Goal: Task Accomplishment & Management: Complete application form

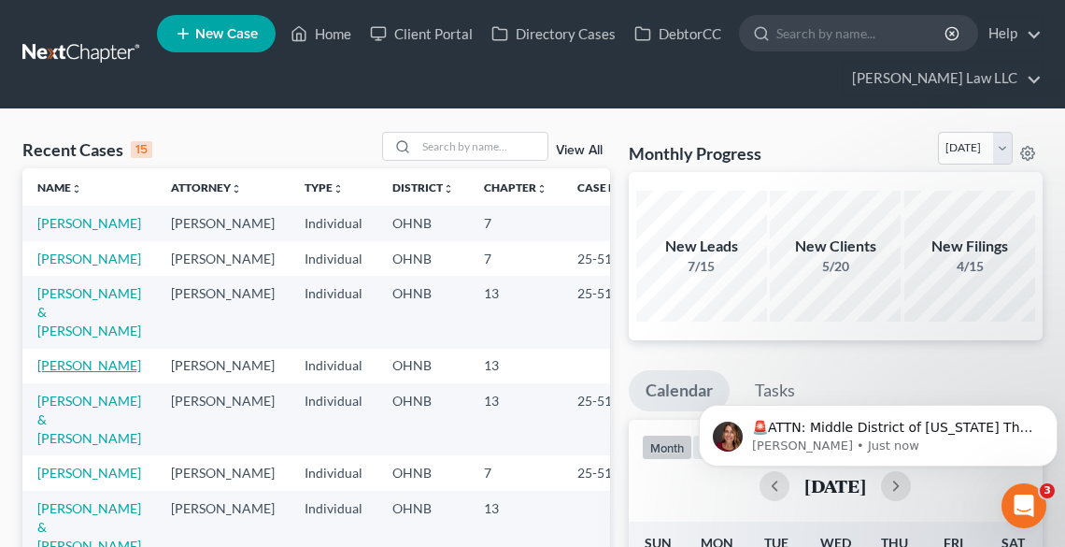
click at [99, 373] on link "[PERSON_NAME]" at bounding box center [89, 365] width 104 height 16
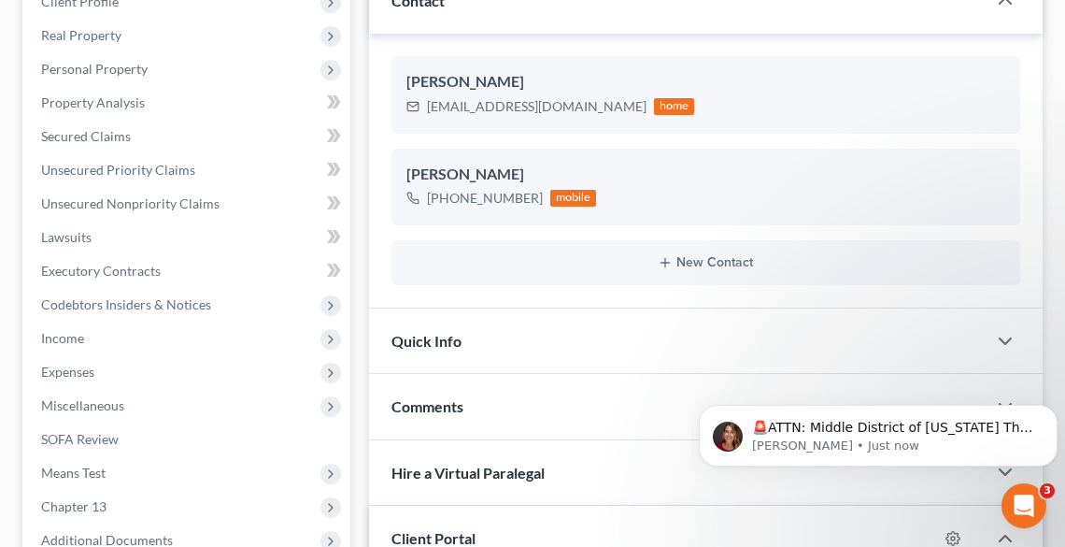
scroll to position [449, 0]
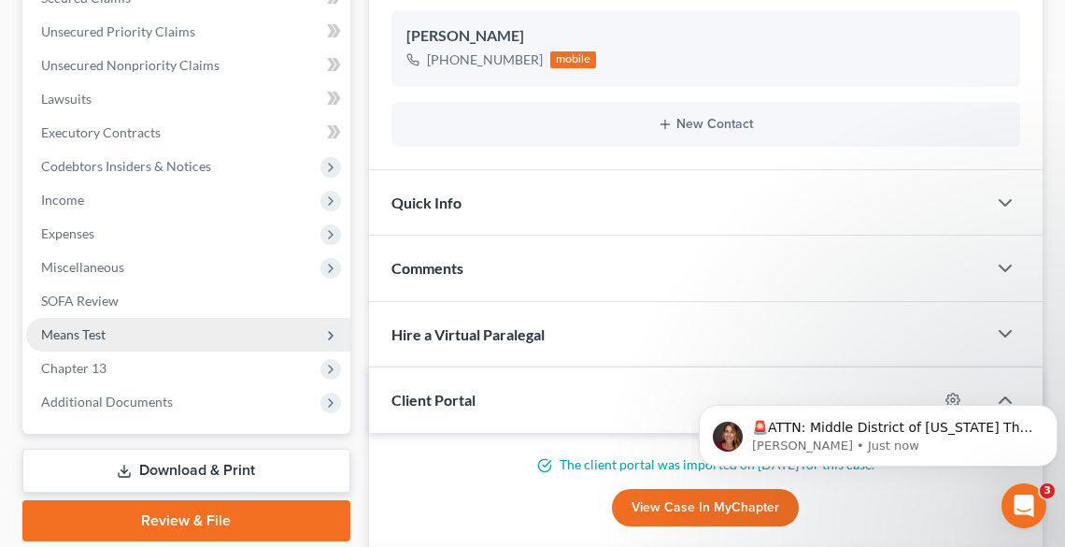
click at [104, 336] on span "Means Test" at bounding box center [73, 334] width 64 height 16
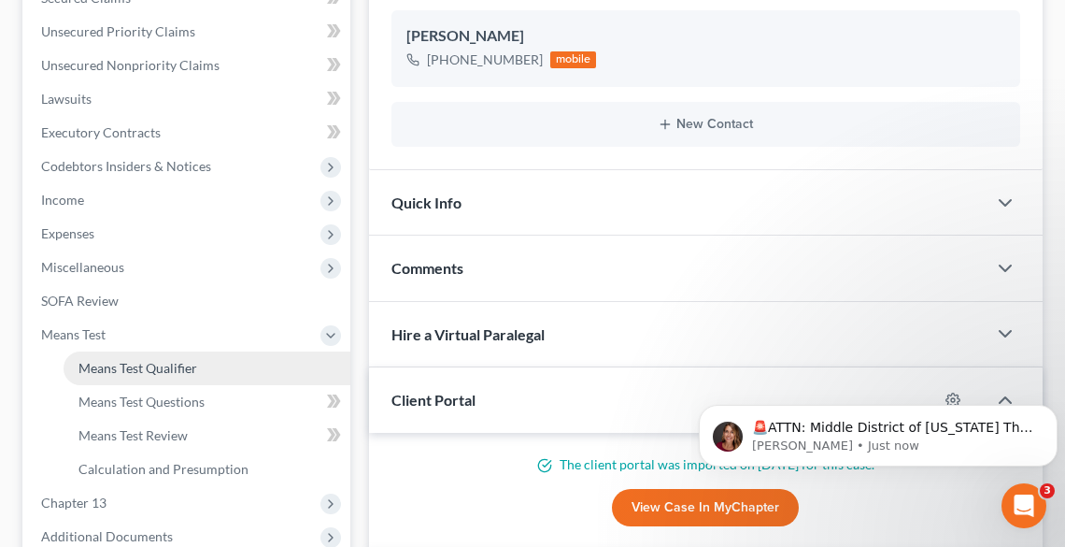
click at [127, 375] on link "Means Test Qualifier" at bounding box center [207, 368] width 287 height 34
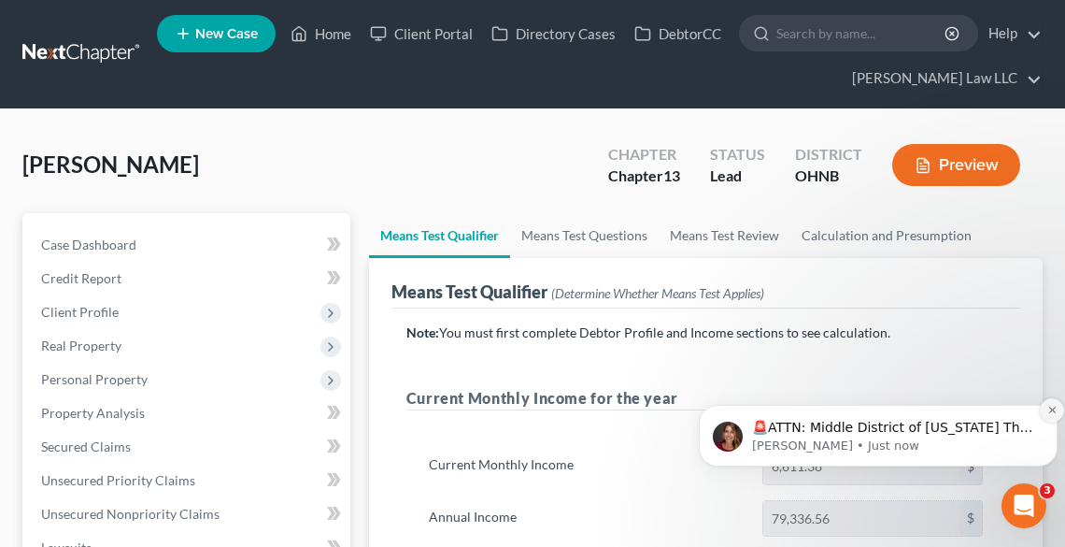
click at [1053, 412] on icon "Dismiss notification" at bounding box center [1053, 410] width 10 height 10
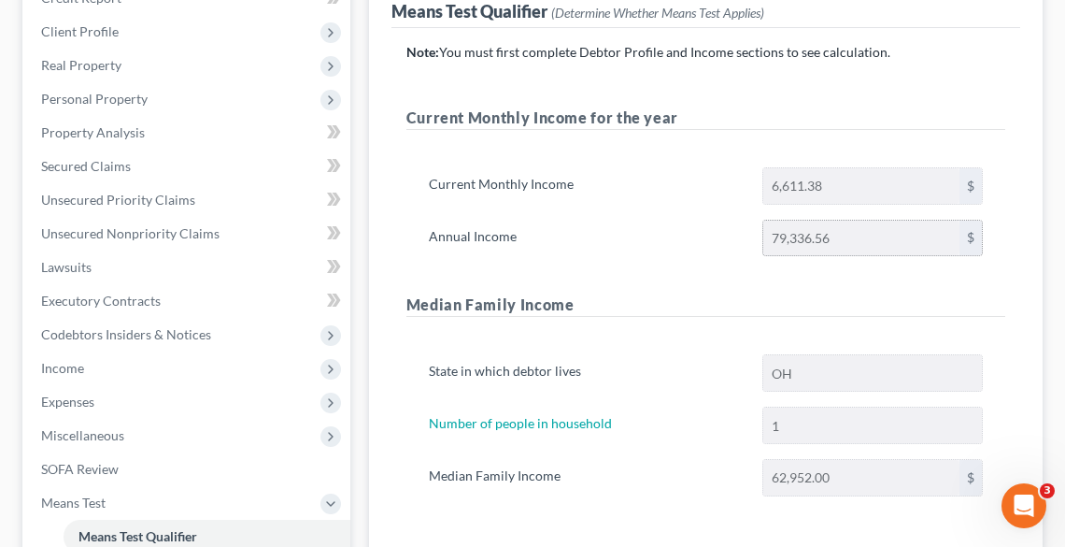
scroll to position [374, 0]
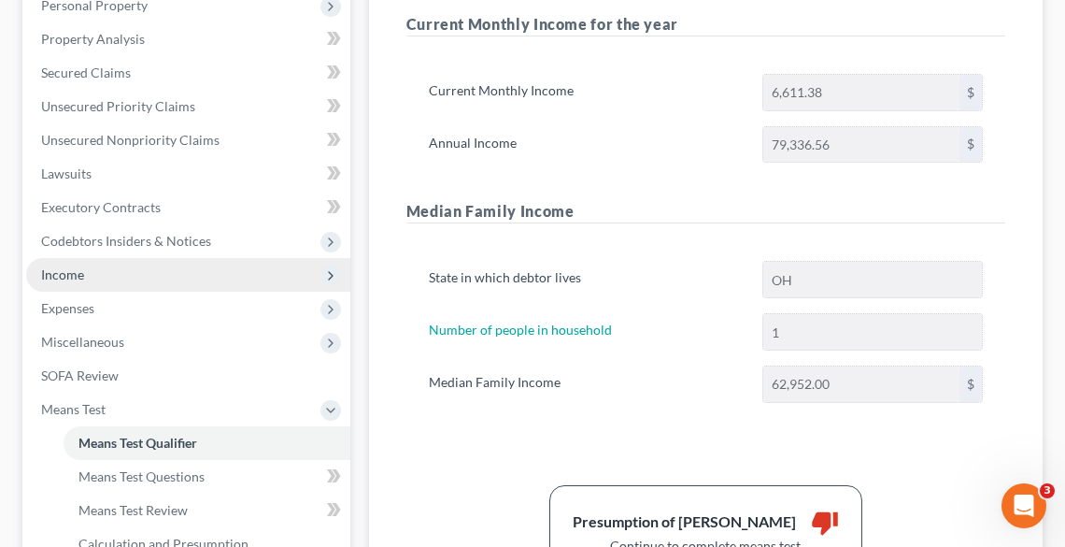
click at [66, 266] on span "Income" at bounding box center [62, 274] width 43 height 16
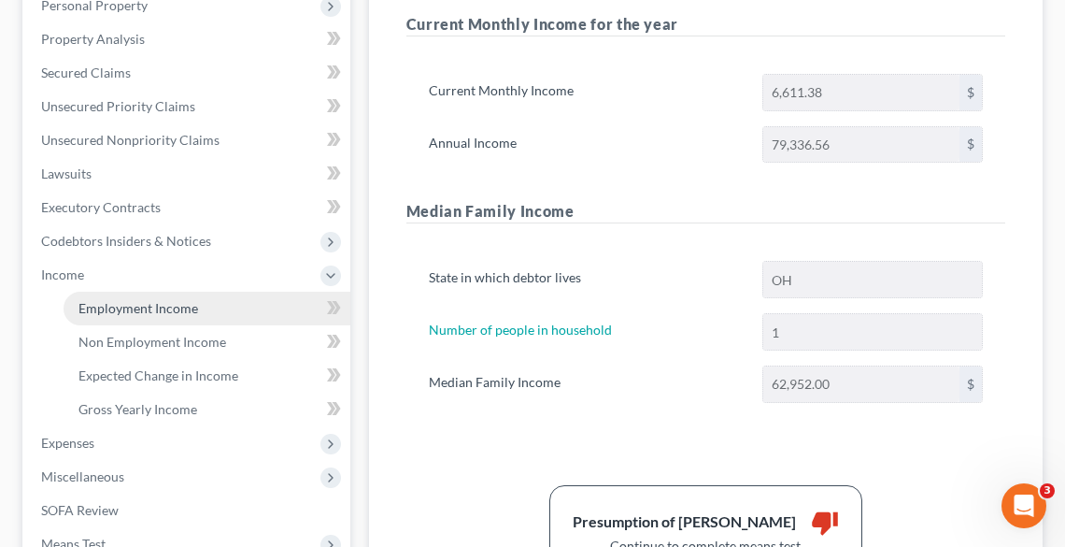
click at [105, 301] on span "Employment Income" at bounding box center [139, 308] width 120 height 16
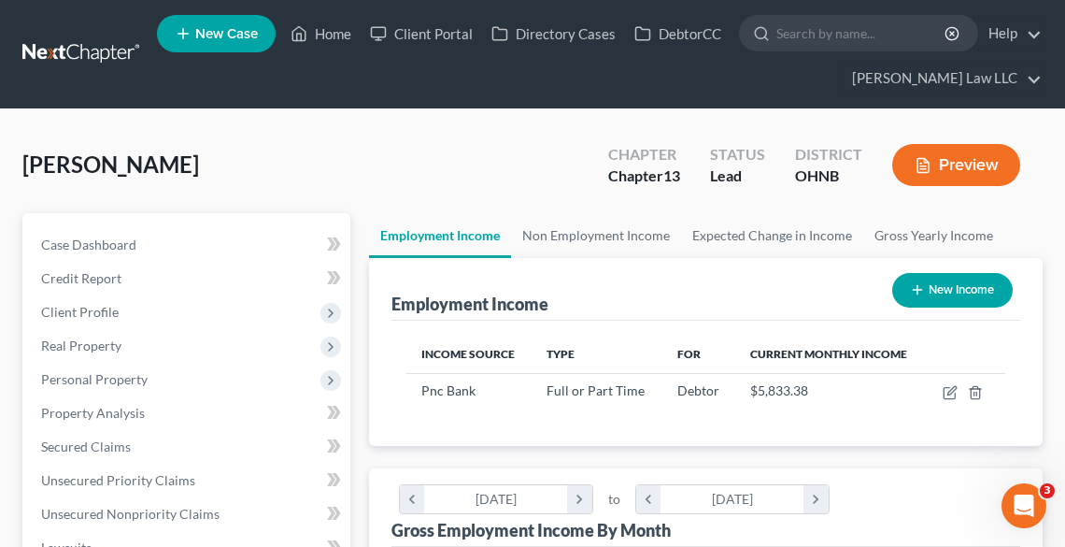
scroll to position [299, 635]
click at [585, 236] on link "Non Employment Income" at bounding box center [596, 235] width 170 height 45
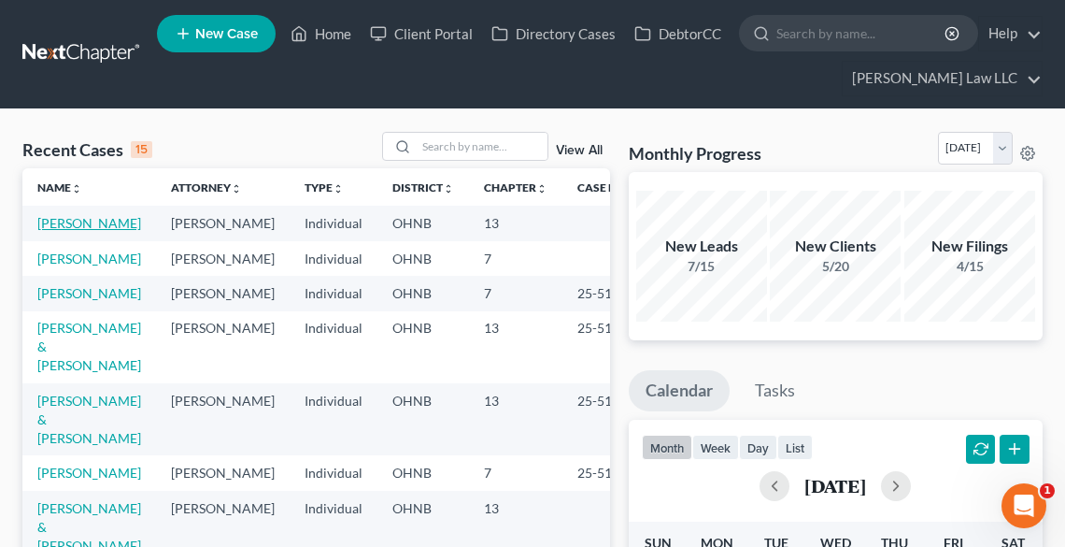
click at [64, 224] on link "[PERSON_NAME]" at bounding box center [89, 223] width 104 height 16
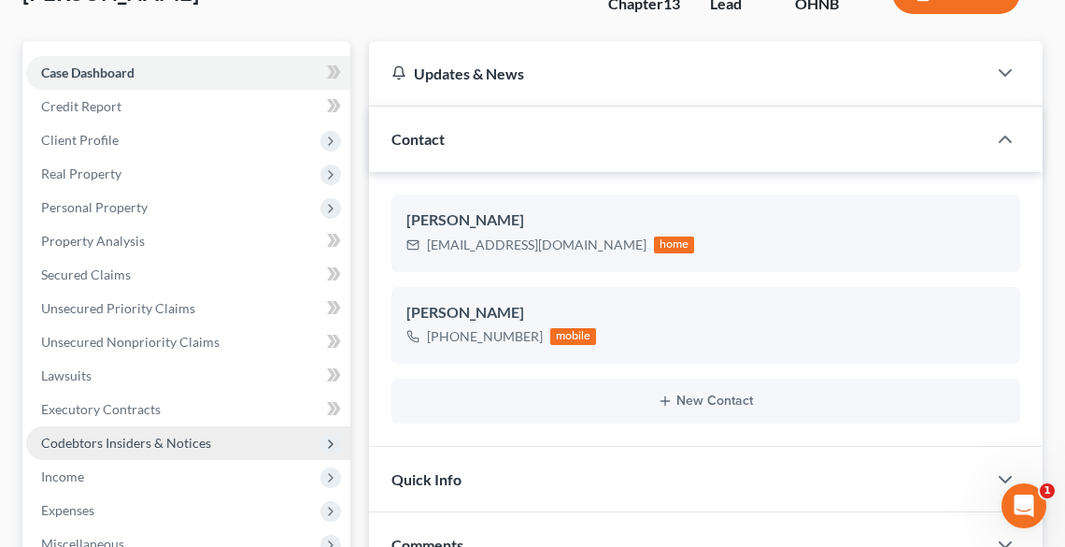
scroll to position [224, 0]
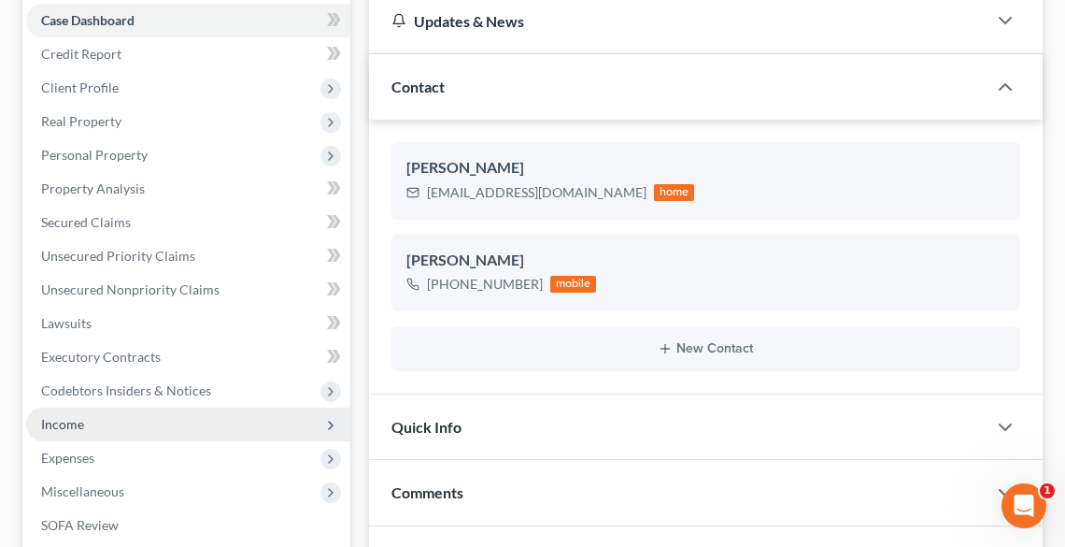
click at [74, 430] on span "Income" at bounding box center [62, 424] width 43 height 16
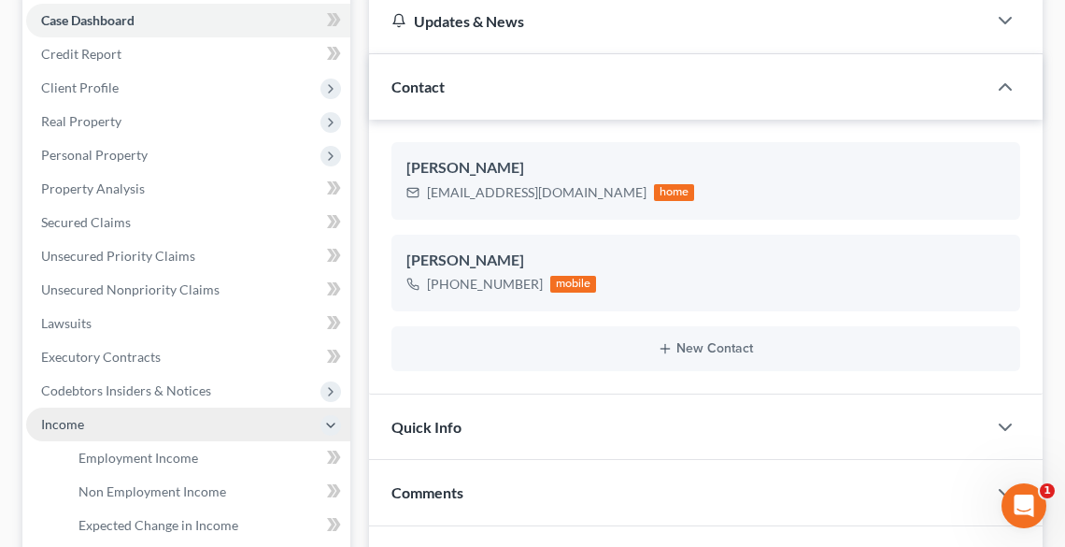
click at [87, 427] on span "Income" at bounding box center [188, 424] width 324 height 34
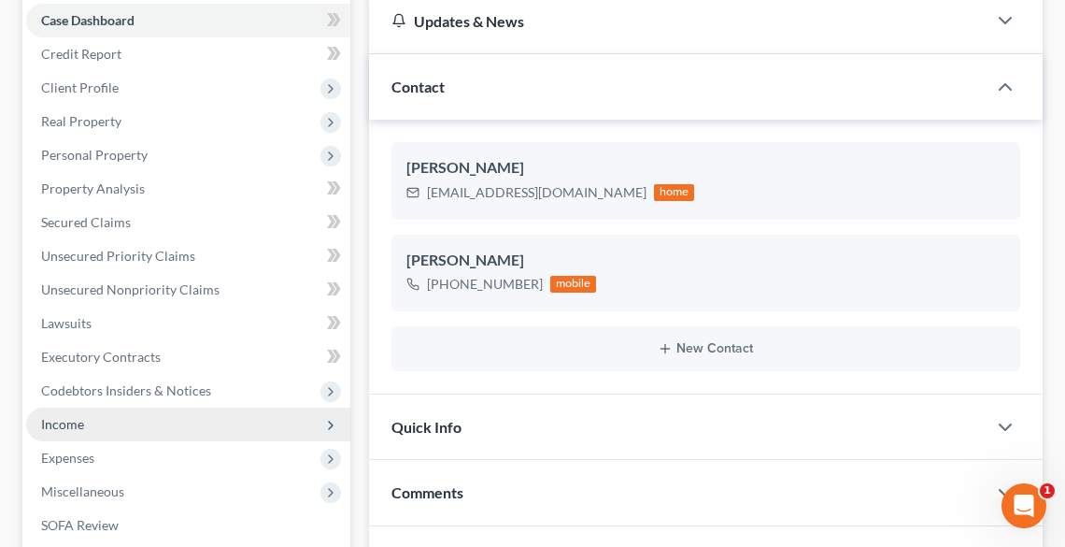
click at [87, 427] on span "Income" at bounding box center [188, 424] width 324 height 34
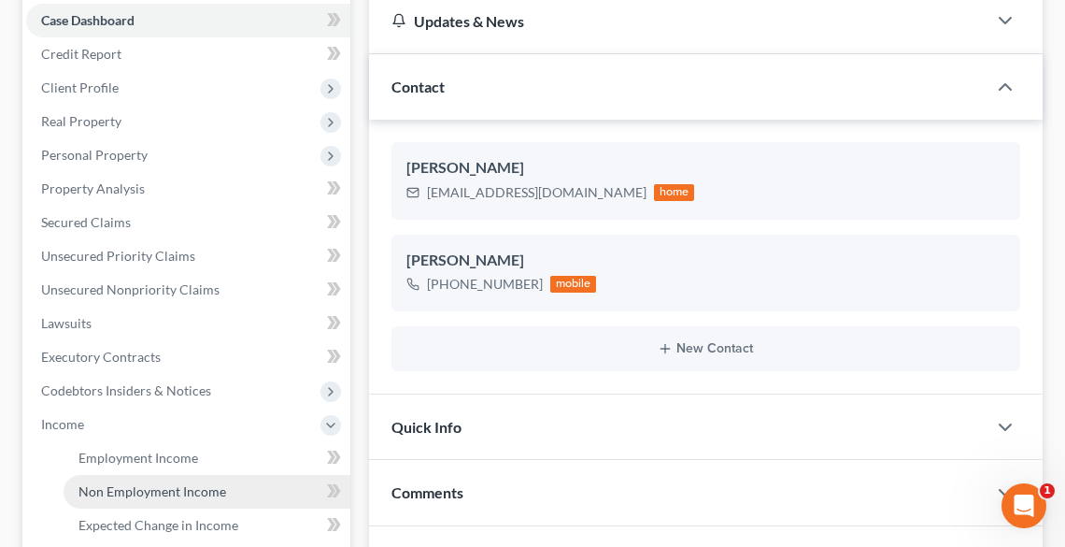
click at [122, 493] on span "Non Employment Income" at bounding box center [153, 491] width 148 height 16
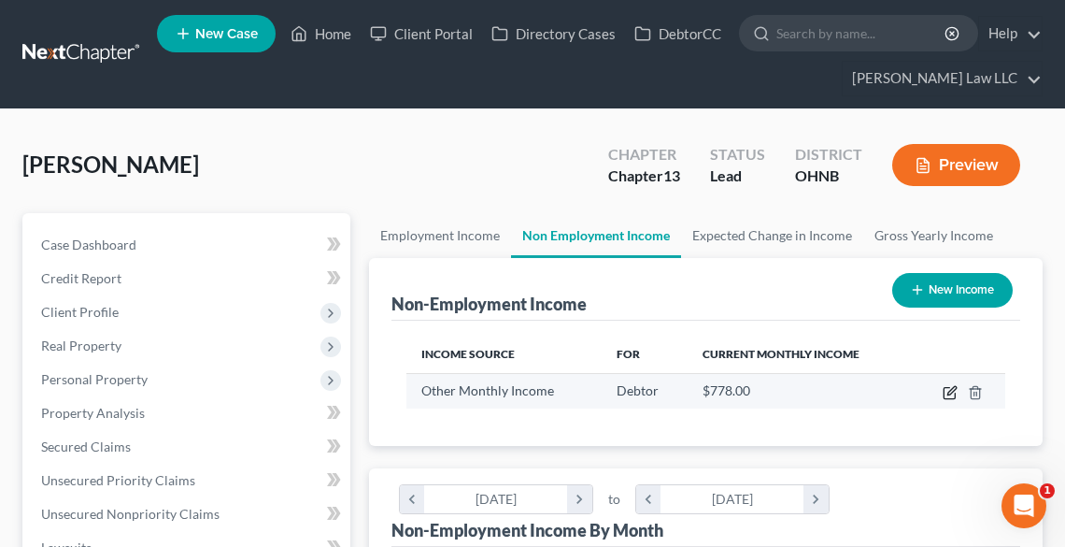
click at [950, 393] on icon "button" at bounding box center [950, 392] width 15 height 15
select select "13"
select select "0"
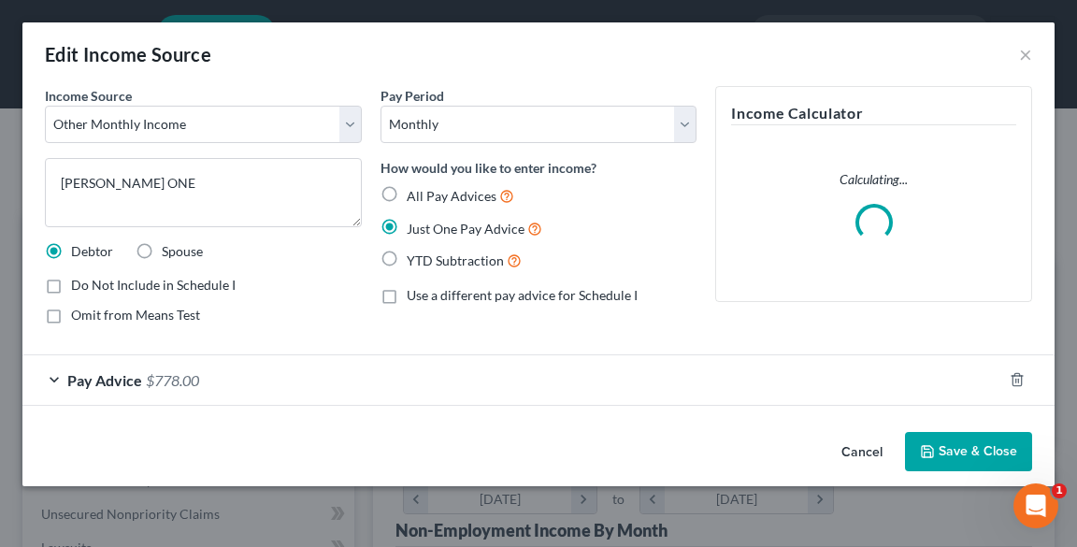
scroll to position [303, 643]
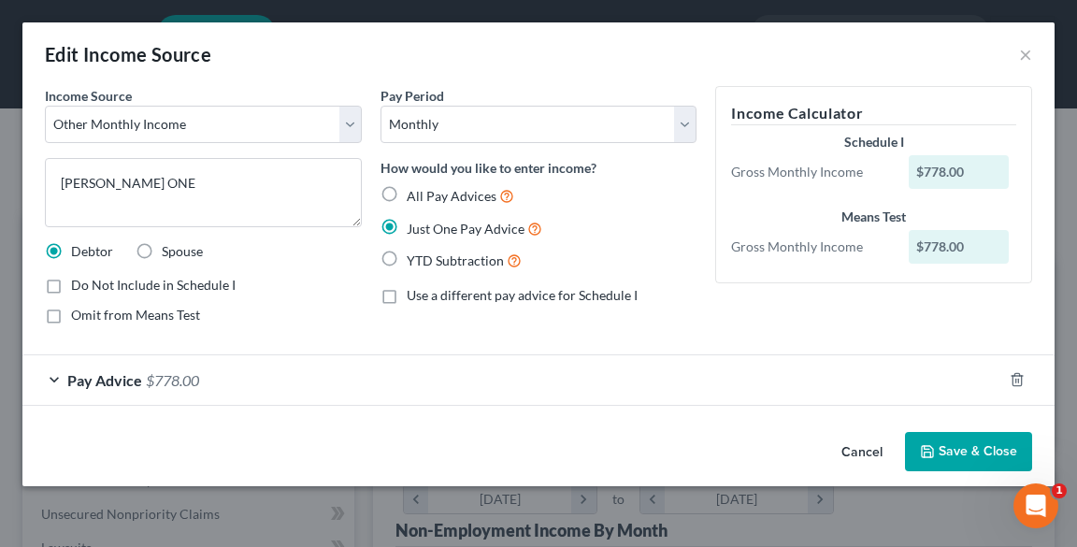
click at [131, 381] on span "Pay Advice" at bounding box center [104, 380] width 75 height 18
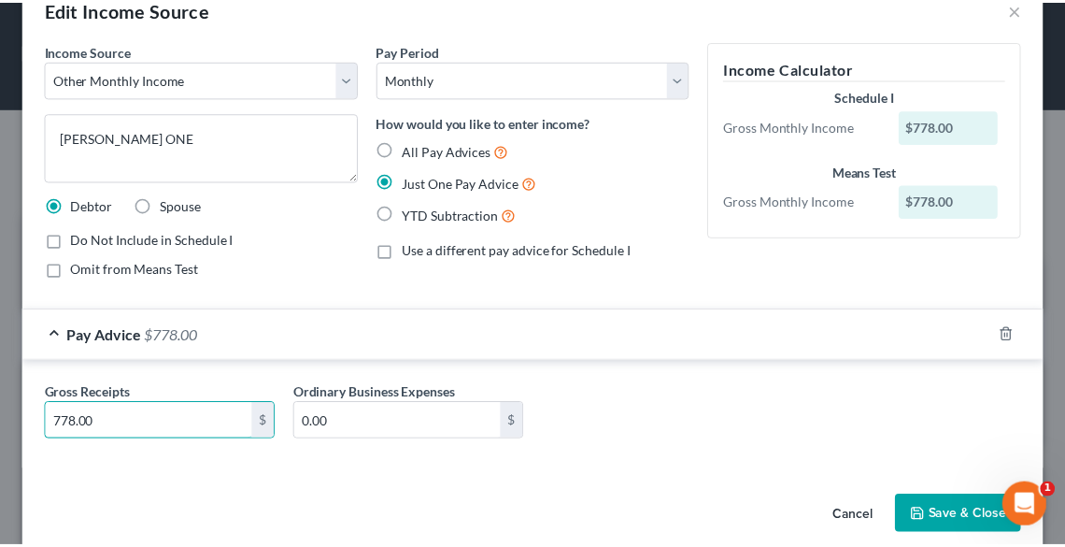
scroll to position [69, 0]
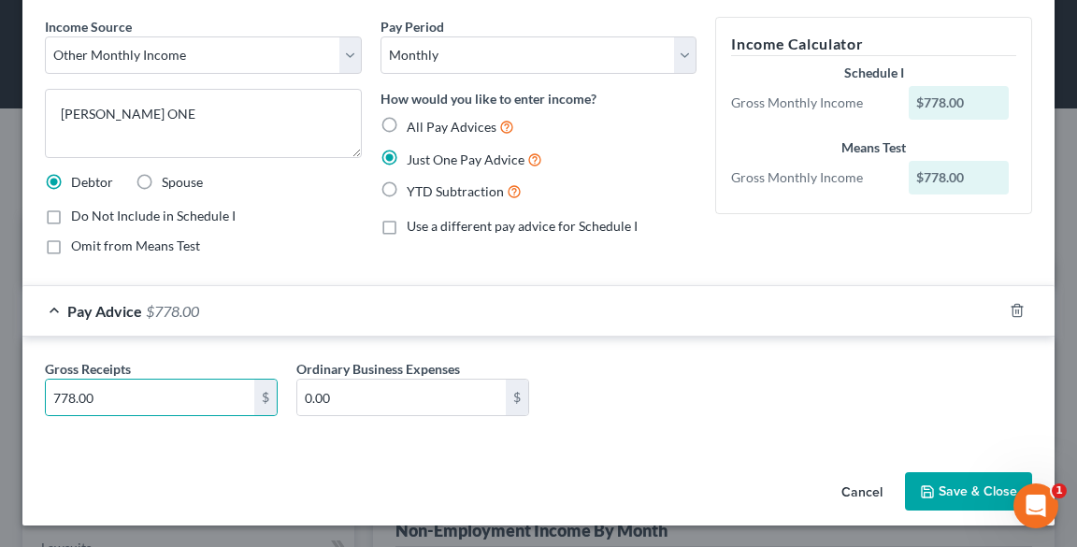
click at [968, 492] on button "Save & Close" at bounding box center [968, 491] width 127 height 39
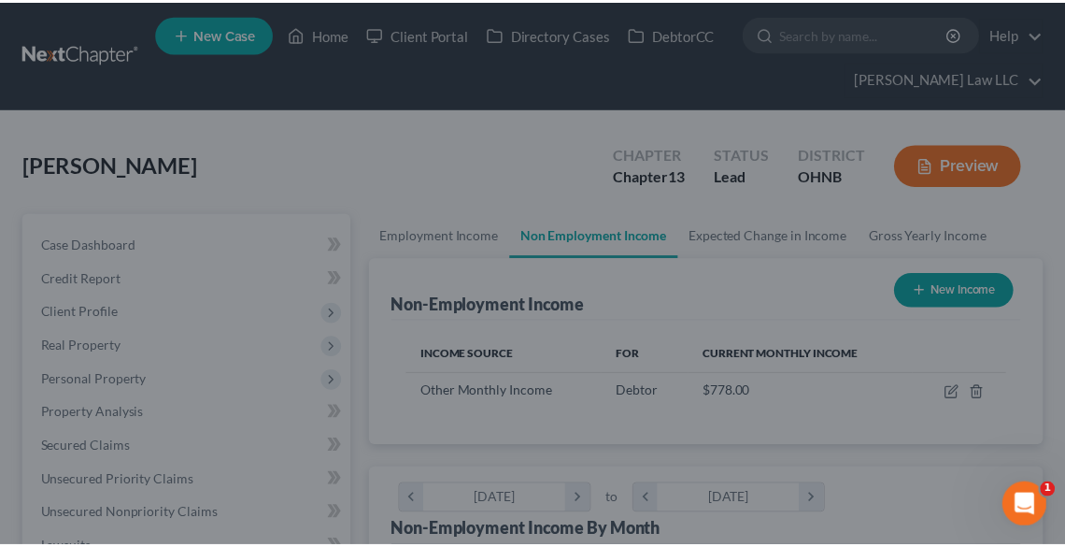
scroll to position [299, 635]
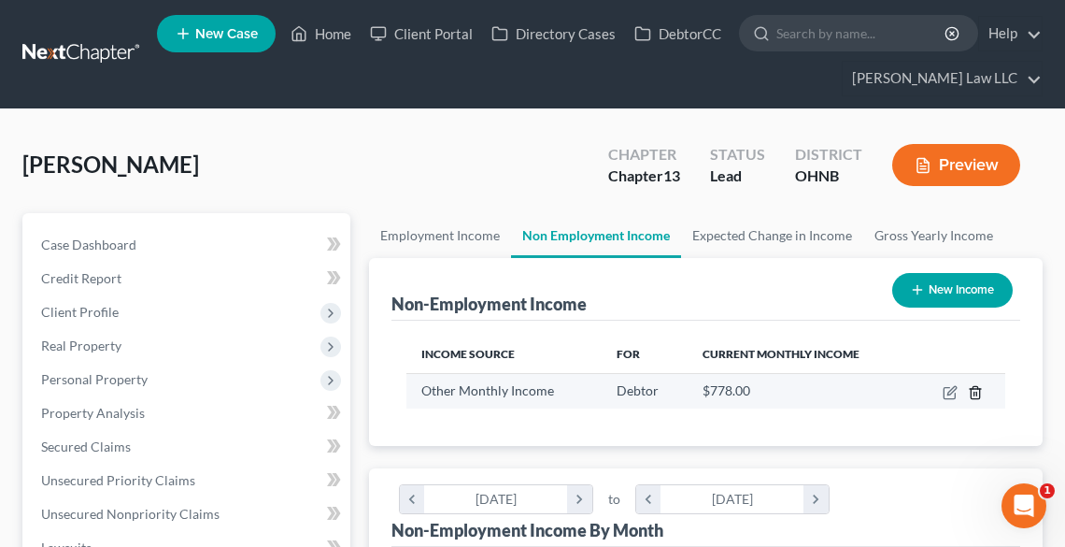
click at [977, 393] on line "button" at bounding box center [977, 394] width 0 height 4
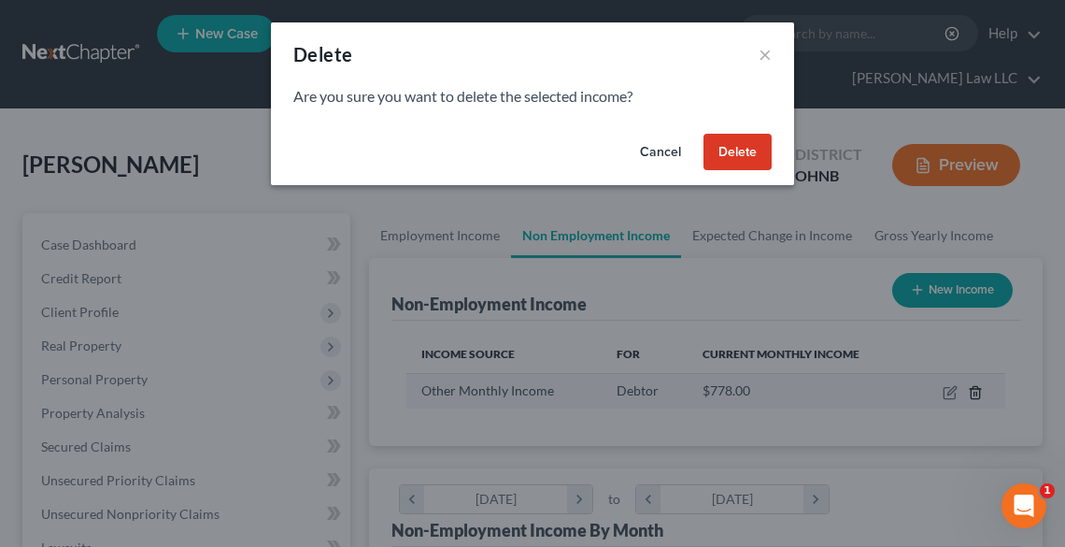
scroll to position [303, 643]
click at [736, 144] on button "Delete" at bounding box center [743, 152] width 68 height 37
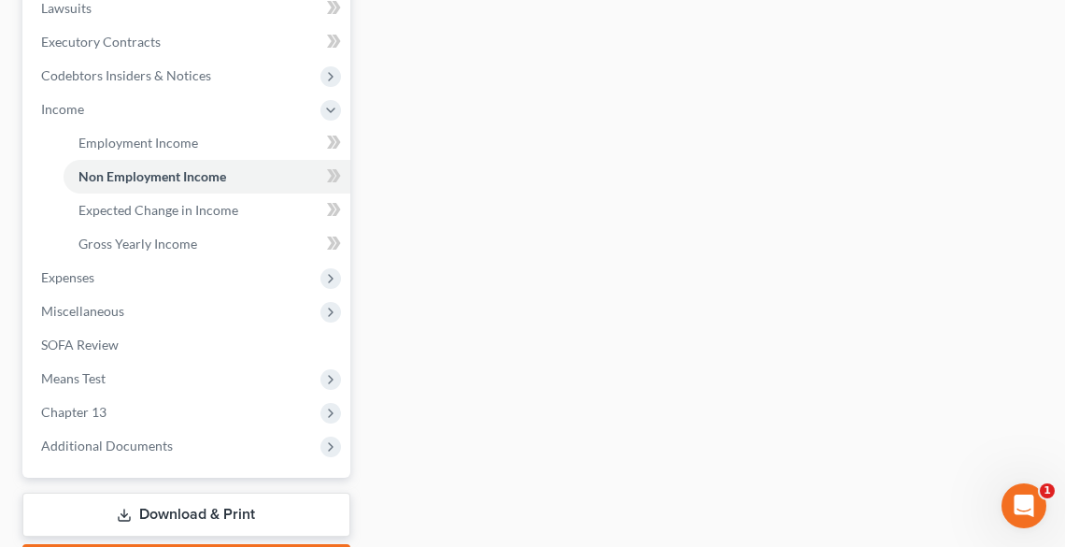
scroll to position [647, 0]
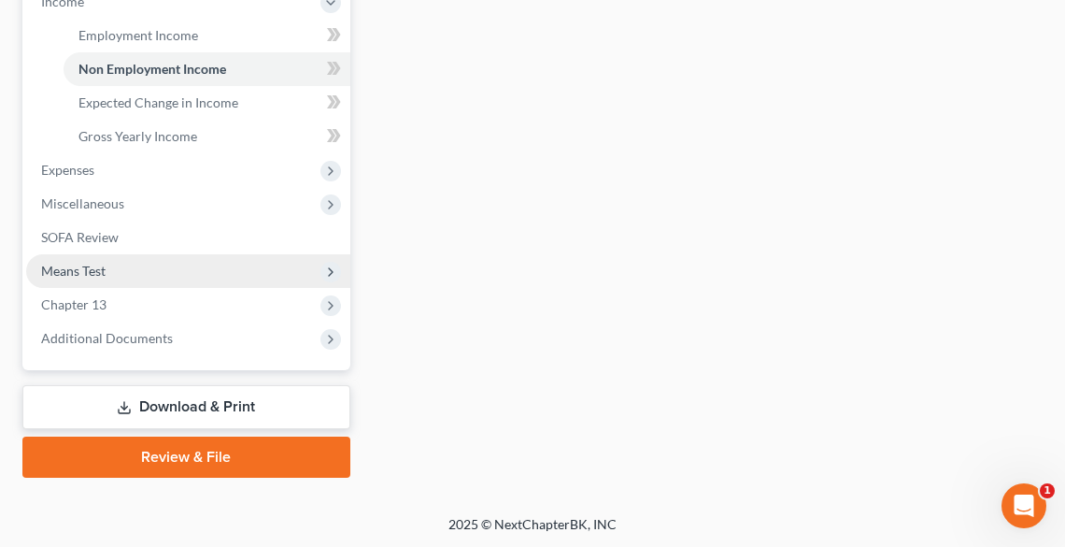
click at [49, 268] on span "Means Test" at bounding box center [73, 271] width 64 height 16
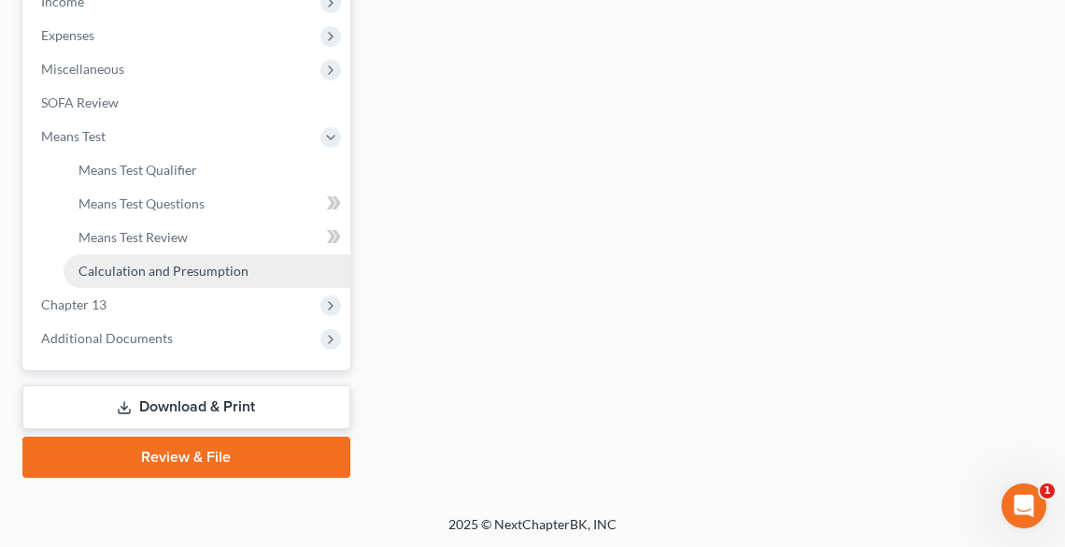
click at [185, 264] on span "Calculation and Presumption" at bounding box center [164, 271] width 170 height 16
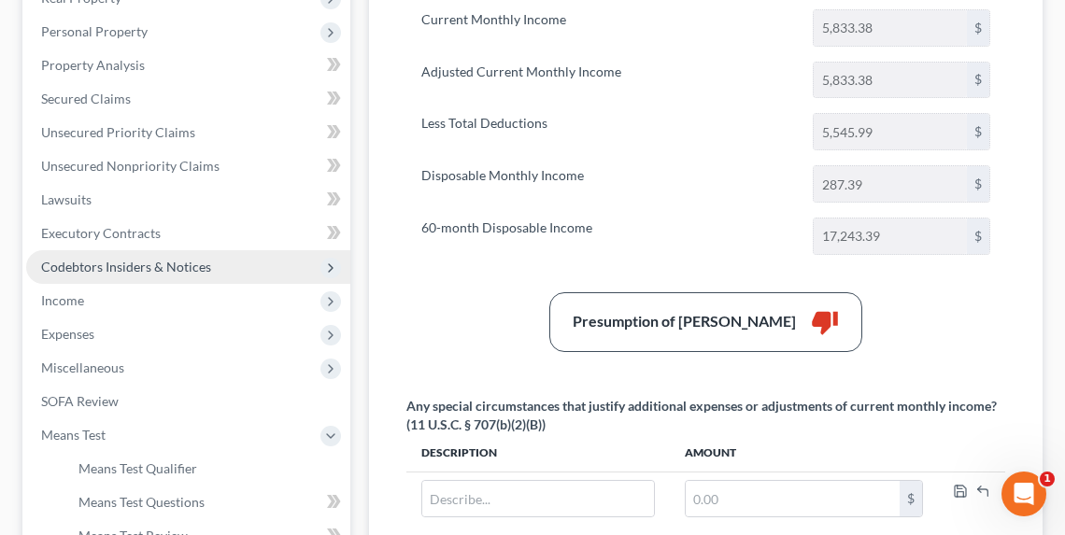
scroll to position [75, 0]
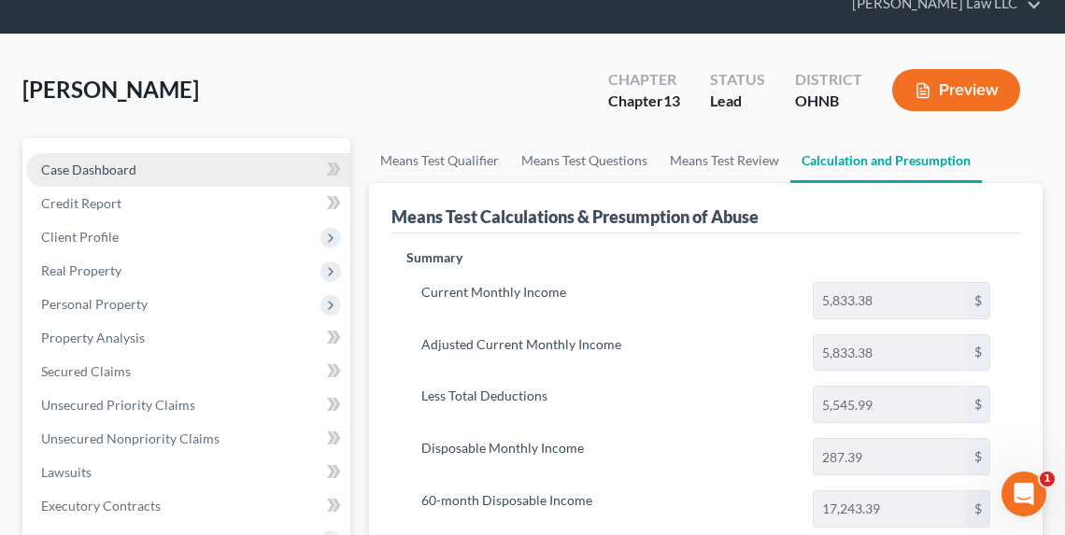
click at [129, 167] on span "Case Dashboard" at bounding box center [88, 170] width 95 height 16
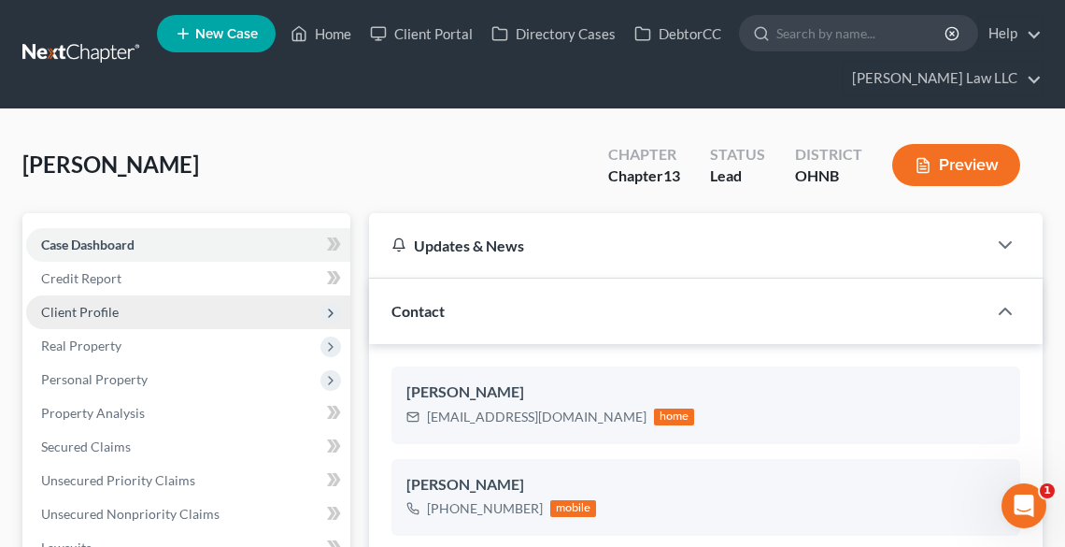
click at [90, 310] on span "Client Profile" at bounding box center [80, 312] width 78 height 16
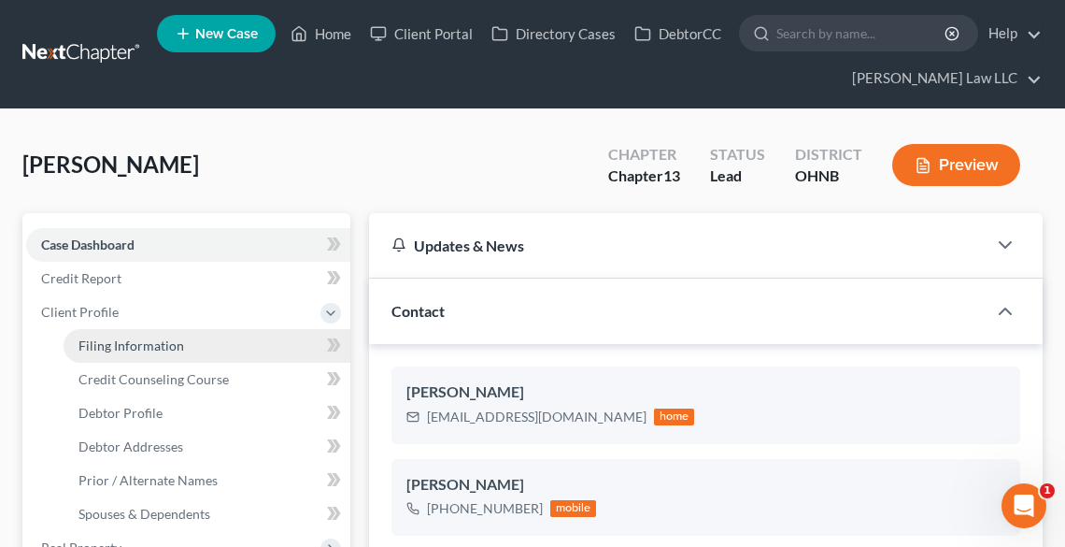
click at [123, 336] on link "Filing Information" at bounding box center [207, 346] width 287 height 34
select select "1"
select select "0"
select select "3"
select select "36"
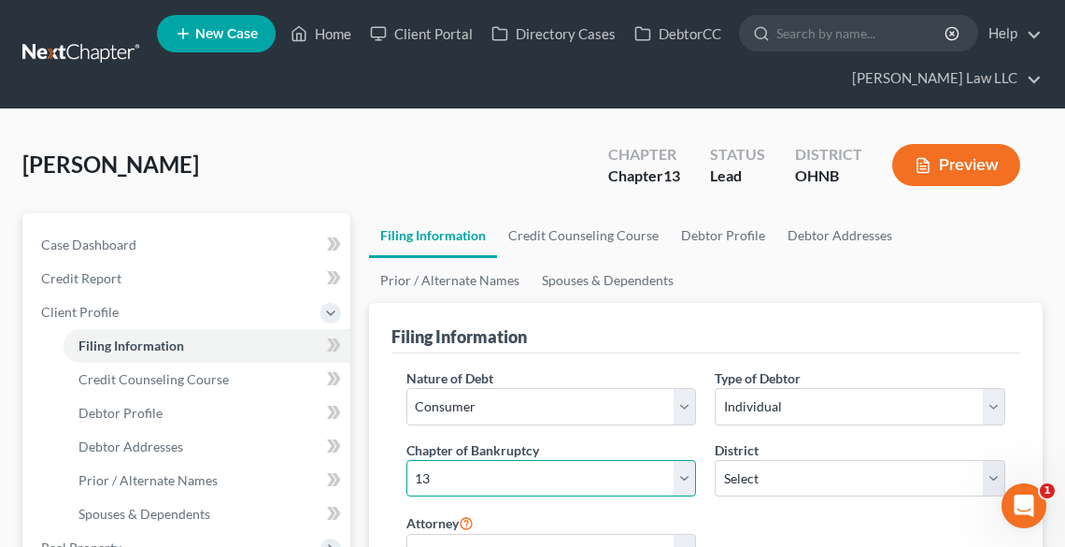
click at [506, 467] on select "Select 7 11 12 13" at bounding box center [552, 478] width 291 height 37
select select "0"
click at [407, 460] on select "Select 7 11 12 13" at bounding box center [552, 478] width 291 height 37
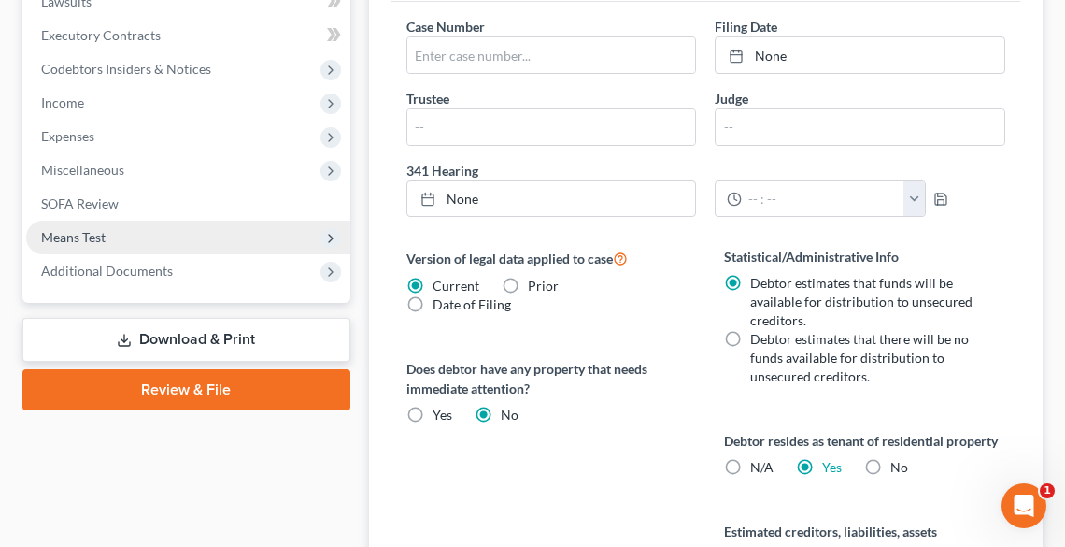
click at [69, 237] on span "Means Test" at bounding box center [73, 237] width 64 height 16
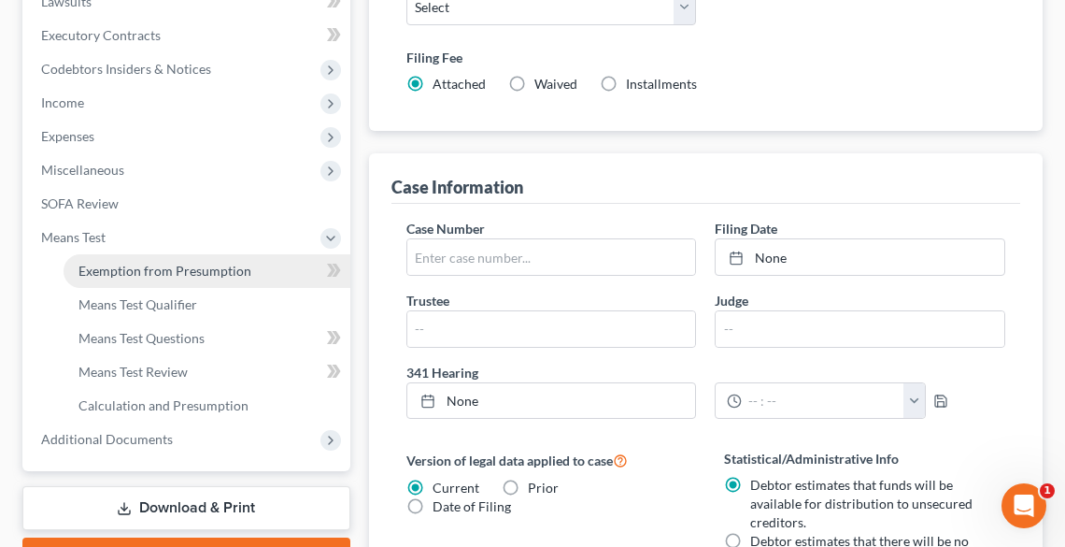
click at [143, 280] on link "Exemption from Presumption" at bounding box center [207, 271] width 287 height 34
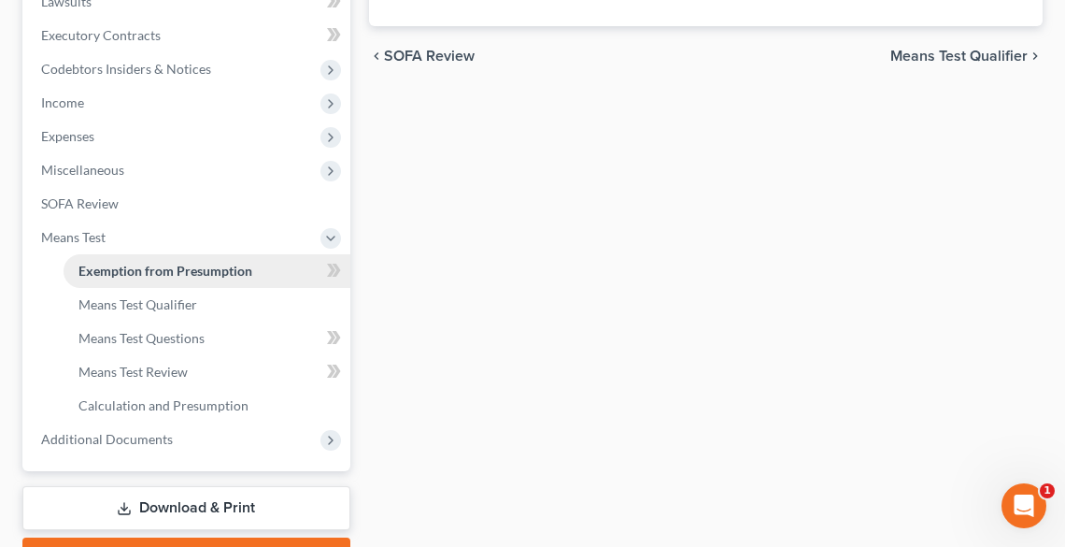
radio input "true"
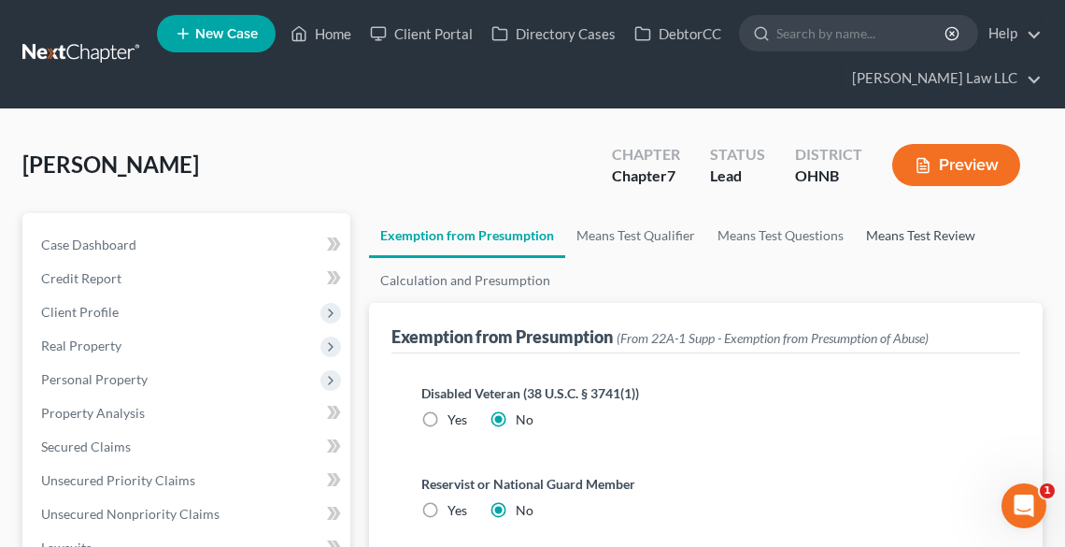
click at [899, 231] on link "Means Test Review" at bounding box center [921, 235] width 132 height 45
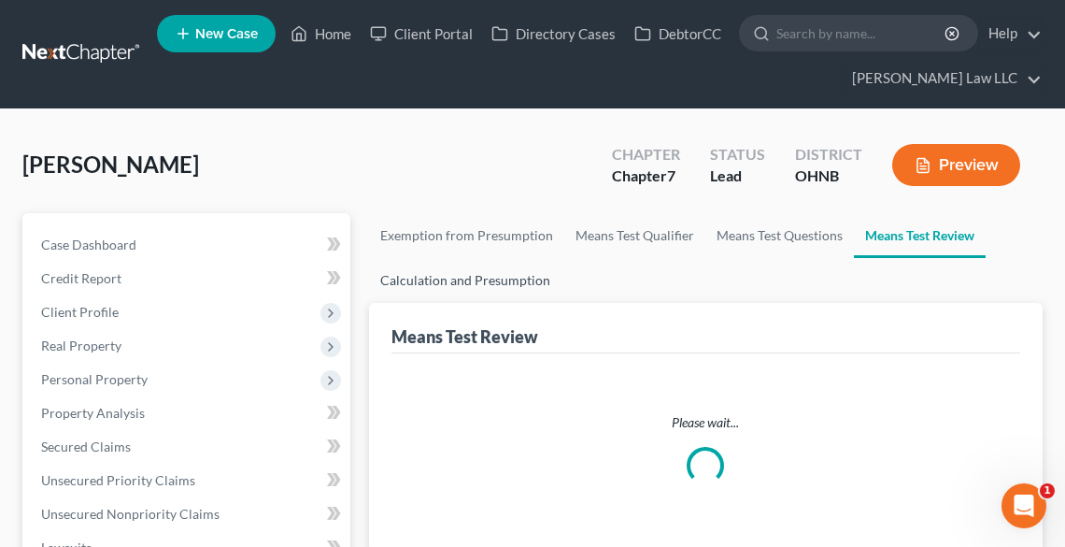
click at [475, 278] on link "Calculation and Presumption" at bounding box center [465, 280] width 193 height 45
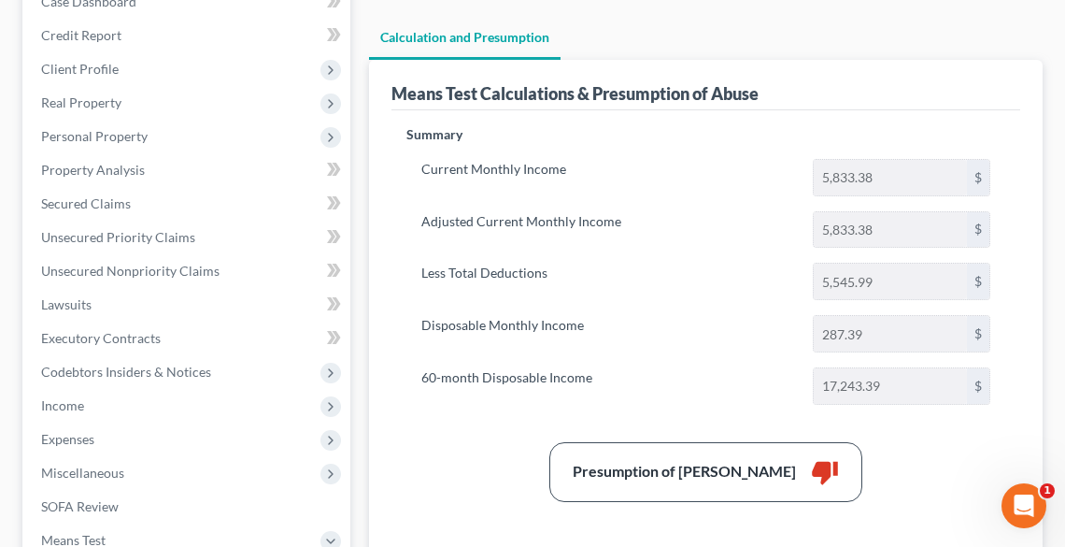
scroll to position [150, 0]
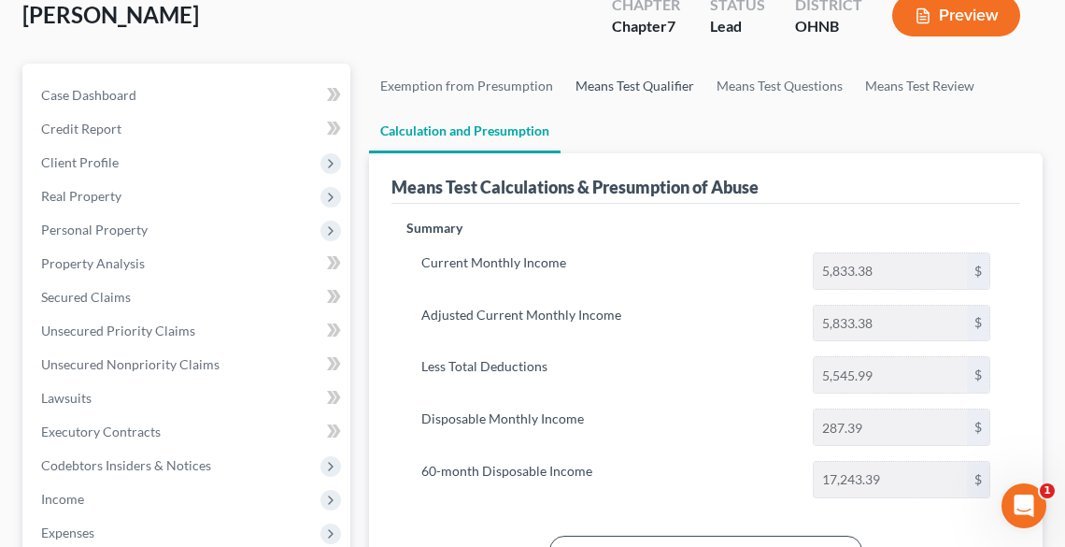
click at [628, 93] on link "Means Test Qualifier" at bounding box center [634, 86] width 141 height 45
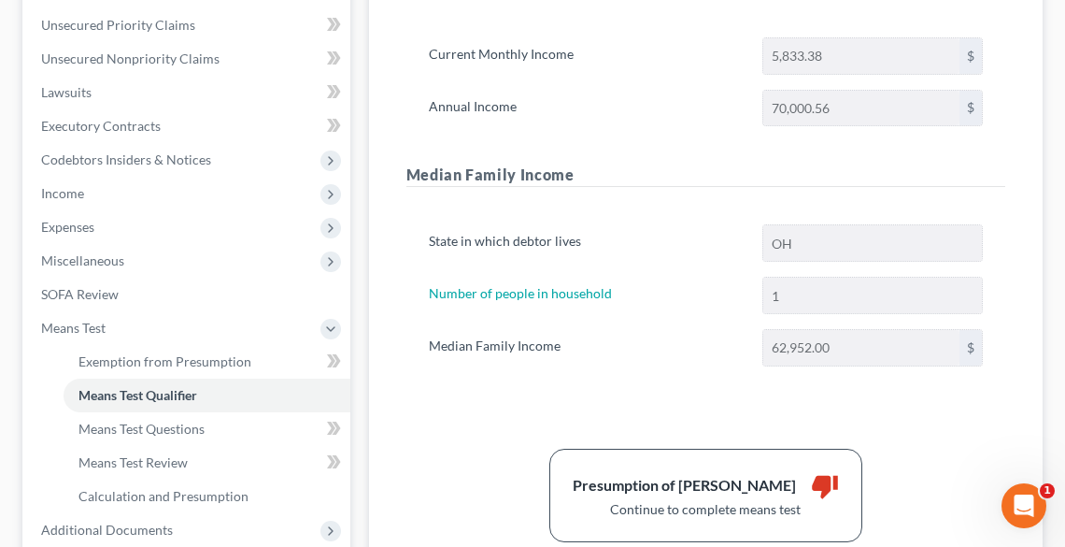
scroll to position [647, 0]
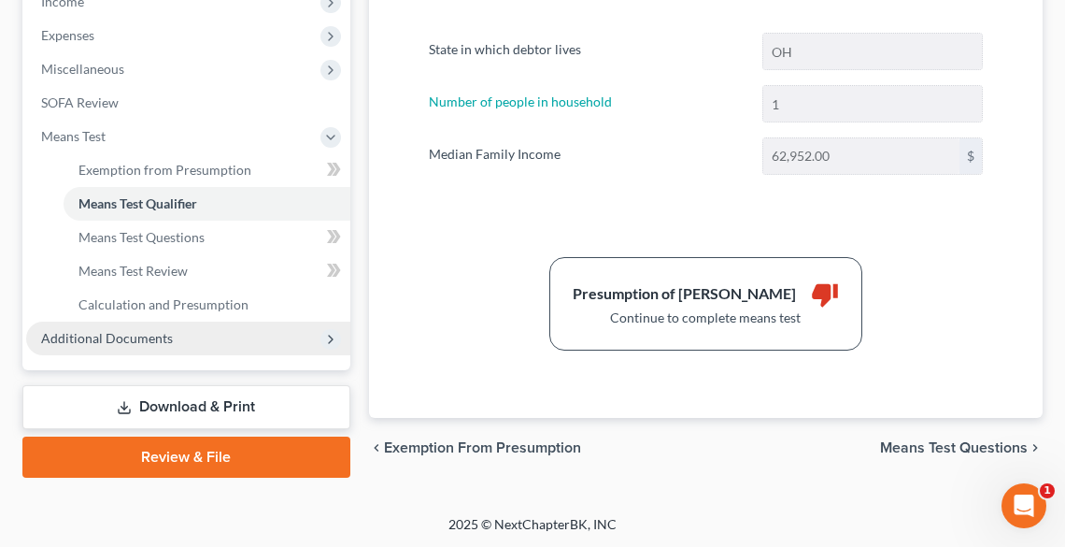
click at [208, 340] on span "Additional Documents" at bounding box center [188, 338] width 324 height 34
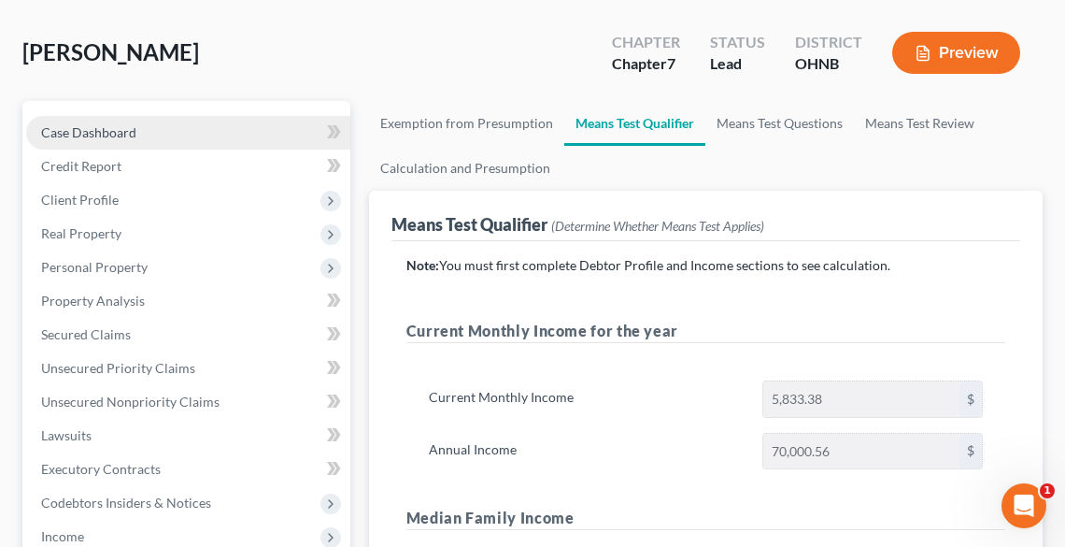
scroll to position [0, 0]
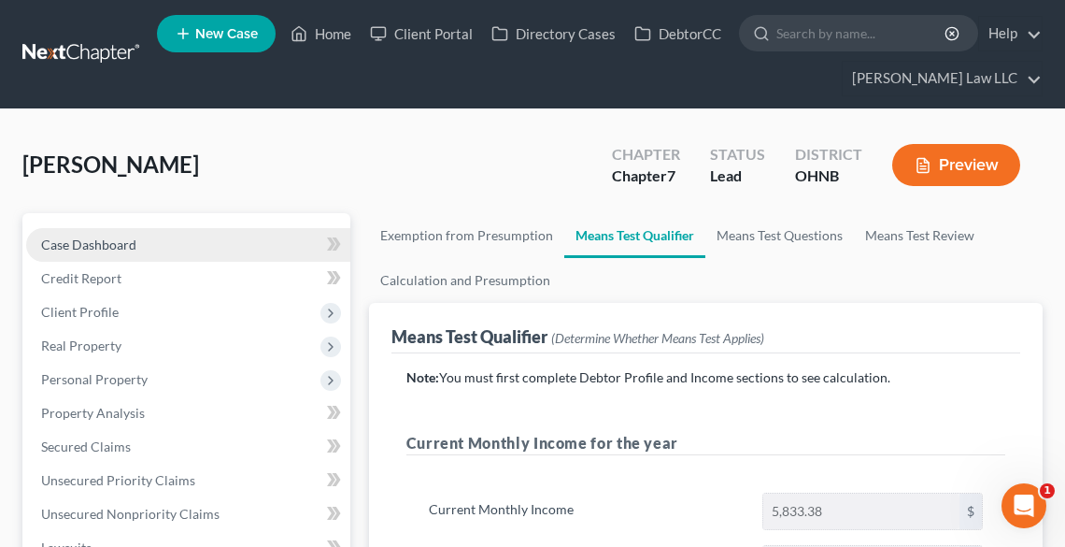
click at [123, 237] on span "Case Dashboard" at bounding box center [88, 244] width 95 height 16
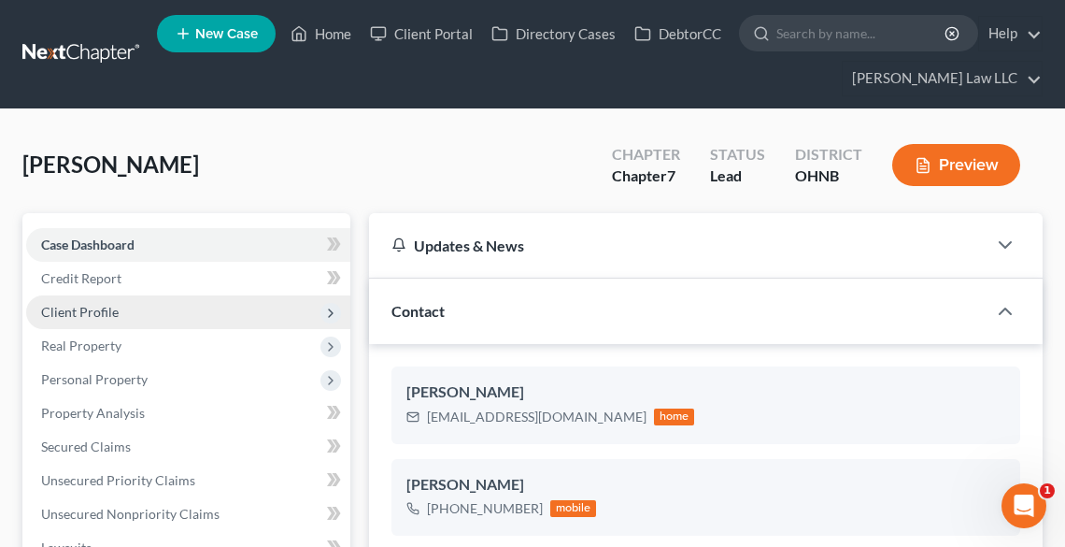
click at [123, 306] on span "Client Profile" at bounding box center [188, 312] width 324 height 34
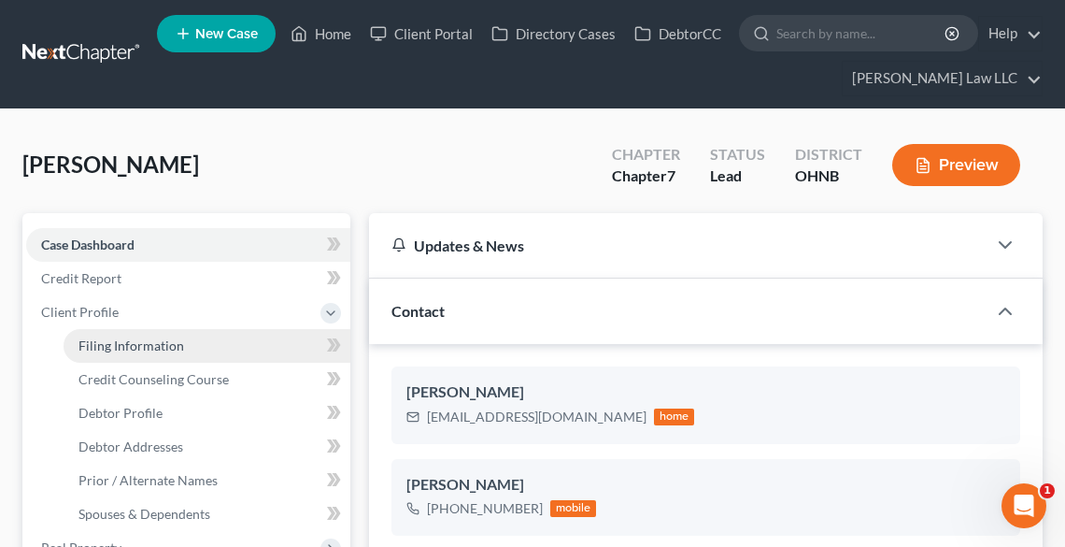
click at [174, 351] on span "Filing Information" at bounding box center [132, 345] width 106 height 16
select select "1"
select select "0"
select select "61"
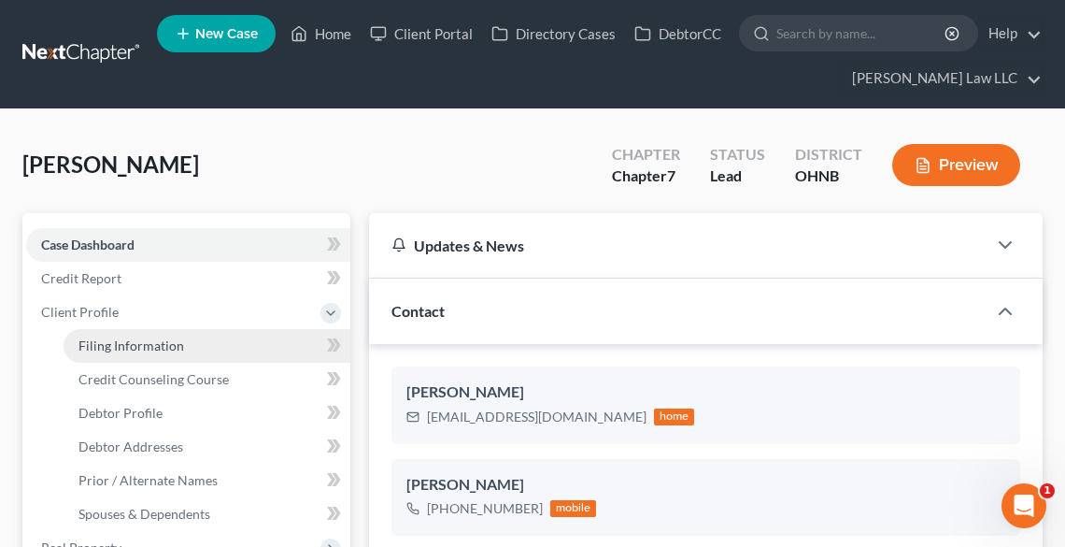
select select "0"
select select "36"
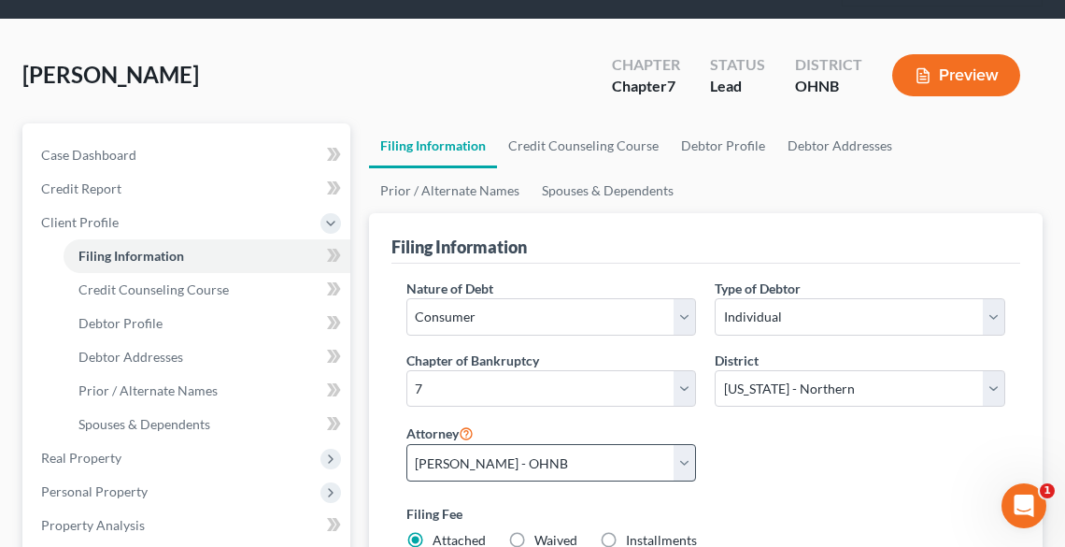
scroll to position [224, 0]
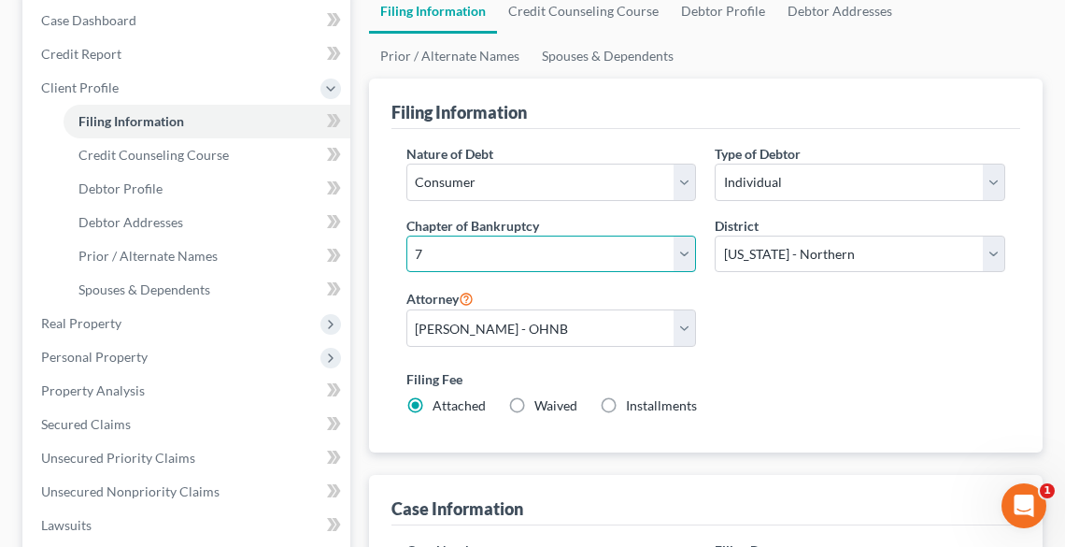
click at [451, 255] on select "Select 7 11 12 13" at bounding box center [552, 254] width 291 height 37
select select "3"
click at [407, 236] on select "Select 7 11 12 13" at bounding box center [552, 254] width 291 height 37
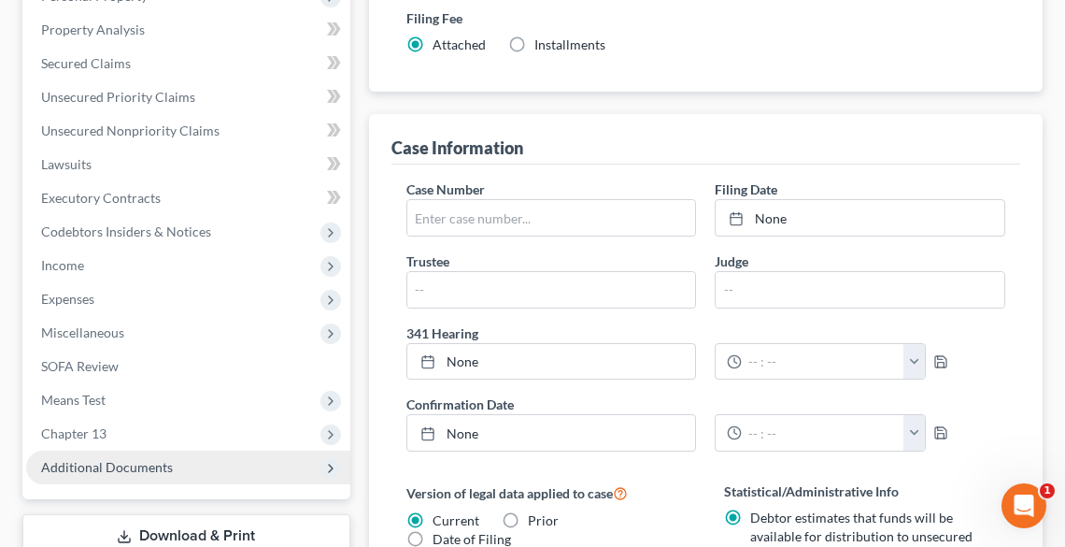
scroll to position [748, 0]
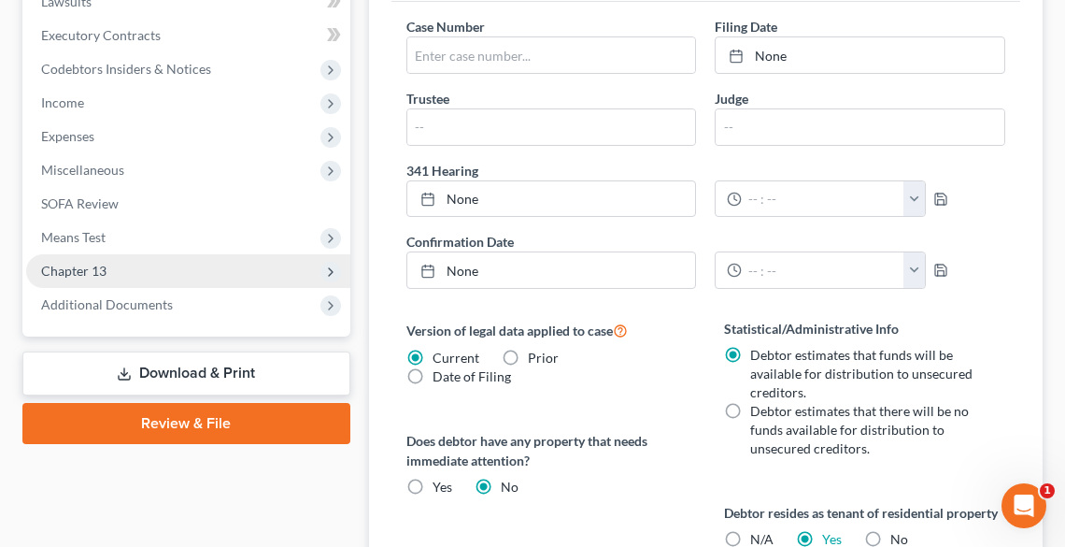
click at [93, 264] on span "Chapter 13" at bounding box center [73, 271] width 65 height 16
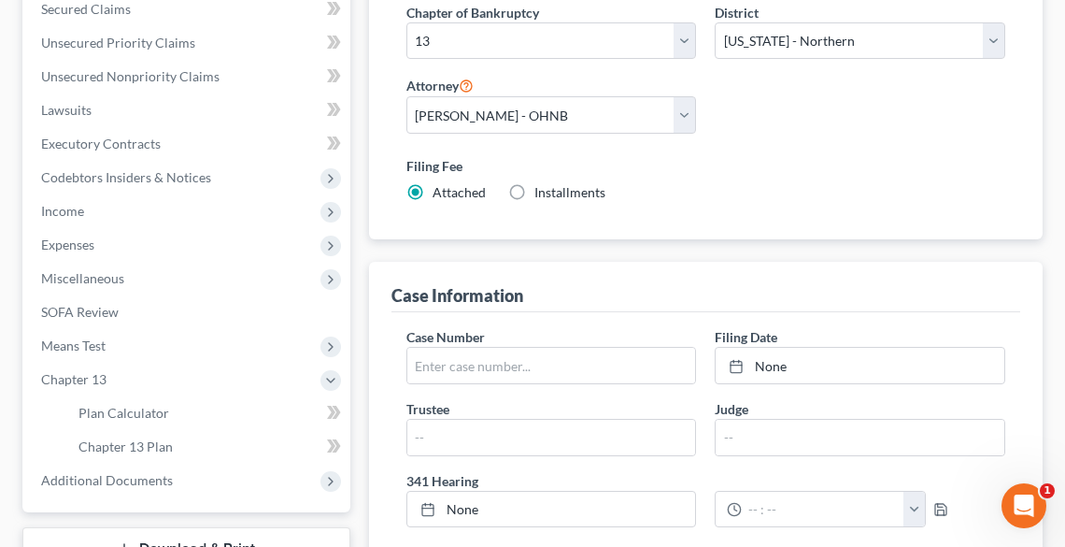
scroll to position [695, 0]
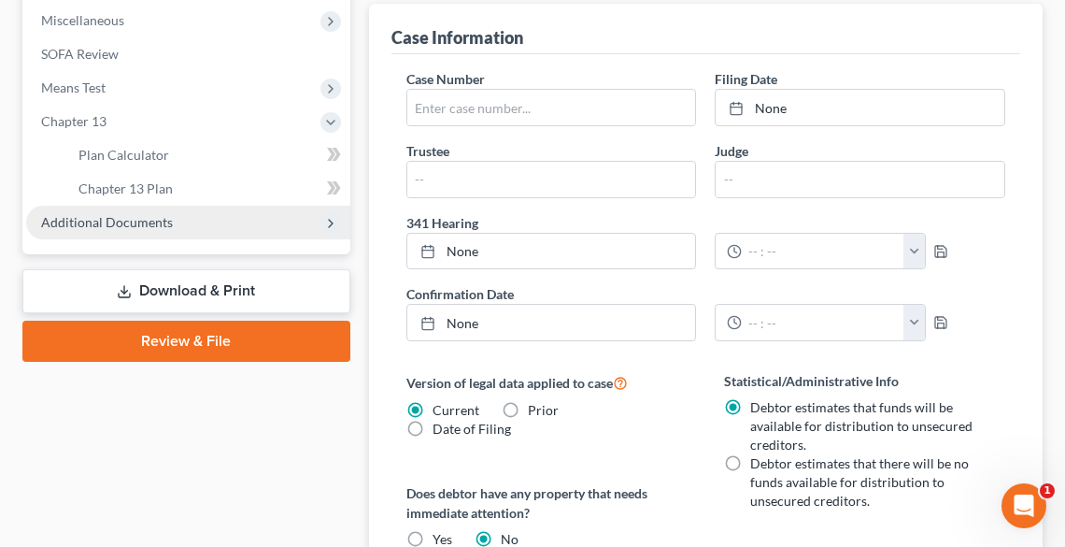
click at [154, 220] on span "Additional Documents" at bounding box center [107, 222] width 132 height 16
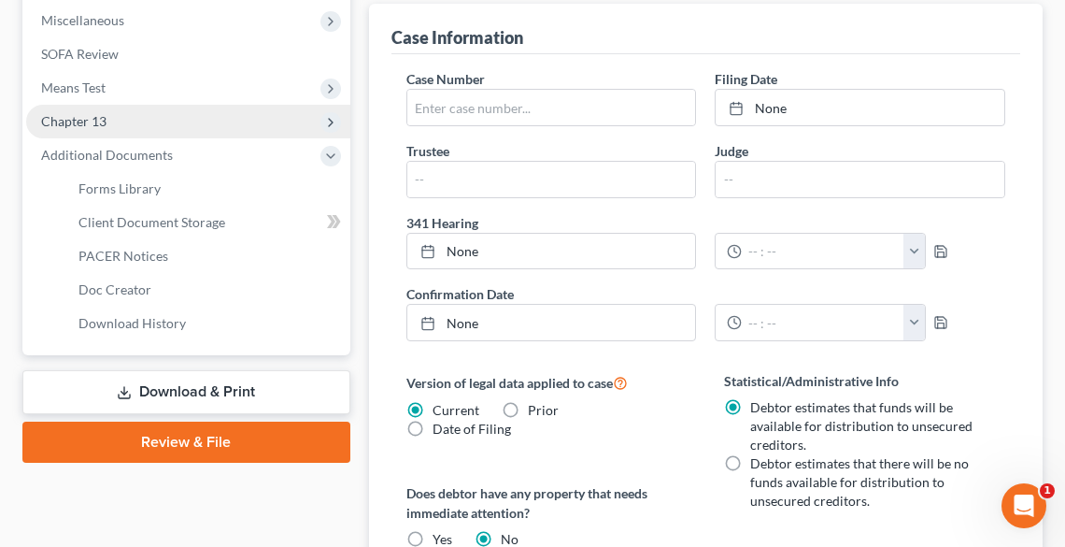
click at [126, 113] on span "Chapter 13" at bounding box center [188, 122] width 324 height 34
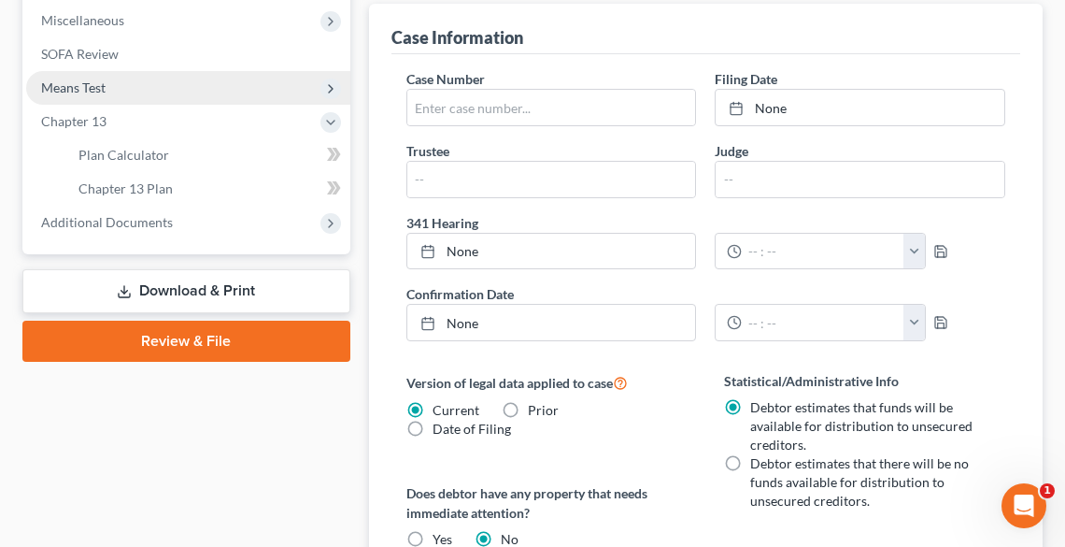
click at [116, 79] on span "Means Test" at bounding box center [188, 88] width 324 height 34
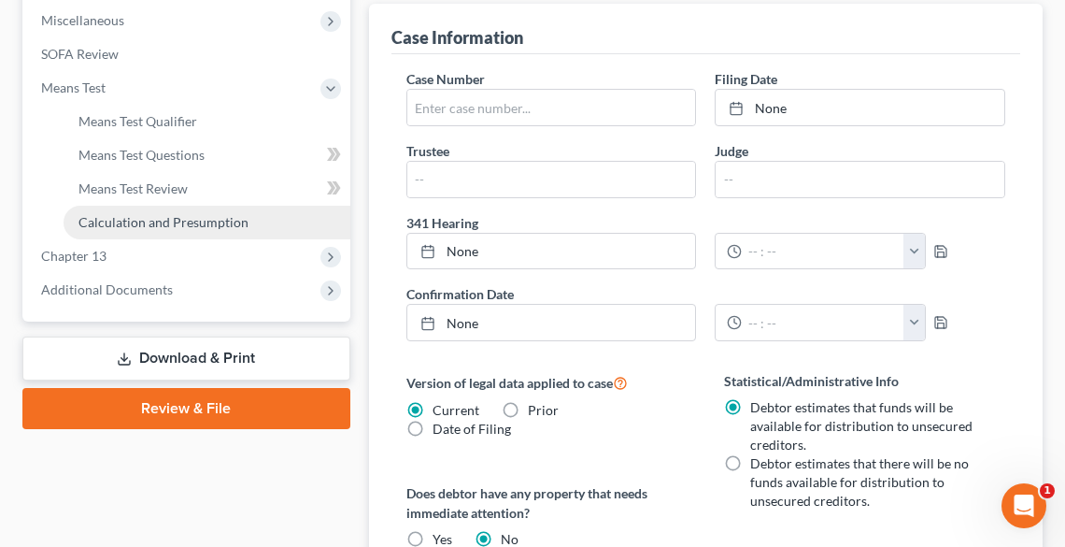
click at [159, 219] on span "Calculation and Presumption" at bounding box center [164, 222] width 170 height 16
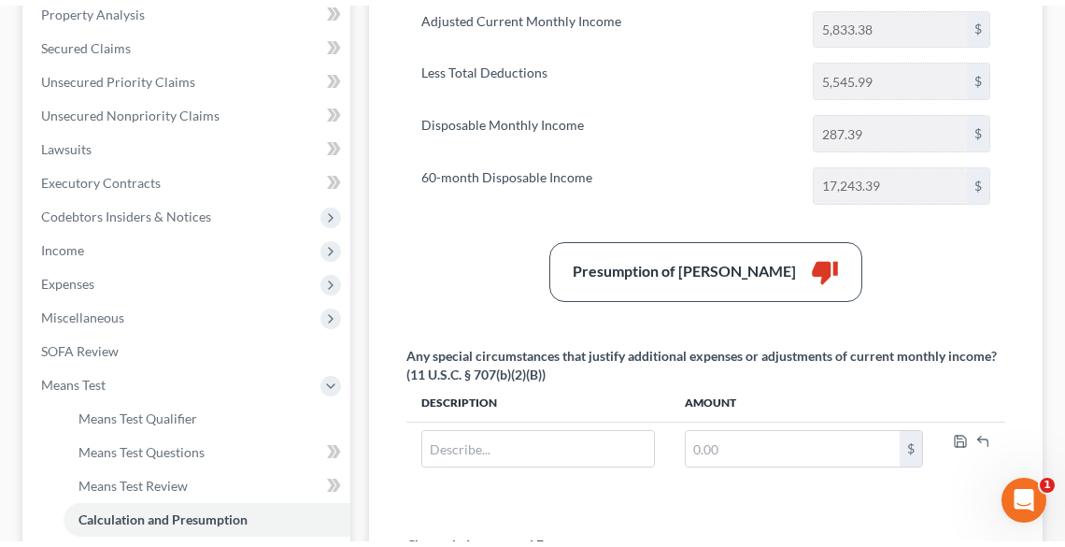
scroll to position [598, 0]
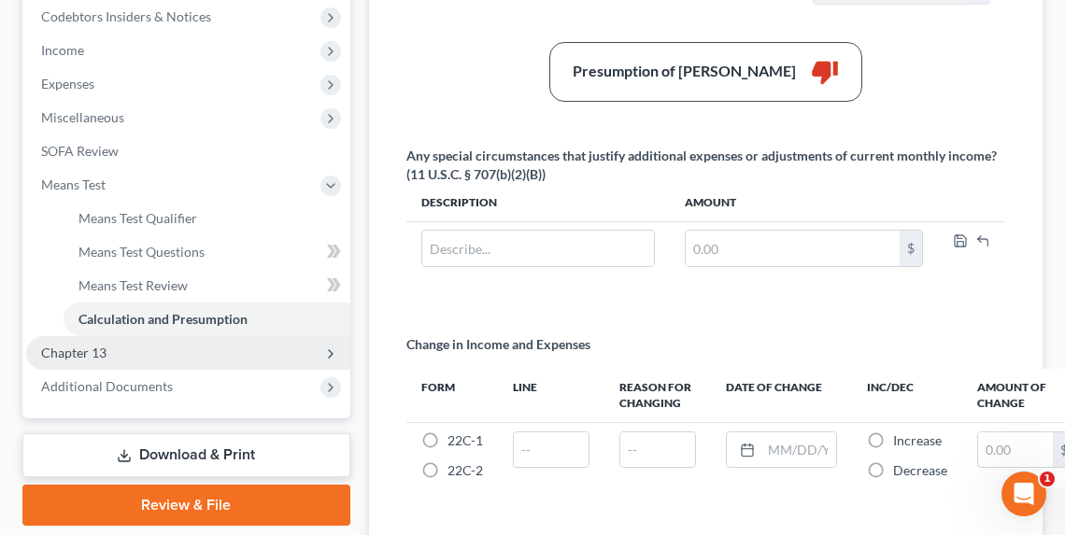
click at [105, 343] on span "Chapter 13" at bounding box center [188, 353] width 324 height 34
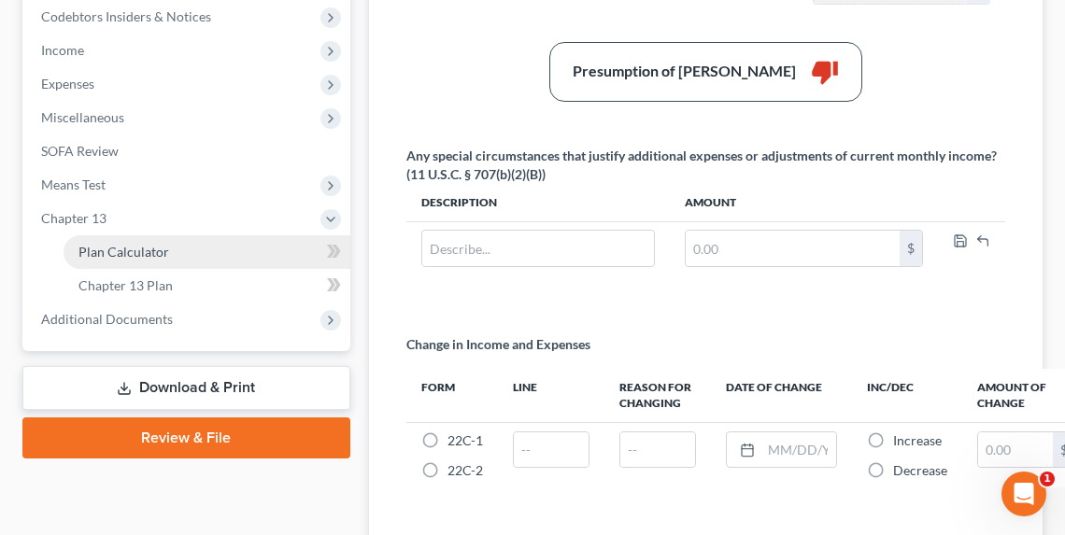
click at [122, 250] on span "Plan Calculator" at bounding box center [124, 252] width 91 height 16
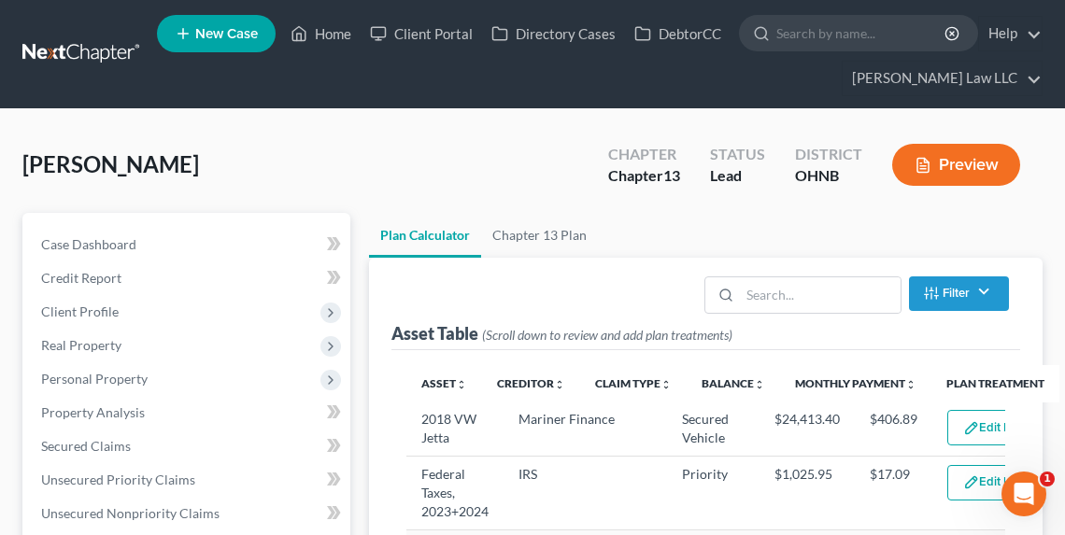
select select "59"
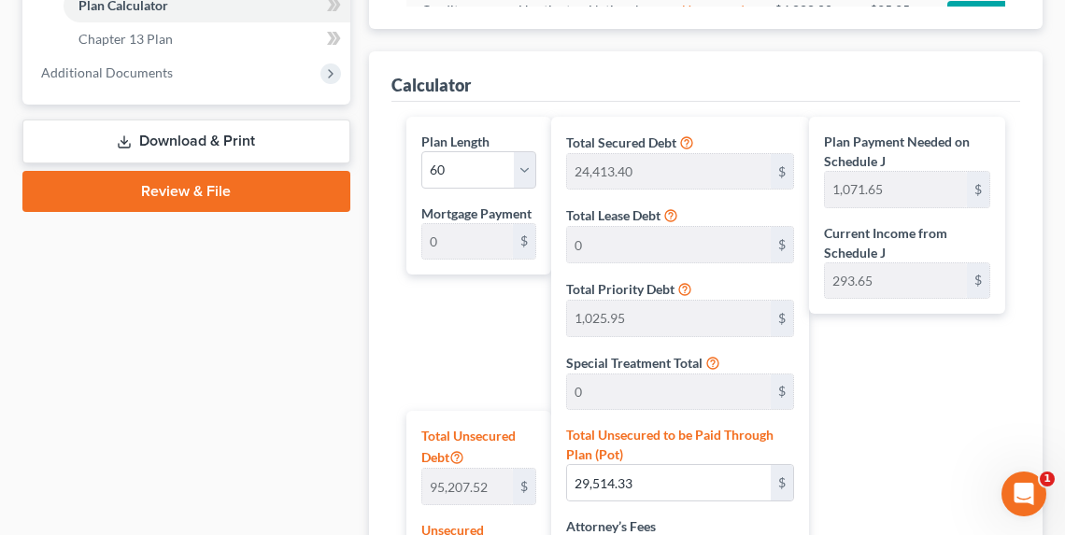
scroll to position [1196, 0]
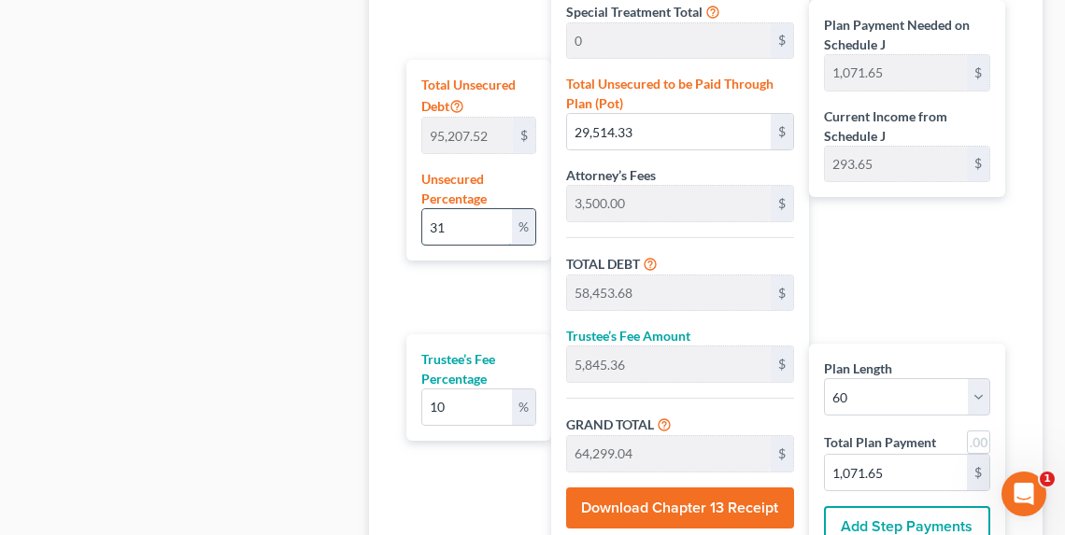
click at [506, 225] on input "31" at bounding box center [467, 227] width 90 height 36
type input "3"
type input "2,856.22"
type input "31,795.57"
type input "3,179.55"
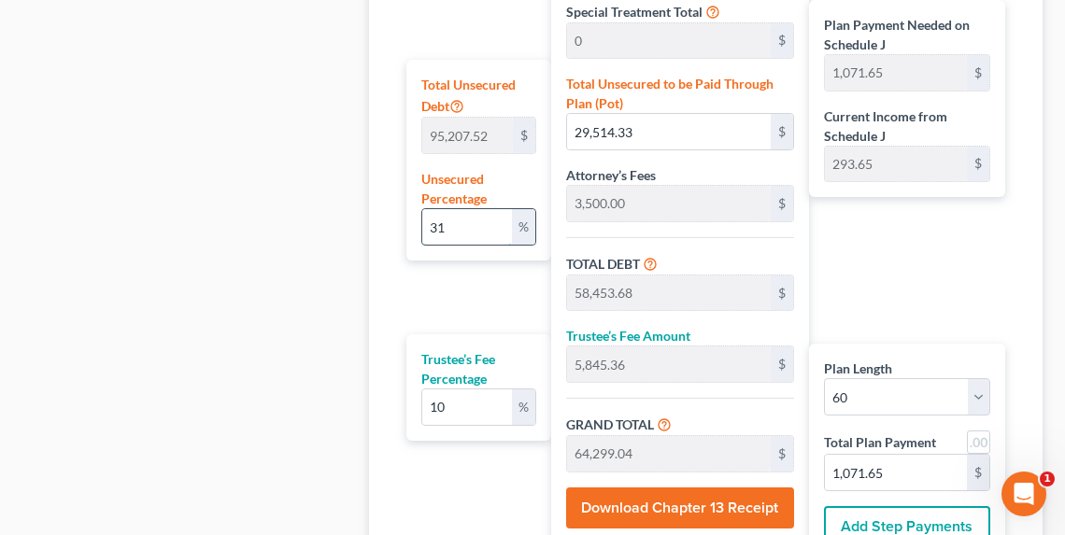
type input "34,975.13"
type input "582.91"
type input "28,939.35"
type input "2,893.93"
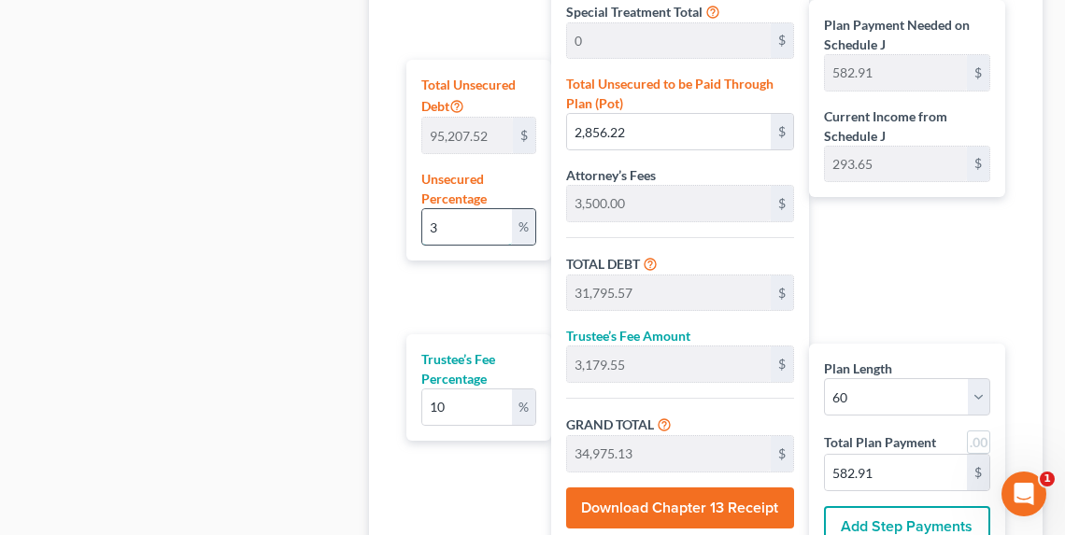
type input "31,833.28"
type input "530.55"
type input "1"
type input "952.07"
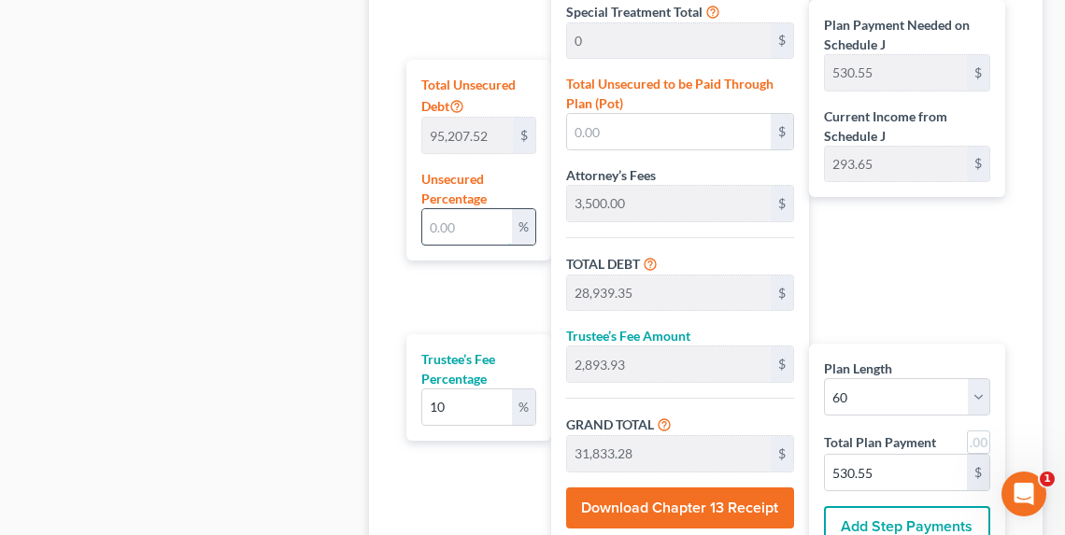
type input "29,891.42"
type input "2,989.14"
type input "32,880.56"
type input "548.00"
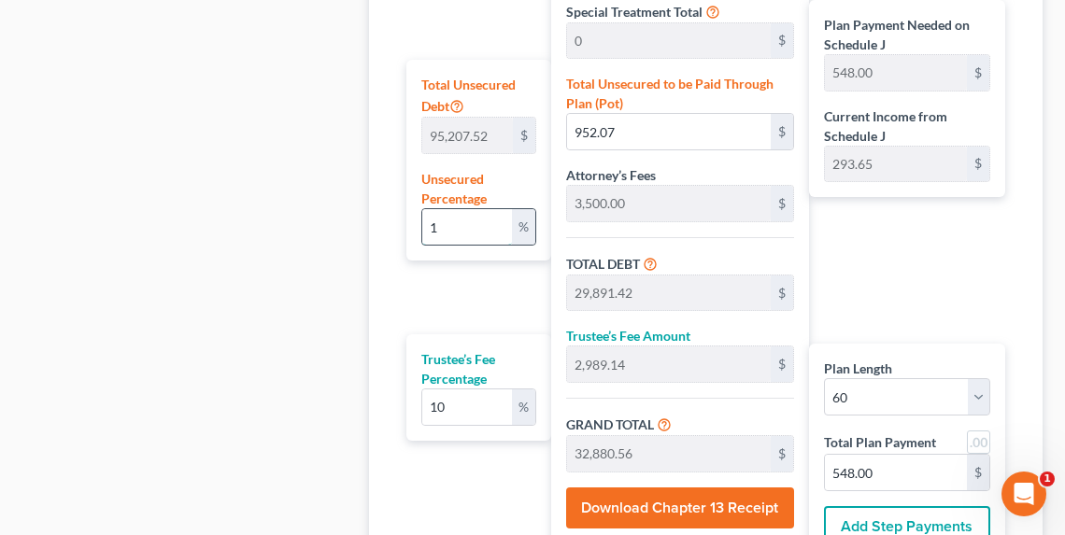
type input "10"
type input "9,520.75"
type input "38,460.10"
type input "3,846.01"
type input "42,306.11"
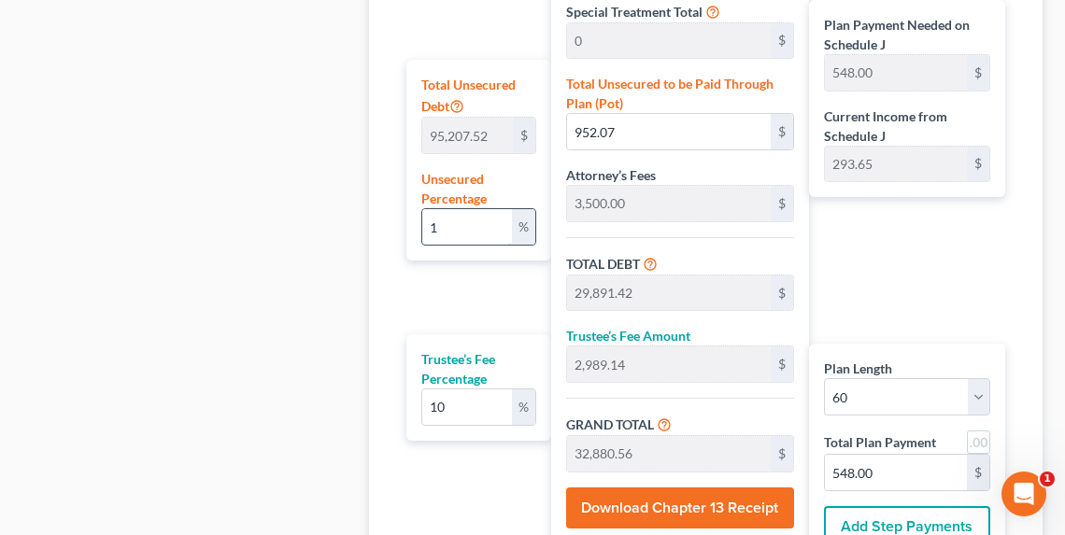
type input "705.10"
type input "1"
type input "952.07"
type input "29,891.42"
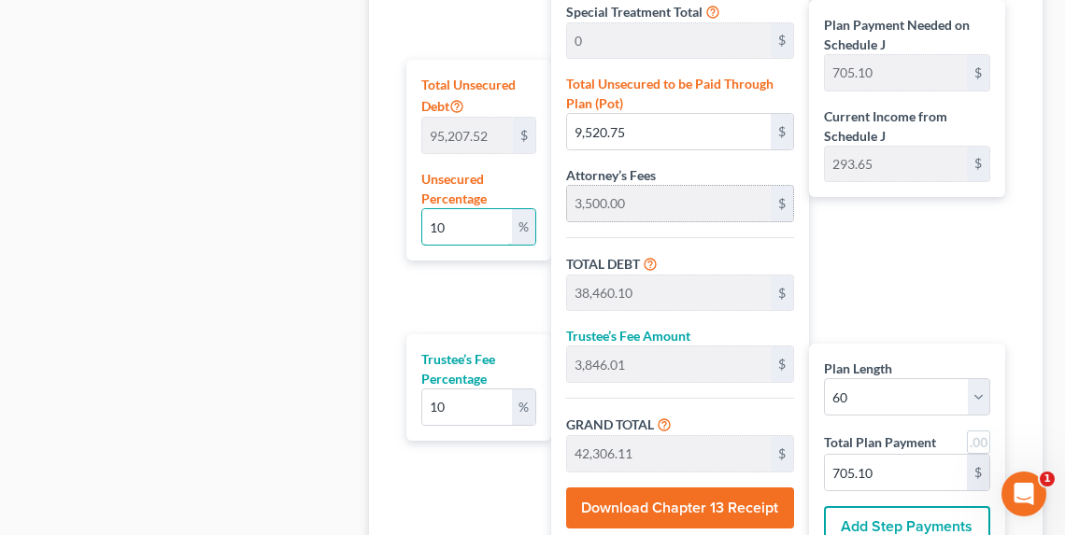
type input "2,989.14"
type input "32,880.56"
type input "548.00"
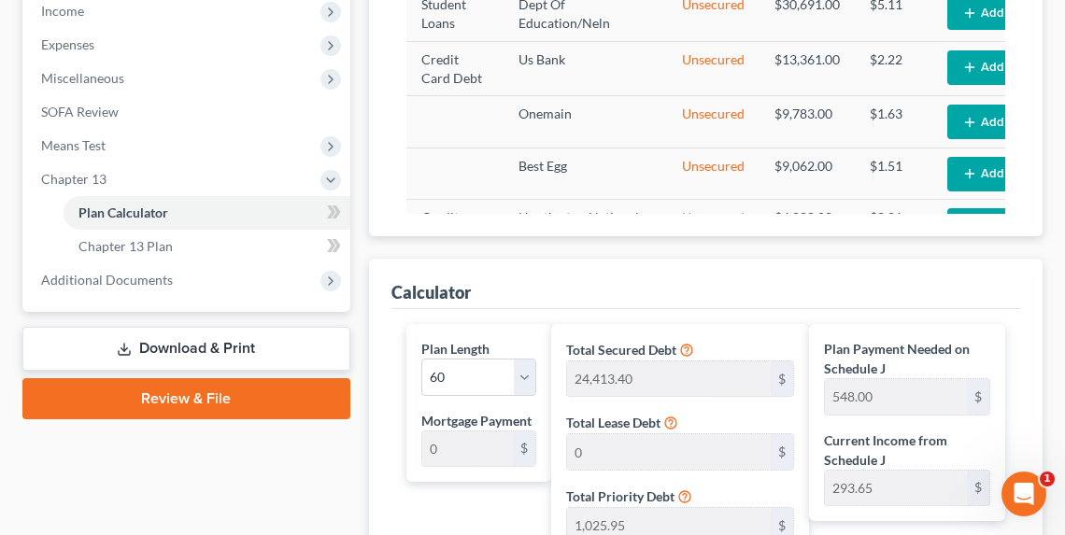
scroll to position [598, 0]
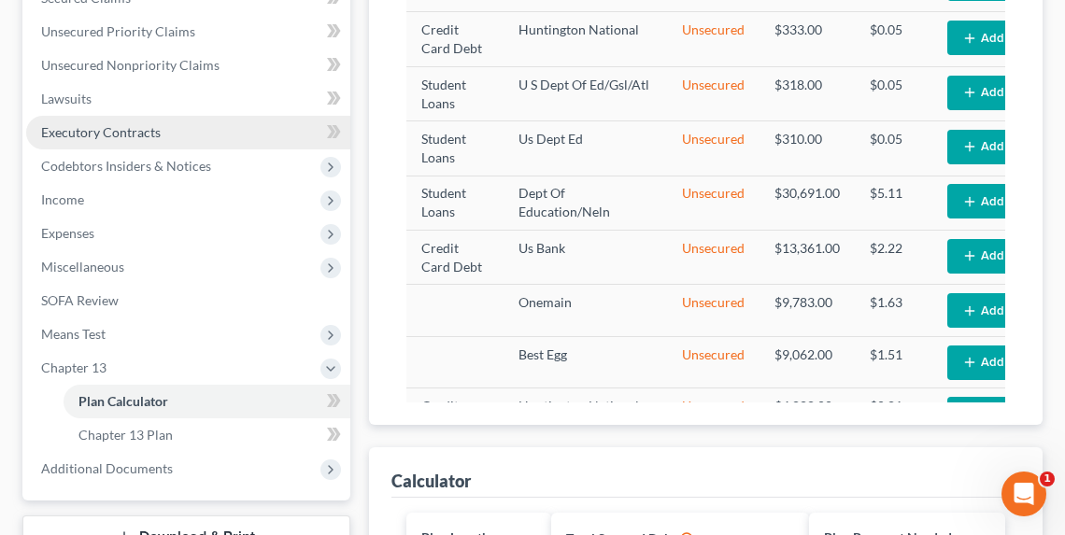
type input "1"
click at [105, 129] on span "Executory Contracts" at bounding box center [101, 132] width 120 height 16
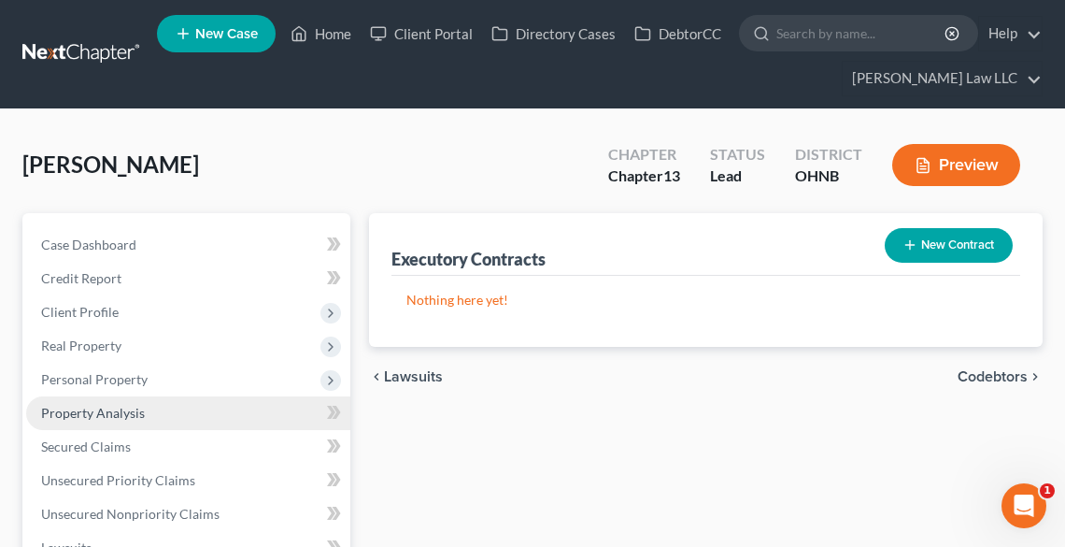
click at [112, 412] on span "Property Analysis" at bounding box center [93, 413] width 104 height 16
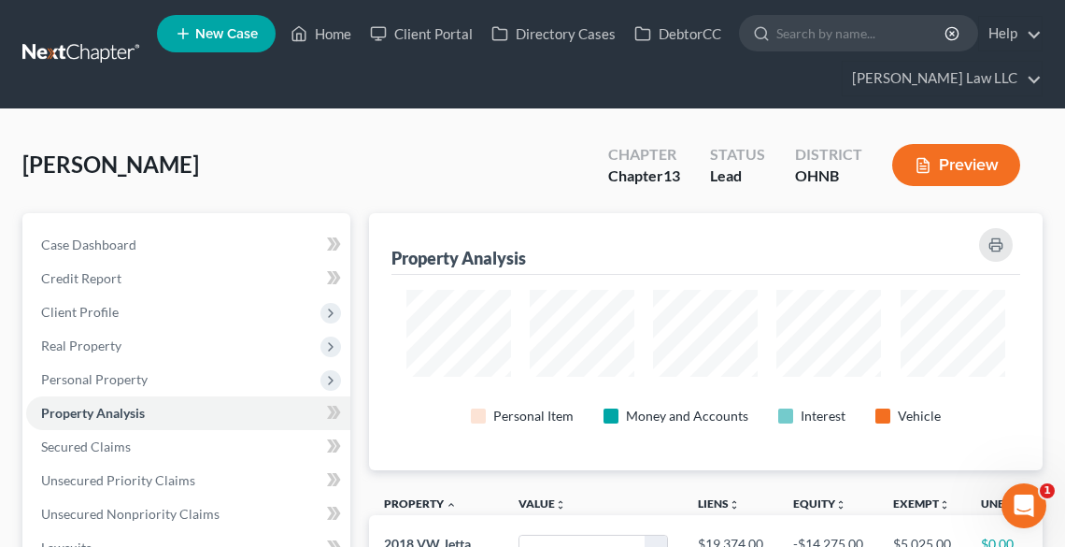
scroll to position [256, 673]
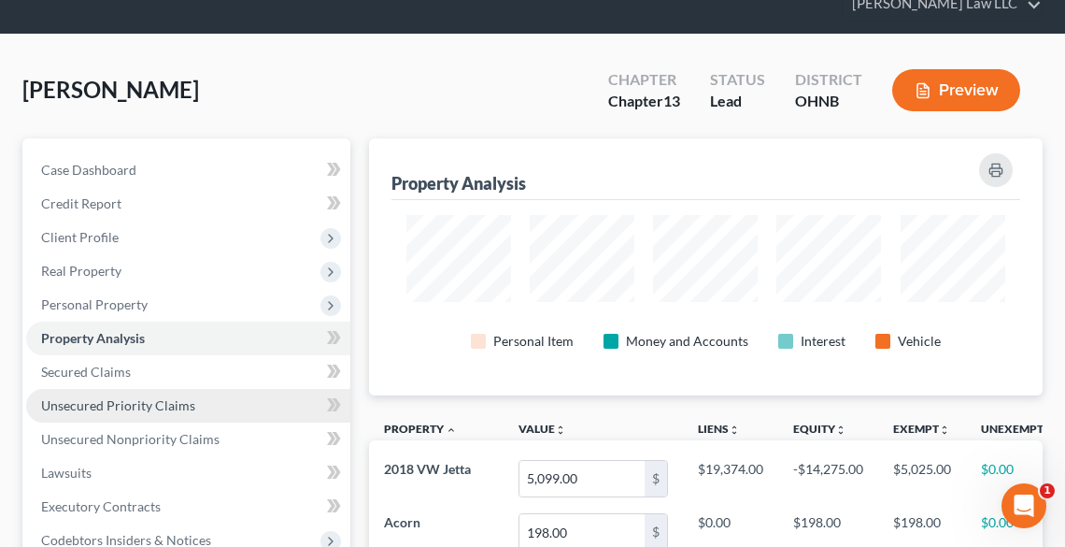
click at [107, 402] on span "Unsecured Priority Claims" at bounding box center [118, 405] width 154 height 16
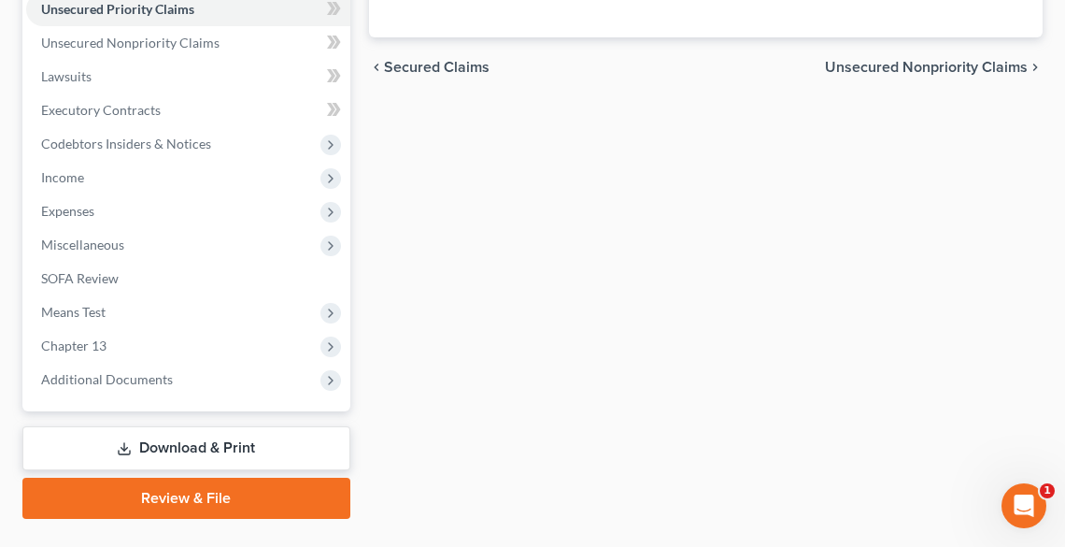
scroll to position [512, 0]
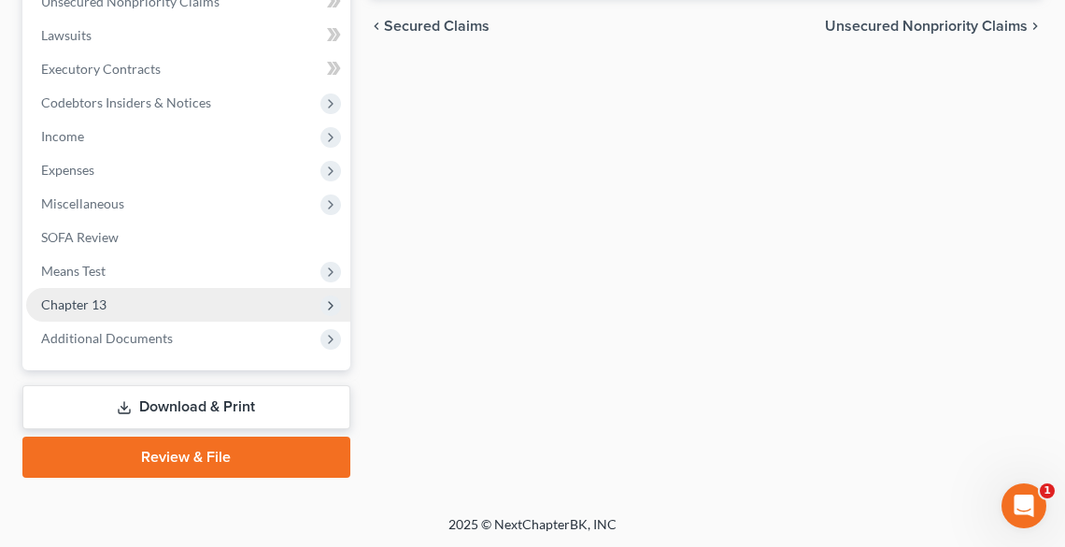
click at [90, 299] on span "Chapter 13" at bounding box center [73, 304] width 65 height 16
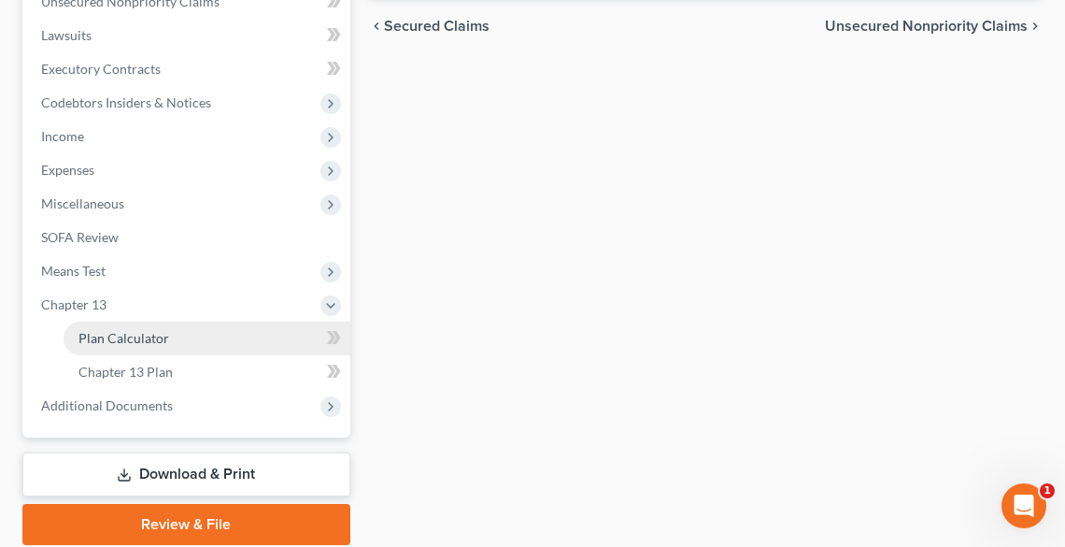
click at [132, 340] on span "Plan Calculator" at bounding box center [124, 338] width 91 height 16
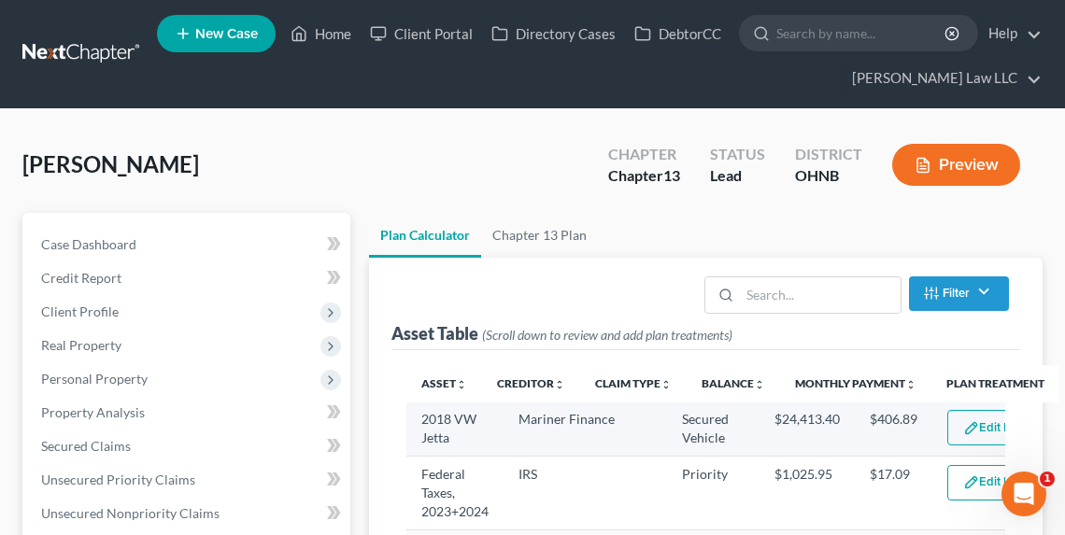
scroll to position [299, 0]
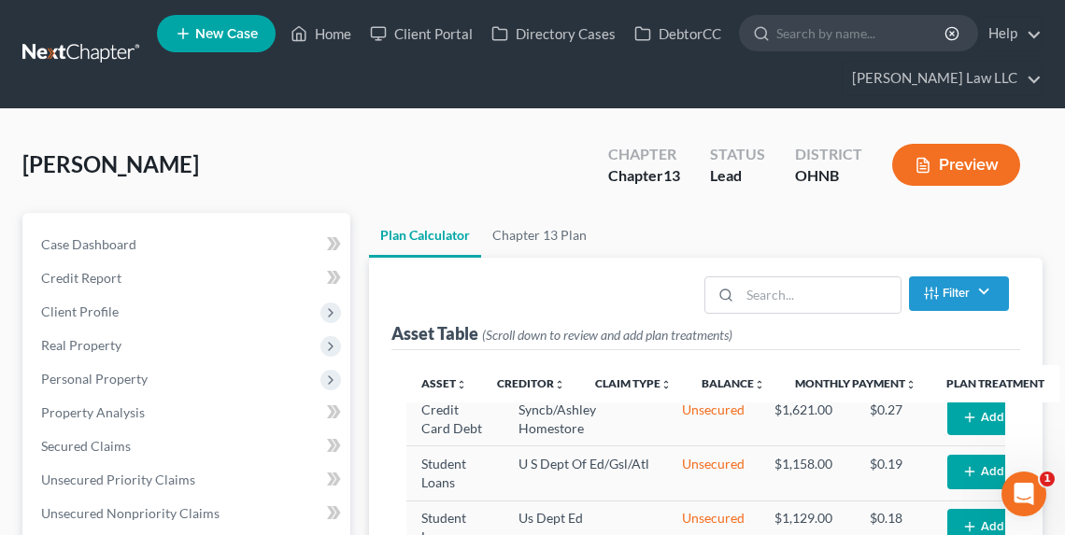
select select "59"
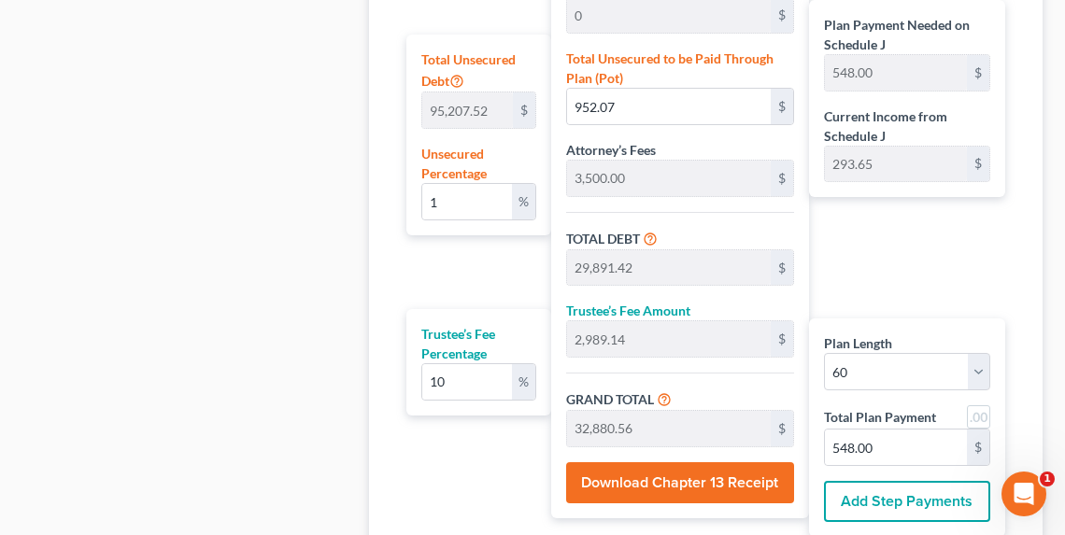
scroll to position [1074, 0]
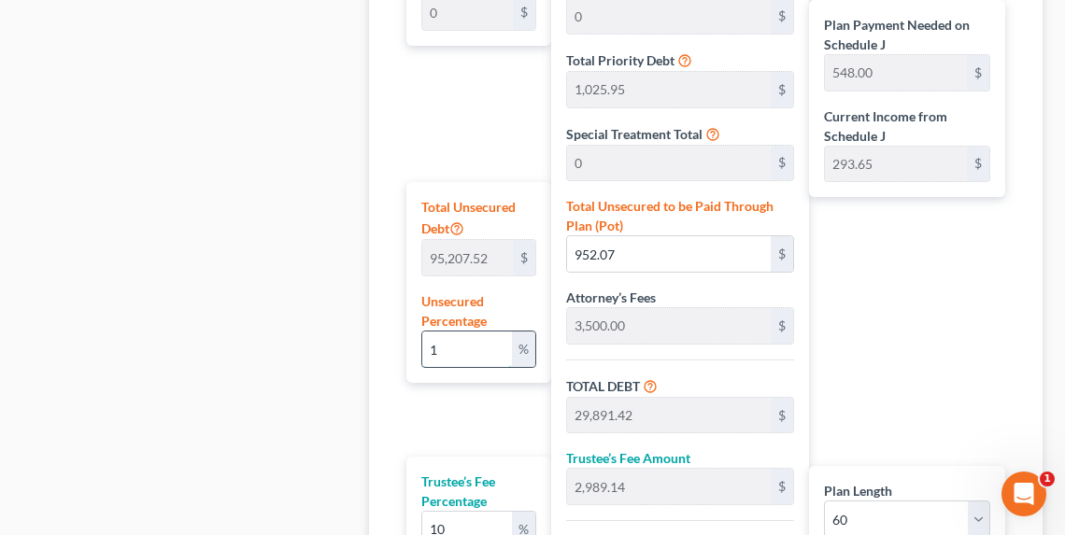
click at [448, 340] on input "1" at bounding box center [467, 350] width 90 height 36
type input "28,939.35"
type input "2,893.93"
type input "31,833.28"
type input "530.55"
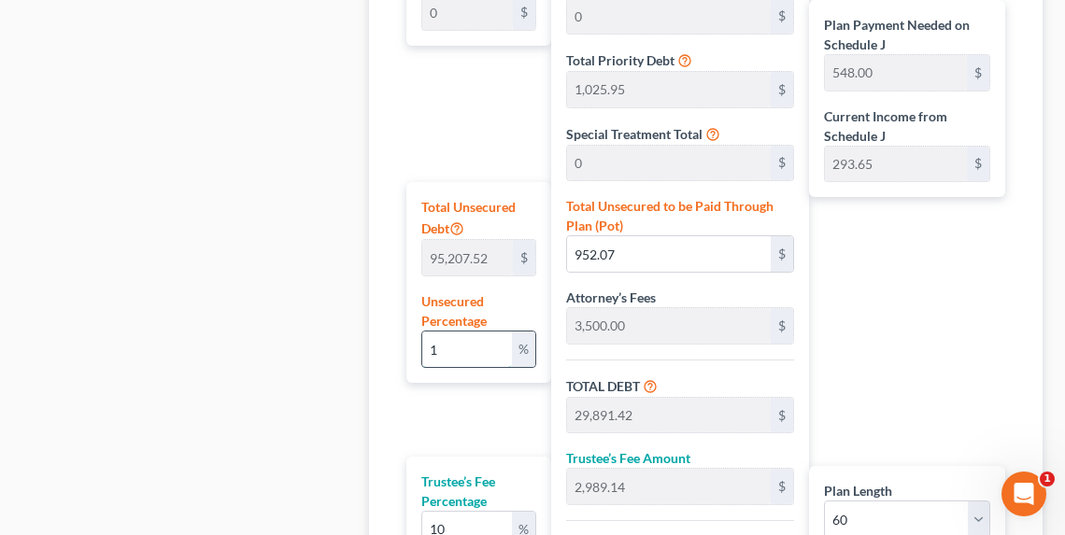
type input "530.55"
type input "2"
type input "1,904.15"
type input "30,843.50"
type input "3,084.35"
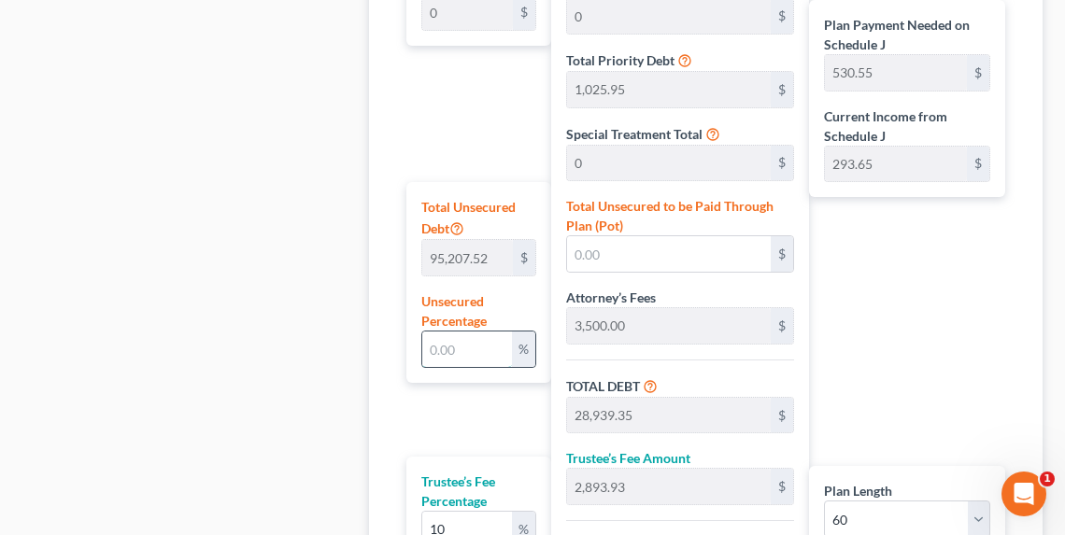
type input "33,927.85"
type input "565.46"
type input "20"
type input "19,041.50"
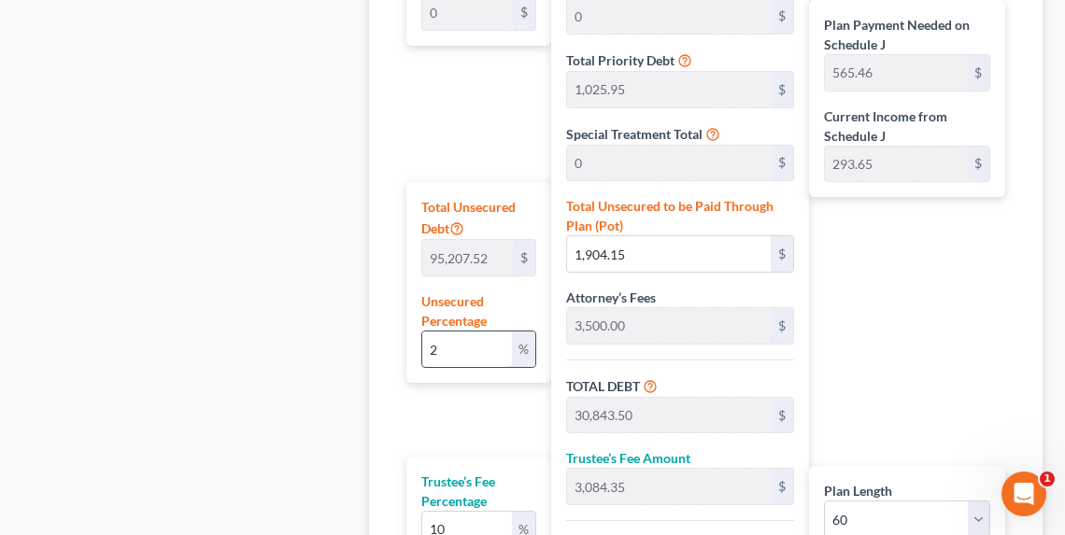
type input "47,980.85"
type input "4,798.08"
type input "52,778.93"
type input "879.64"
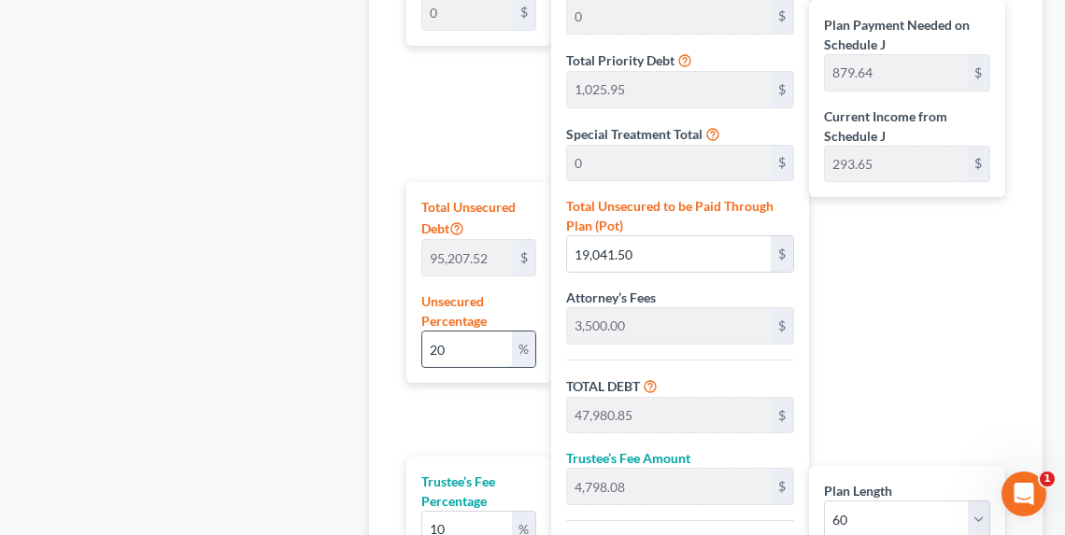
type input "2"
type input "1,904.15"
type input "30,843.50"
type input "3,084.35"
type input "33,927.85"
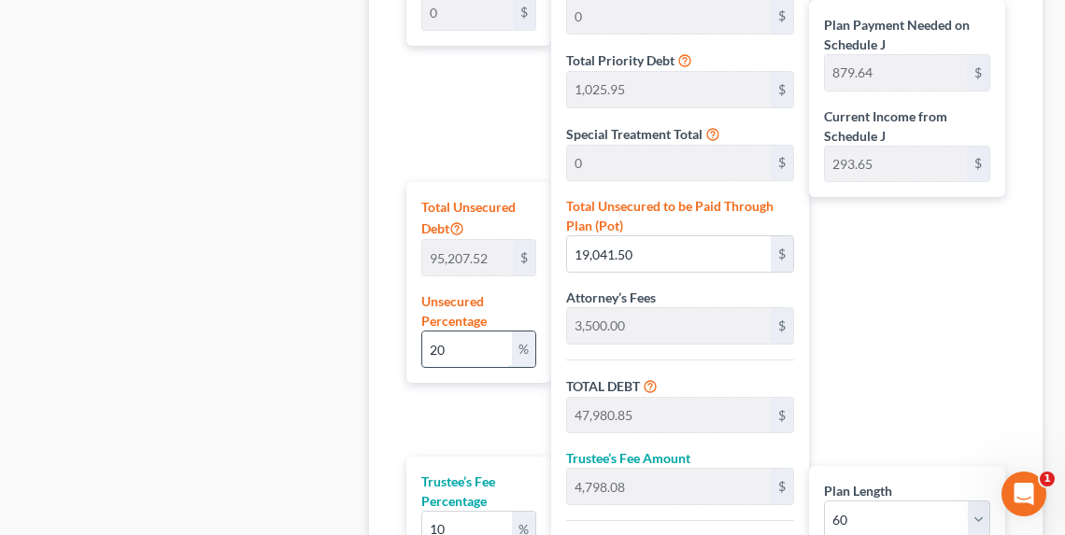
type input "565.46"
type input "28,939.35"
type input "2,893.93"
type input "31,833.28"
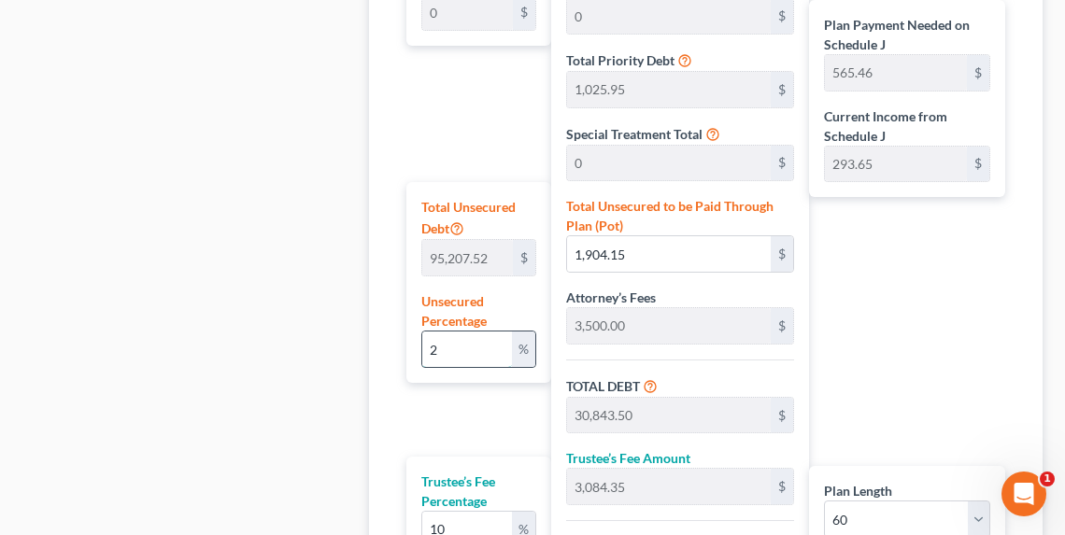
type input "530.55"
type input "1"
type input "952.07"
type input "29,891.42"
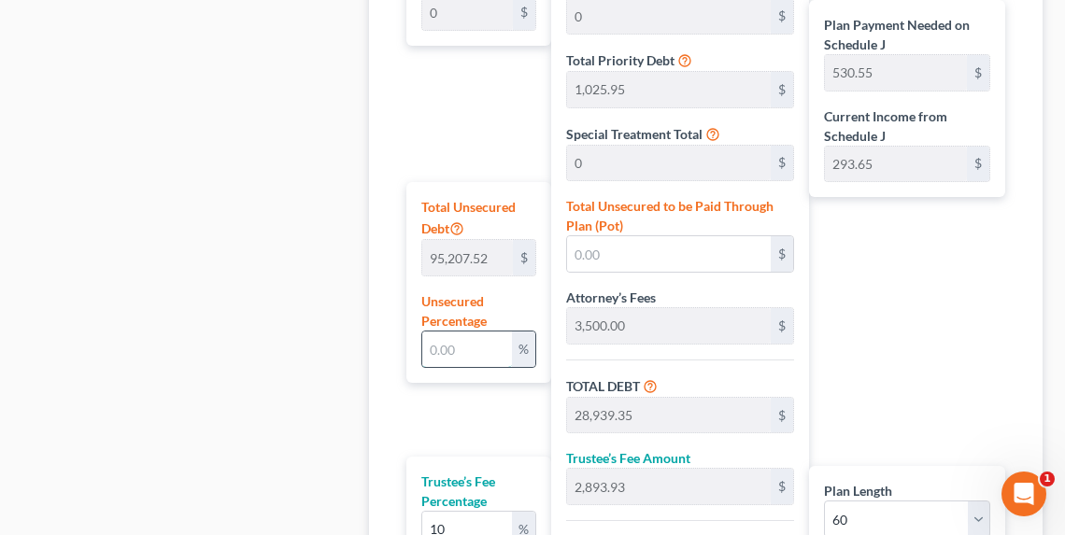
type input "2,989.14"
type input "32,880.56"
type input "548.00"
type input "15"
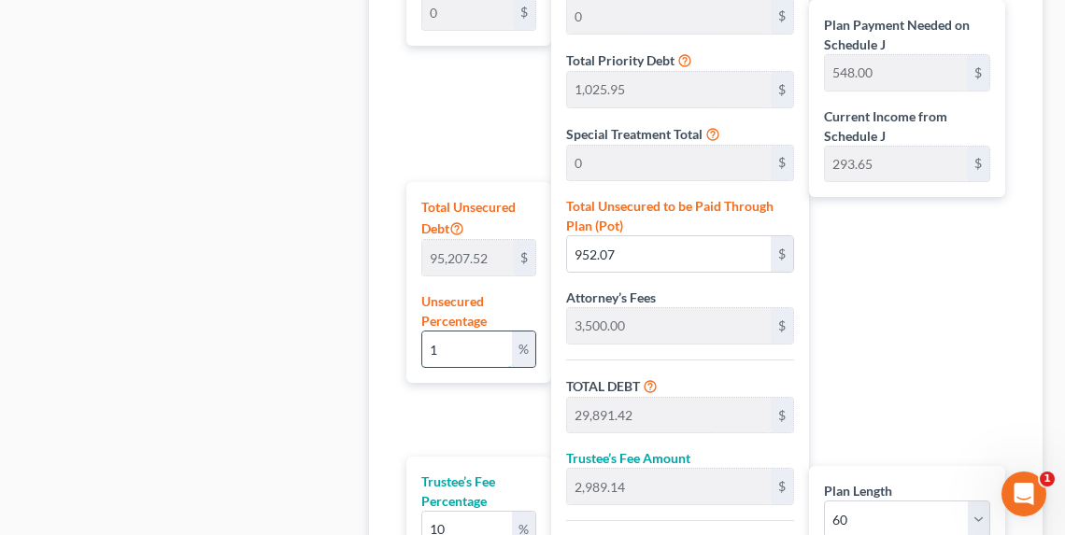
type input "14,281.12"
type input "43,220.47"
type input "4,322.04"
type input "47,542.52"
type input "792.37"
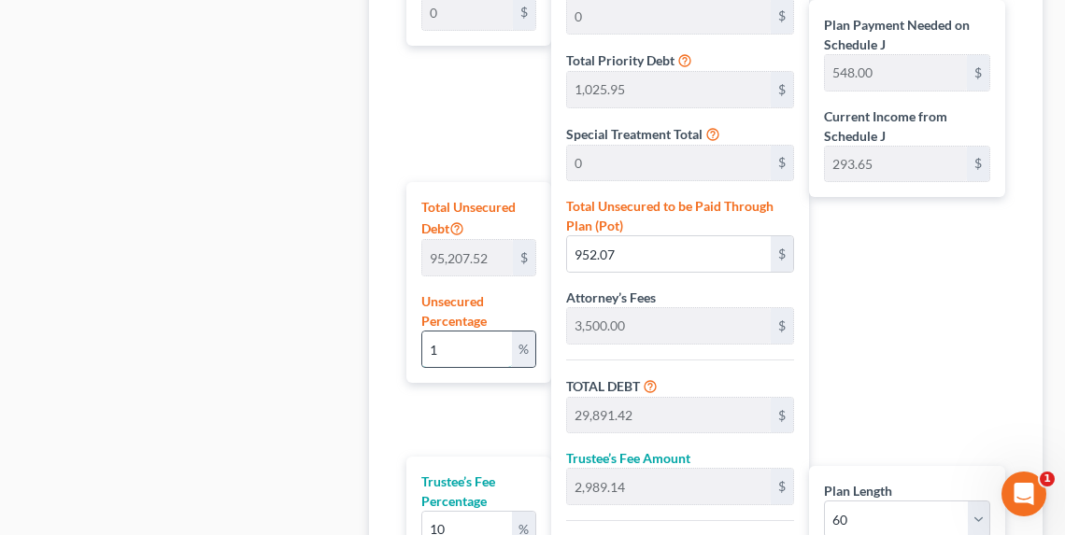
type input "792.37"
type input "1"
type input "952.07"
type input "29,891.42"
type input "2,989.14"
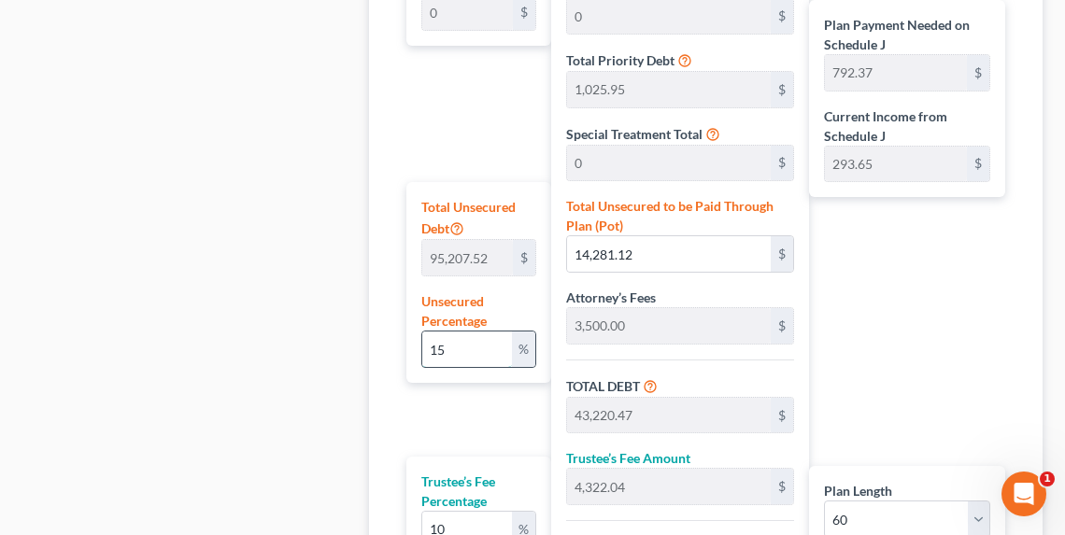
type input "32,880.56"
type input "548.00"
type input "28,939.35"
type input "2,893.93"
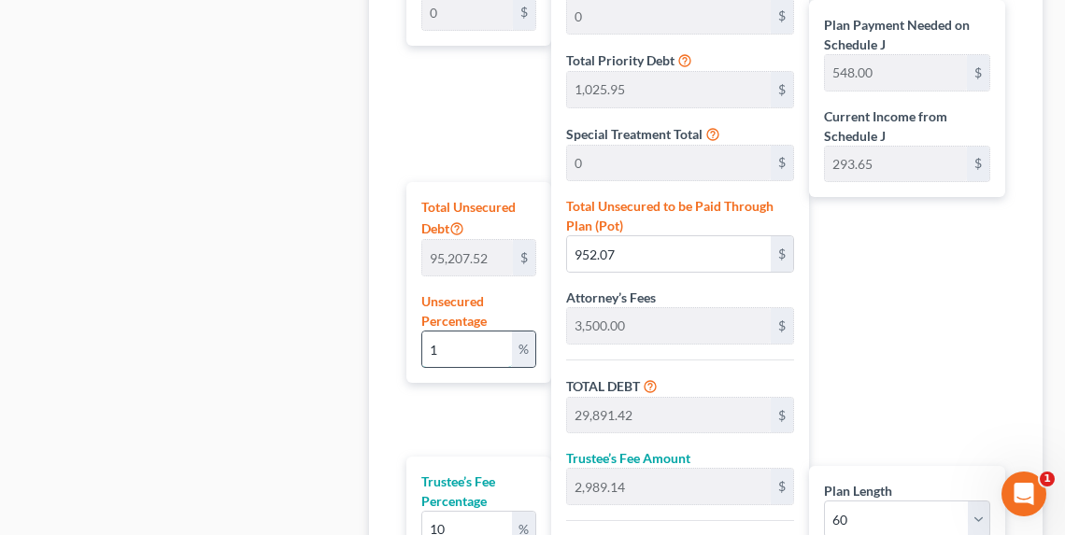
type input "31,833.28"
type input "530.55"
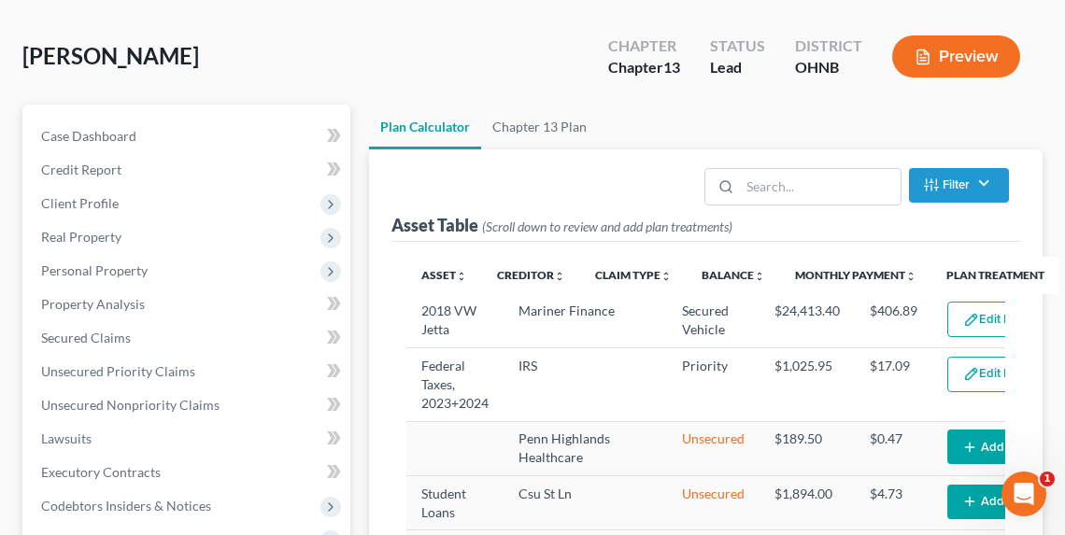
scroll to position [27, 0]
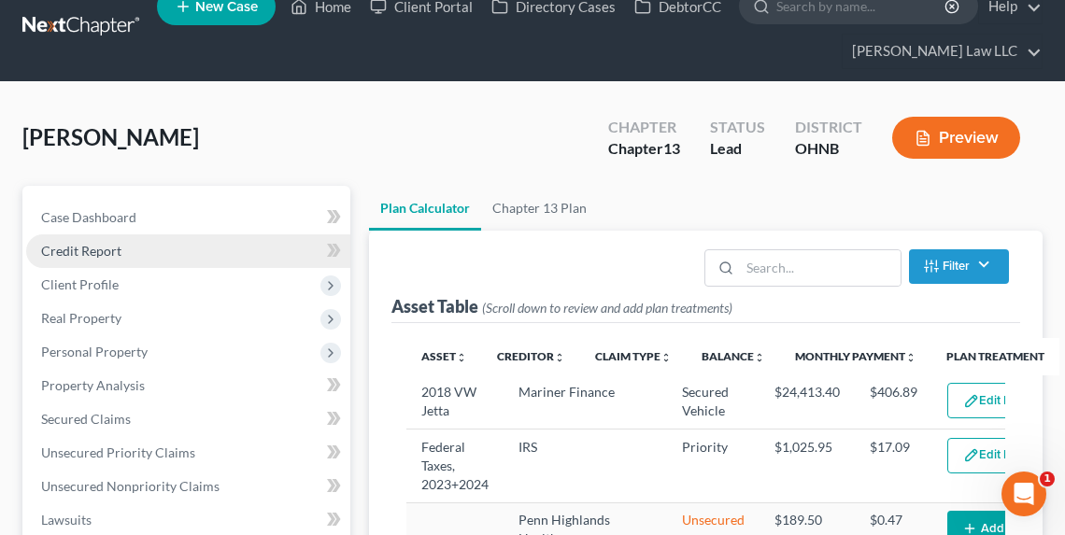
click at [72, 254] on span "Credit Report" at bounding box center [81, 251] width 80 height 16
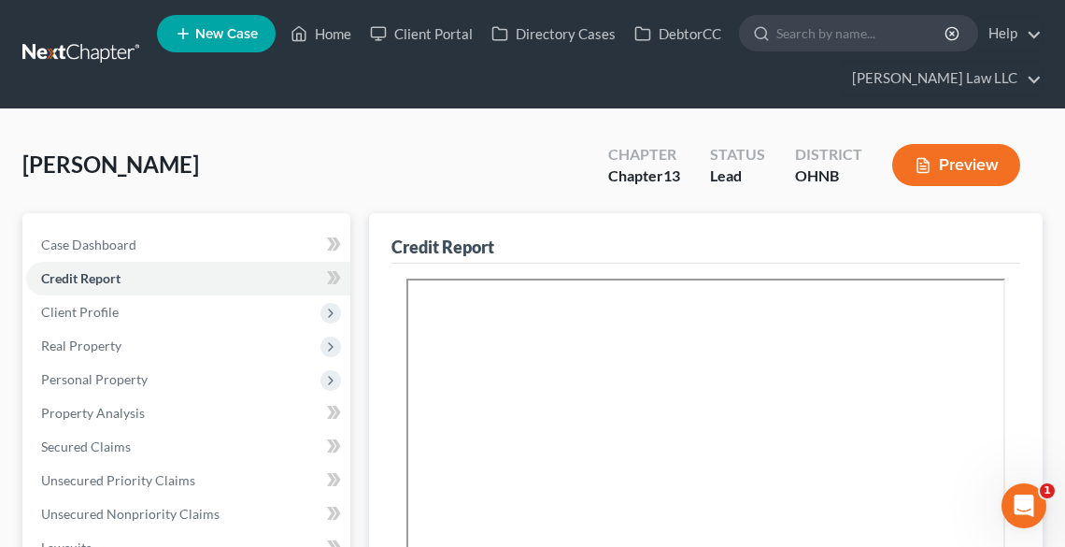
click at [952, 172] on button "Preview" at bounding box center [956, 165] width 128 height 42
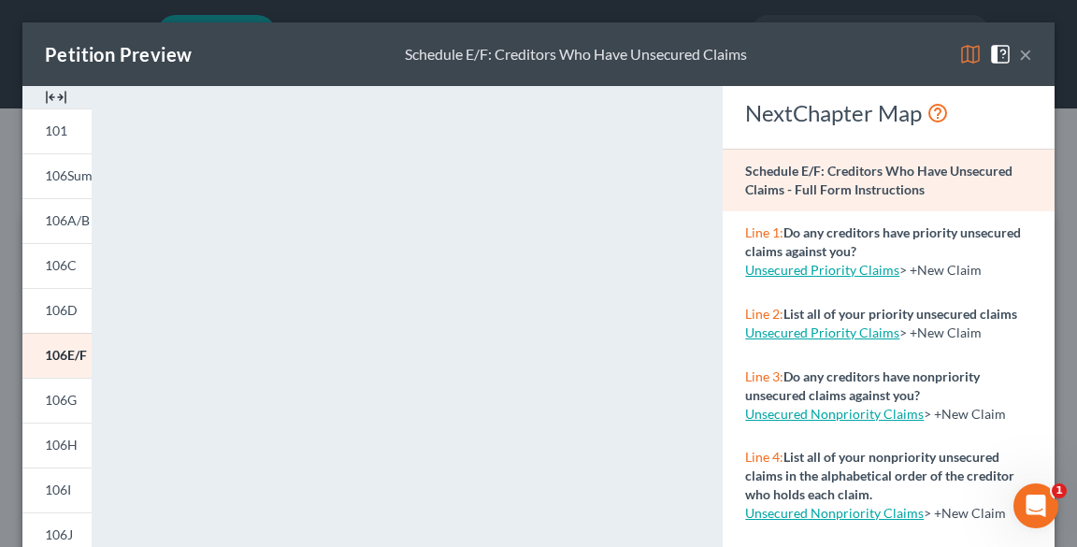
click at [1019, 55] on button "×" at bounding box center [1025, 54] width 13 height 22
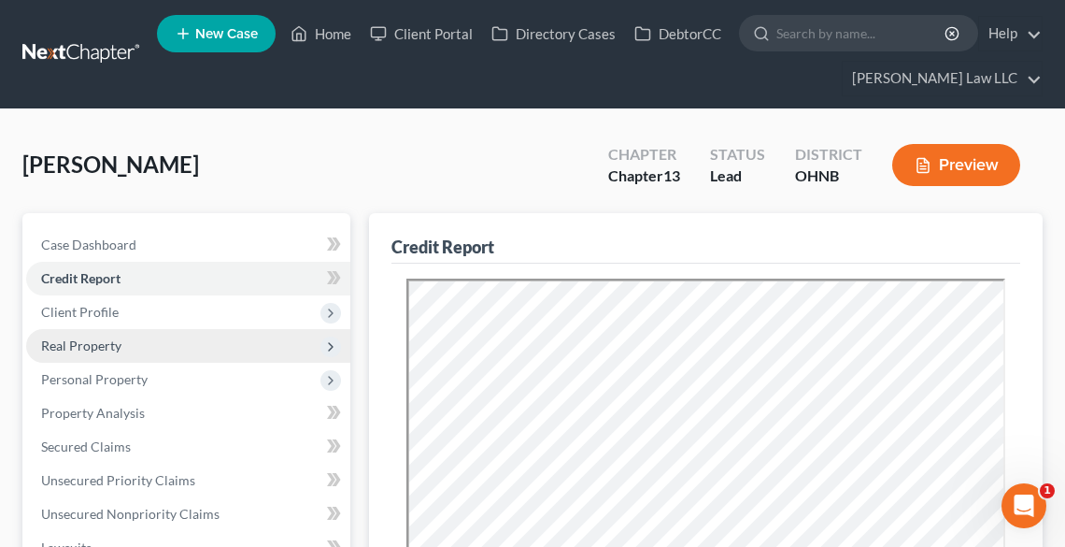
click at [123, 339] on span "Real Property" at bounding box center [188, 346] width 324 height 34
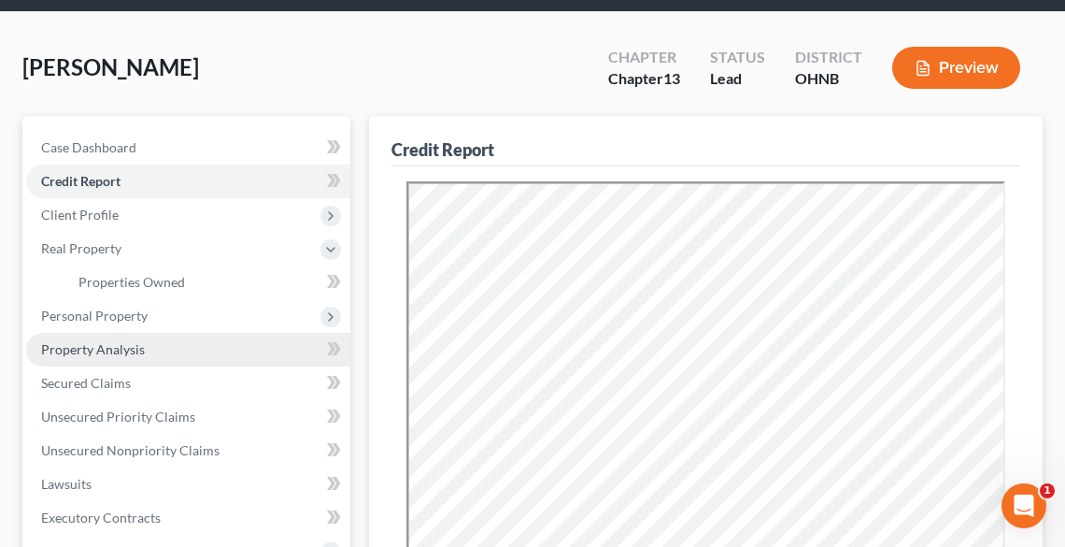
scroll to position [299, 0]
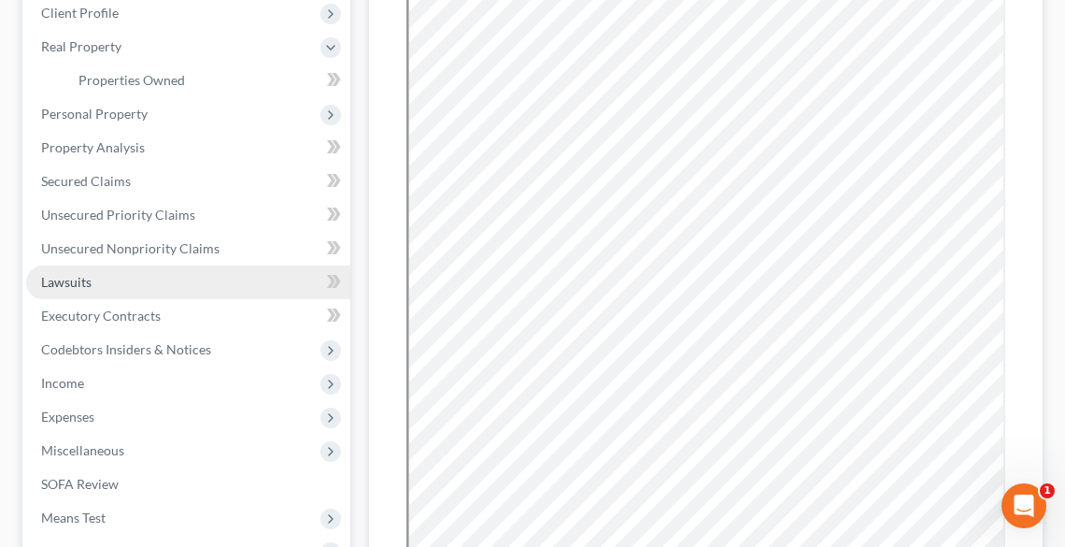
click at [108, 282] on link "Lawsuits" at bounding box center [188, 282] width 324 height 34
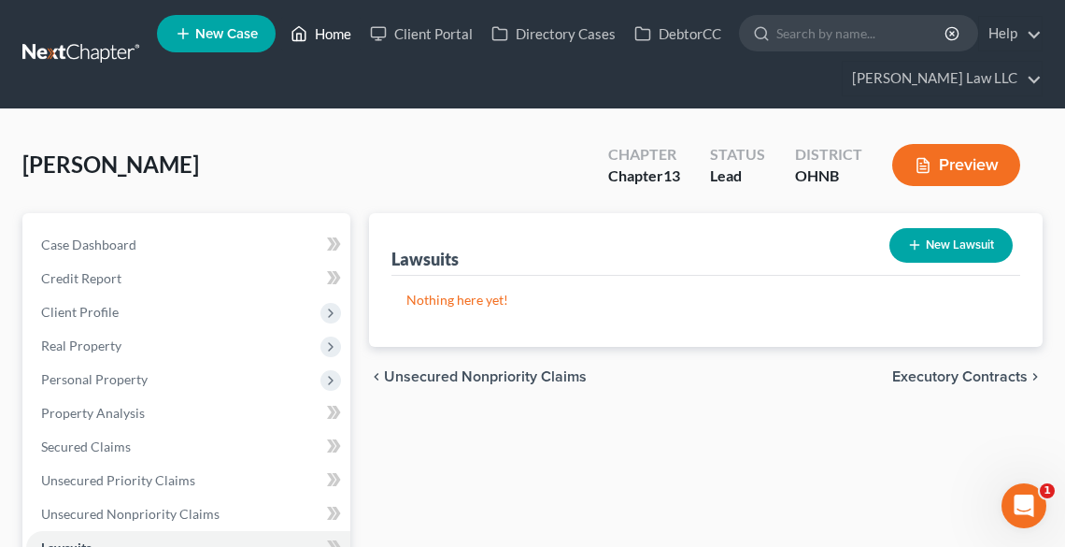
click at [329, 36] on link "Home" at bounding box center [320, 34] width 79 height 34
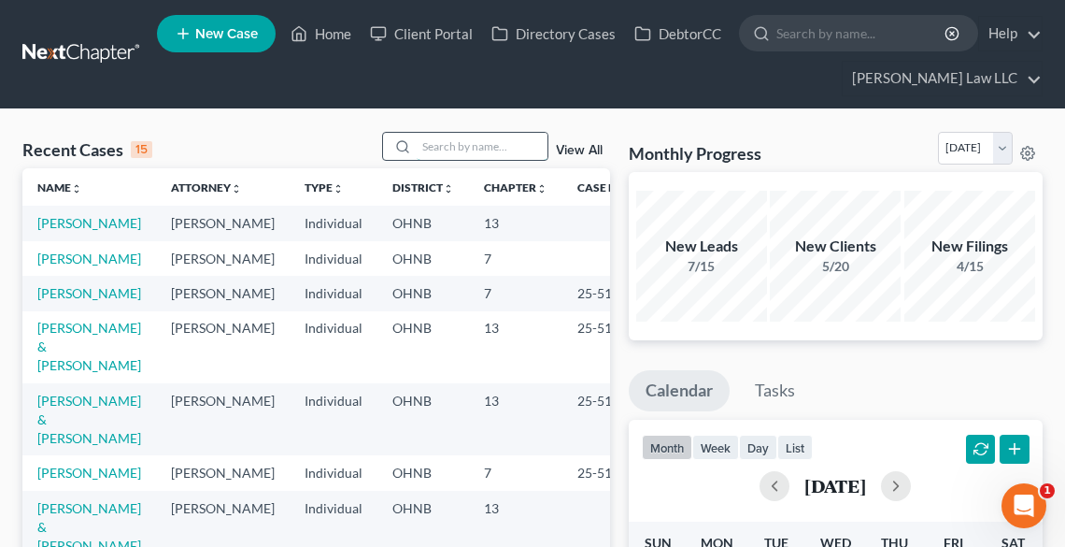
click at [486, 142] on input "search" at bounding box center [482, 146] width 131 height 27
type input "hammel"
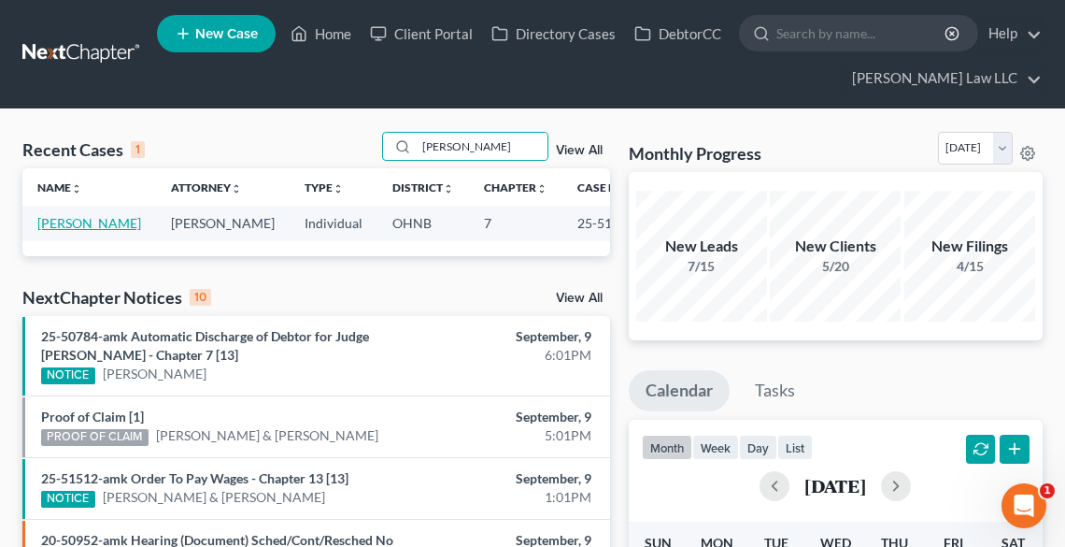
click at [67, 231] on link "[PERSON_NAME]" at bounding box center [89, 223] width 104 height 16
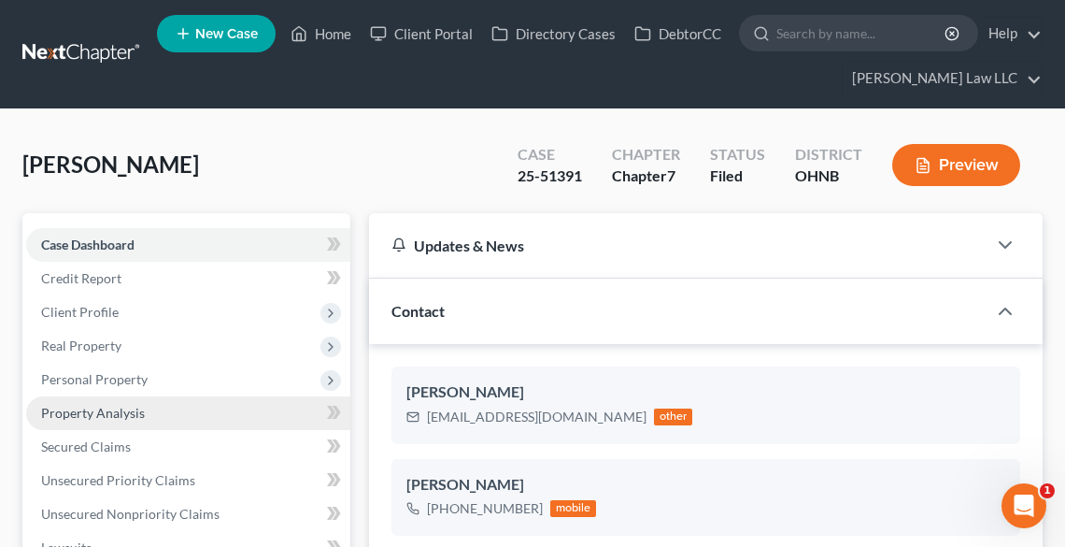
scroll to position [299, 0]
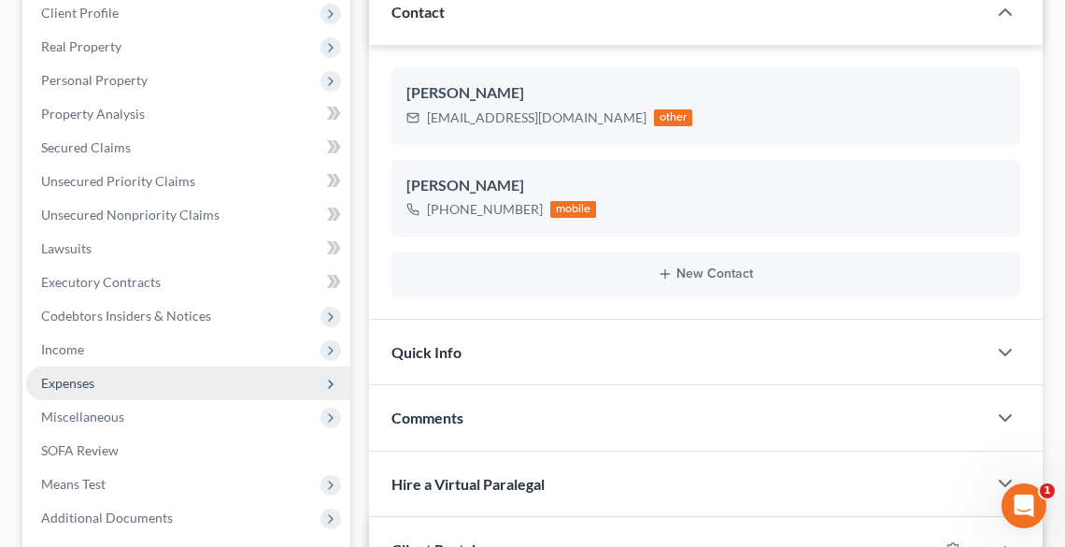
click at [96, 389] on span "Expenses" at bounding box center [188, 383] width 324 height 34
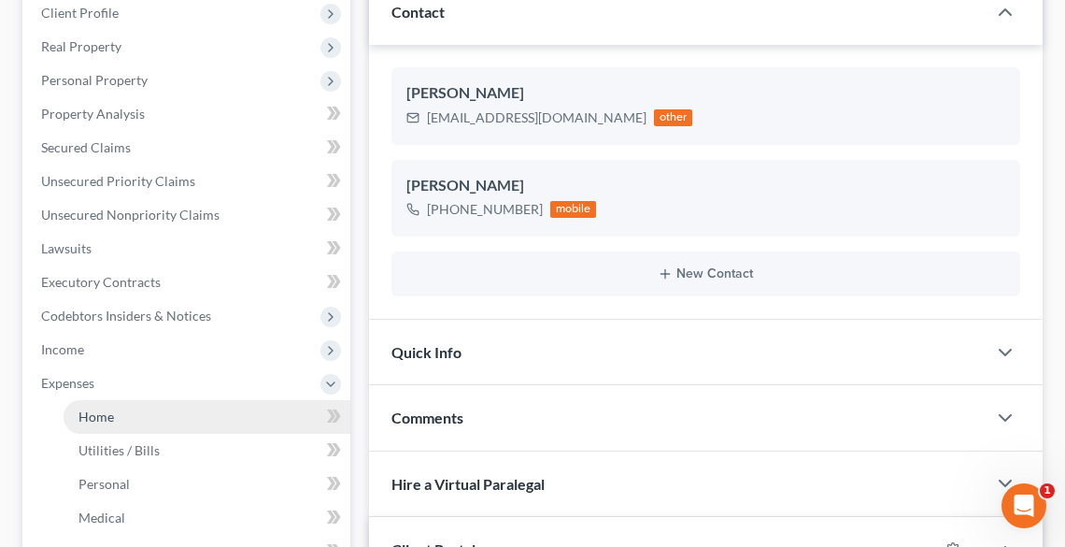
click at [108, 421] on span "Home" at bounding box center [97, 416] width 36 height 16
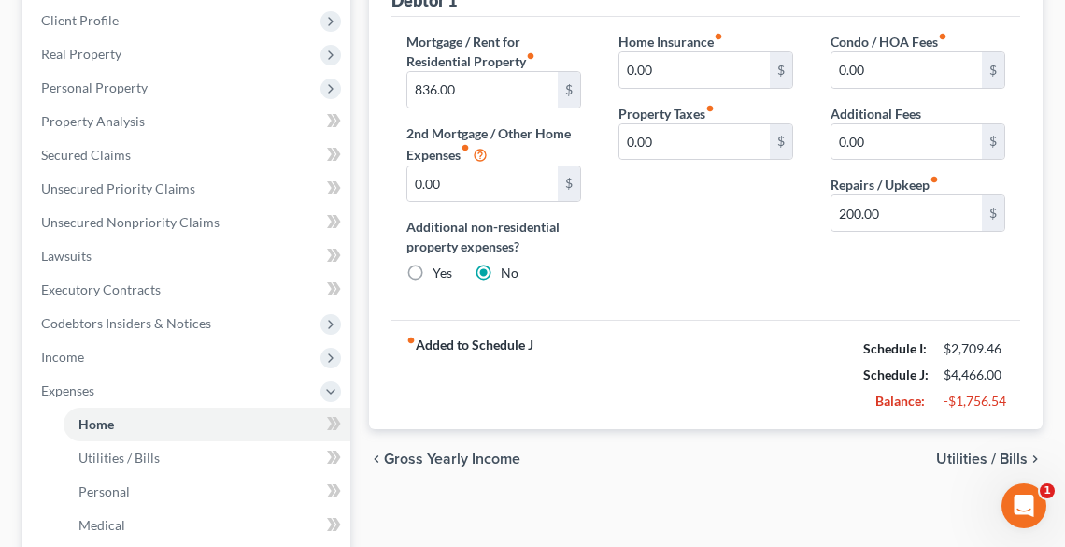
scroll to position [150, 0]
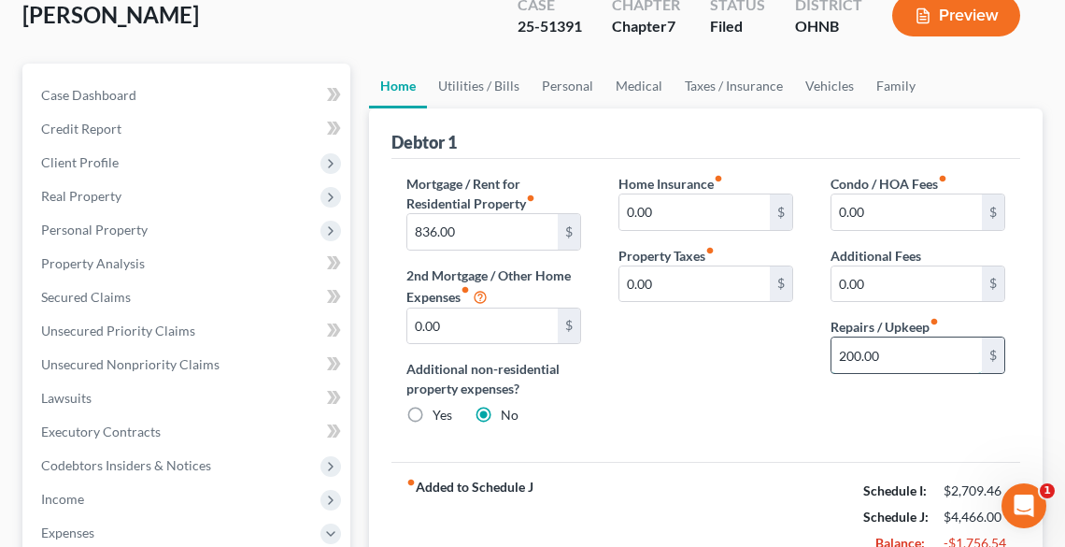
click at [935, 350] on input "200.00" at bounding box center [907, 355] width 150 height 36
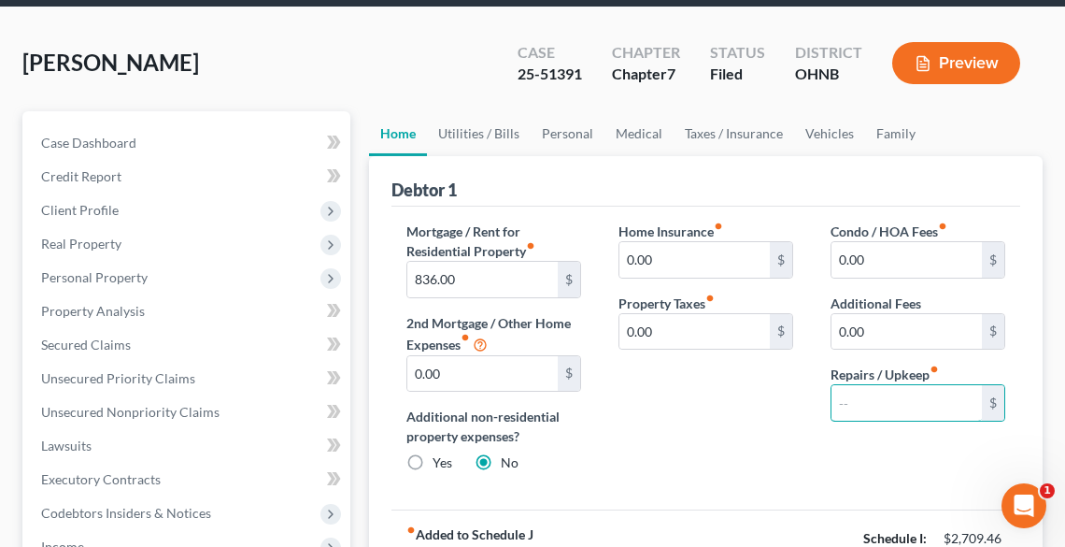
scroll to position [75, 0]
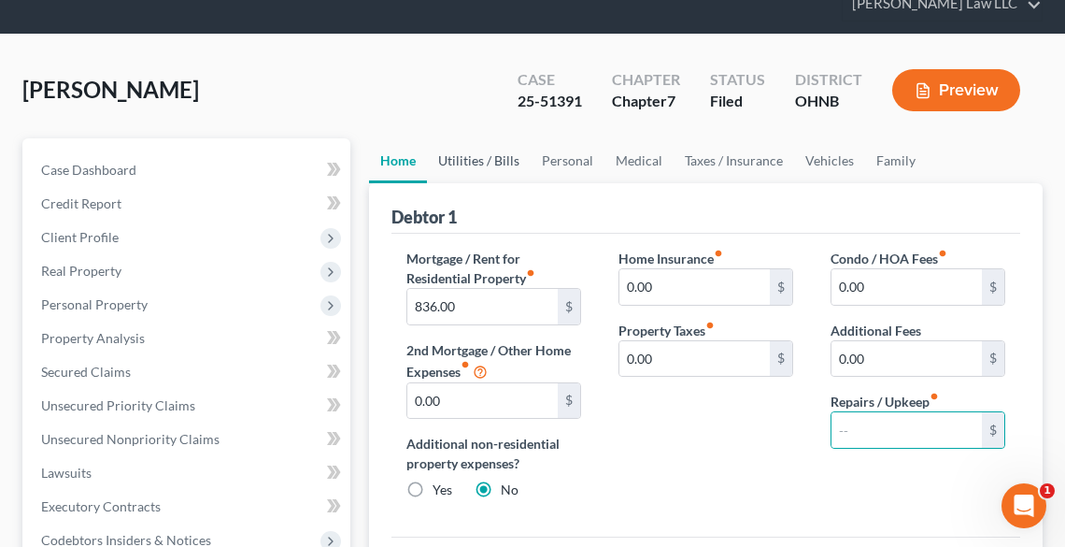
click at [450, 154] on link "Utilities / Bills" at bounding box center [479, 160] width 104 height 45
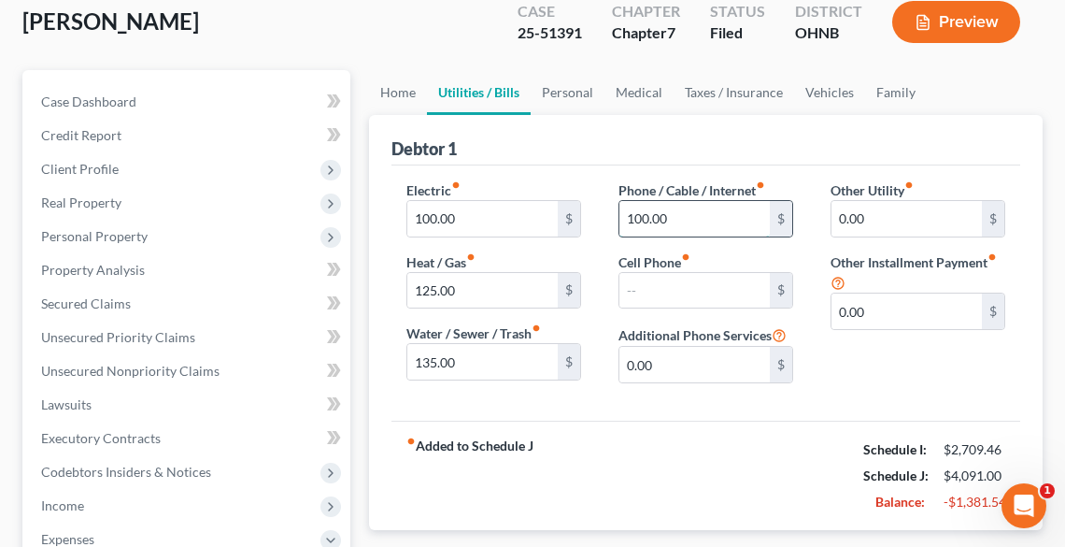
scroll to position [150, 0]
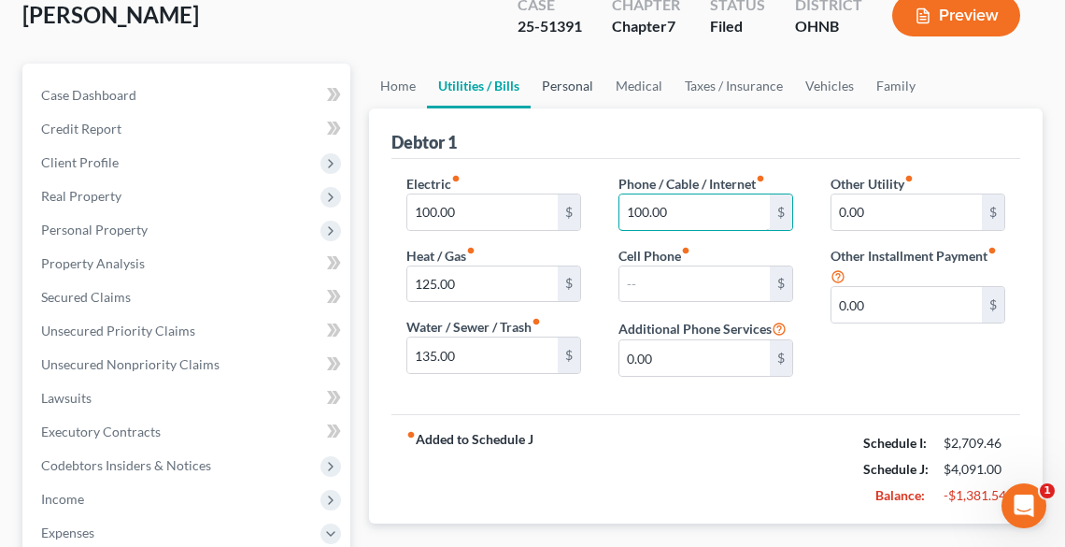
type input "100.00"
click at [557, 80] on link "Personal" at bounding box center [568, 86] width 74 height 45
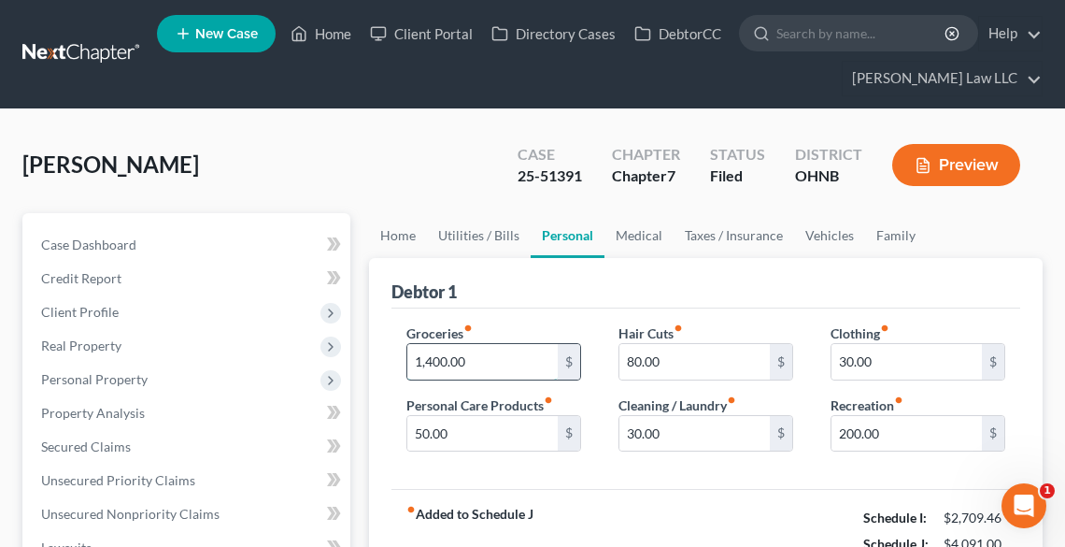
click at [480, 359] on input "1,400.00" at bounding box center [482, 362] width 150 height 36
type input "800.00"
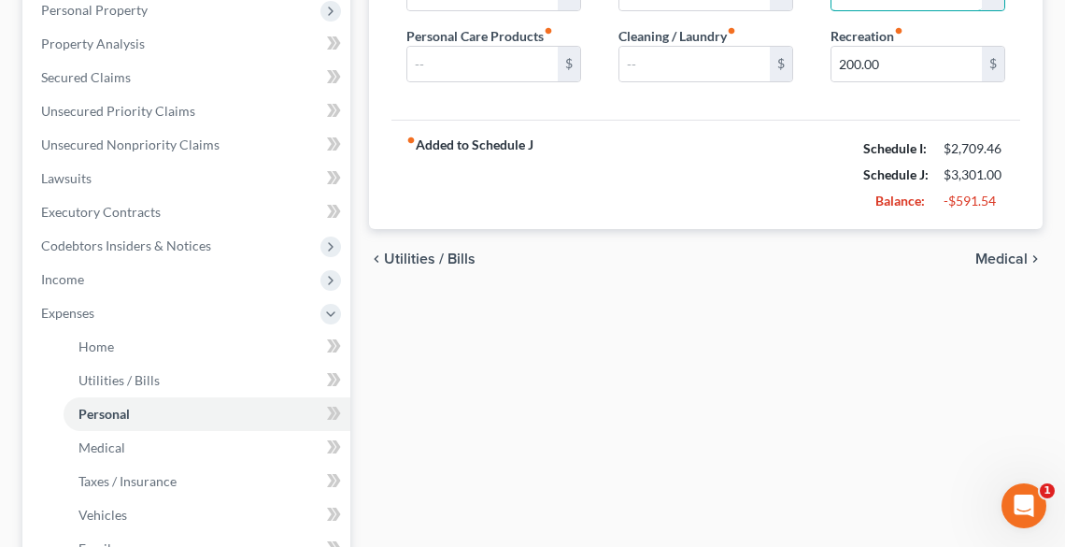
scroll to position [374, 0]
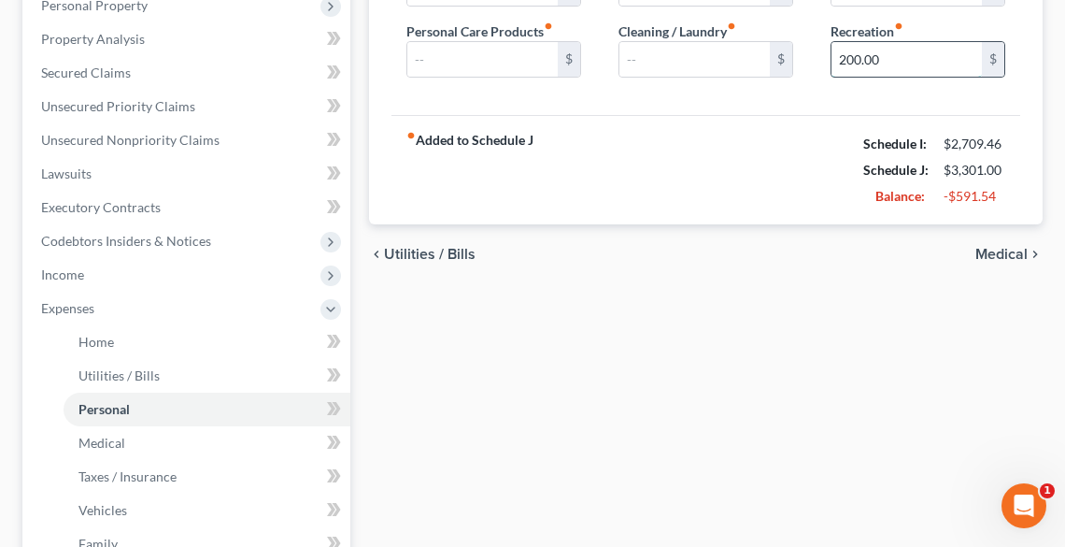
click at [925, 64] on input "200.00" at bounding box center [907, 60] width 150 height 36
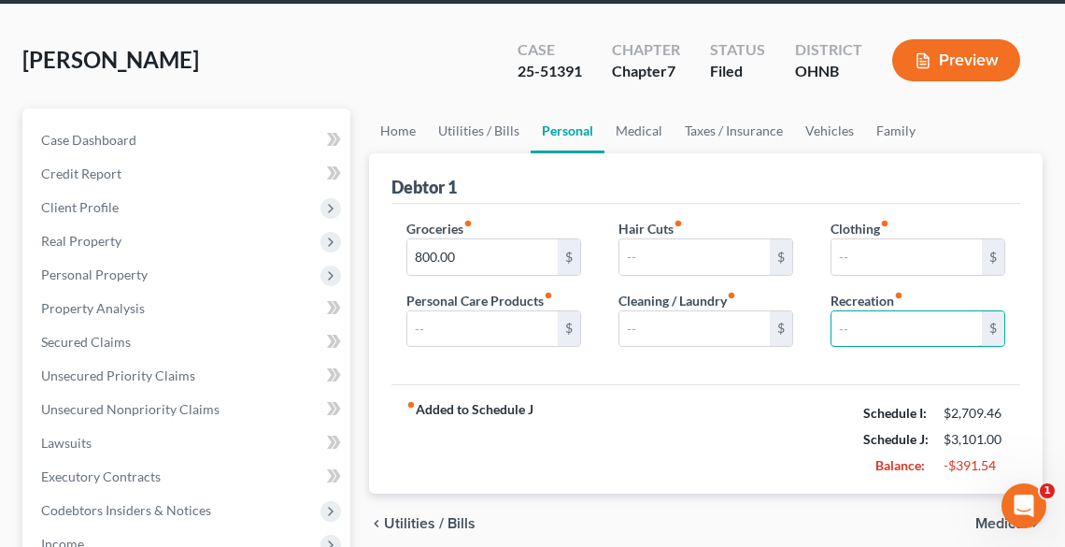
scroll to position [75, 0]
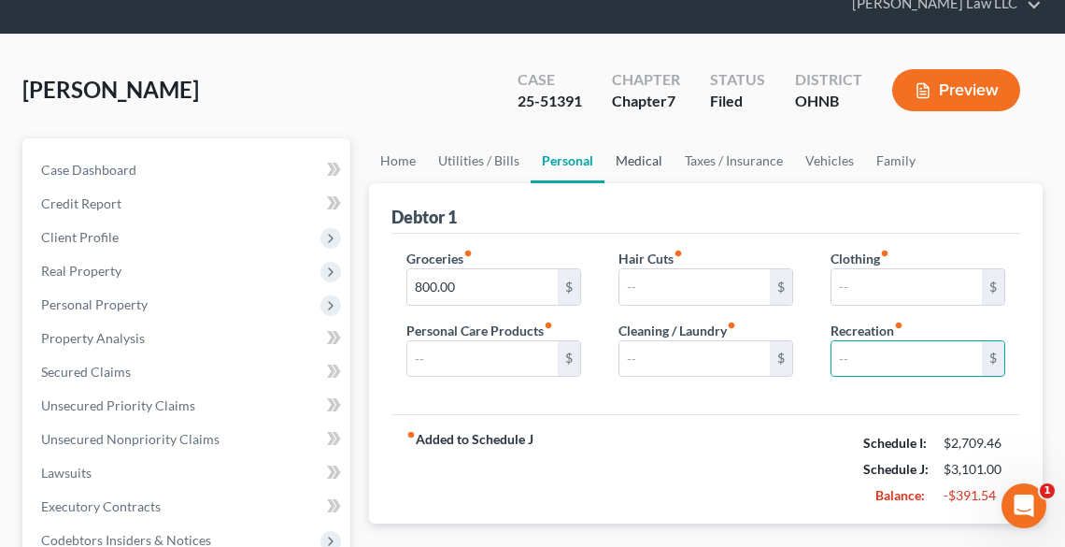
click at [639, 151] on link "Medical" at bounding box center [639, 160] width 69 height 45
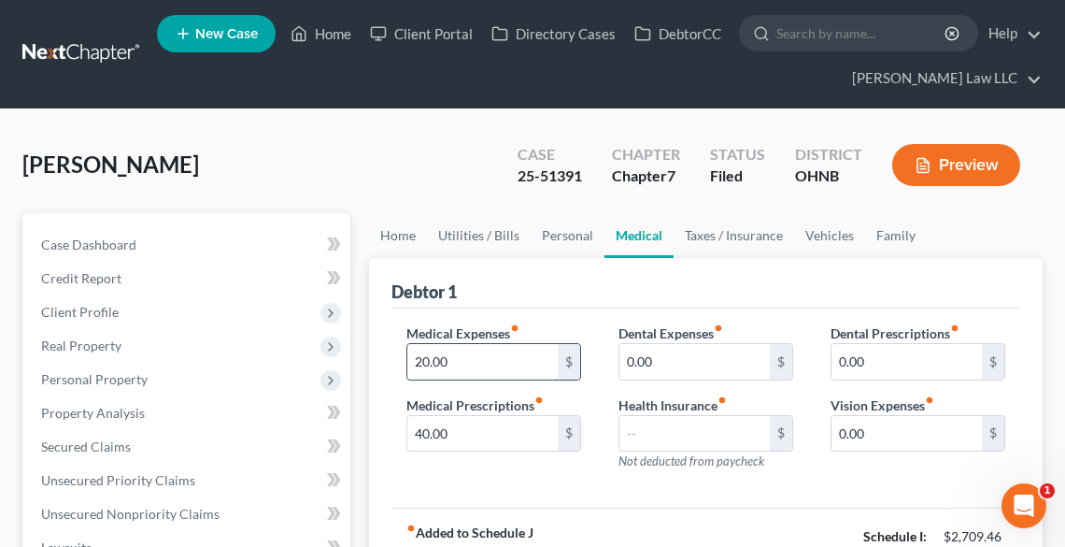
click at [486, 364] on input "20.00" at bounding box center [482, 362] width 150 height 36
click at [478, 431] on input "40.00" at bounding box center [482, 434] width 150 height 36
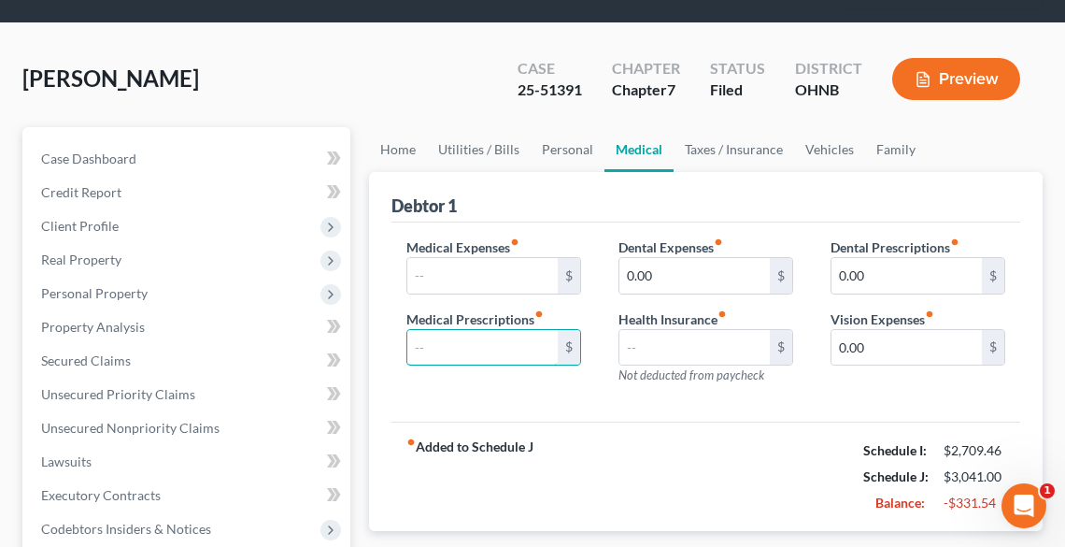
scroll to position [75, 0]
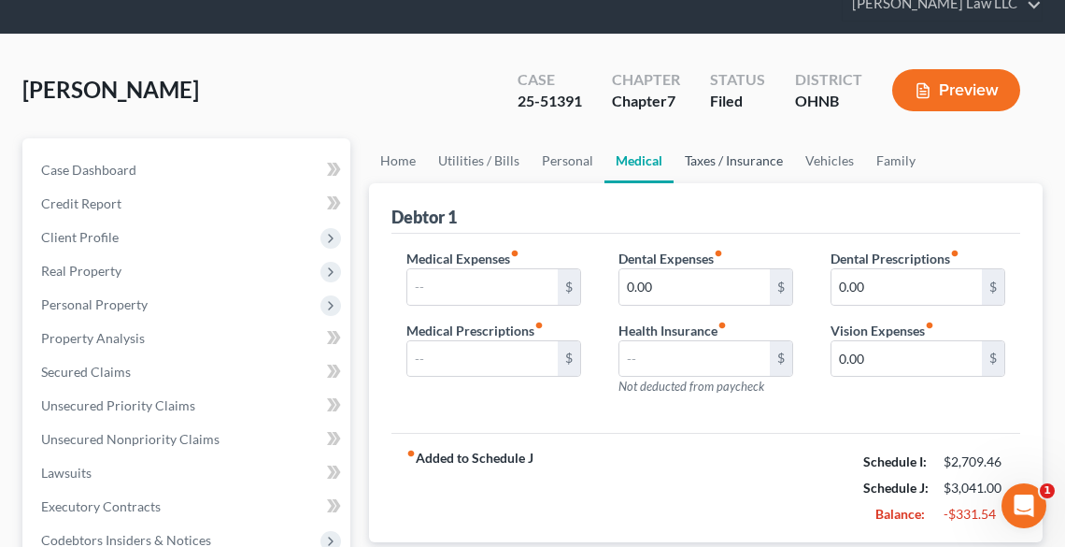
click at [747, 158] on link "Taxes / Insurance" at bounding box center [734, 160] width 121 height 45
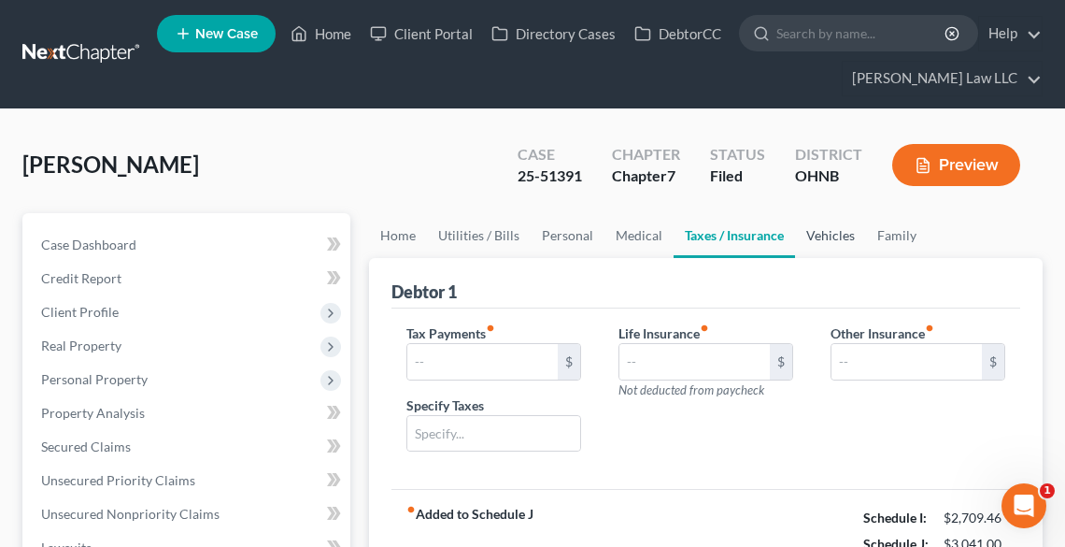
click at [830, 233] on link "Vehicles" at bounding box center [830, 235] width 71 height 45
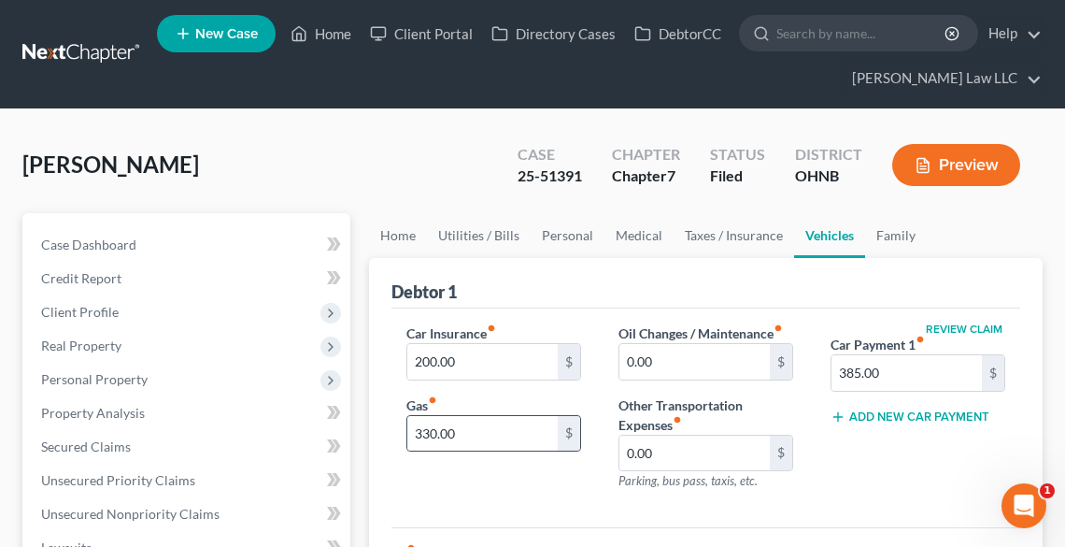
click at [560, 433] on div "$" at bounding box center [569, 434] width 22 height 36
click at [546, 419] on input "330.00" at bounding box center [482, 434] width 150 height 36
type input "100.00"
click at [878, 238] on link "Family" at bounding box center [896, 235] width 62 height 45
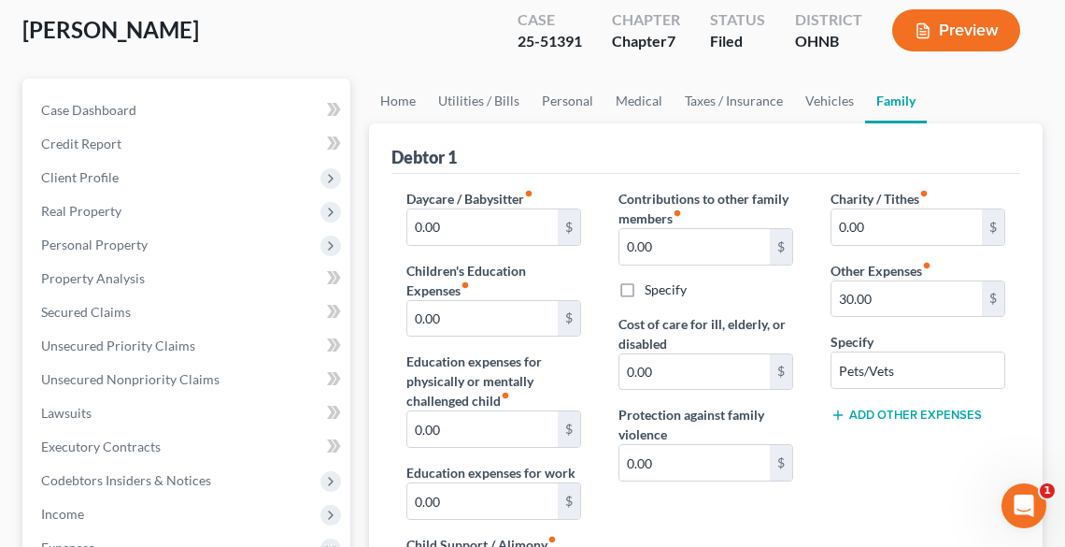
scroll to position [150, 0]
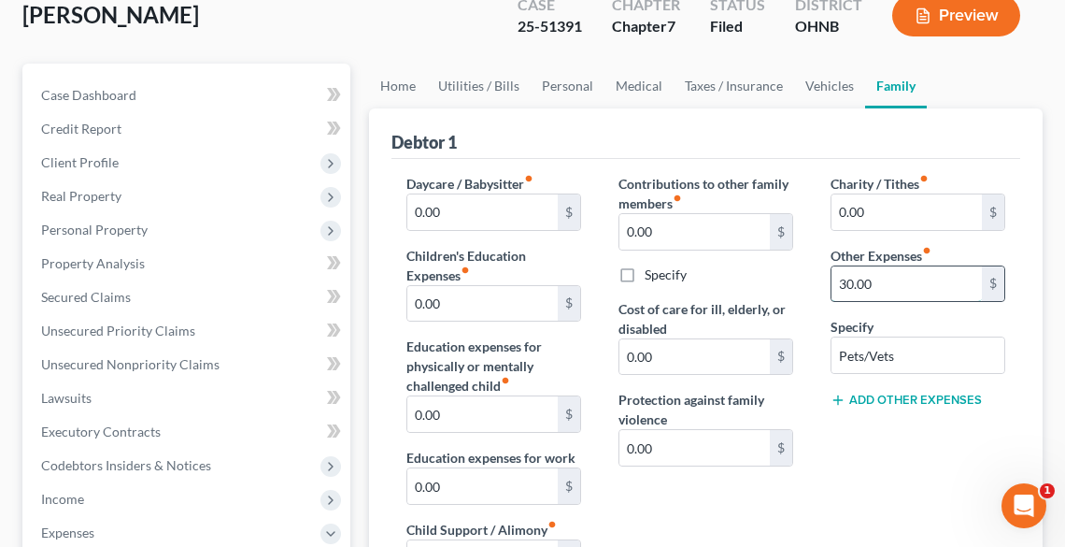
click at [901, 290] on input "30.00" at bounding box center [907, 284] width 150 height 36
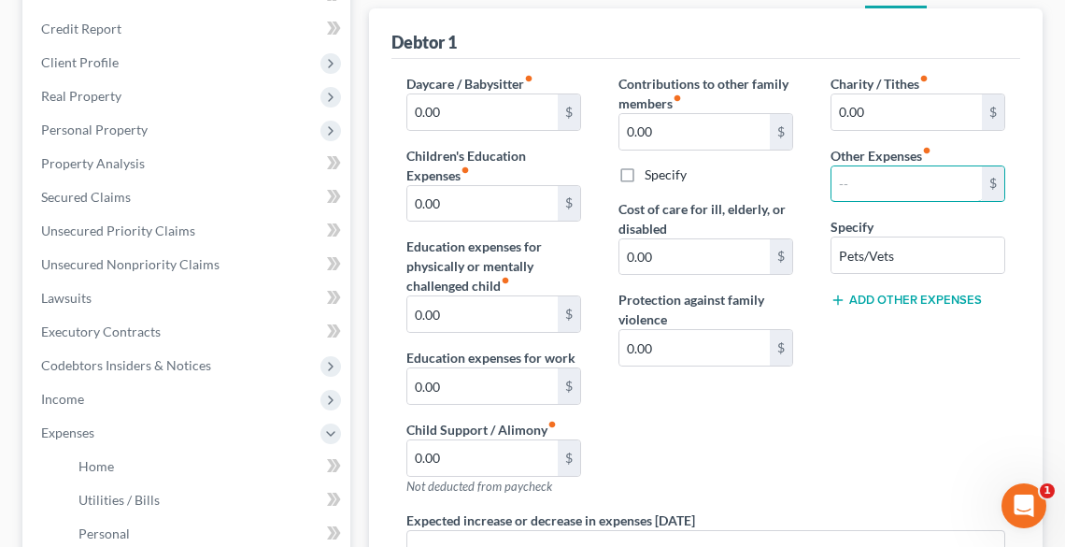
scroll to position [41, 0]
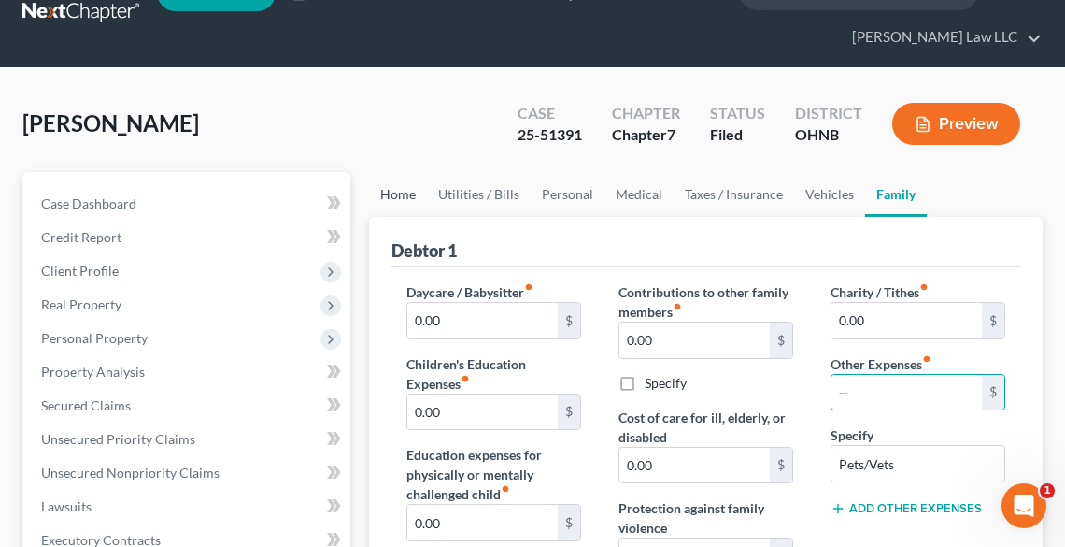
click at [398, 199] on link "Home" at bounding box center [398, 194] width 58 height 45
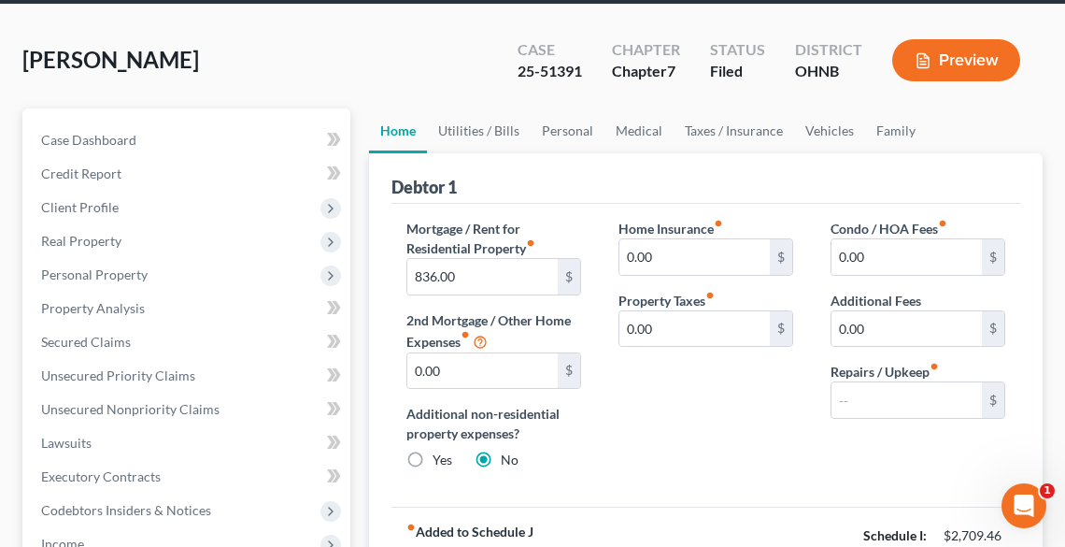
scroll to position [75, 0]
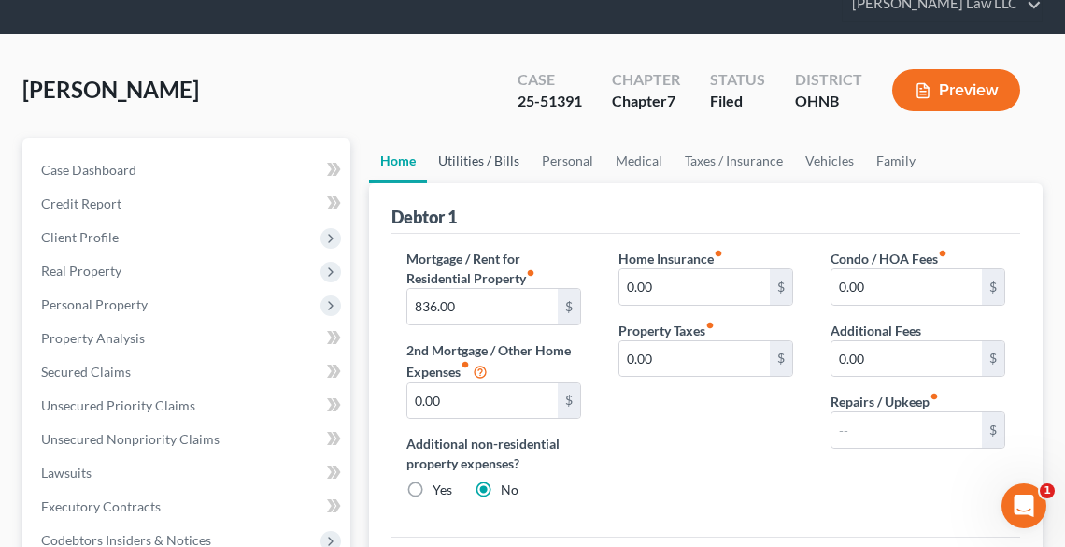
click at [481, 151] on link "Utilities / Bills" at bounding box center [479, 160] width 104 height 45
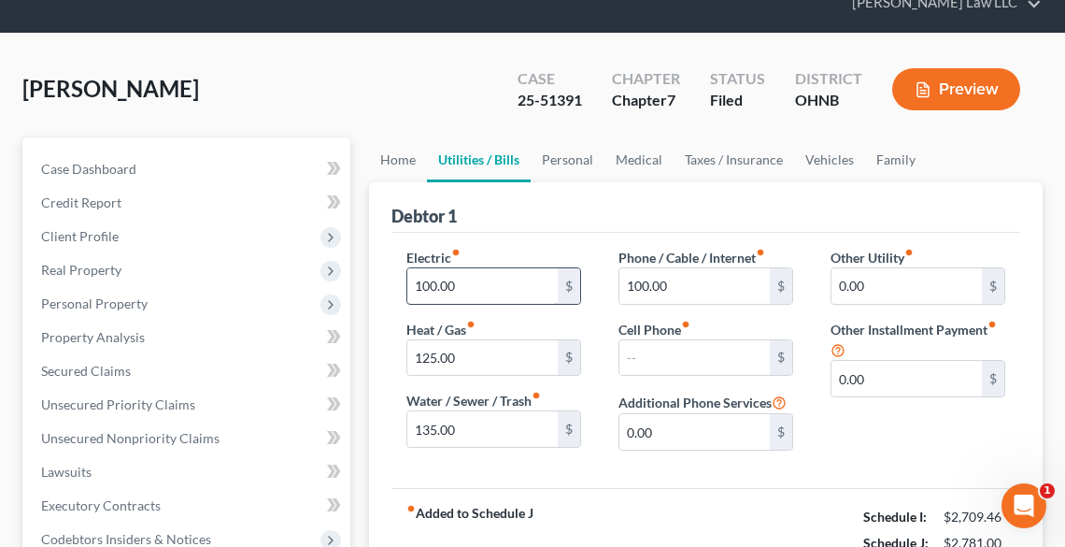
scroll to position [150, 0]
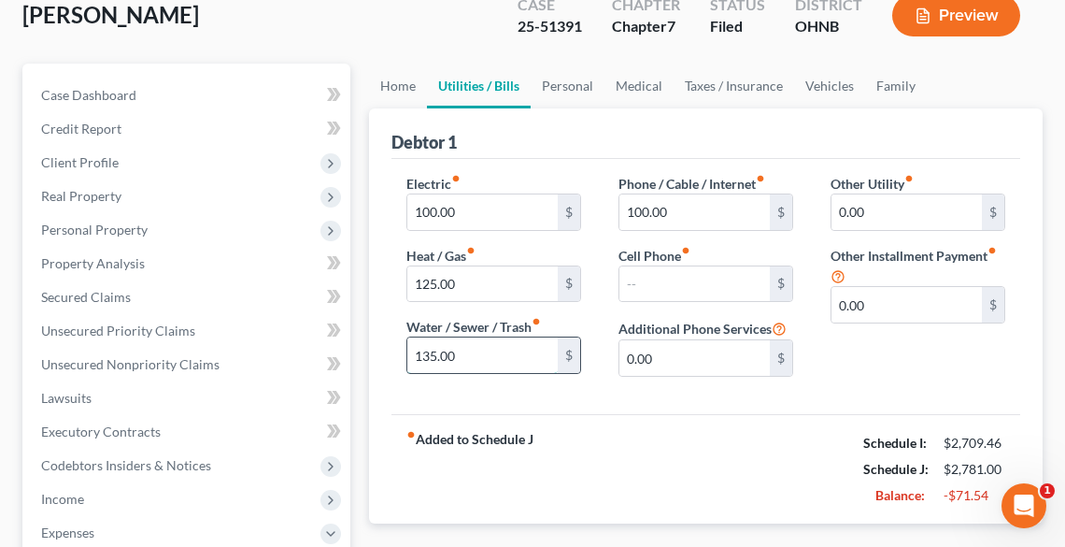
click at [501, 344] on input "135.00" at bounding box center [482, 355] width 150 height 36
type input "100.0"
click at [500, 280] on input "125.00" at bounding box center [482, 284] width 150 height 36
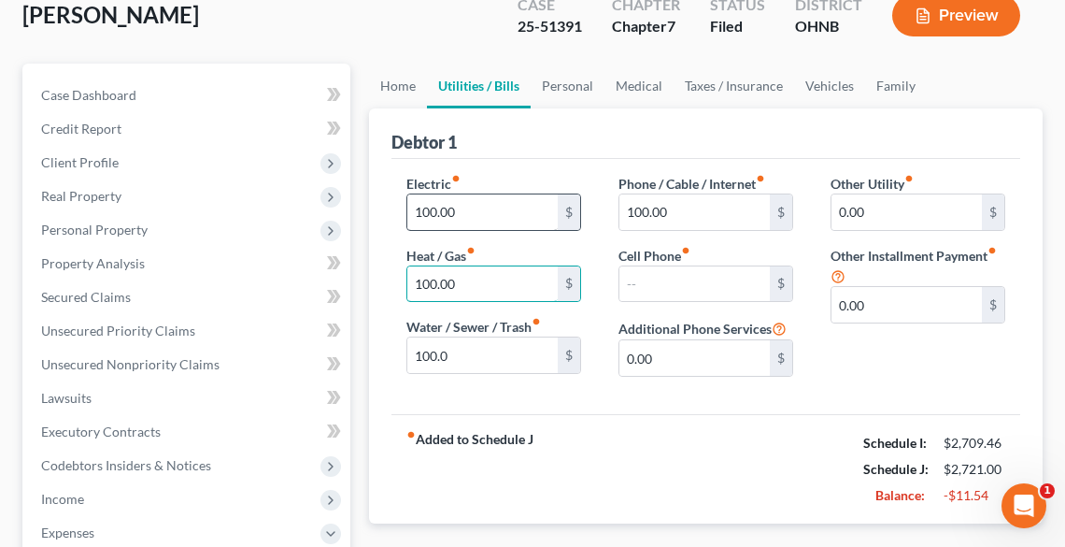
type input "100.00"
click at [482, 203] on input "100.00" at bounding box center [482, 212] width 150 height 36
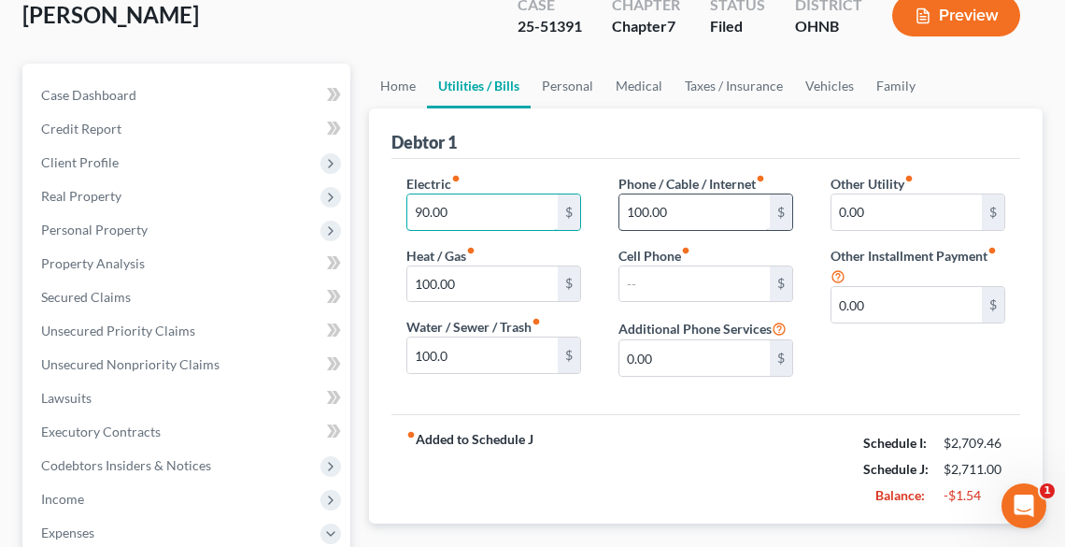
type input "90.00"
click at [690, 199] on input "100.00" at bounding box center [695, 212] width 150 height 36
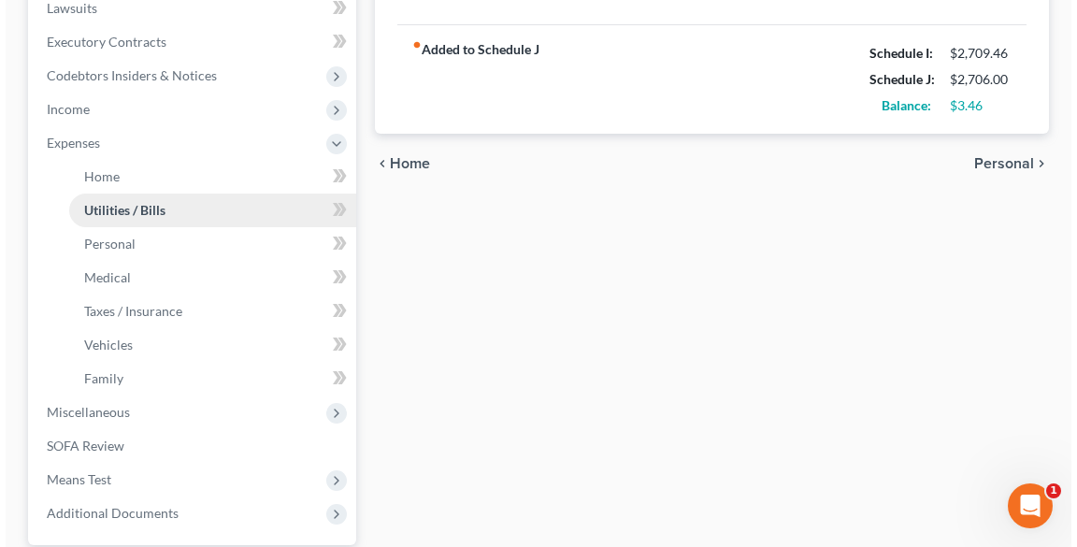
scroll to position [714, 0]
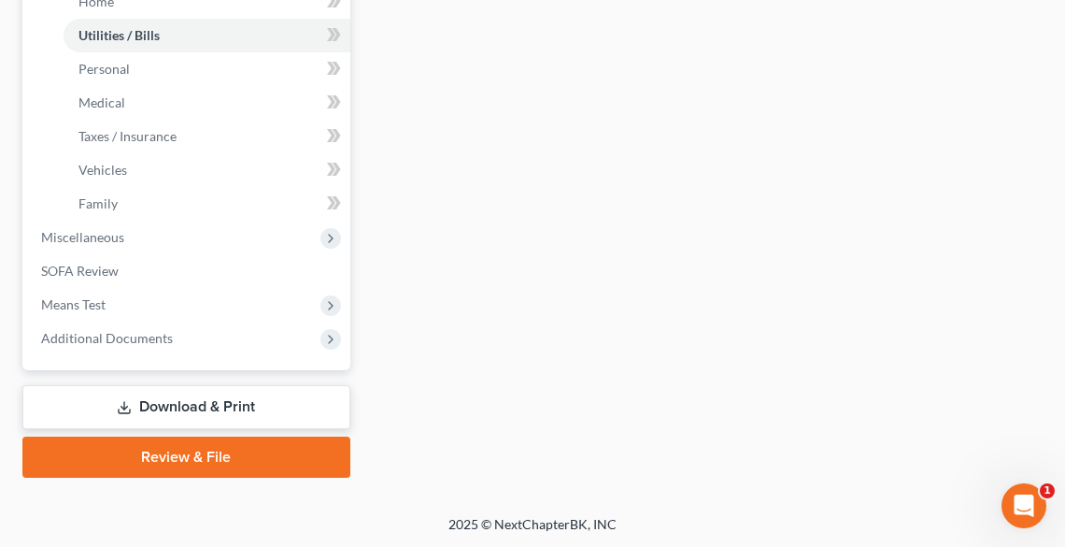
type input "95.00"
click at [171, 401] on link "Download & Print" at bounding box center [186, 407] width 328 height 44
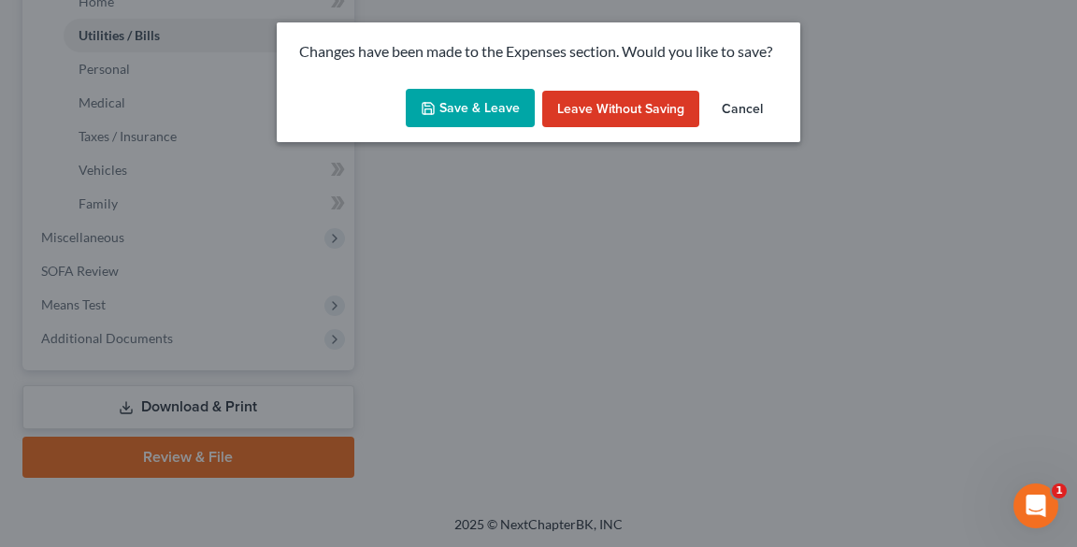
click at [478, 100] on button "Save & Leave" at bounding box center [470, 108] width 129 height 39
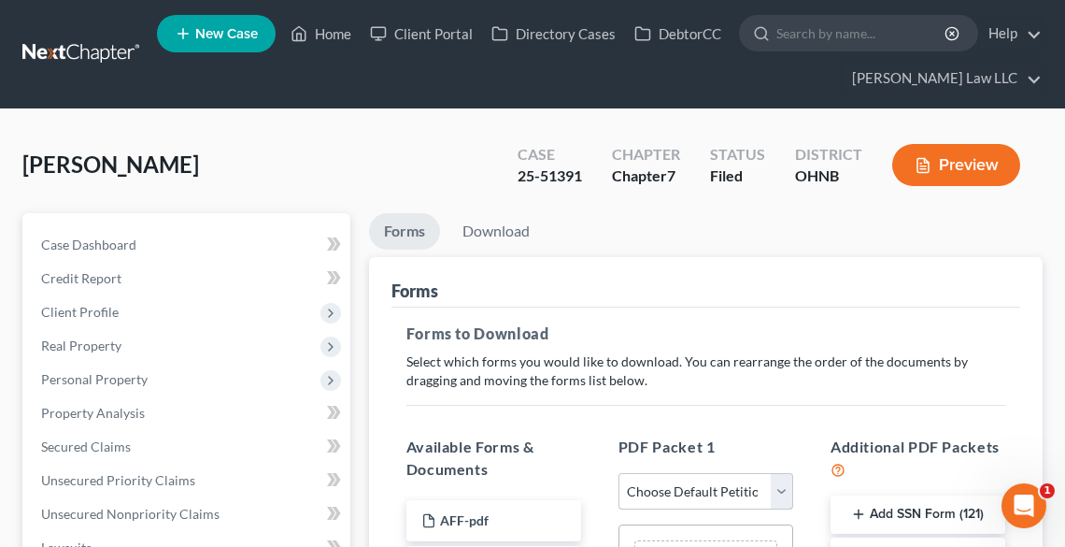
click at [715, 486] on select "Choose Default Petition PDF Packet Complete Bankruptcy Petition (all forms and …" at bounding box center [706, 491] width 175 height 37
select select "2"
click at [619, 473] on select "Choose Default Petition PDF Packet Complete Bankruptcy Petition (all forms and …" at bounding box center [706, 491] width 175 height 37
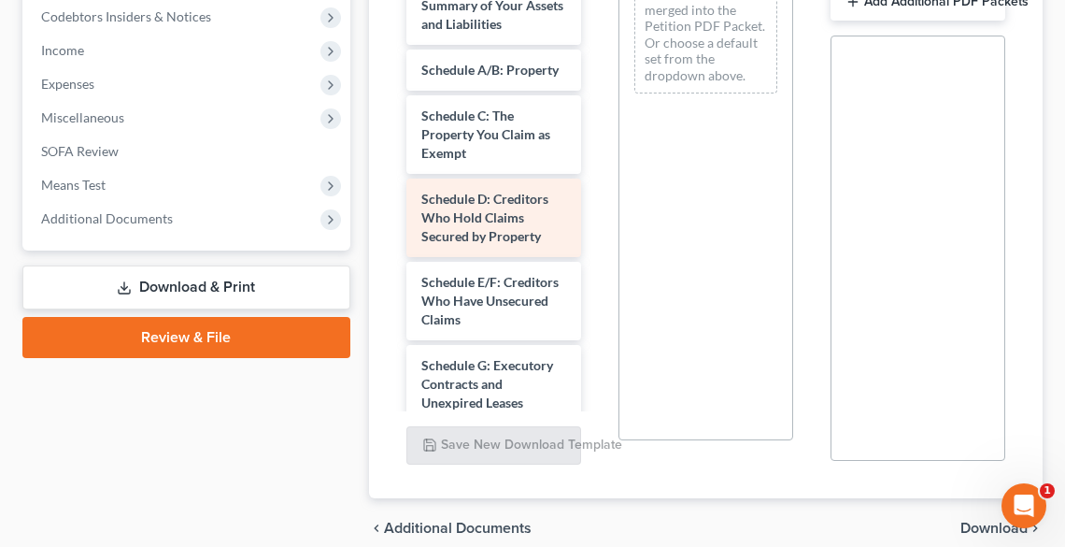
scroll to position [449, 0]
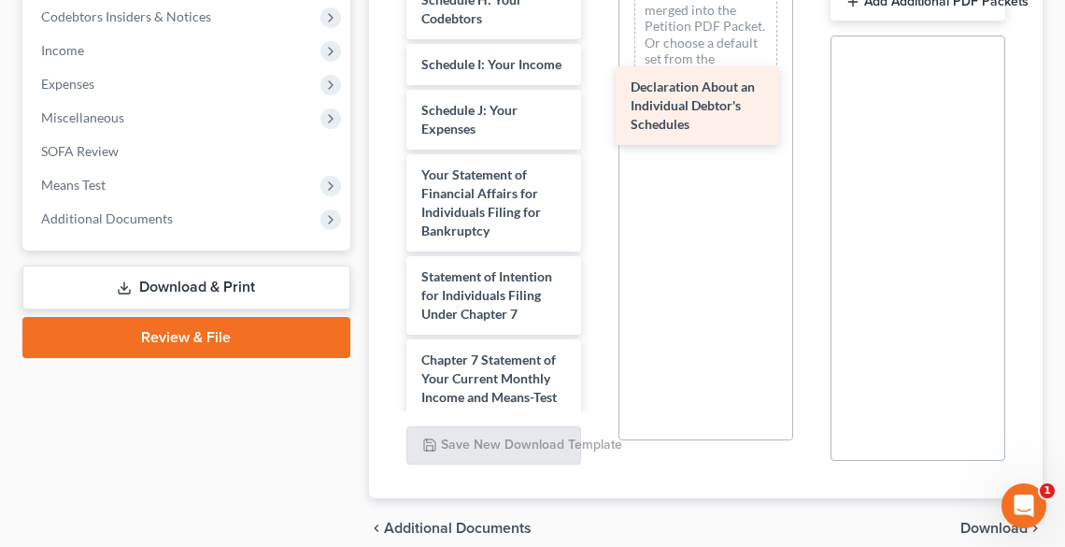
drag, startPoint x: 445, startPoint y: 232, endPoint x: 664, endPoint y: 95, distance: 257.8
click at [596, 95] on div "Declaration About an Individual Debtor's Schedules Voluntary Petition for Indiv…" at bounding box center [494, 83] width 205 height 1260
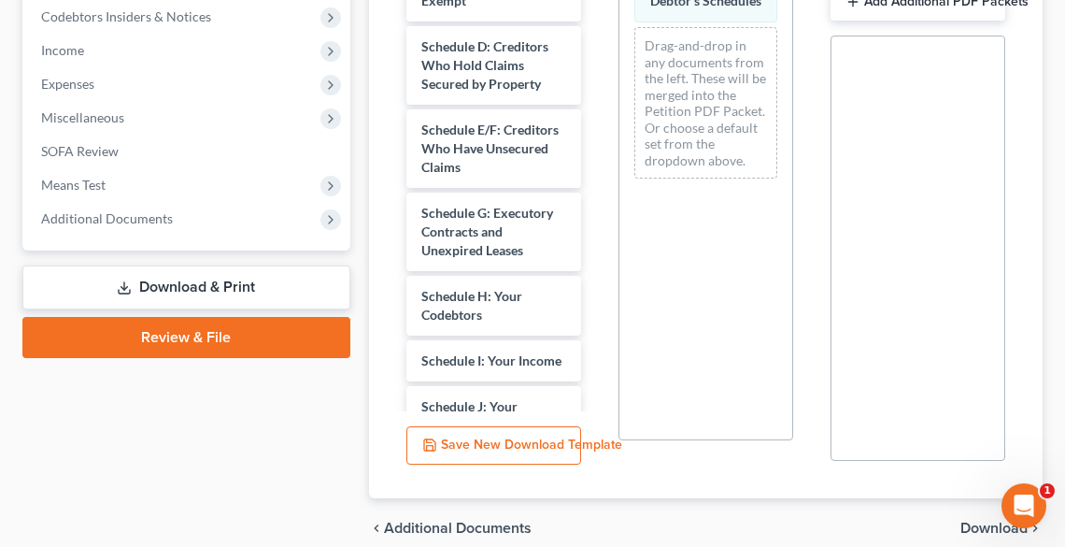
scroll to position [299, 0]
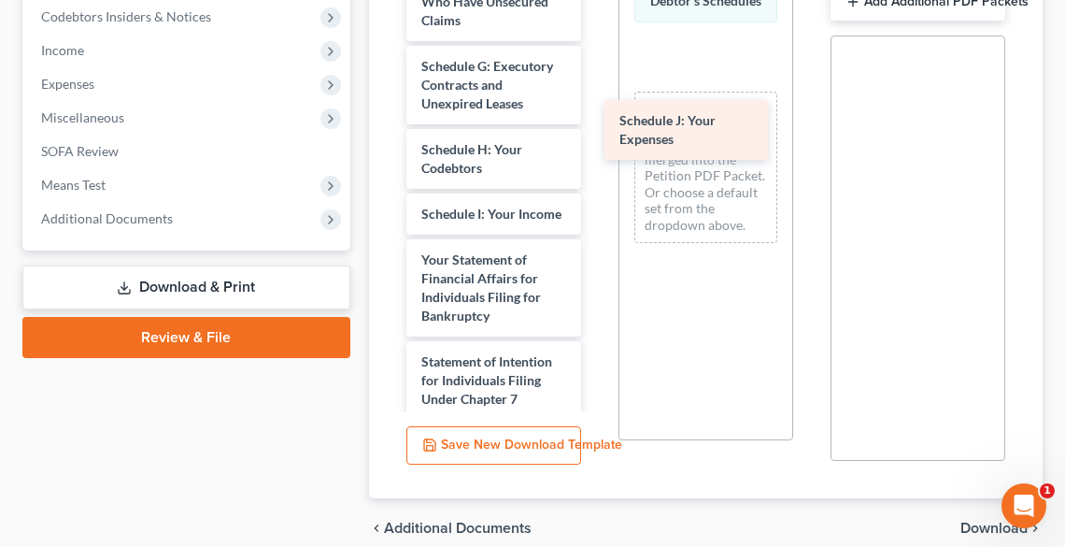
drag, startPoint x: 478, startPoint y: 314, endPoint x: 678, endPoint y: 133, distance: 269.9
click at [596, 133] on div "Schedule J: Your Expenses Voluntary Petition for Individuals Filing for Bankrup…" at bounding box center [494, 200] width 205 height 1195
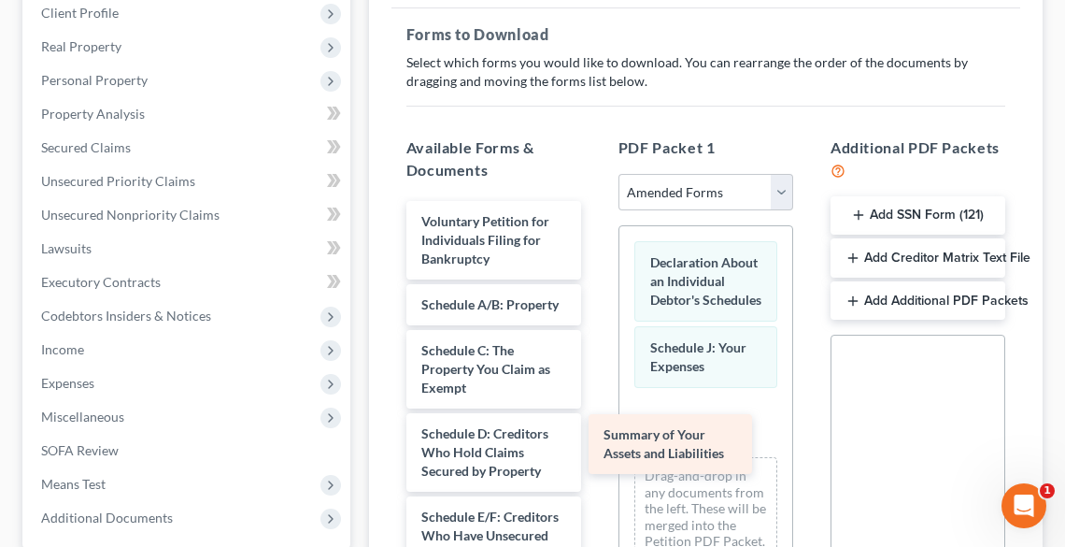
drag, startPoint x: 494, startPoint y: 314, endPoint x: 701, endPoint y: 479, distance: 264.6
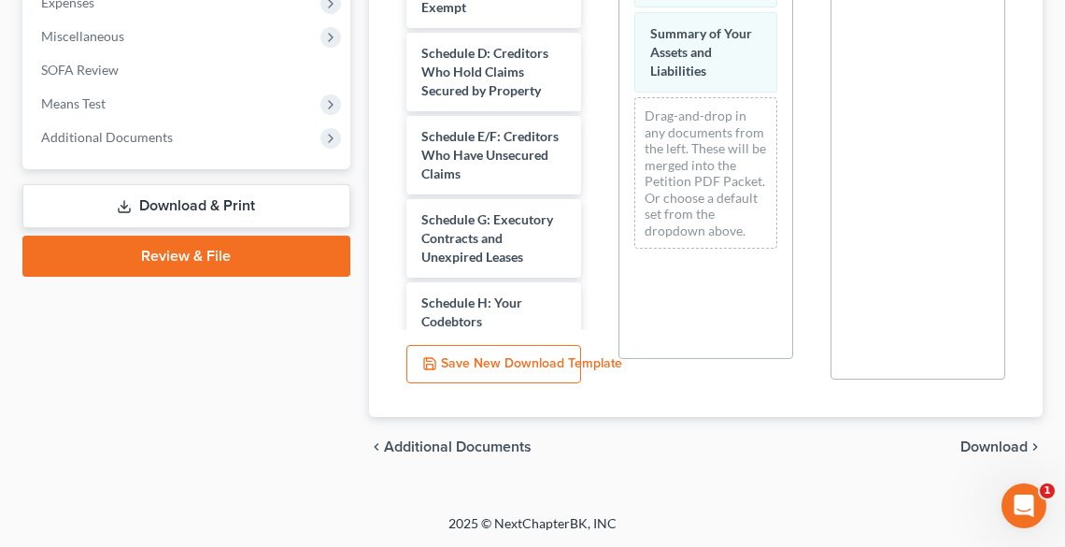
click at [999, 444] on span "Download" at bounding box center [994, 446] width 67 height 15
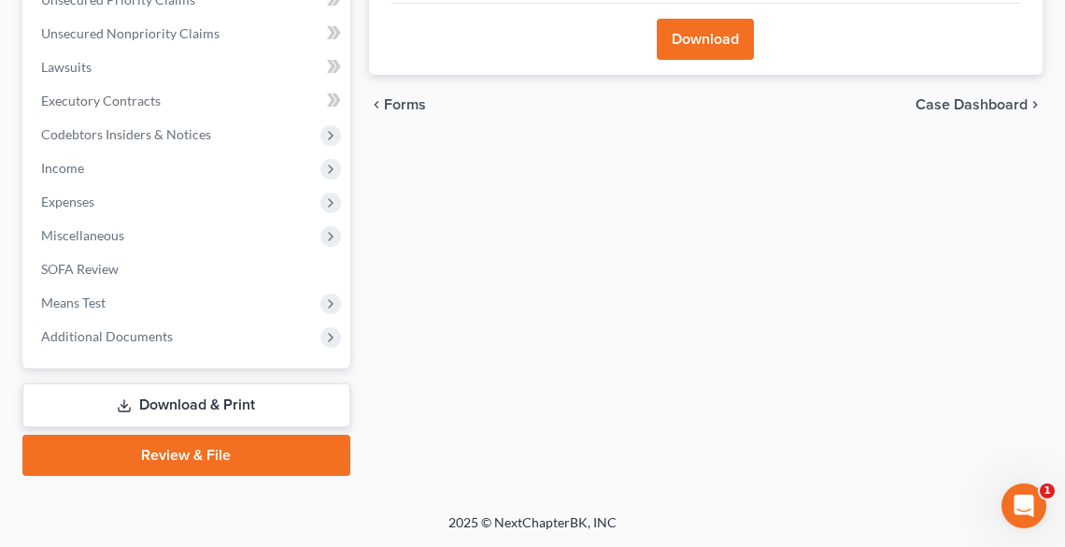
scroll to position [478, 0]
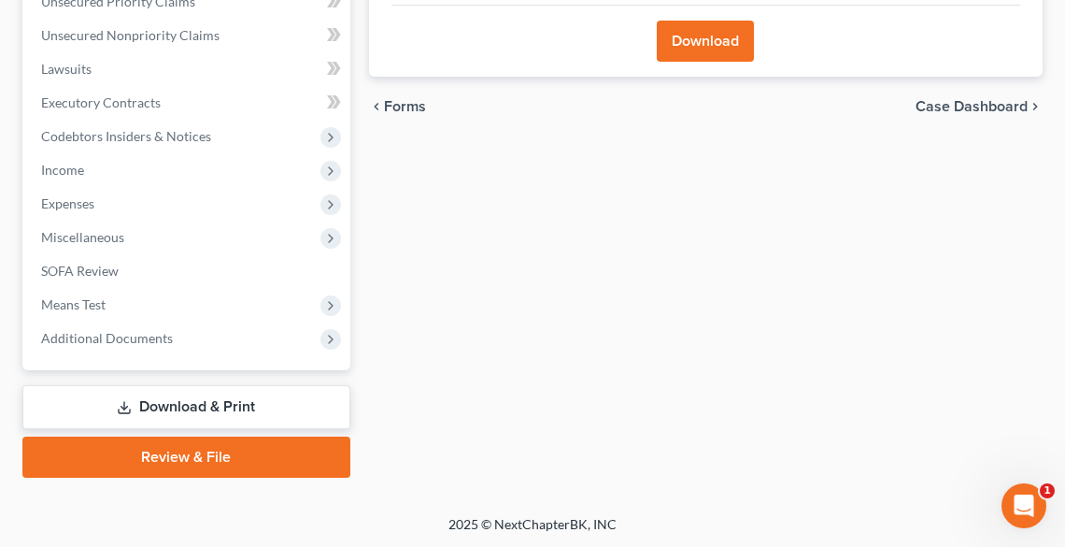
click at [707, 50] on button "Download" at bounding box center [705, 41] width 97 height 41
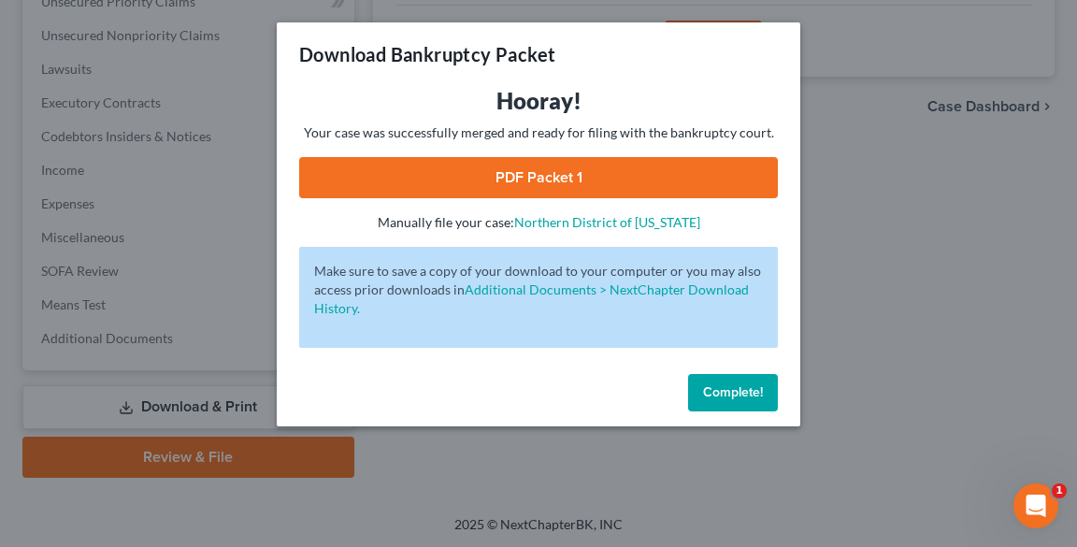
click at [538, 175] on link "PDF Packet 1" at bounding box center [538, 177] width 478 height 41
click at [741, 393] on span "Complete!" at bounding box center [733, 392] width 60 height 16
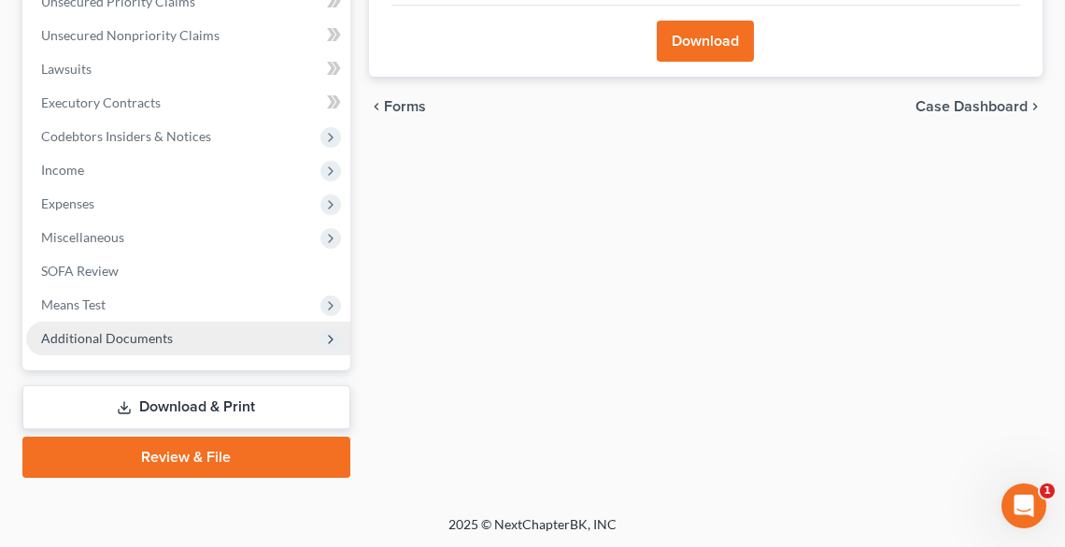
click at [101, 342] on span "Additional Documents" at bounding box center [107, 338] width 132 height 16
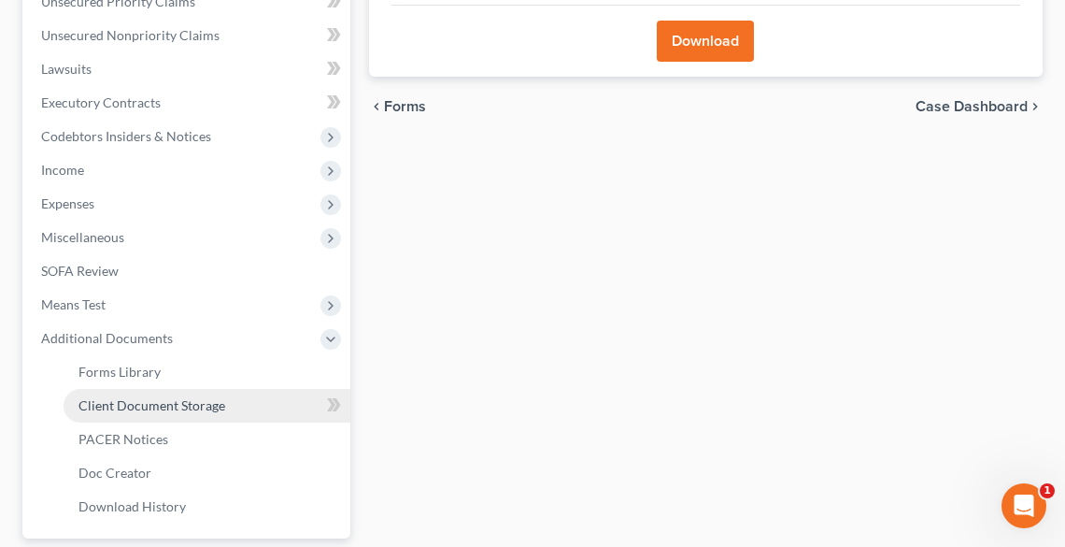
click at [145, 397] on span "Client Document Storage" at bounding box center [152, 405] width 147 height 16
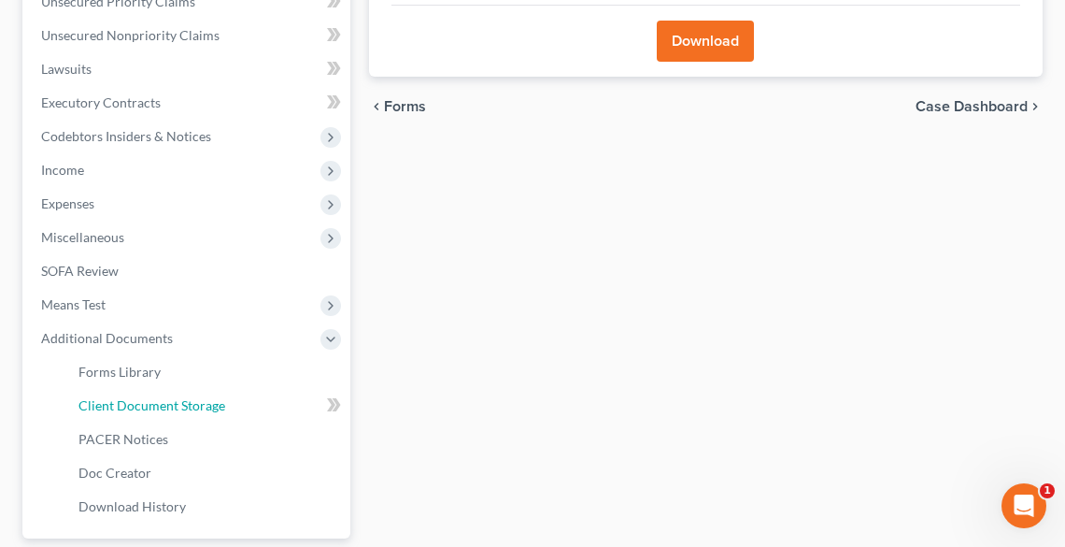
select select "20"
select select "5"
select select "16"
select select "20"
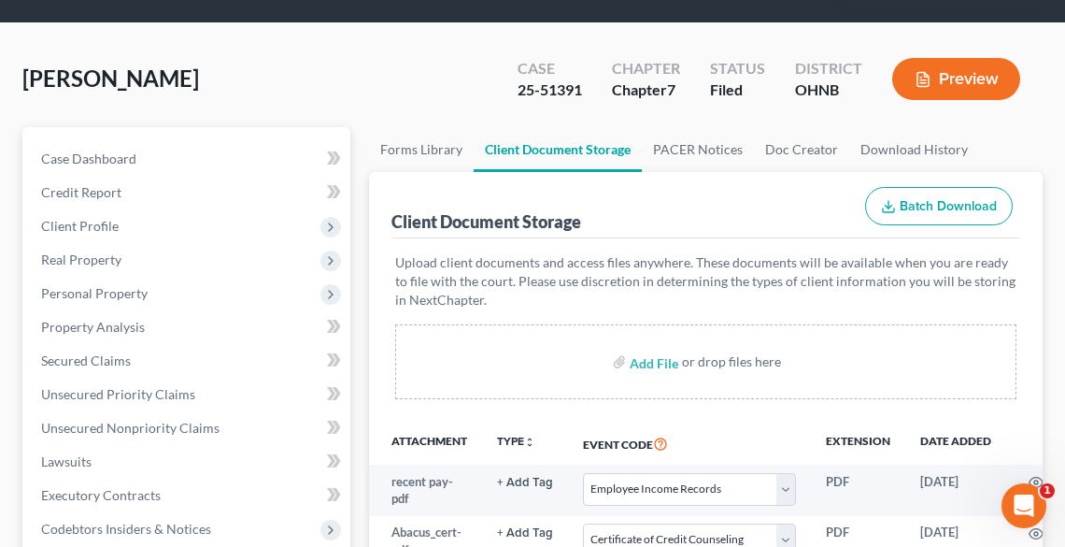
scroll to position [299, 0]
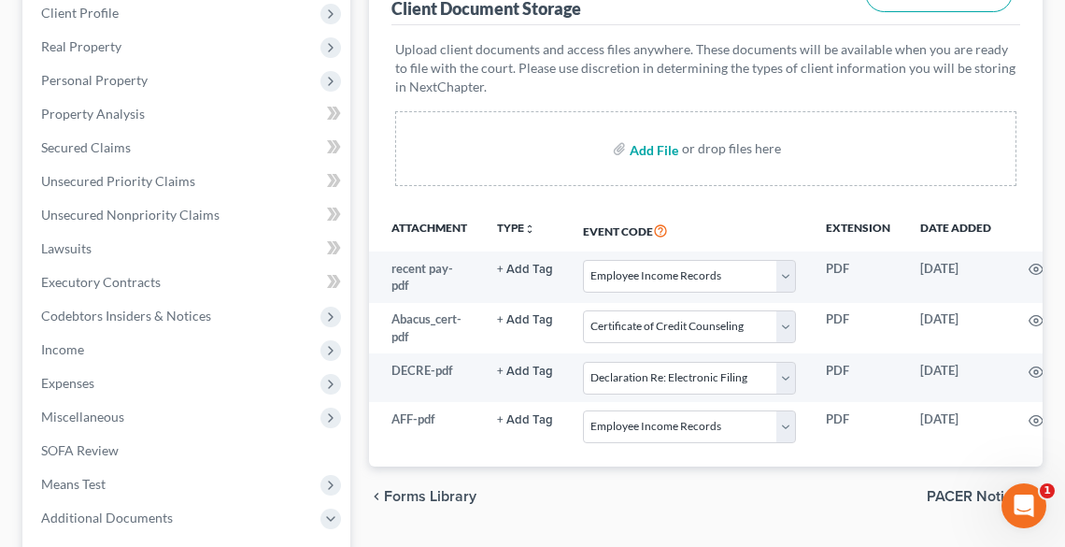
click at [648, 142] on input "file" at bounding box center [652, 149] width 45 height 34
type input "C:\fakepath\AMENDED SCH J.pdf"
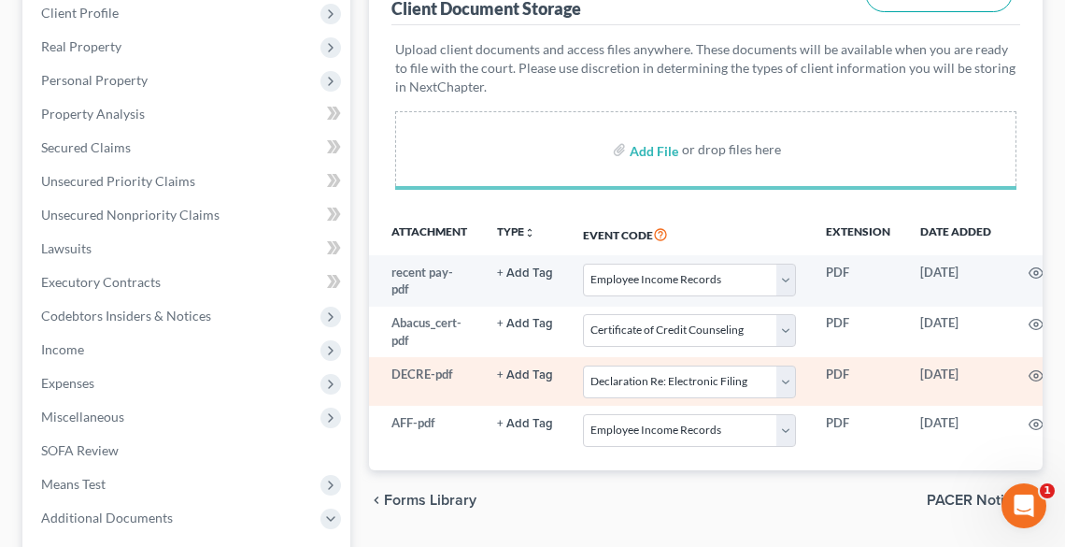
select select "20"
select select "5"
select select "16"
select select "20"
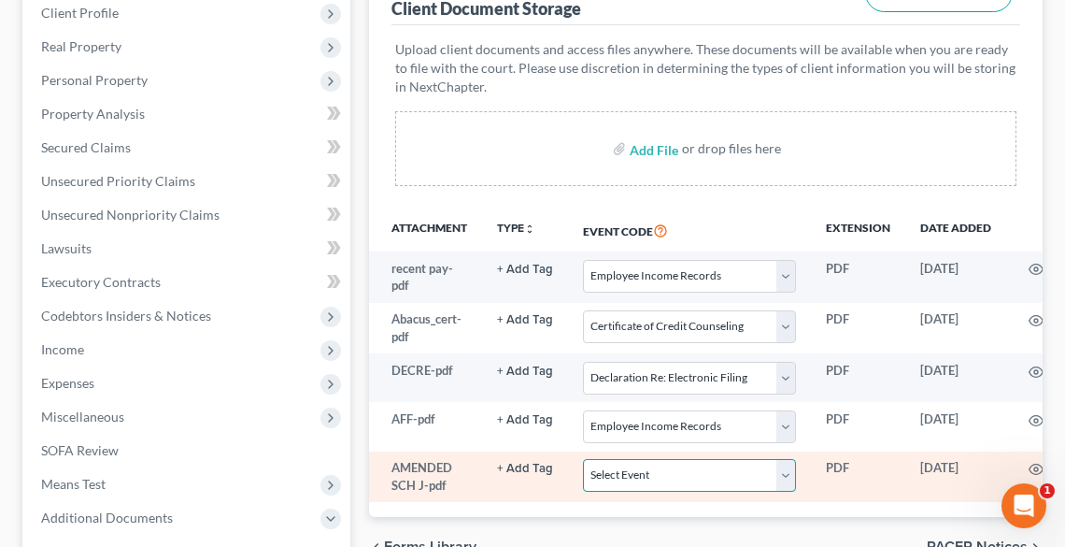
click at [696, 482] on select "Select Event 20 Largest Unsecured Creditors Amended List of Creditors (Fee) Ame…" at bounding box center [689, 475] width 213 height 33
select select "3"
click at [583, 459] on select "Select Event 20 Largest Unsecured Creditors Amended List of Creditors (Fee) Ame…" at bounding box center [689, 475] width 213 height 33
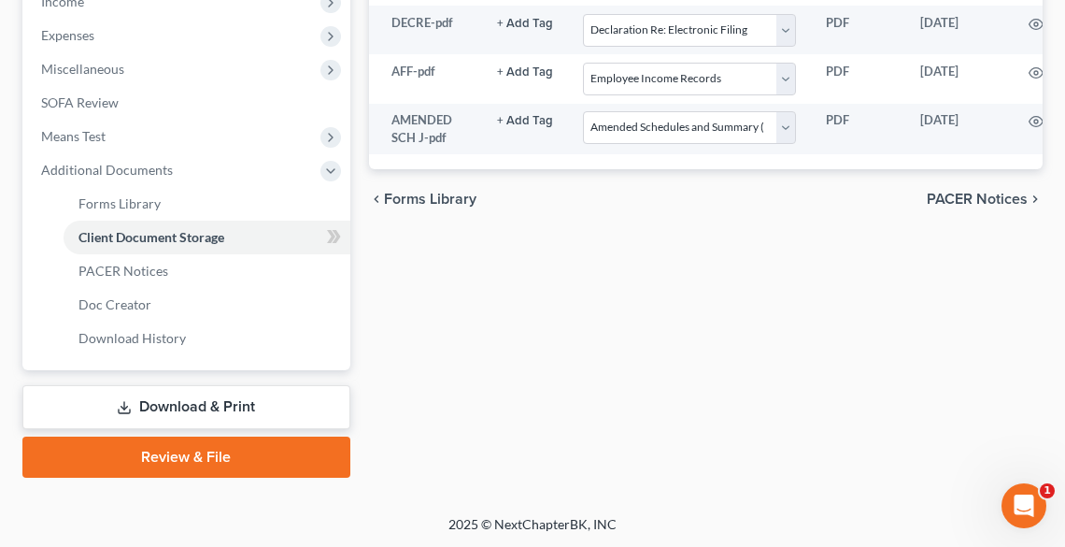
click at [135, 463] on link "Review & File" at bounding box center [186, 456] width 328 height 41
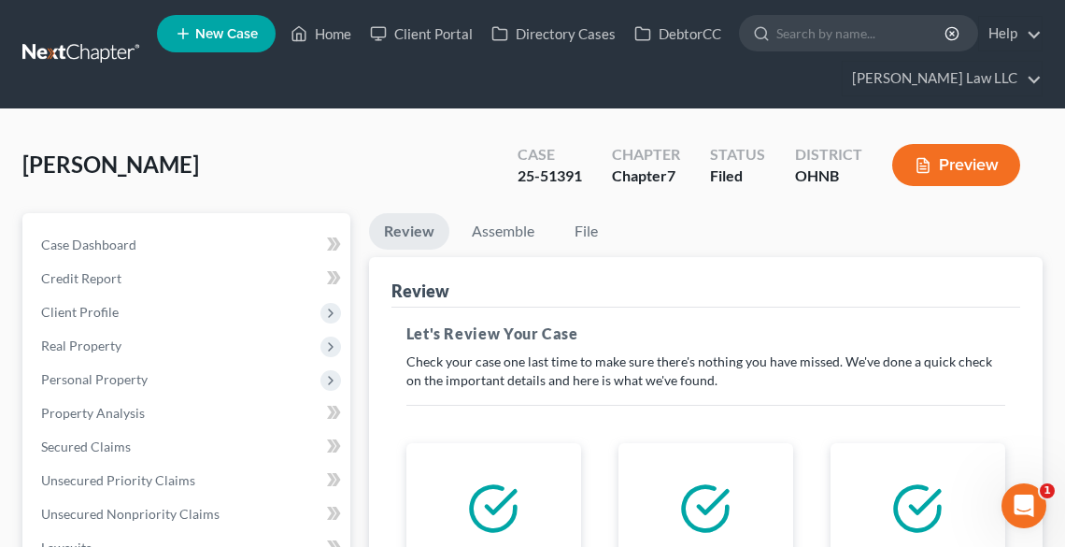
scroll to position [598, 0]
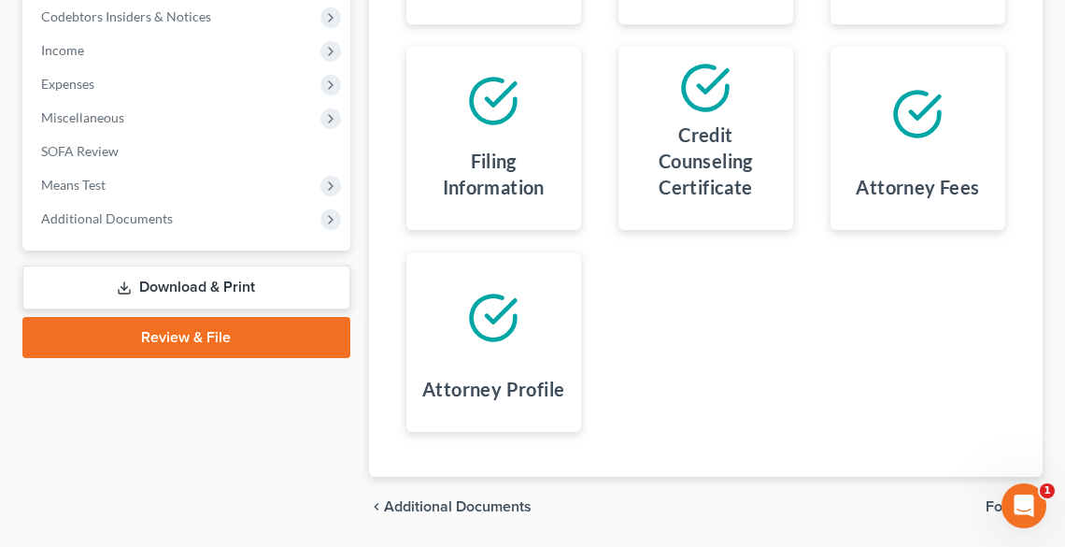
click at [991, 505] on span "Forms" at bounding box center [1007, 506] width 42 height 15
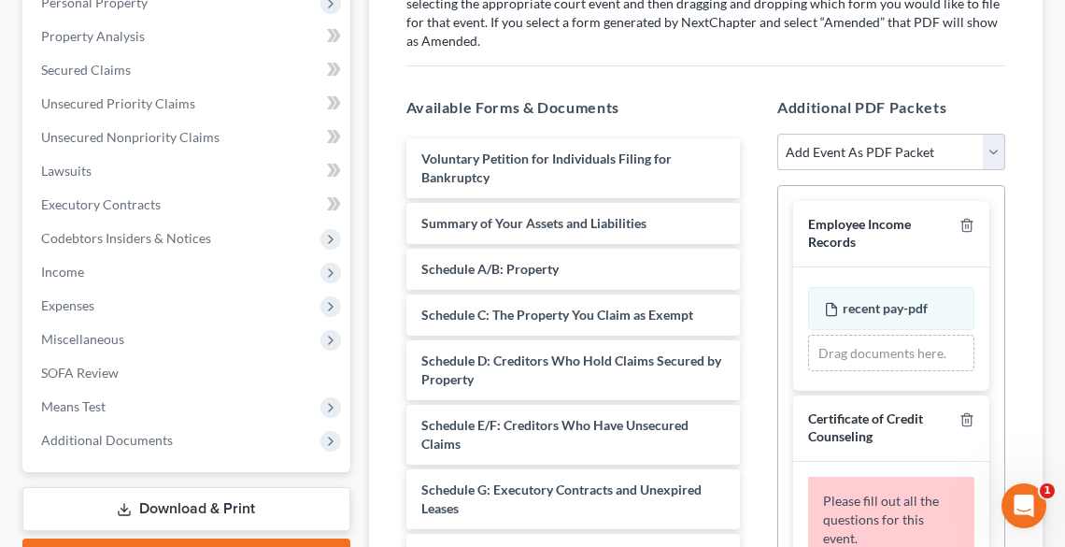
scroll to position [374, 0]
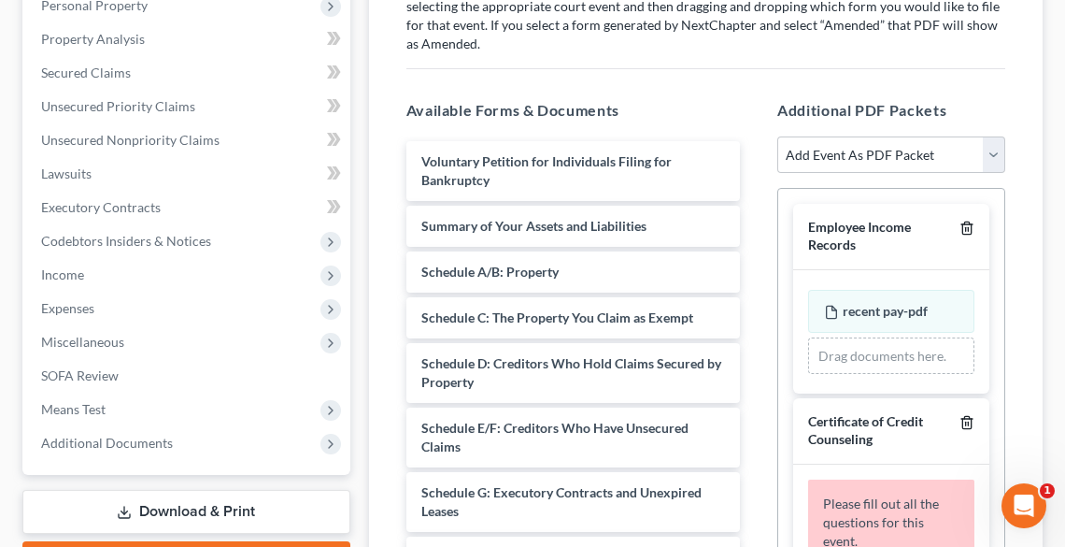
click at [960, 221] on icon "button" at bounding box center [967, 228] width 15 height 15
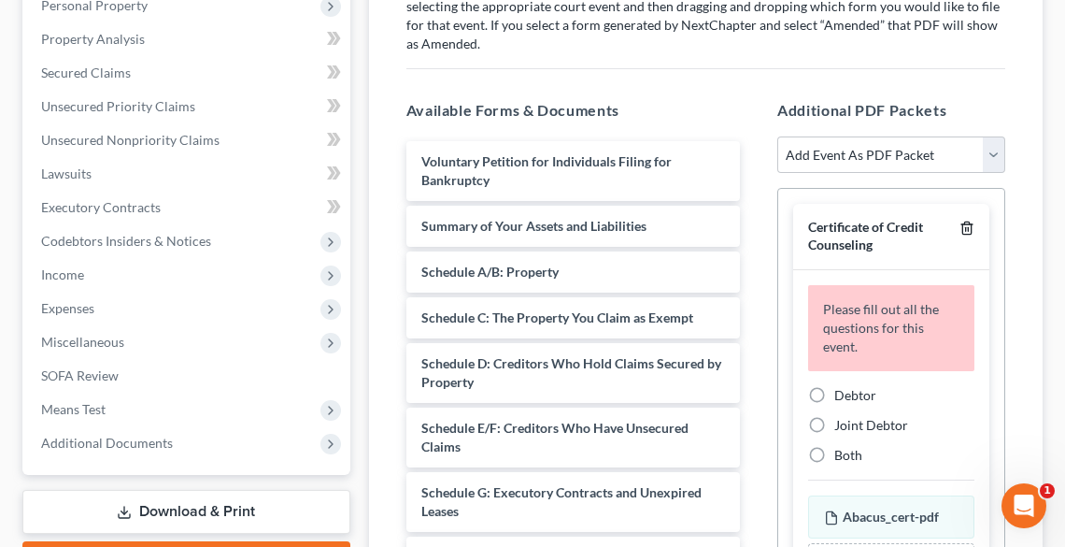
click at [960, 221] on icon "button" at bounding box center [967, 228] width 15 height 15
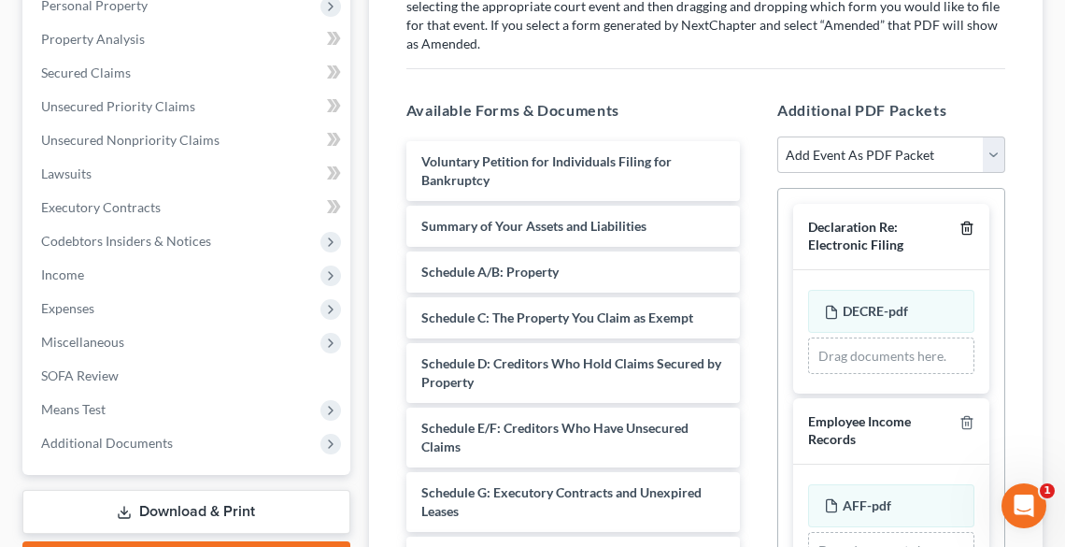
click at [960, 221] on icon "button" at bounding box center [967, 228] width 15 height 15
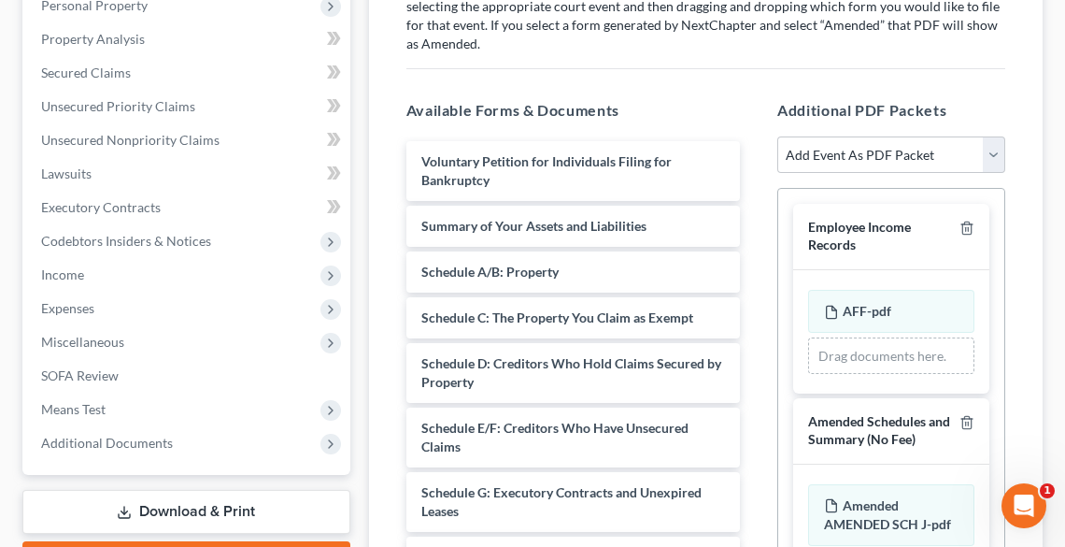
click at [956, 221] on div at bounding box center [963, 236] width 22 height 35
click at [970, 229] on icon "button" at bounding box center [967, 228] width 15 height 15
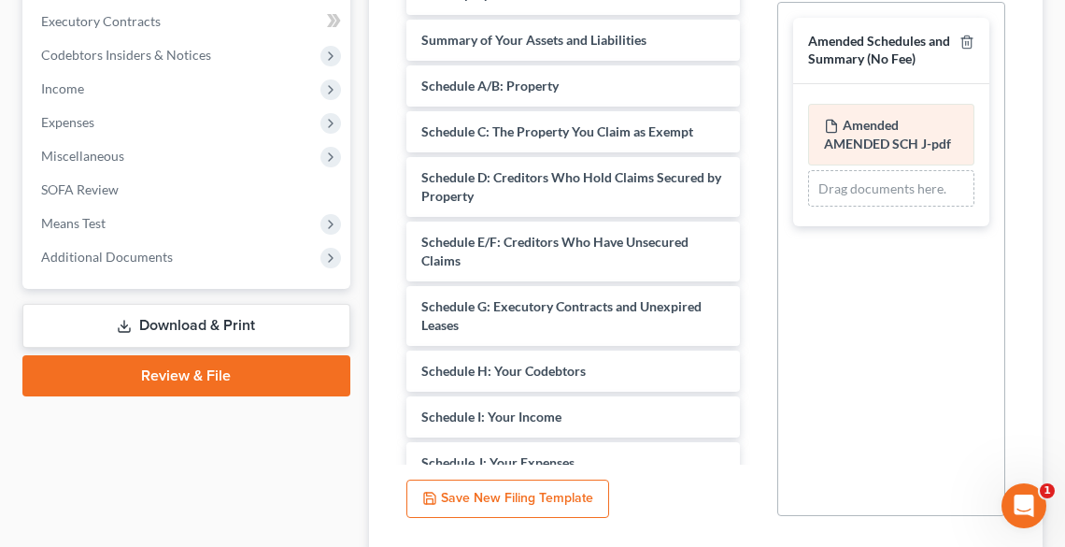
scroll to position [695, 0]
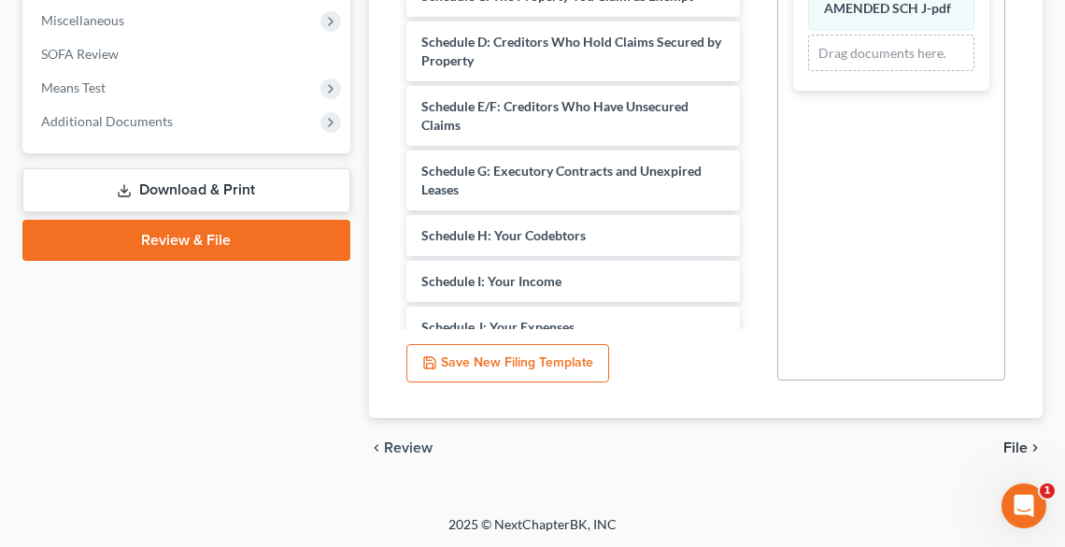
click at [1018, 445] on span "File" at bounding box center [1016, 447] width 24 height 15
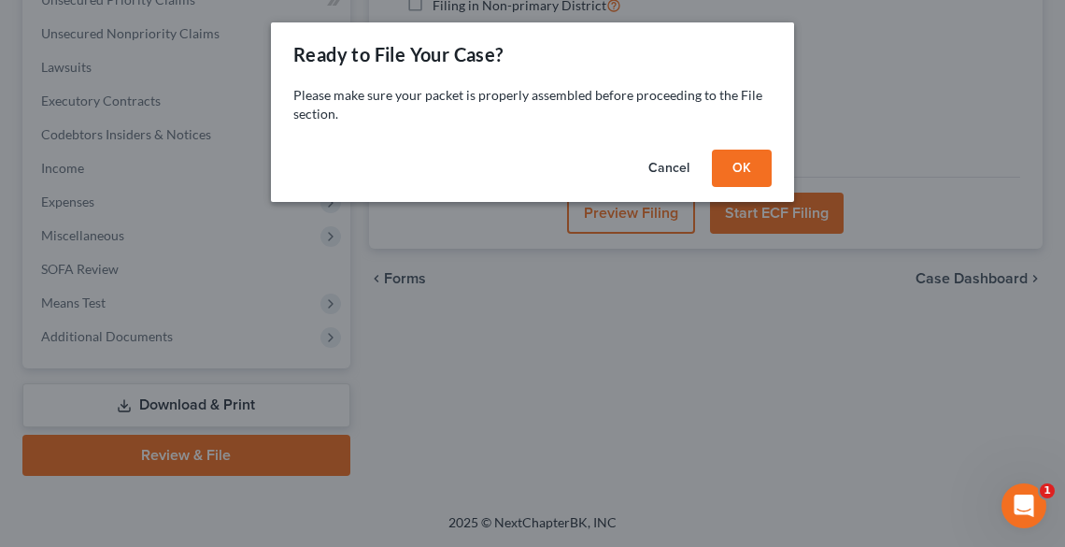
scroll to position [478, 0]
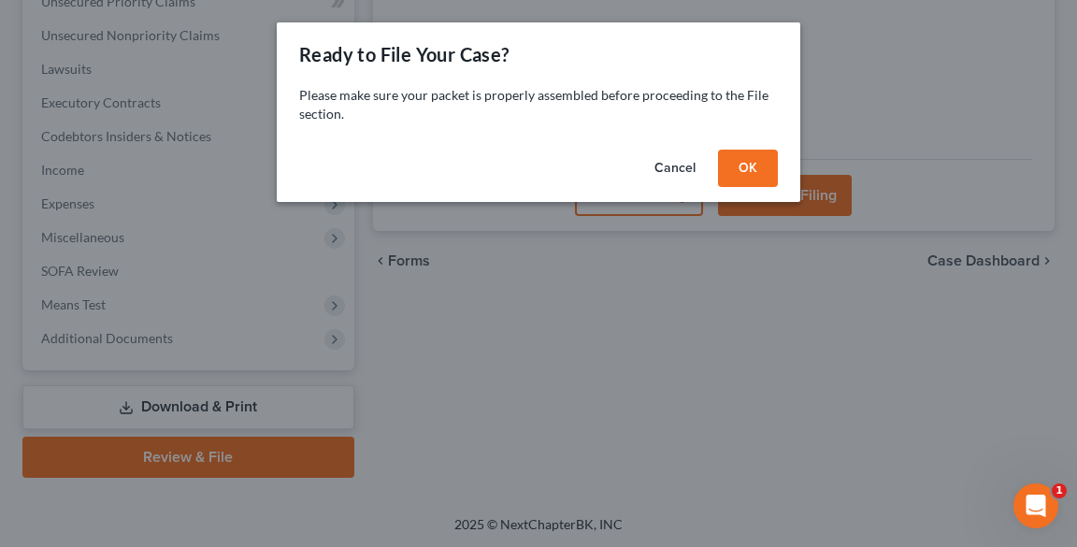
click at [760, 167] on button "OK" at bounding box center [748, 168] width 60 height 37
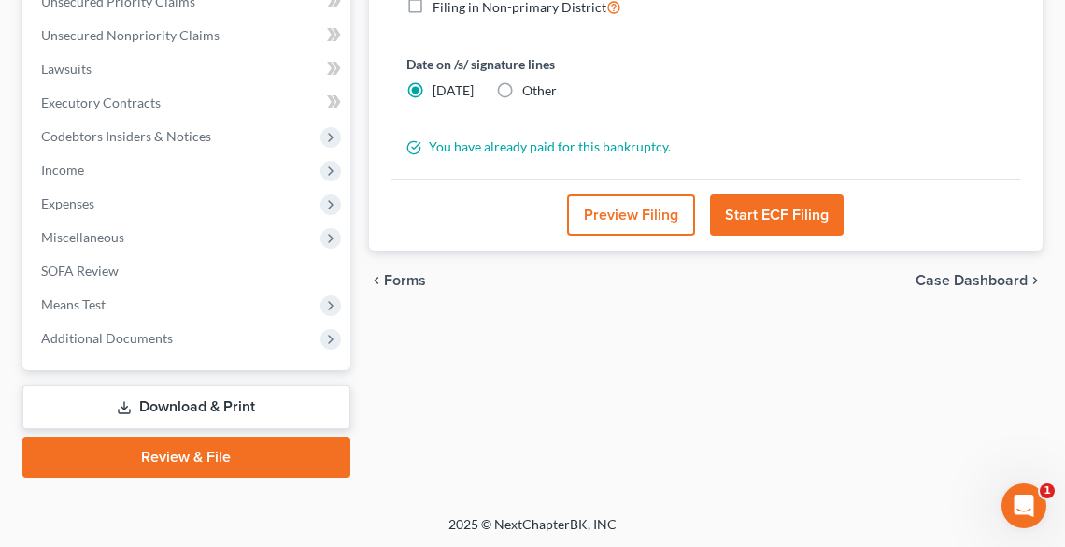
click at [776, 194] on button "Start ECF Filing" at bounding box center [777, 214] width 134 height 41
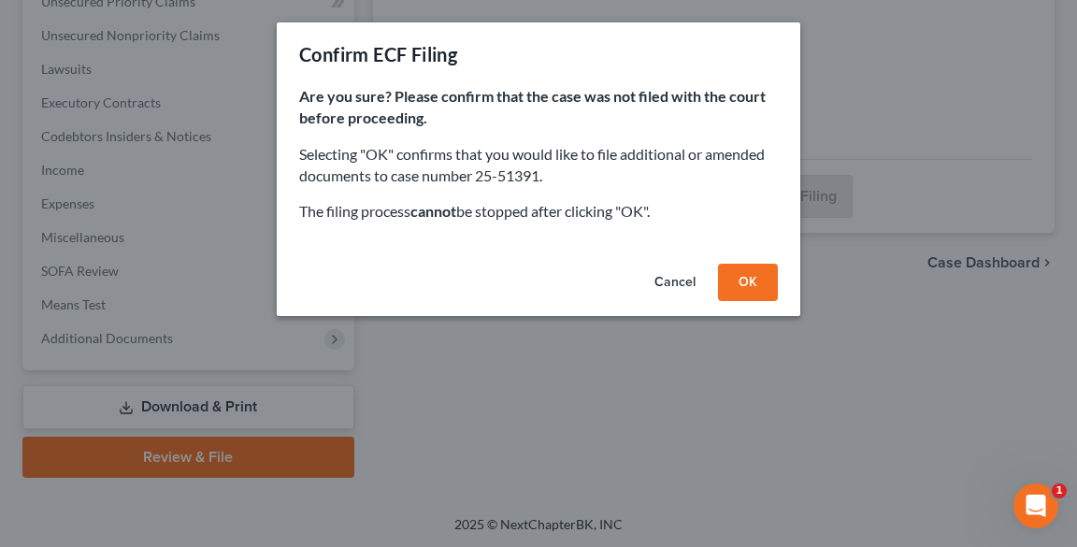
click at [747, 280] on button "OK" at bounding box center [748, 282] width 60 height 37
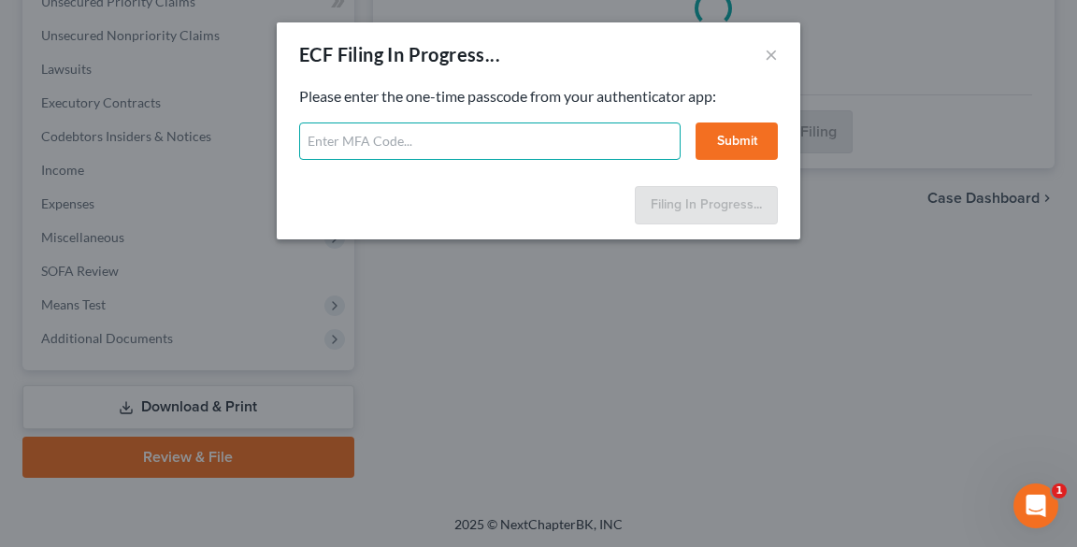
click at [545, 150] on input "text" at bounding box center [489, 140] width 381 height 37
type input "176798"
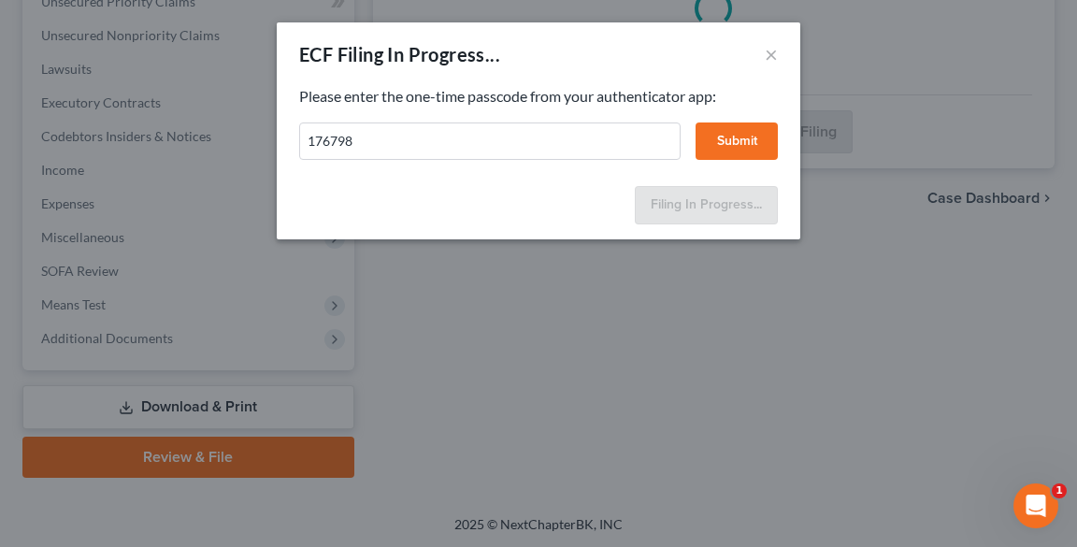
click at [748, 142] on button "Submit" at bounding box center [736, 140] width 82 height 37
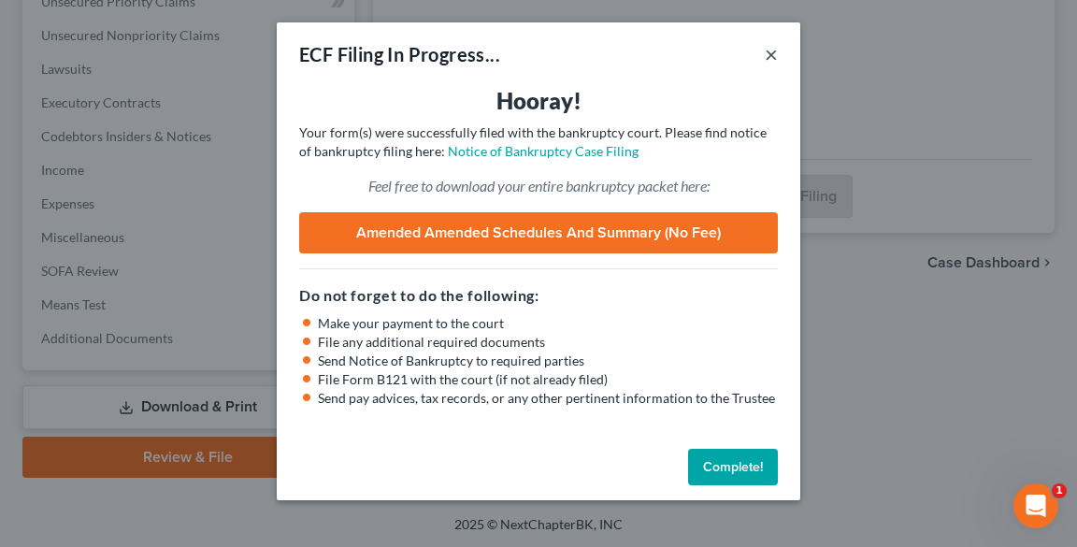
click at [767, 50] on button "×" at bounding box center [770, 54] width 13 height 22
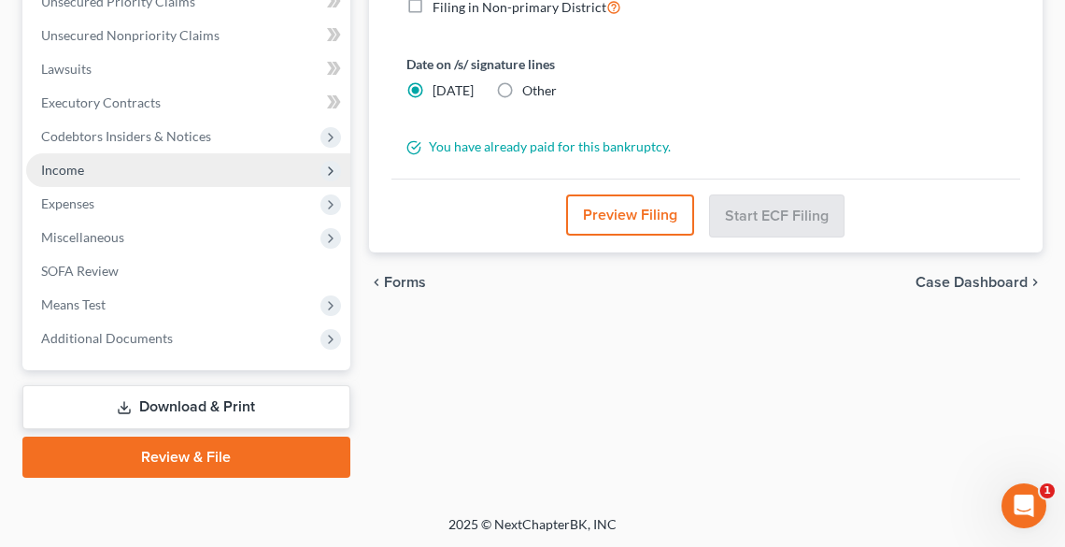
click at [73, 176] on span "Income" at bounding box center [62, 170] width 43 height 16
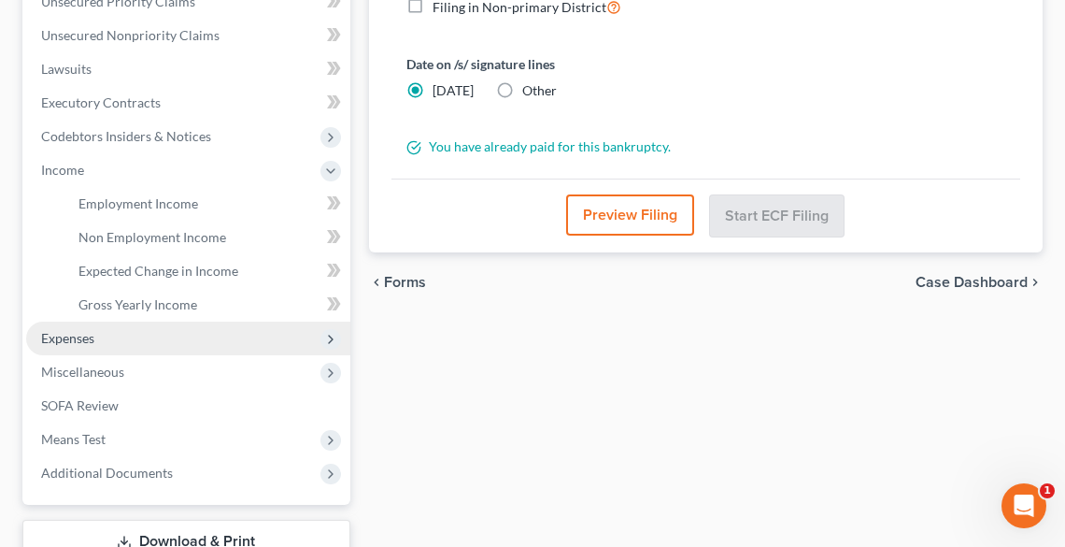
click at [100, 325] on span "Expenses" at bounding box center [188, 338] width 324 height 34
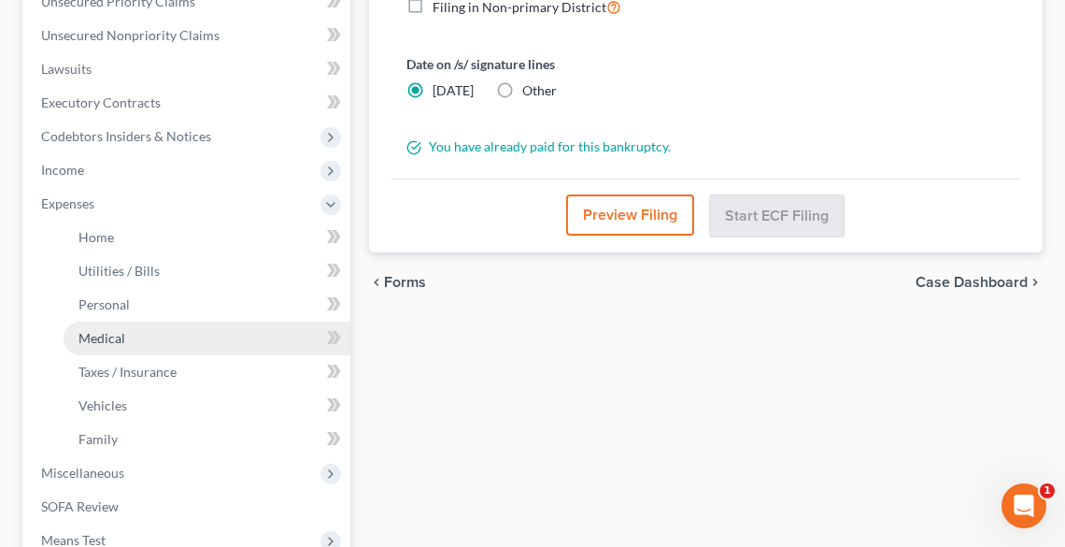
click at [107, 330] on span "Medical" at bounding box center [102, 338] width 47 height 16
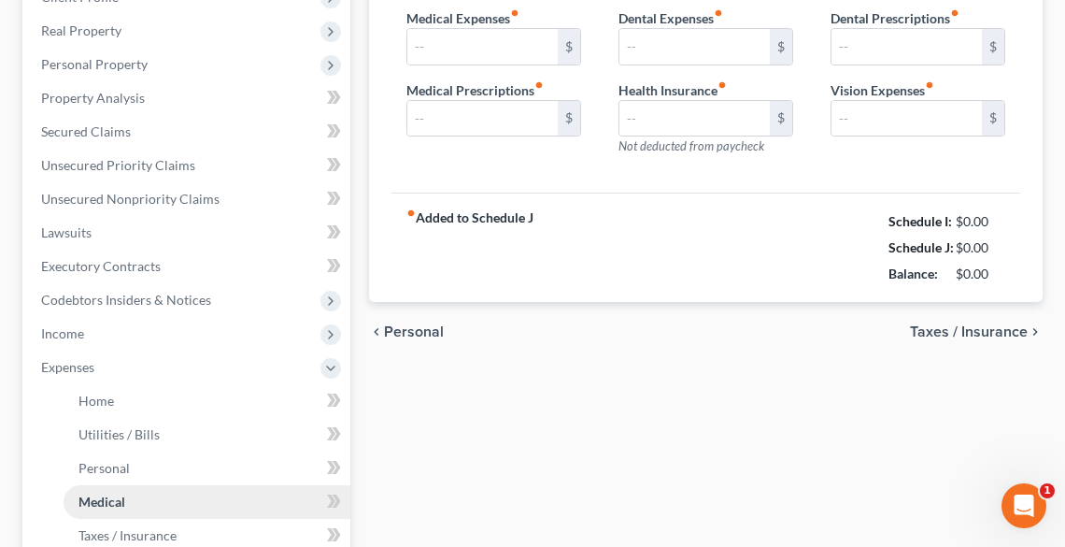
type input "0.00"
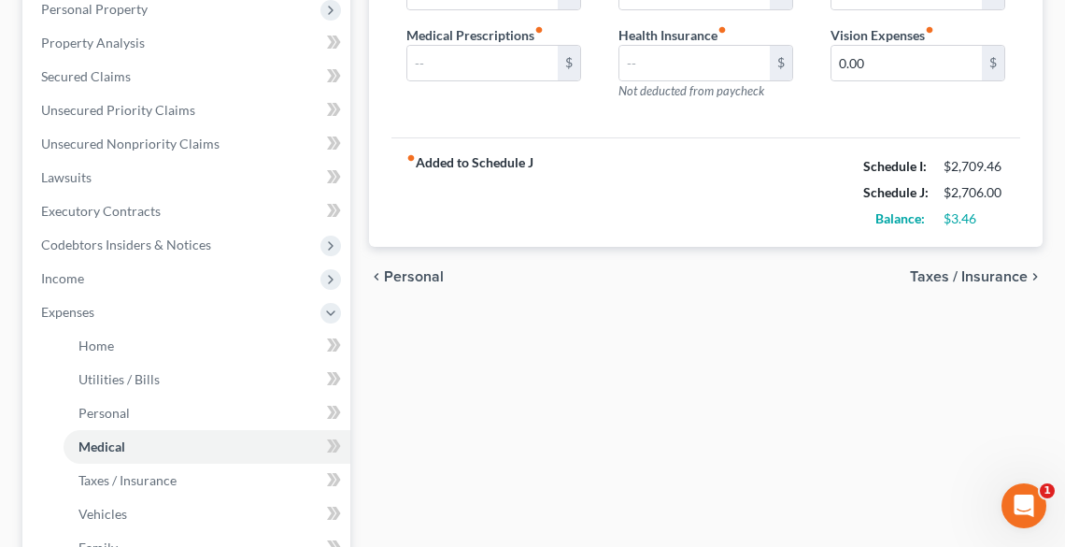
scroll to position [374, 0]
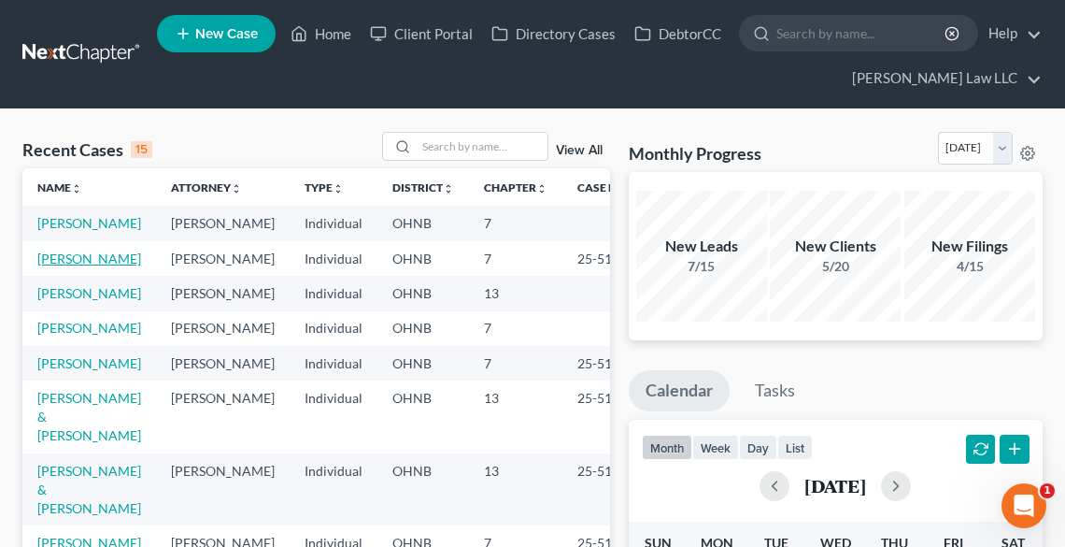
click at [69, 266] on link "[PERSON_NAME]" at bounding box center [89, 258] width 104 height 16
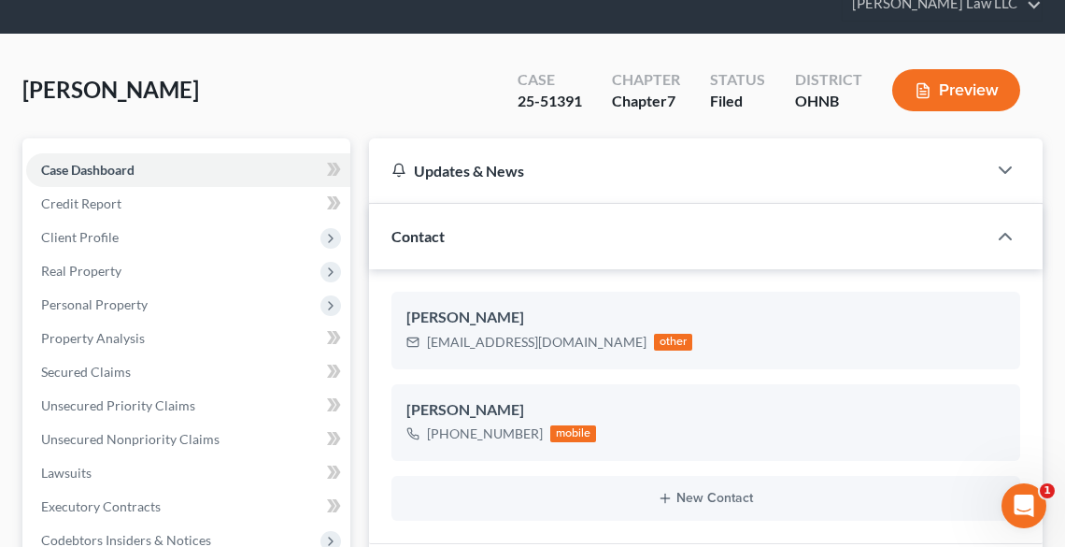
scroll to position [427, 0]
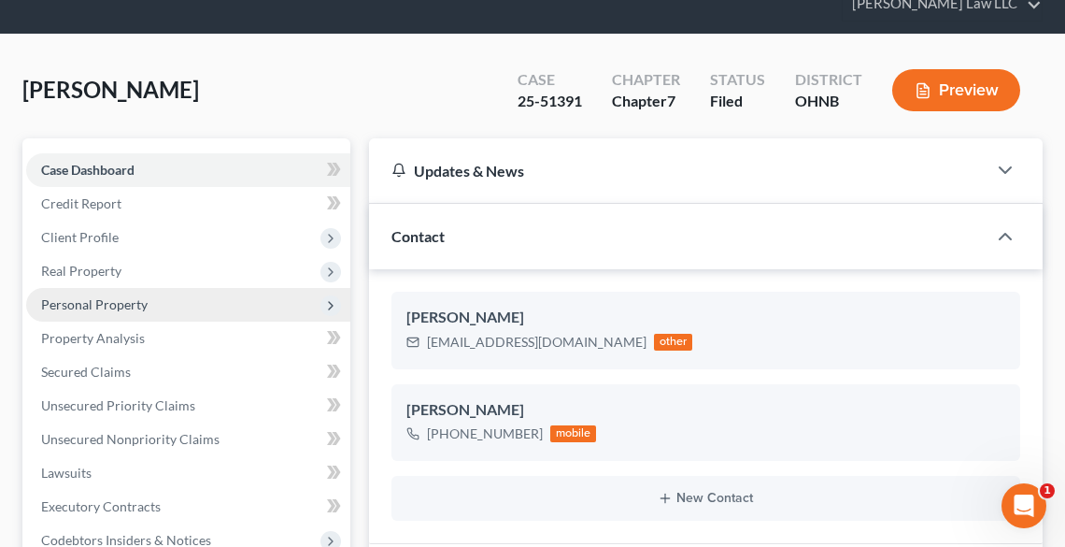
click at [73, 306] on span "Personal Property" at bounding box center [94, 304] width 107 height 16
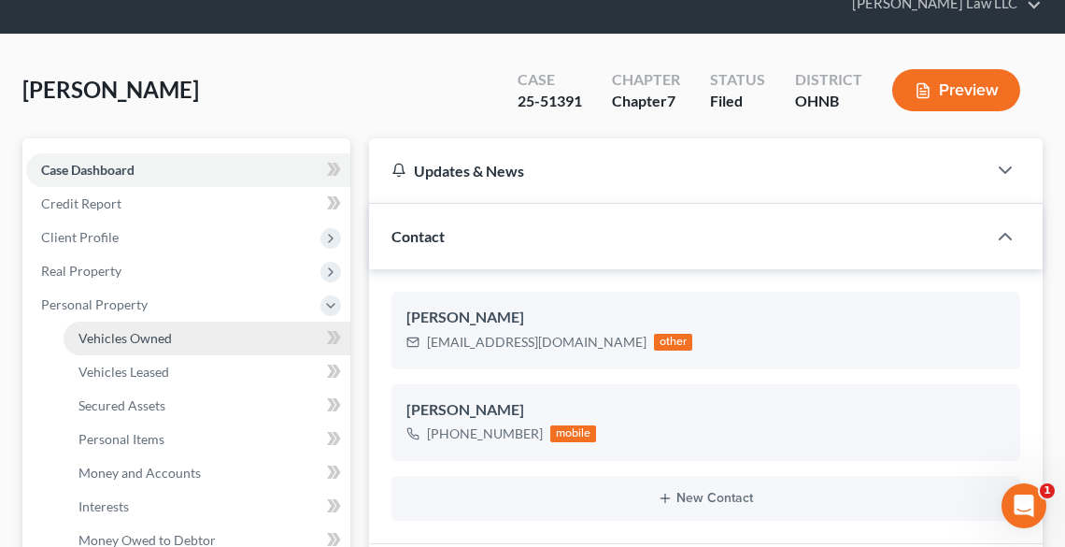
click at [102, 330] on span "Vehicles Owned" at bounding box center [125, 338] width 93 height 16
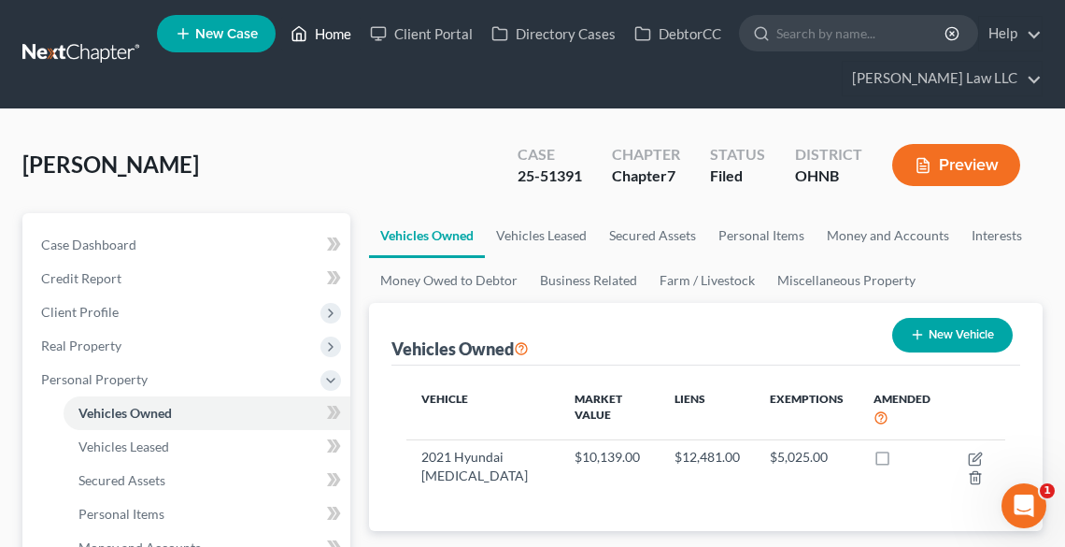
click at [338, 21] on link "Home" at bounding box center [320, 34] width 79 height 34
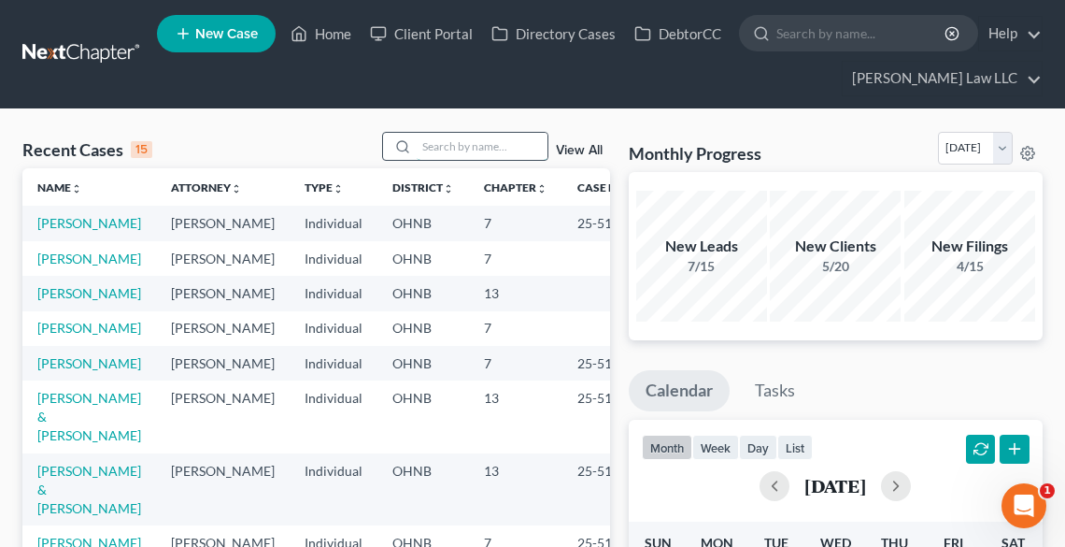
click at [486, 146] on input "search" at bounding box center [482, 146] width 131 height 27
type input "[PERSON_NAME]"
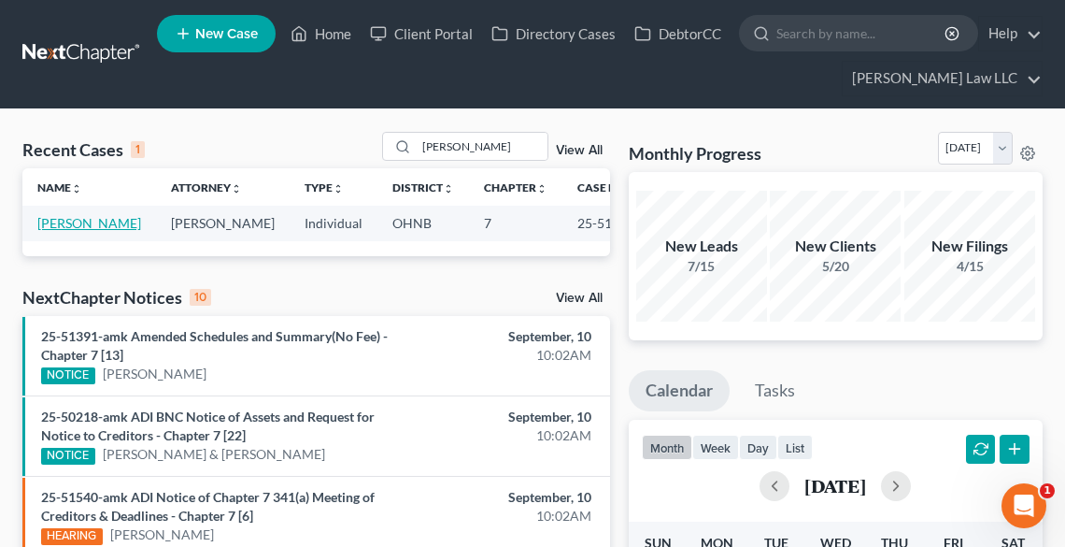
click at [71, 231] on link "[PERSON_NAME]" at bounding box center [89, 223] width 104 height 16
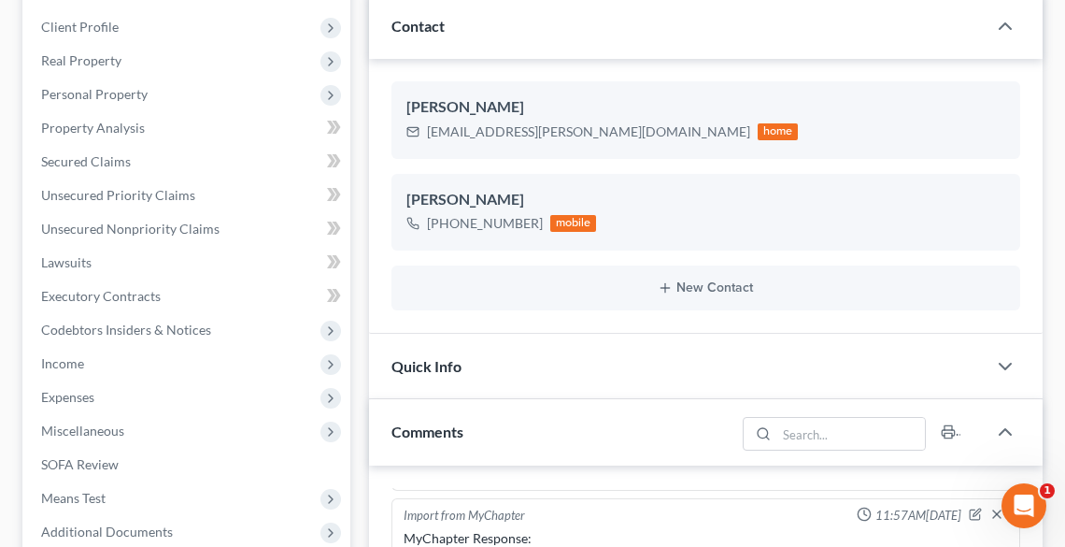
scroll to position [299, 0]
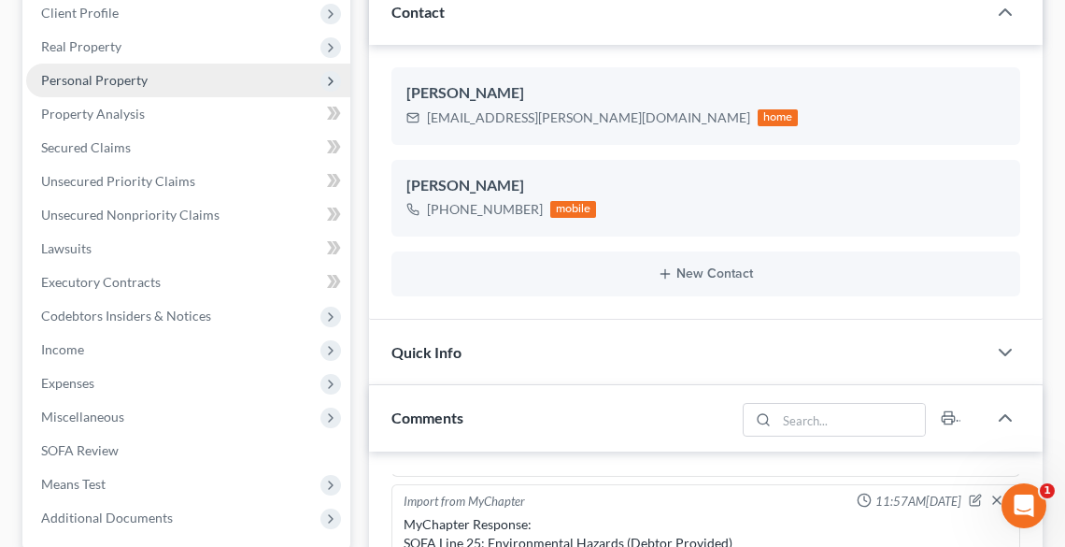
click at [71, 93] on span "Personal Property" at bounding box center [188, 81] width 324 height 34
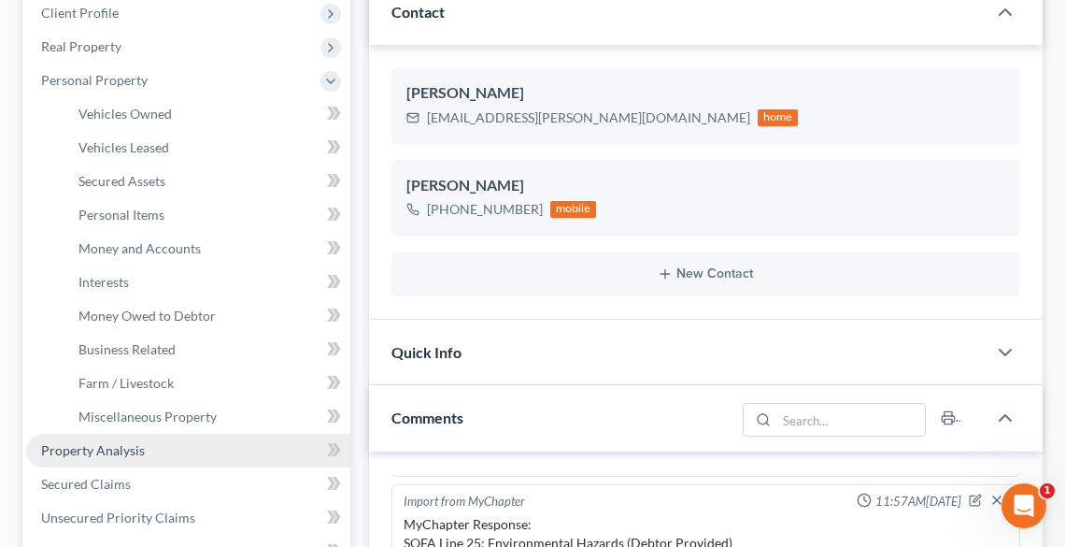
click at [108, 457] on link "Property Analysis" at bounding box center [188, 451] width 324 height 34
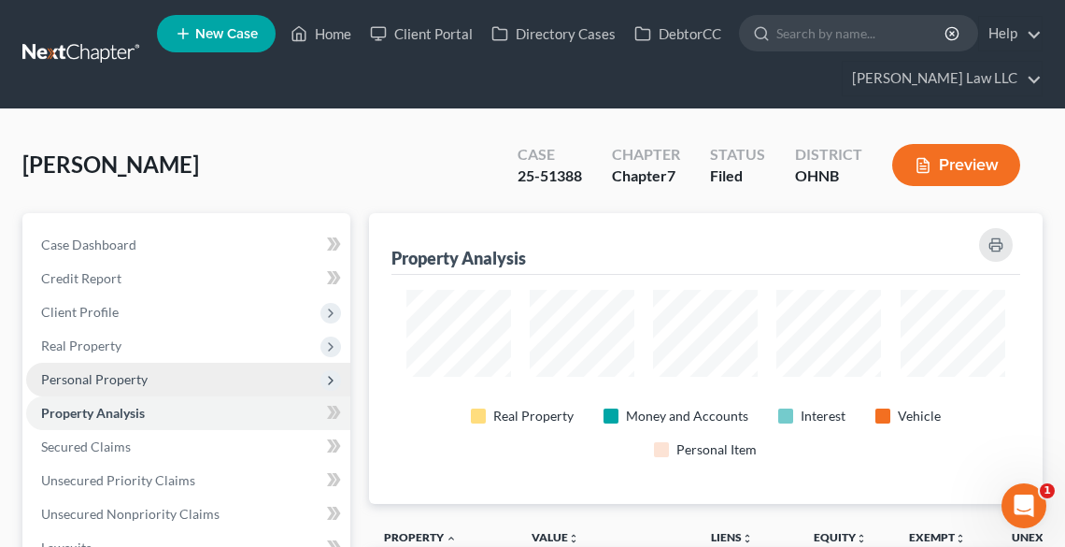
click at [90, 365] on span "Personal Property" at bounding box center [188, 380] width 324 height 34
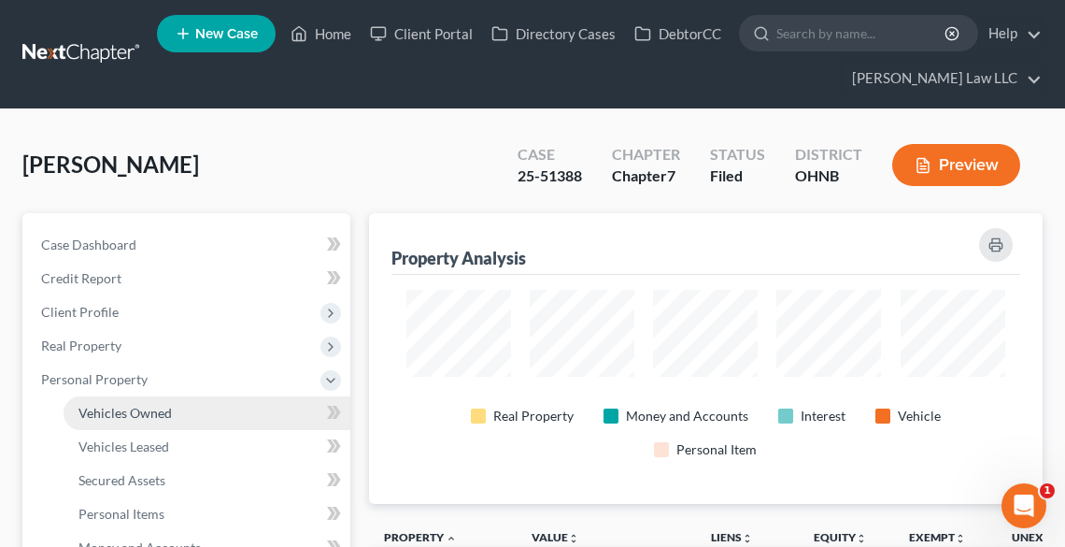
click at [120, 414] on span "Vehicles Owned" at bounding box center [125, 413] width 93 height 16
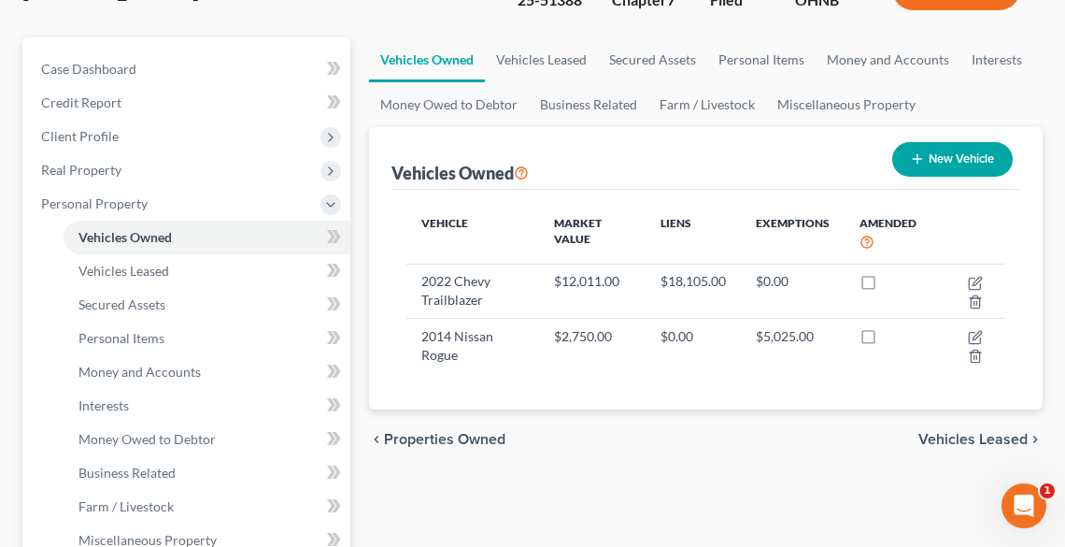
scroll to position [224, 0]
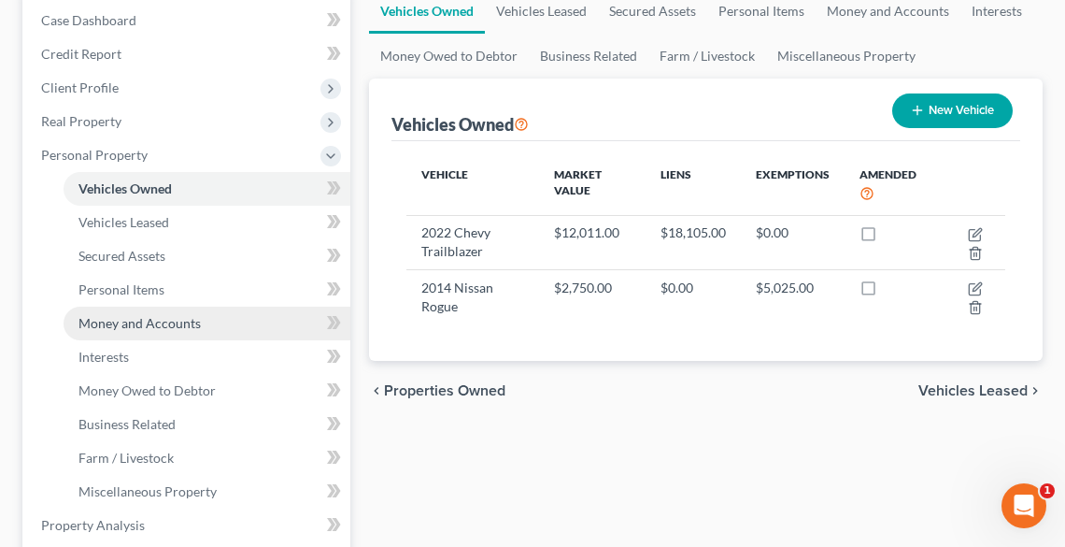
click at [119, 321] on span "Money and Accounts" at bounding box center [140, 323] width 122 height 16
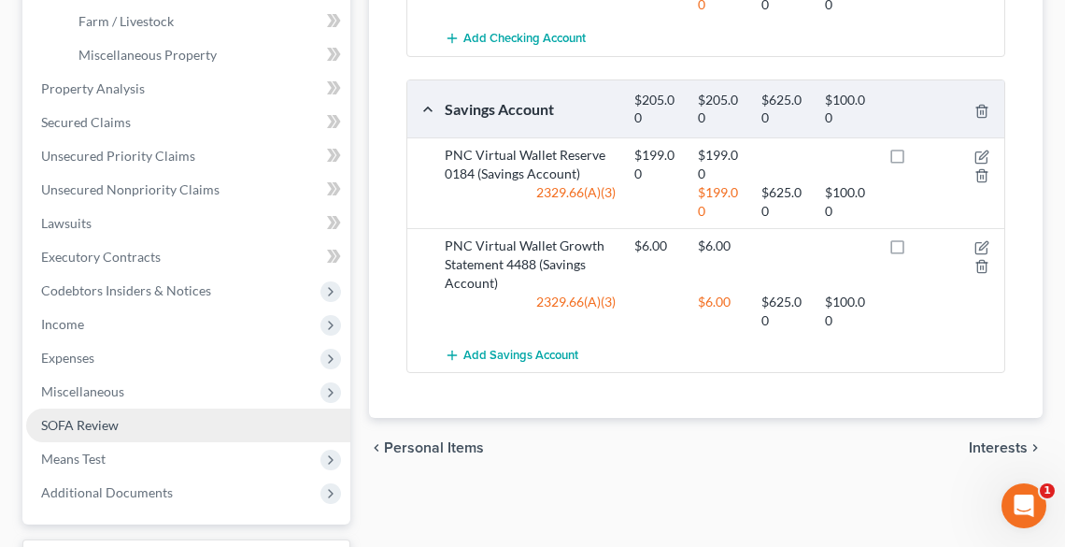
scroll to position [748, 0]
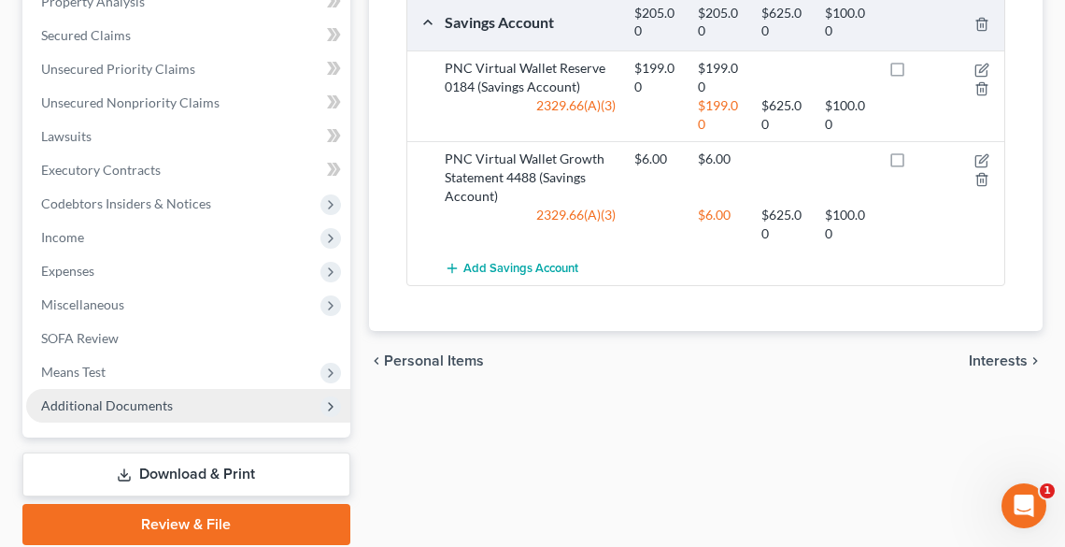
click at [111, 400] on span "Additional Documents" at bounding box center [107, 405] width 132 height 16
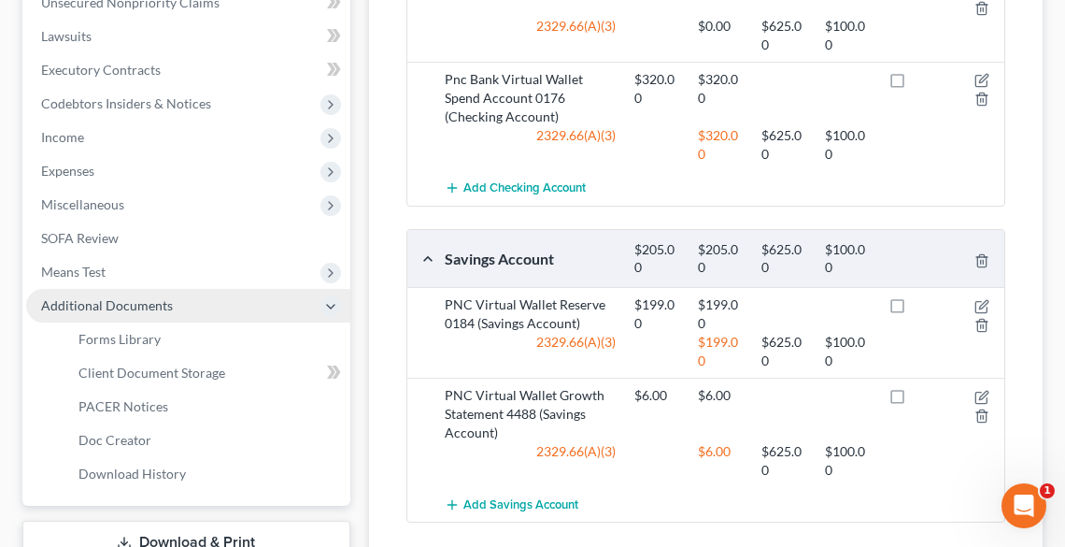
scroll to position [635, 0]
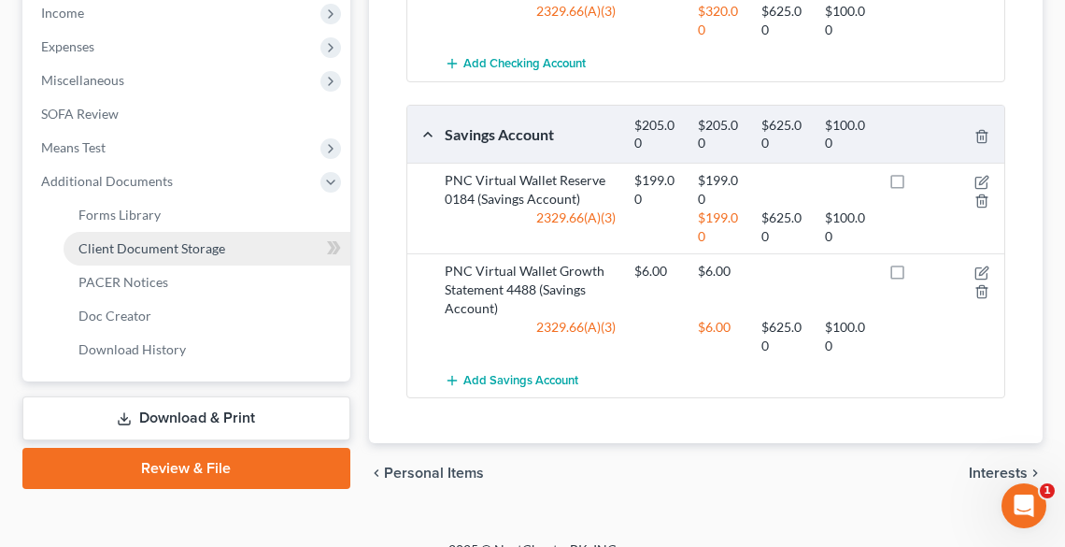
click at [122, 233] on link "Client Document Storage" at bounding box center [207, 249] width 287 height 34
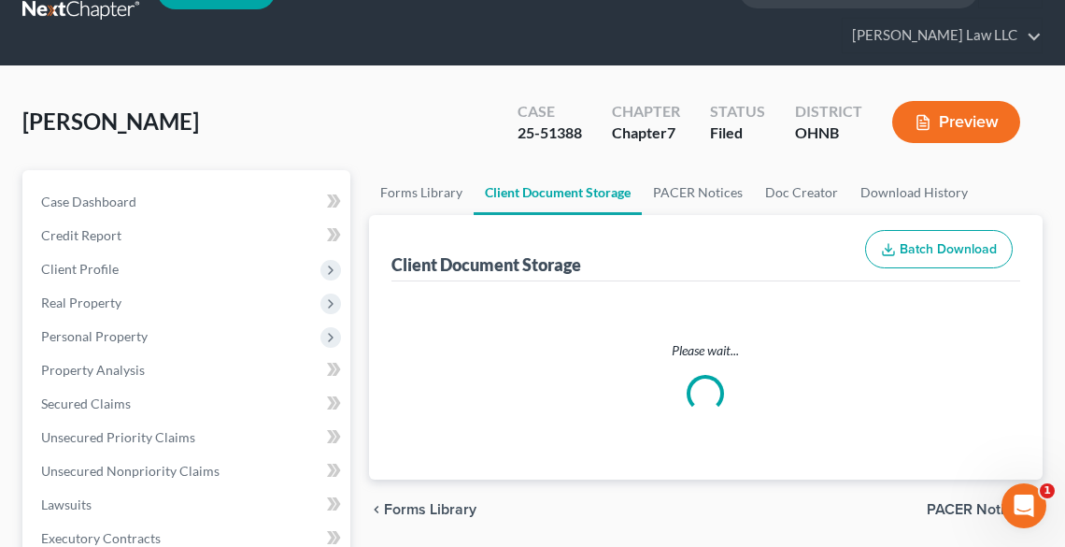
select select "20"
select select "5"
select select "16"
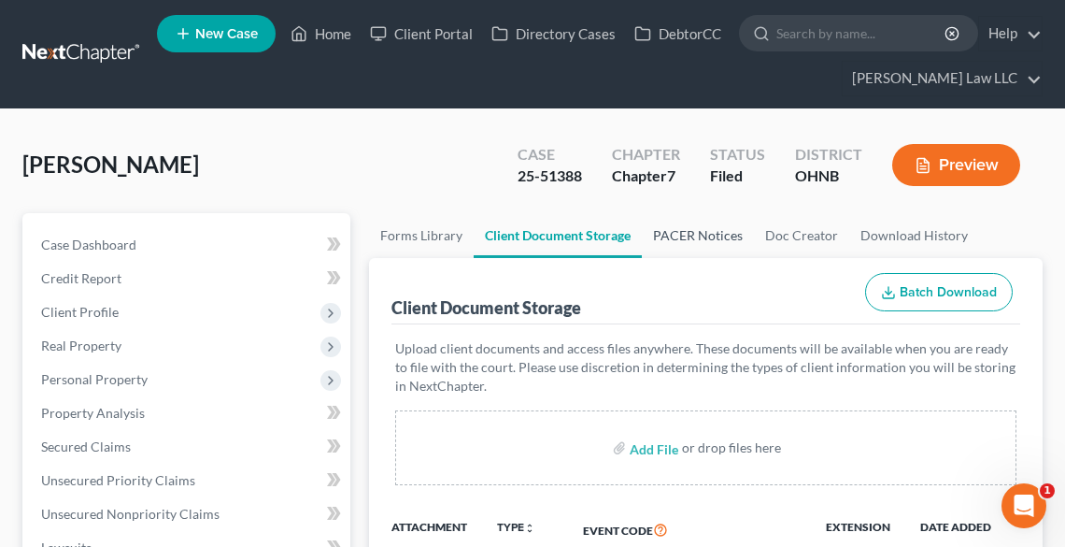
click at [688, 228] on link "PACER Notices" at bounding box center [698, 235] width 112 height 45
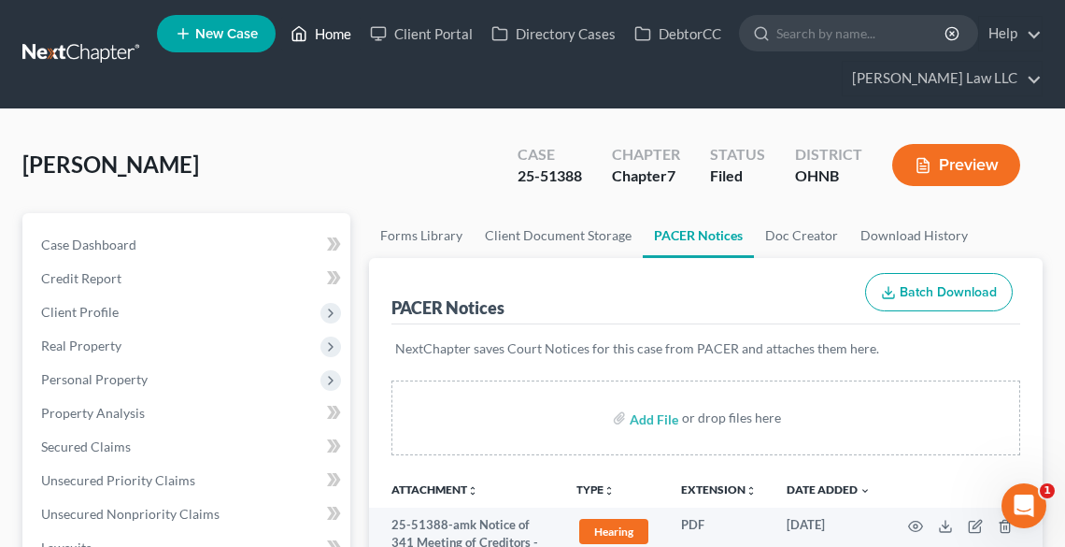
click at [326, 28] on link "Home" at bounding box center [320, 34] width 79 height 34
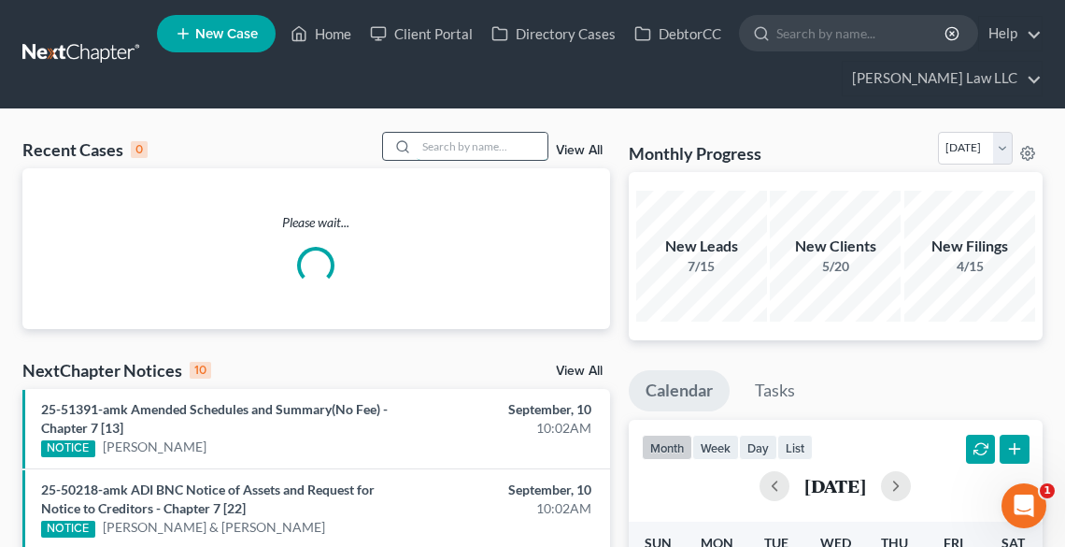
click at [471, 140] on input "search" at bounding box center [482, 146] width 131 height 27
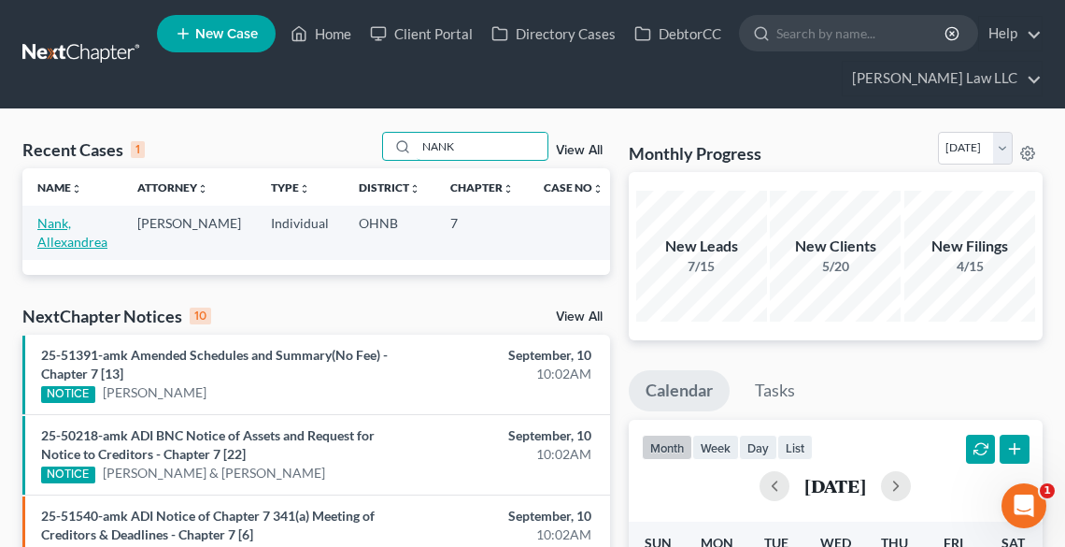
type input "NANK"
click at [51, 239] on link "Nank, Allexandrea" at bounding box center [72, 232] width 70 height 35
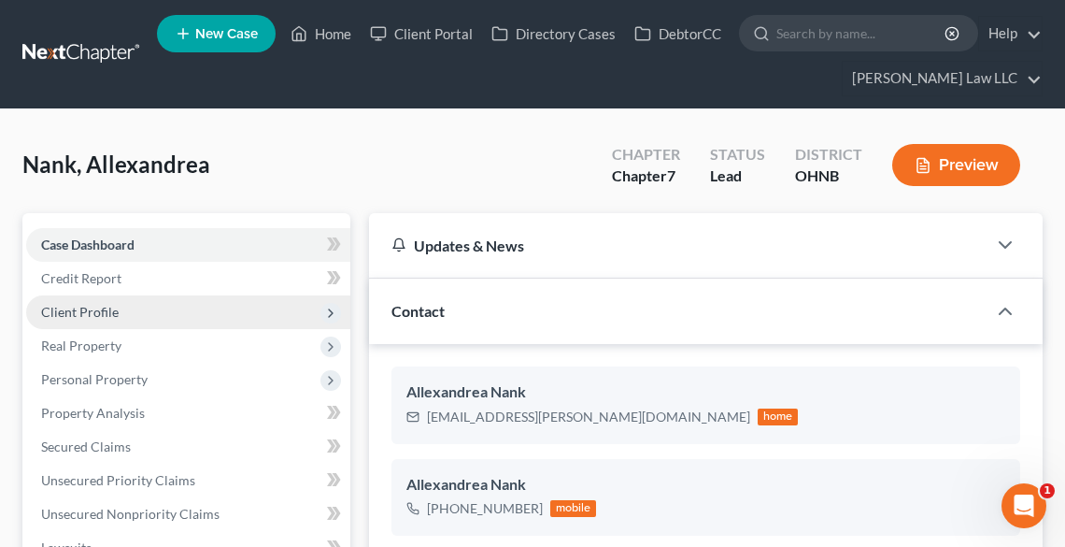
click at [93, 310] on span "Client Profile" at bounding box center [80, 312] width 78 height 16
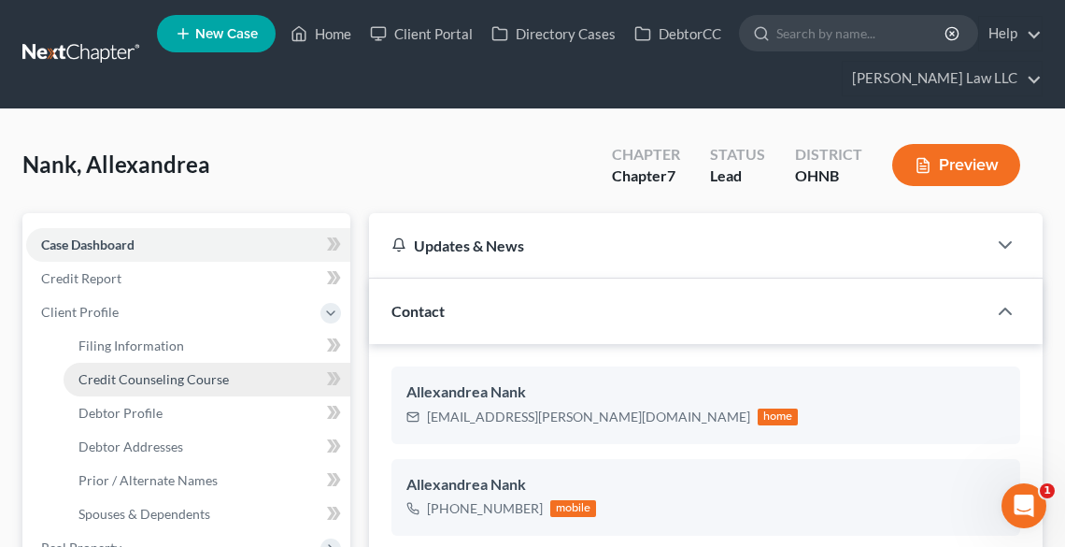
click at [171, 378] on span "Credit Counseling Course" at bounding box center [154, 379] width 150 height 16
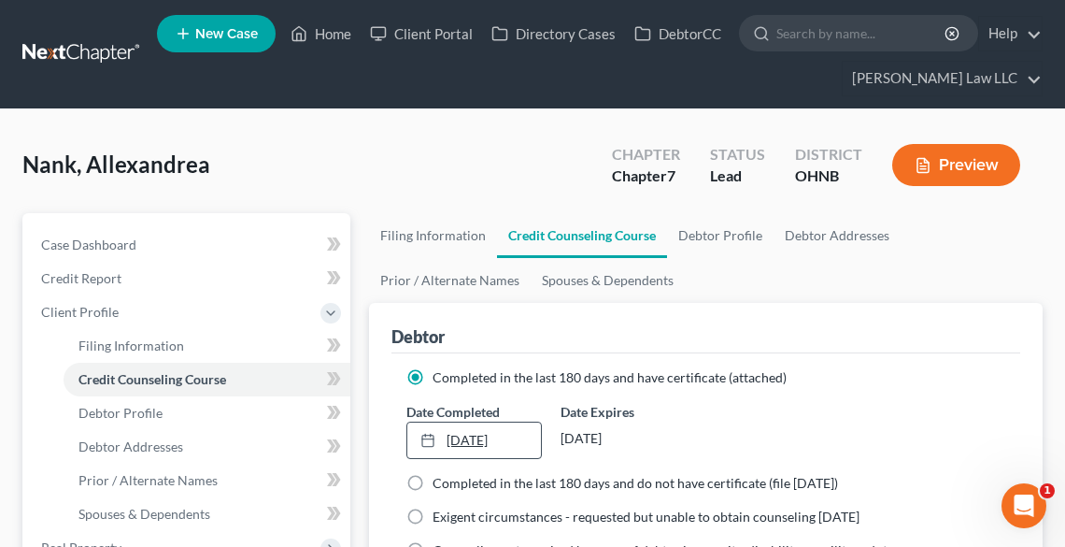
click at [469, 437] on link "[DATE]" at bounding box center [474, 440] width 134 height 36
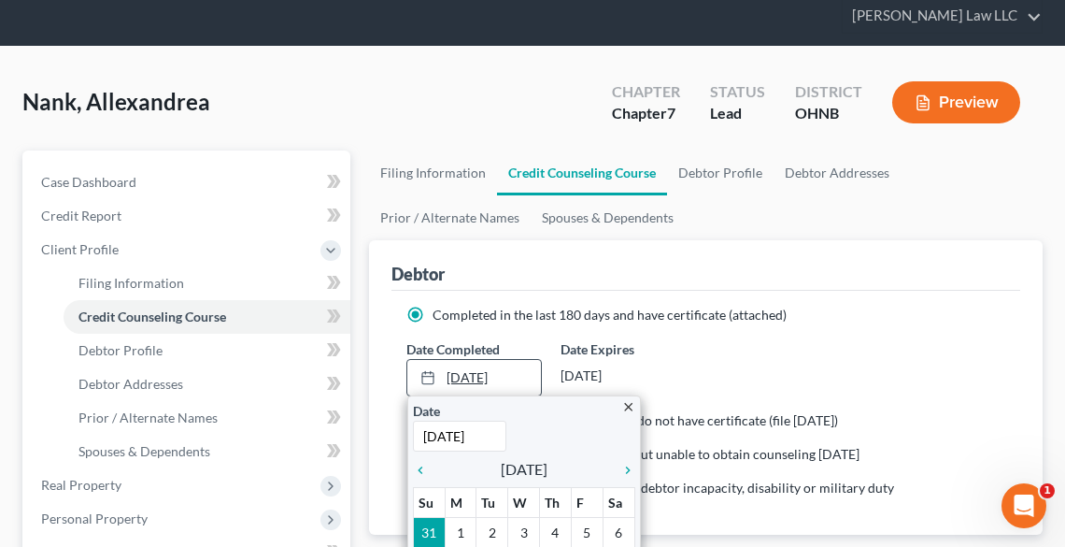
scroll to position [150, 0]
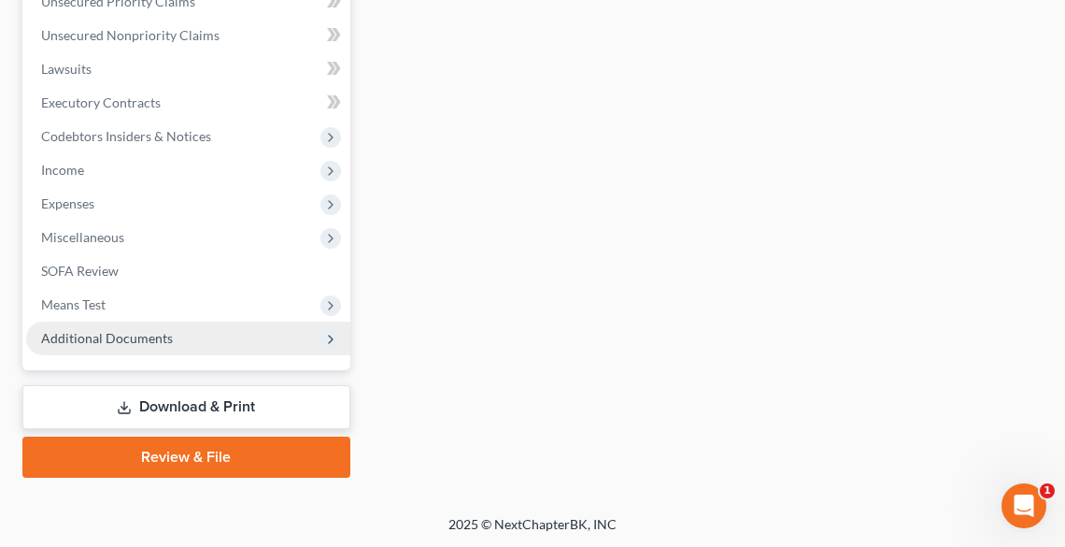
click at [101, 336] on span "Additional Documents" at bounding box center [107, 338] width 132 height 16
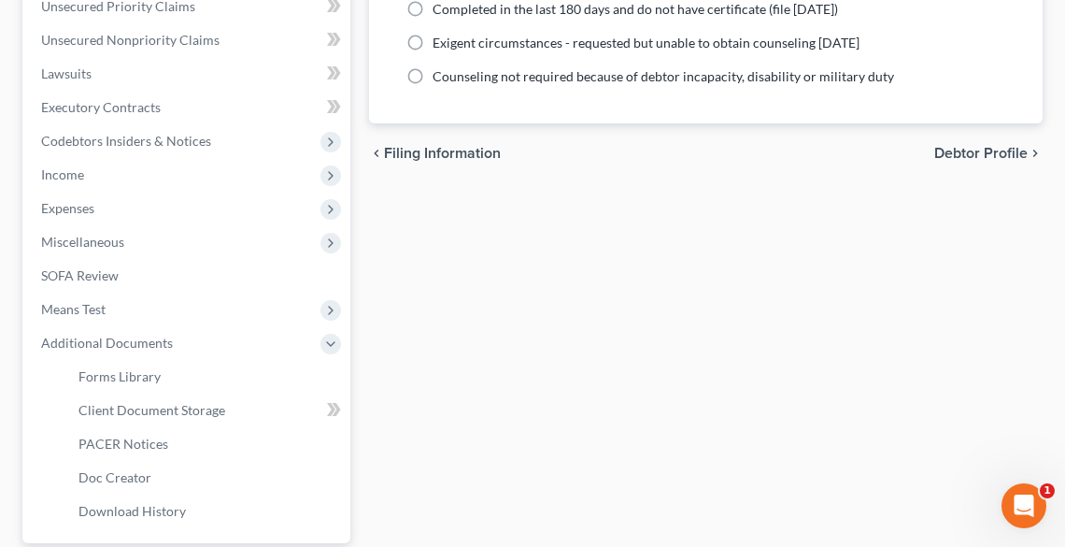
scroll to position [478, 0]
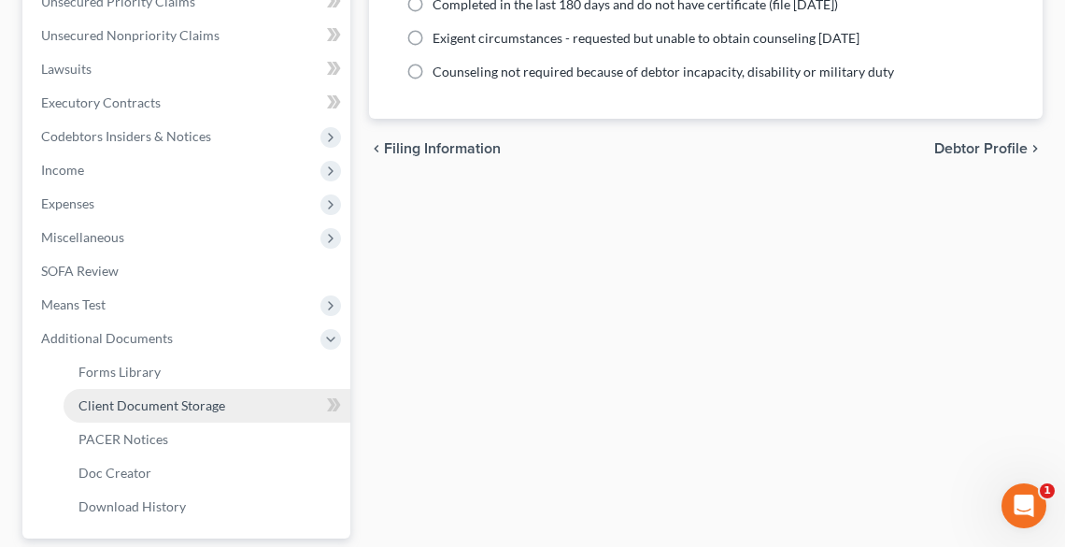
click at [120, 404] on span "Client Document Storage" at bounding box center [152, 405] width 147 height 16
select select "20"
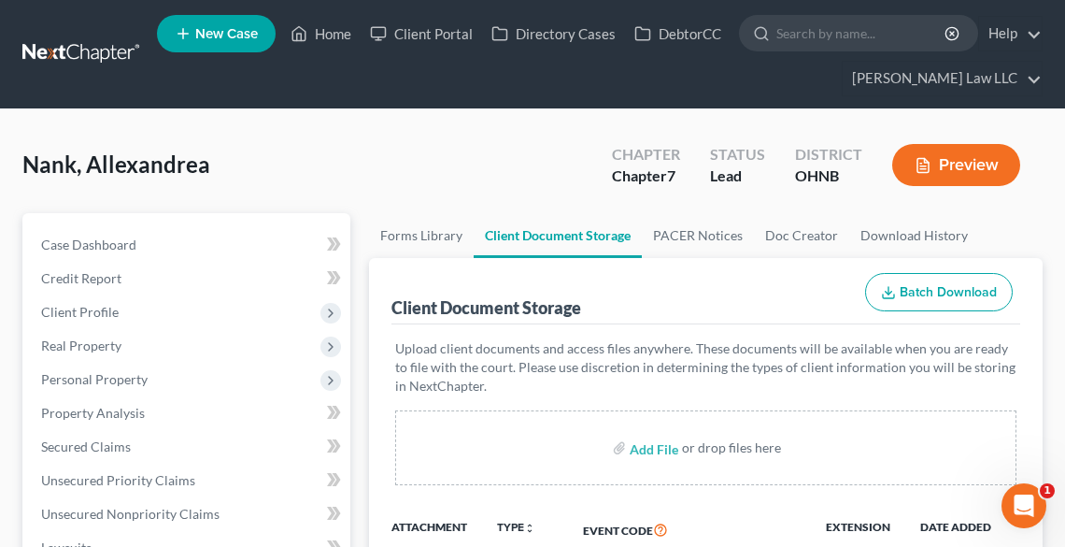
scroll to position [299, 0]
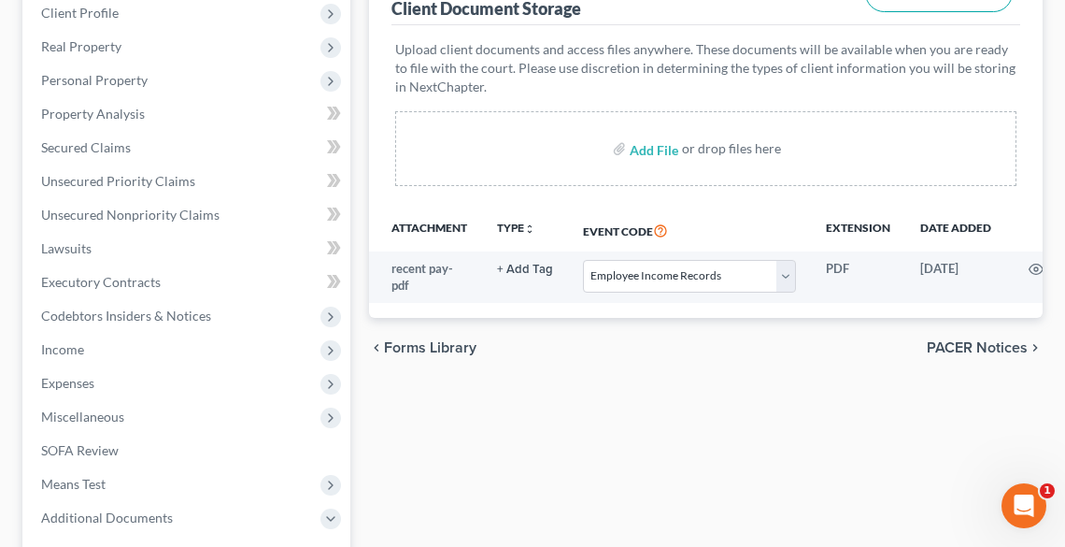
select select "20"
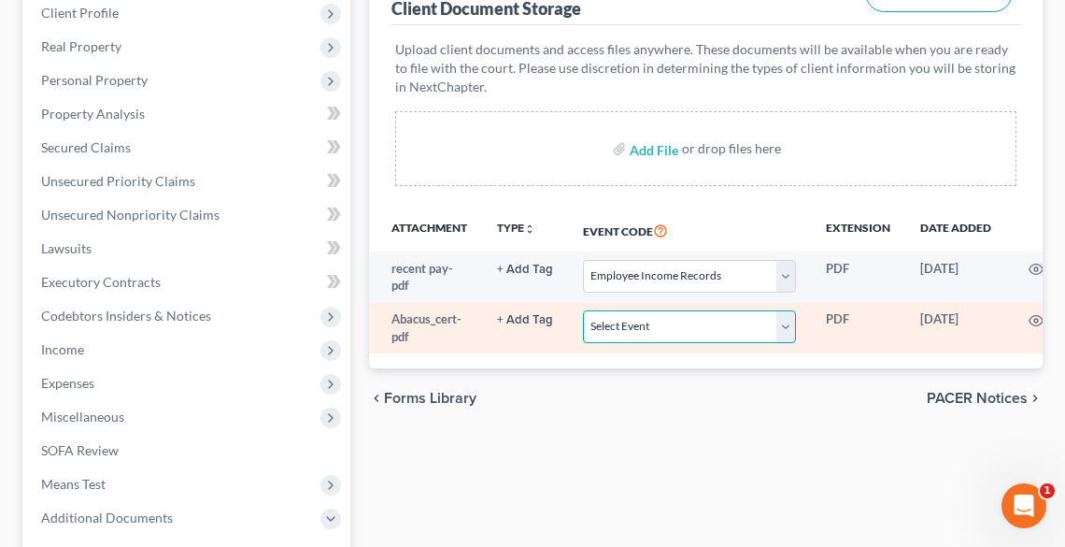
click at [660, 322] on select "Select Event 20 Largest Unsecured Creditors Amended List of Creditors (Fee) Ame…" at bounding box center [689, 326] width 213 height 33
select select "5"
click at [583, 310] on select "Select Event 20 Largest Unsecured Creditors Amended List of Creditors (Fee) Ame…" at bounding box center [689, 326] width 213 height 33
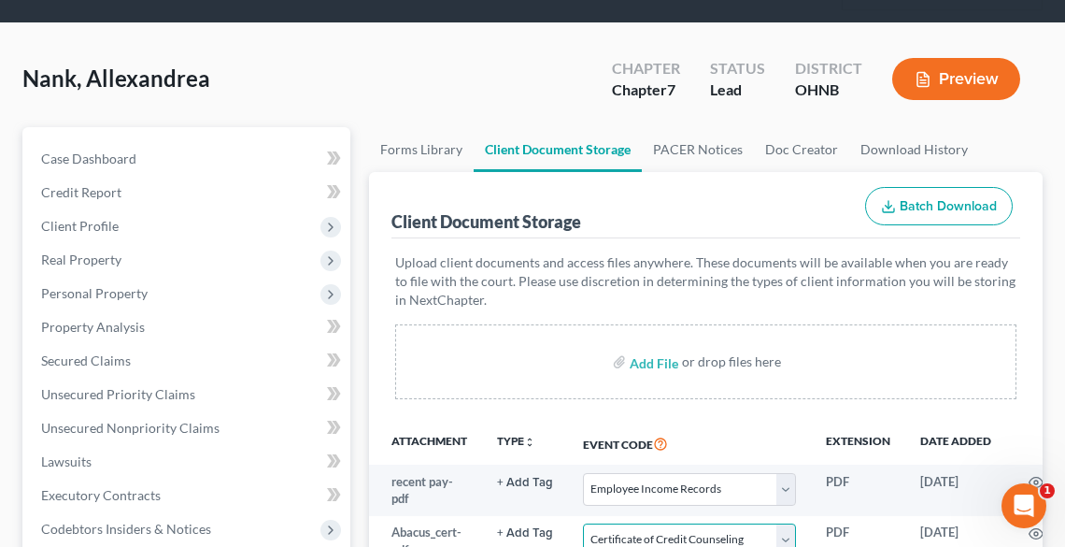
scroll to position [0, 0]
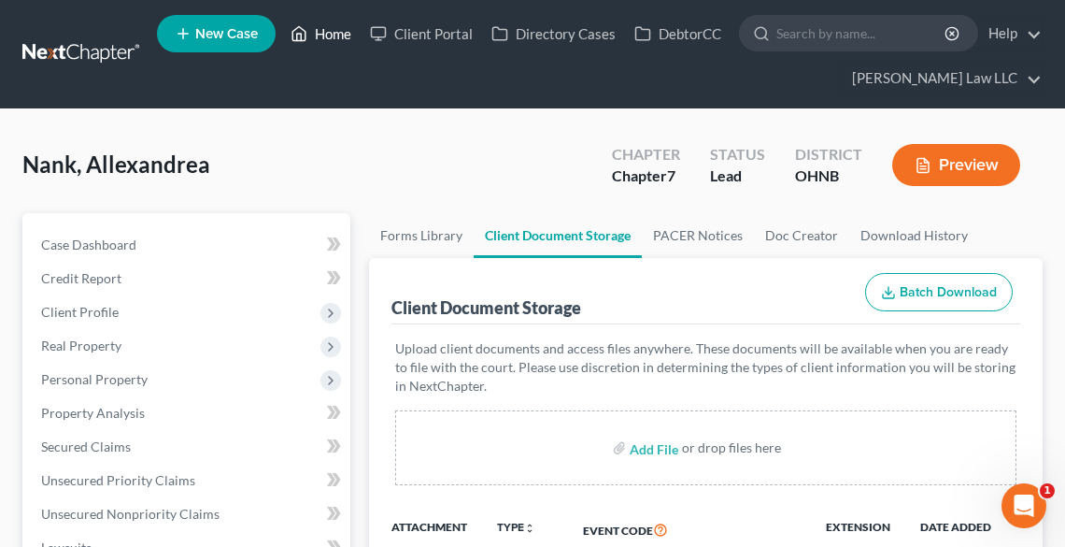
click at [321, 23] on link "Home" at bounding box center [320, 34] width 79 height 34
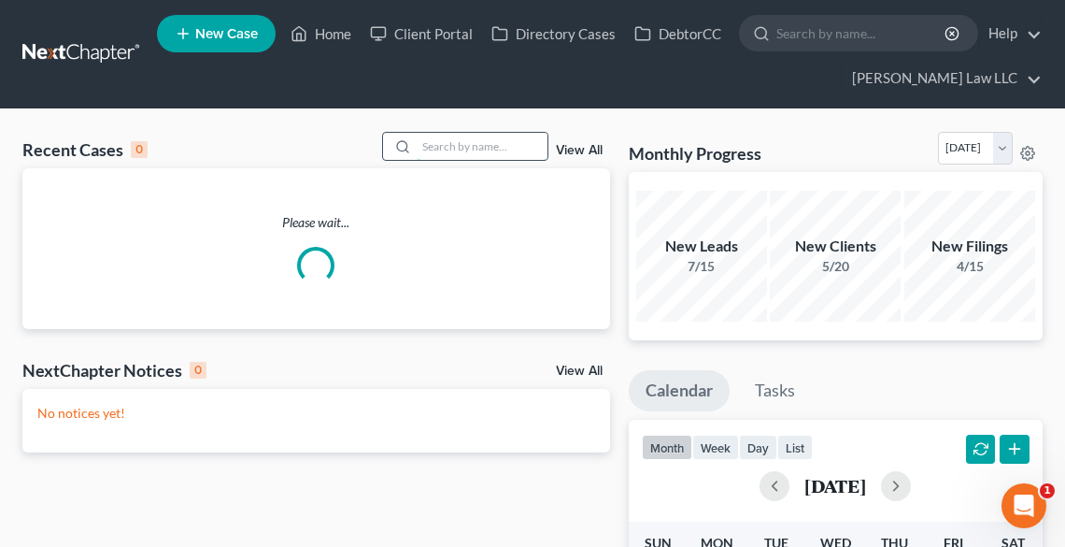
click at [504, 146] on input "search" at bounding box center [482, 146] width 131 height 27
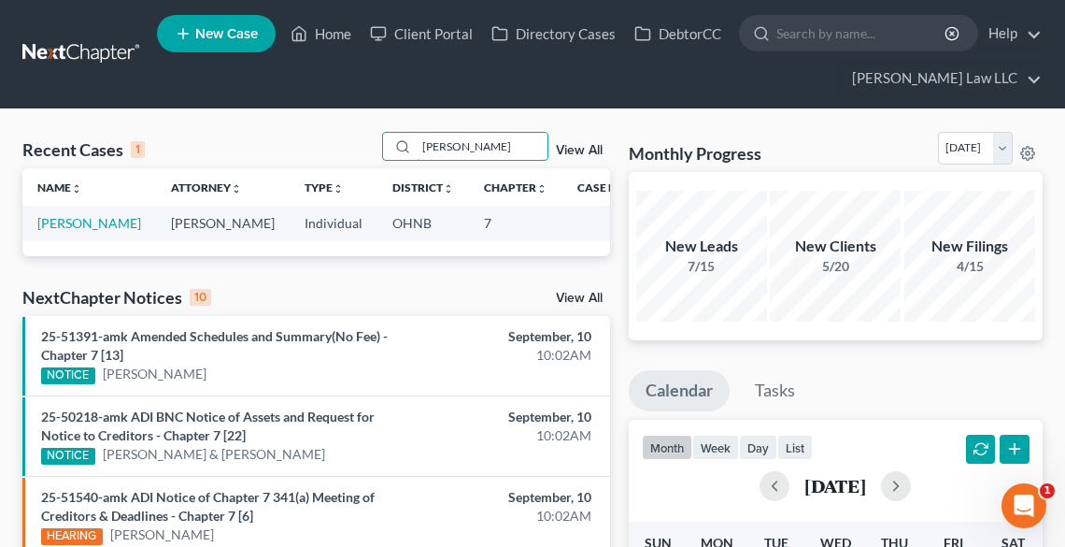
type input "[PERSON_NAME]"
click at [64, 232] on td "[PERSON_NAME]" at bounding box center [89, 223] width 134 height 35
click at [52, 221] on link "[PERSON_NAME]" at bounding box center [89, 223] width 104 height 16
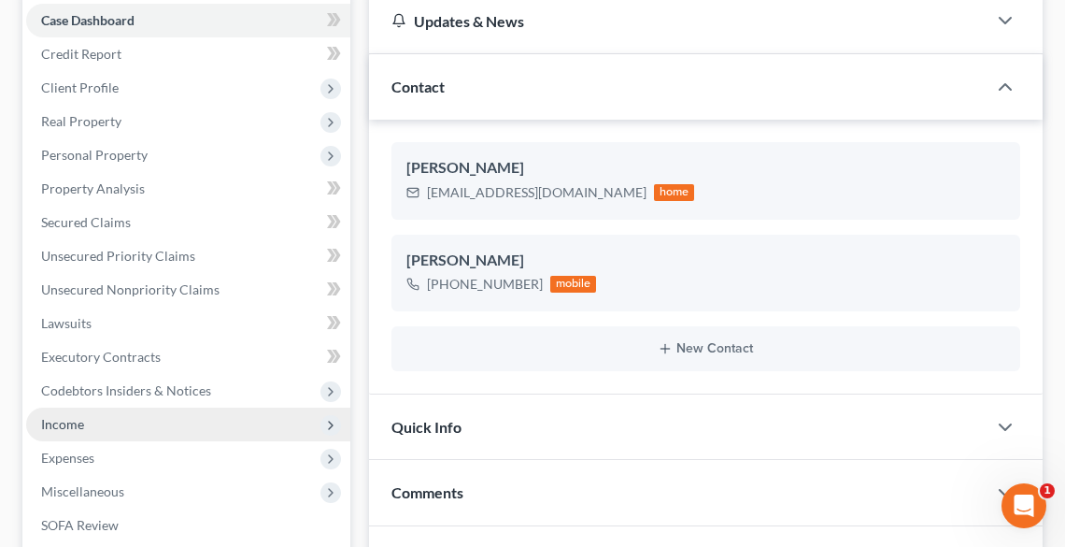
scroll to position [523, 0]
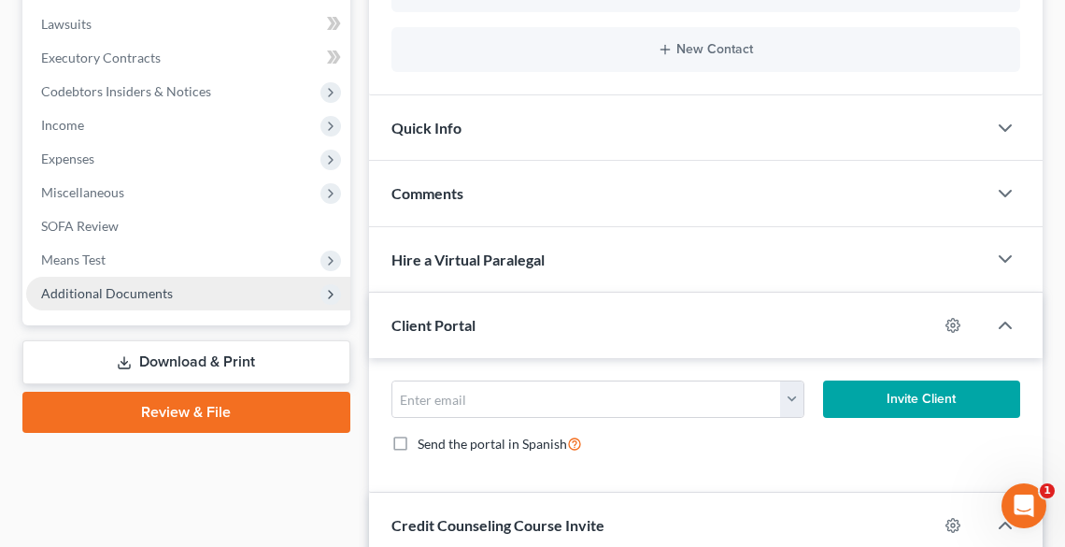
click at [75, 296] on span "Additional Documents" at bounding box center [107, 293] width 132 height 16
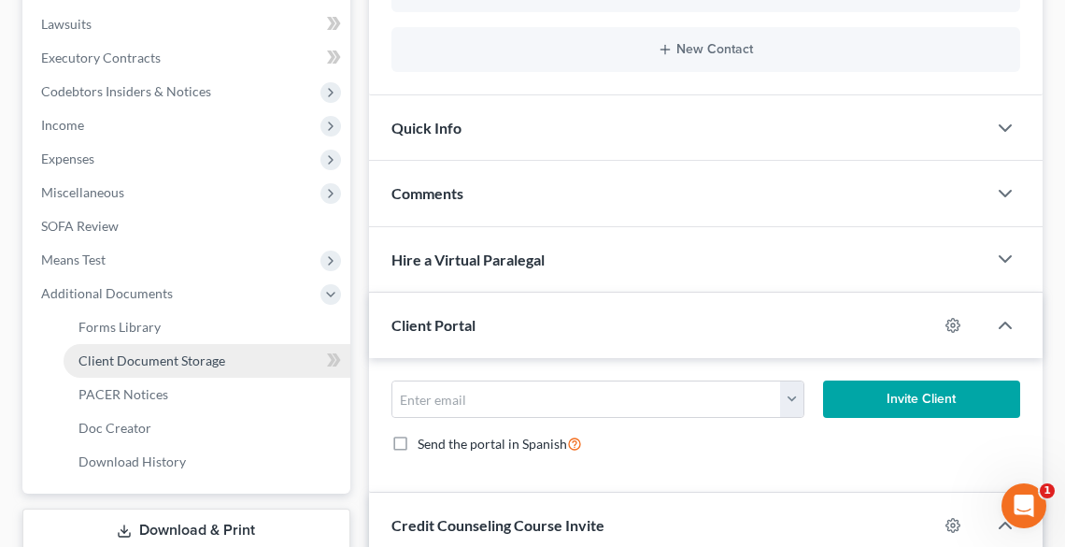
click at [146, 365] on span "Client Document Storage" at bounding box center [152, 360] width 147 height 16
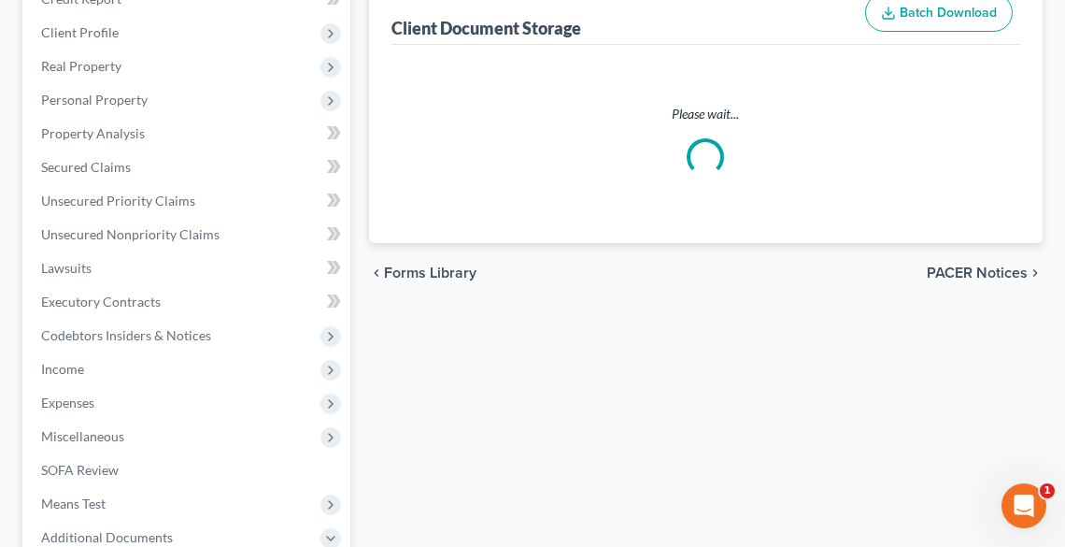
select select "5"
select select "20"
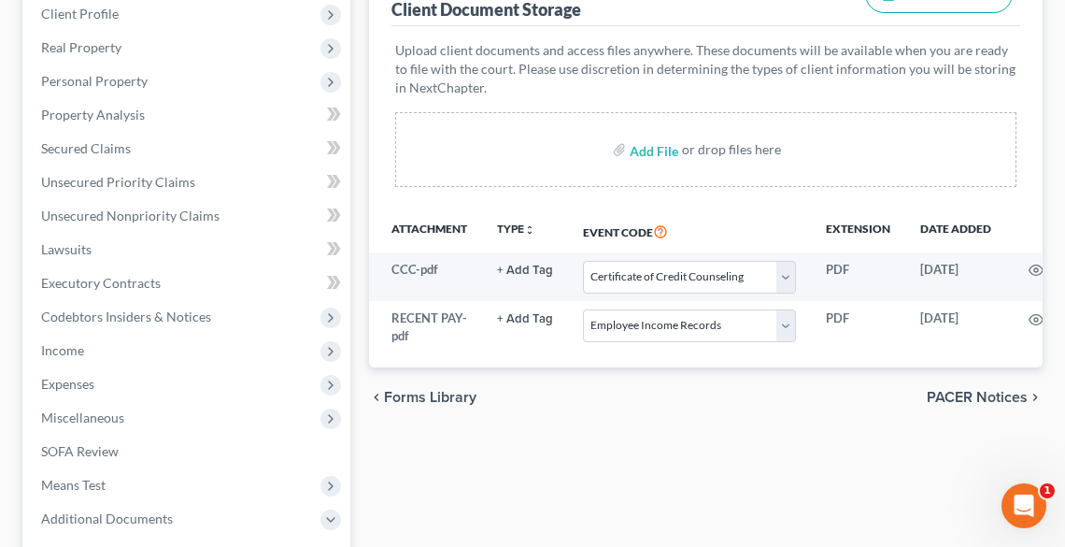
scroll to position [299, 0]
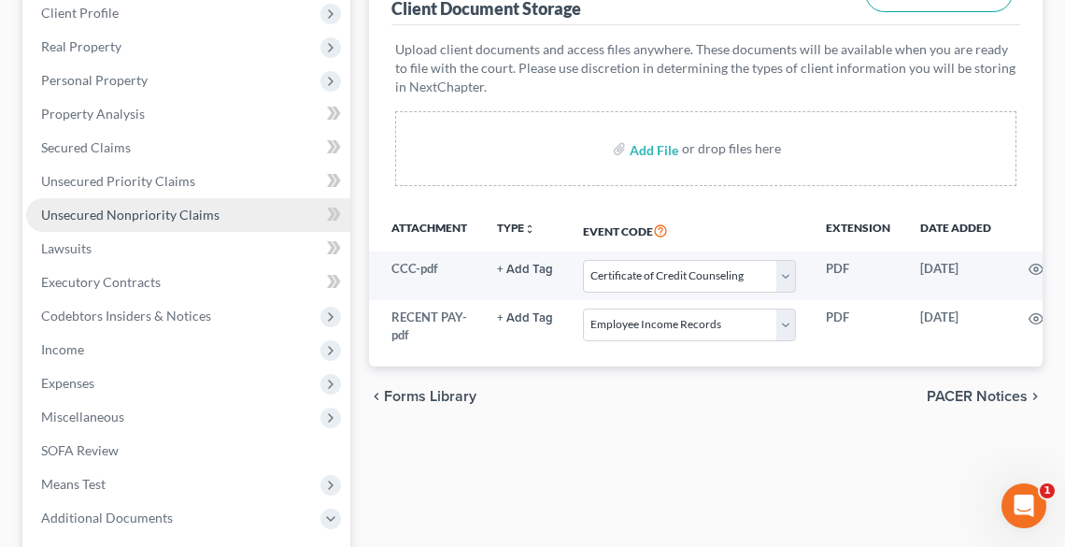
click at [127, 210] on span "Unsecured Nonpriority Claims" at bounding box center [130, 215] width 178 height 16
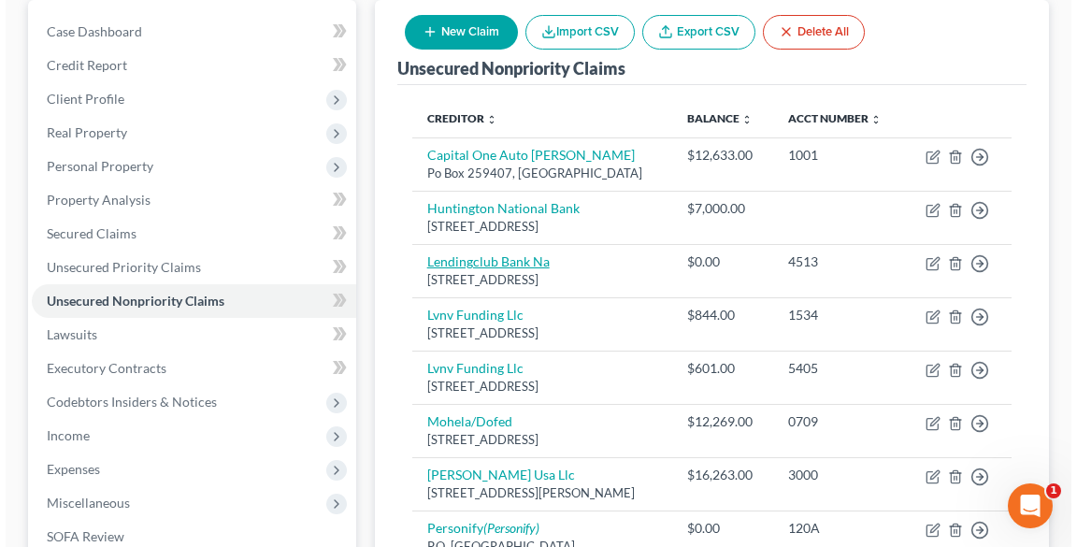
scroll to position [212, 0]
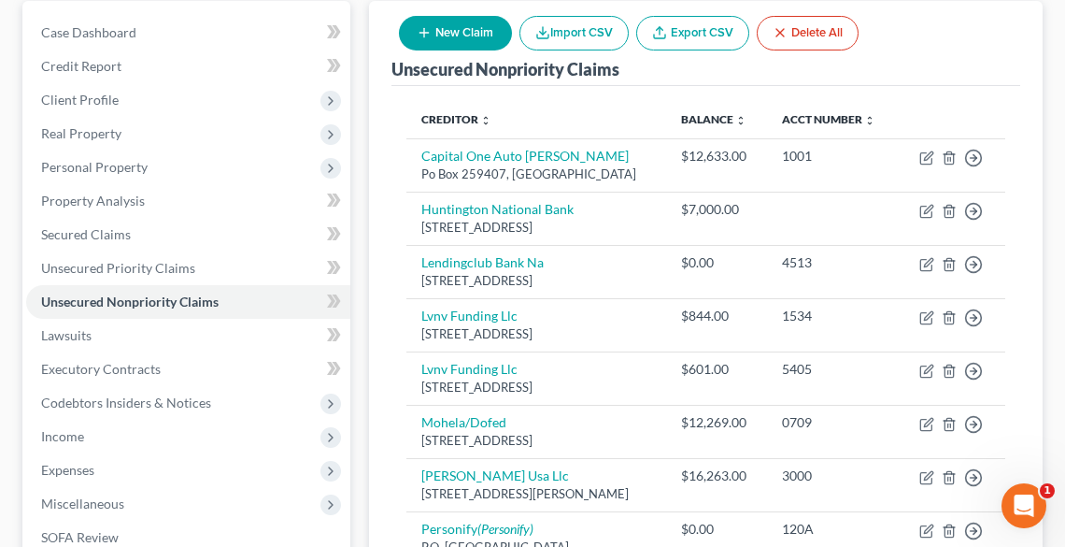
click at [453, 29] on button "New Claim" at bounding box center [455, 33] width 113 height 35
select select "0"
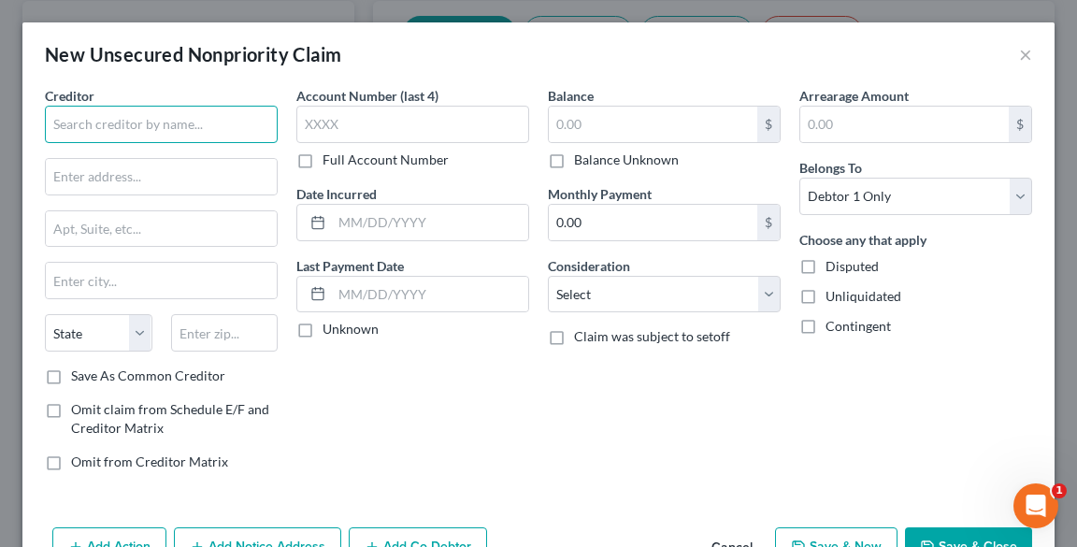
click at [132, 130] on input "text" at bounding box center [161, 124] width 233 height 37
type input "o"
drag, startPoint x: 149, startPoint y: 125, endPoint x: 39, endPoint y: 127, distance: 109.4
click at [39, 126] on div "Creditor * [US_STATE] Health Aid State [US_STATE] AK AR AZ CA CO [GEOGRAPHIC_DA…" at bounding box center [161, 286] width 251 height 400
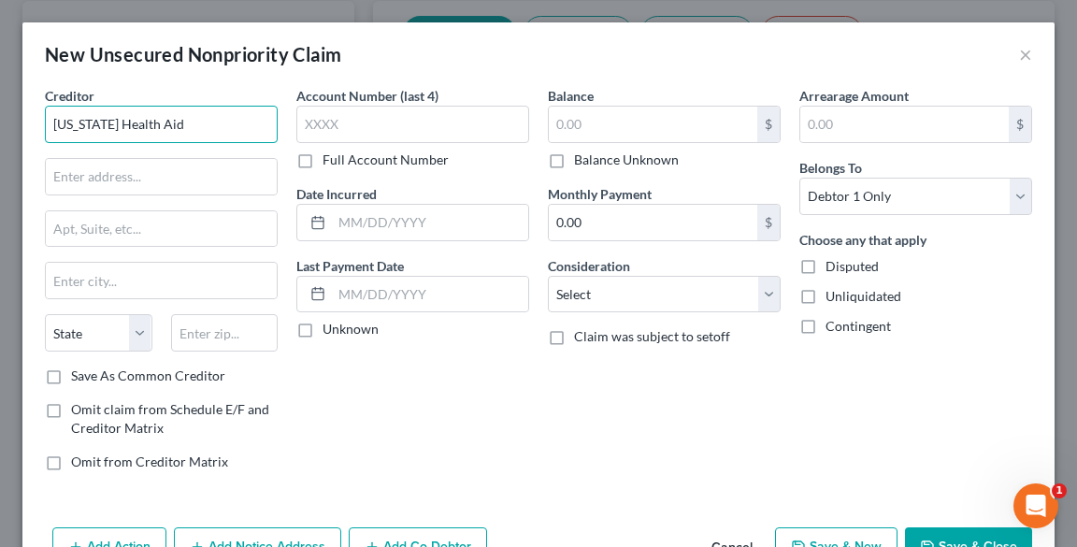
drag, startPoint x: 201, startPoint y: 127, endPoint x: 19, endPoint y: 127, distance: 182.2
click at [19, 127] on div "New Unsecured Nonpriority Claim × Creditor * [US_STATE] Health Aid State [US_ST…" at bounding box center [538, 273] width 1077 height 547
type input "Health Aid of [US_STATE]"
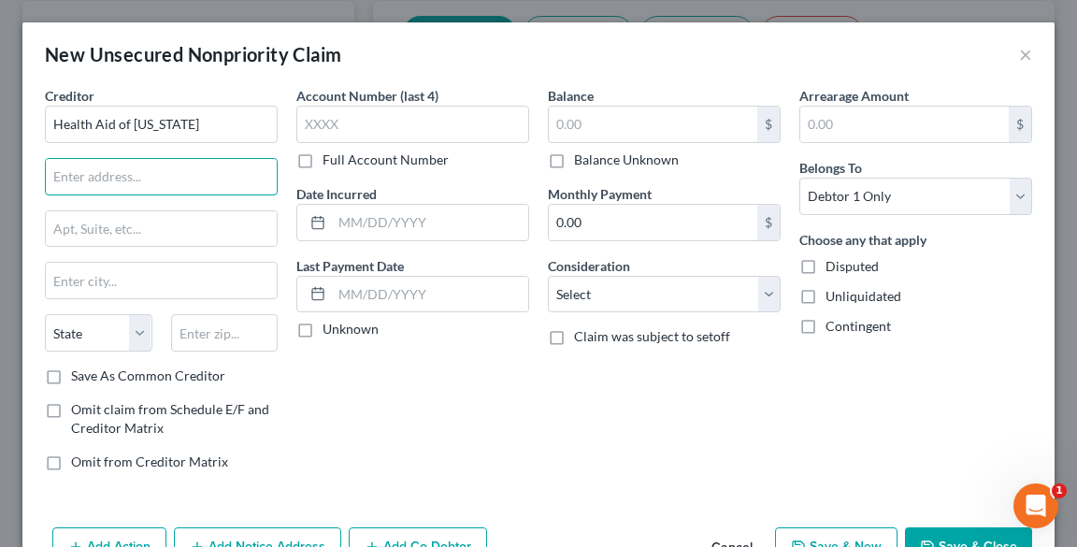
paste input "[STREET_ADDRESS][PERSON_NAME]"
type input "[STREET_ADDRESS][PERSON_NAME]"
click at [226, 334] on input "text" at bounding box center [224, 332] width 107 height 37
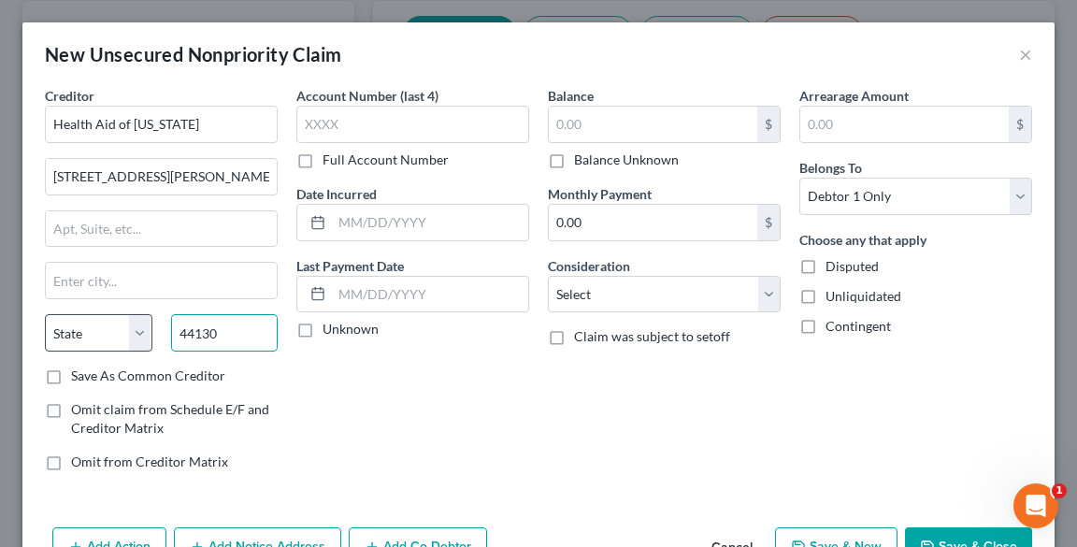
type input "44130"
type input "[GEOGRAPHIC_DATA]"
select select "36"
click at [74, 337] on select "State [US_STATE] AK AR AZ CA CO CT DE DC [GEOGRAPHIC_DATA] [GEOGRAPHIC_DATA] GU…" at bounding box center [98, 332] width 107 height 37
click at [45, 314] on select "State [US_STATE] AK AR AZ CA CO CT DE DC [GEOGRAPHIC_DATA] [GEOGRAPHIC_DATA] GU…" at bounding box center [98, 332] width 107 height 37
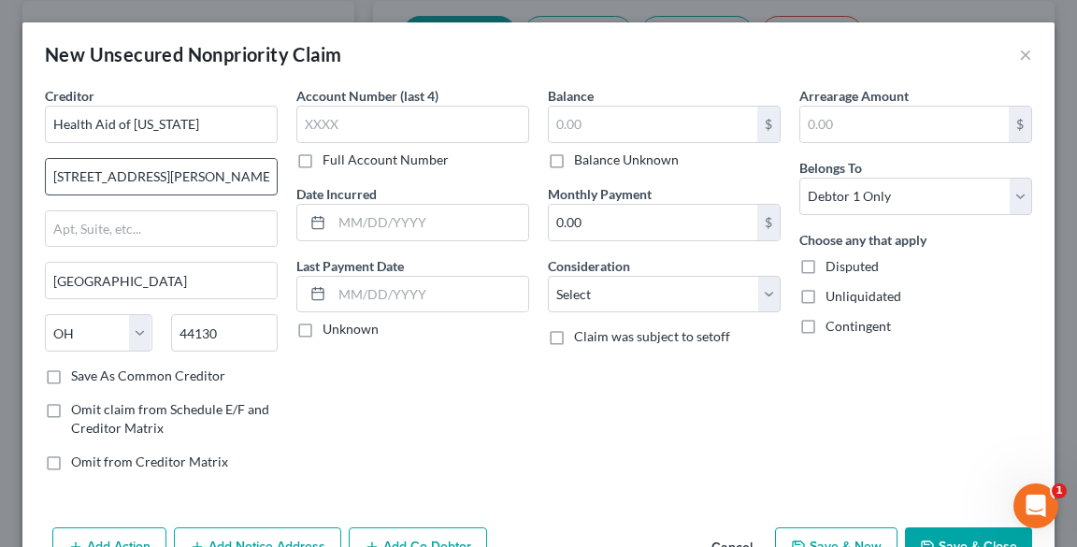
click at [178, 181] on input "[STREET_ADDRESS][PERSON_NAME]" at bounding box center [161, 177] width 231 height 36
drag, startPoint x: 158, startPoint y: 169, endPoint x: 268, endPoint y: 161, distance: 110.6
click at [268, 161] on input "[STREET_ADDRESS][PERSON_NAME]" at bounding box center [161, 177] width 231 height 36
drag, startPoint x: 250, startPoint y: 179, endPoint x: 222, endPoint y: 175, distance: 28.4
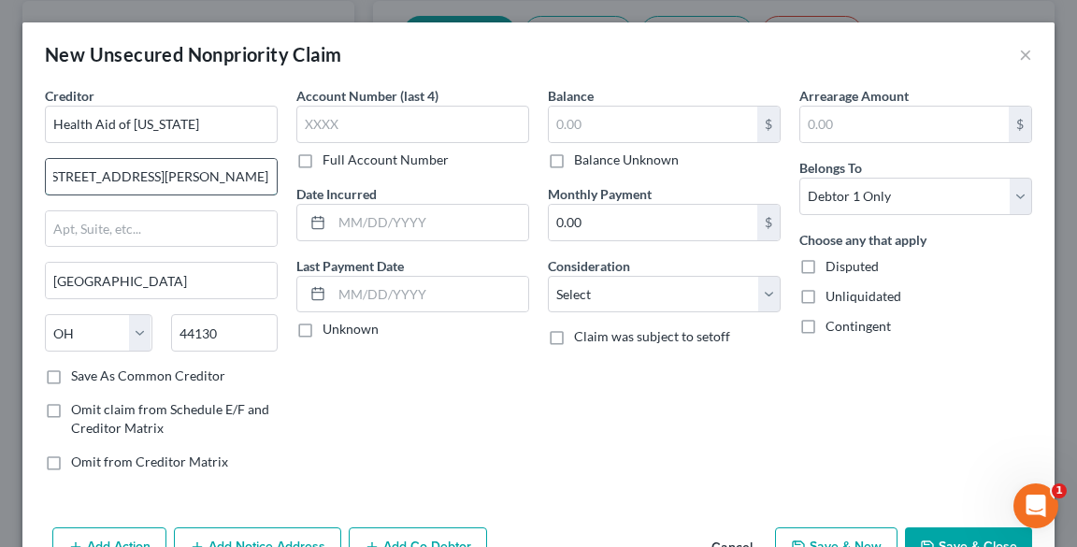
click at [225, 176] on input "[STREET_ADDRESS][PERSON_NAME]" at bounding box center [161, 177] width 231 height 36
drag, startPoint x: 202, startPoint y: 174, endPoint x: 85, endPoint y: 174, distance: 116.8
click at [85, 174] on input "[STREET_ADDRESS][PERSON_NAME]" at bounding box center [161, 177] width 231 height 36
type input "[STREET_ADDRESS][PERSON_NAME]"
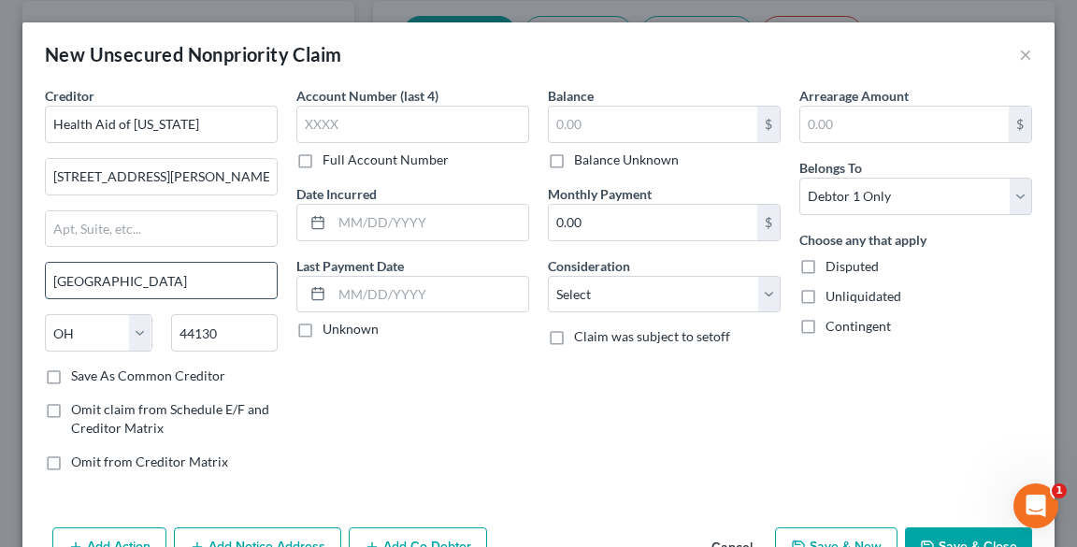
click at [131, 277] on input "[GEOGRAPHIC_DATA]" at bounding box center [161, 281] width 231 height 36
type input "C"
paste input "[GEOGRAPHIC_DATA],"
click at [56, 277] on input "[GEOGRAPHIC_DATA]" at bounding box center [161, 281] width 231 height 36
type input "[GEOGRAPHIC_DATA]"
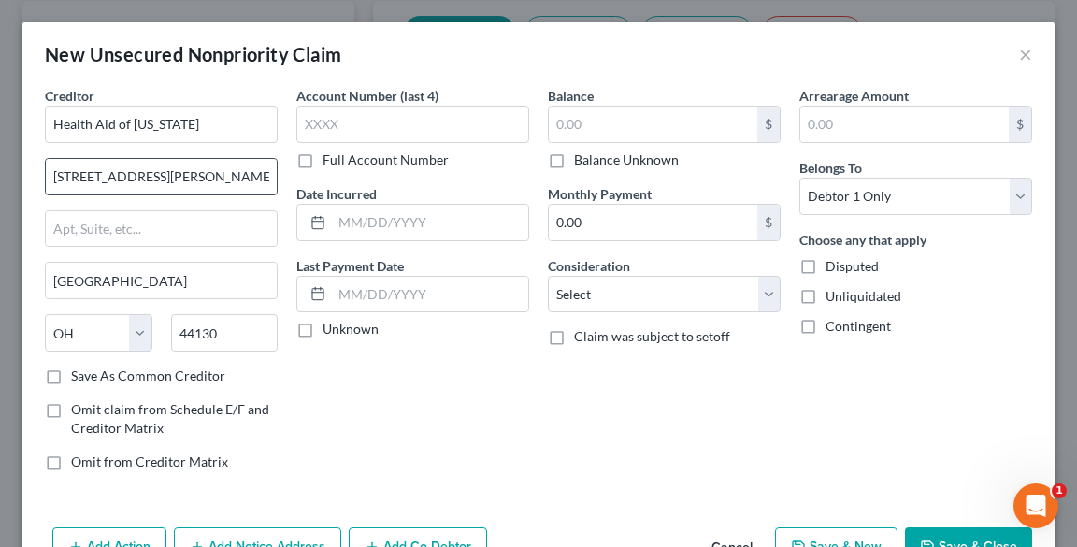
click at [235, 165] on input "[STREET_ADDRESS][PERSON_NAME]" at bounding box center [161, 177] width 231 height 36
type input "[STREET_ADDRESS][PERSON_NAME]"
click at [574, 164] on label "Balance Unknown" at bounding box center [626, 159] width 105 height 19
click at [581, 163] on input "Balance Unknown" at bounding box center [587, 156] width 12 height 12
checkbox input "true"
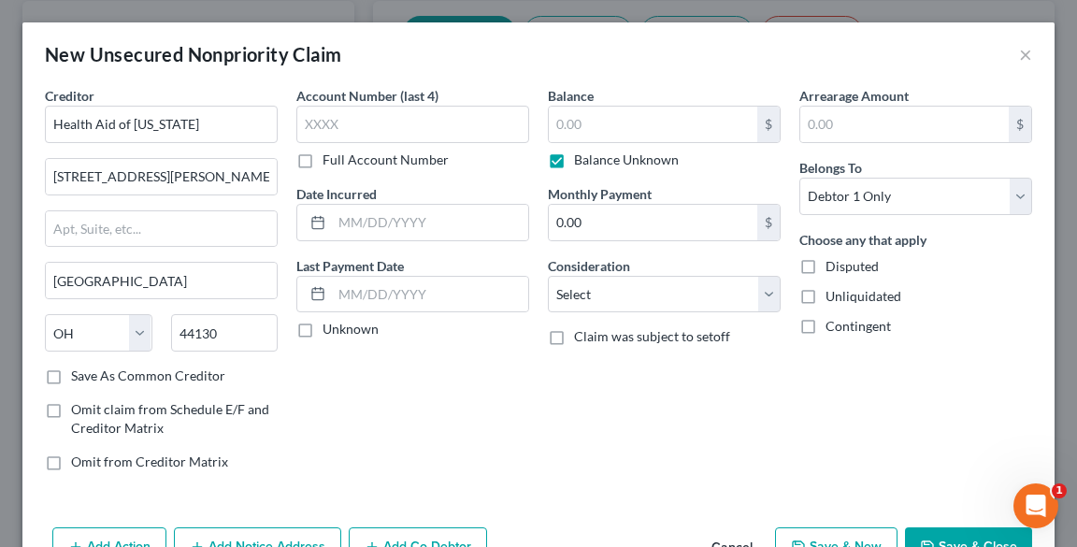
type input "0.00"
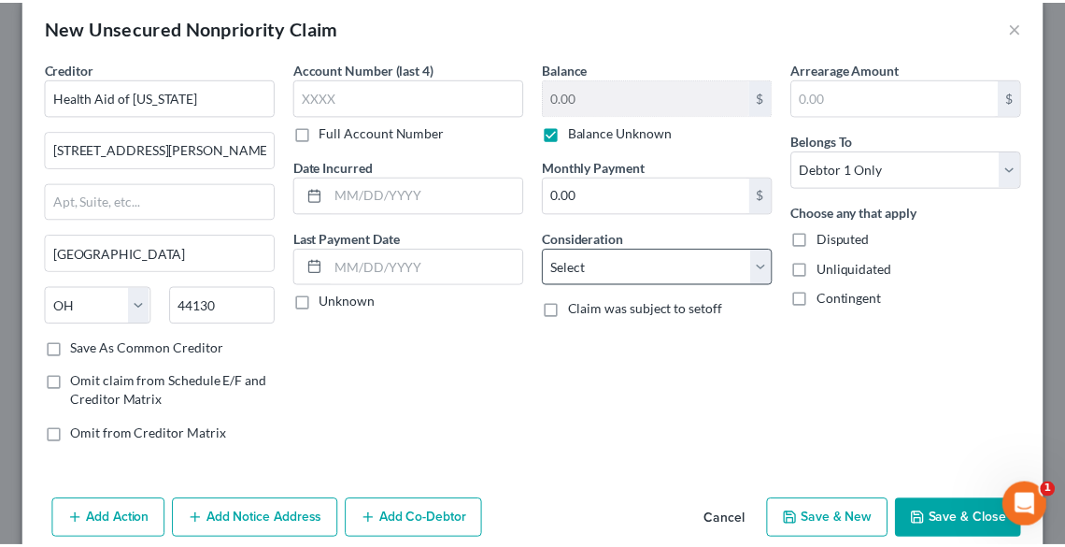
scroll to position [55, 0]
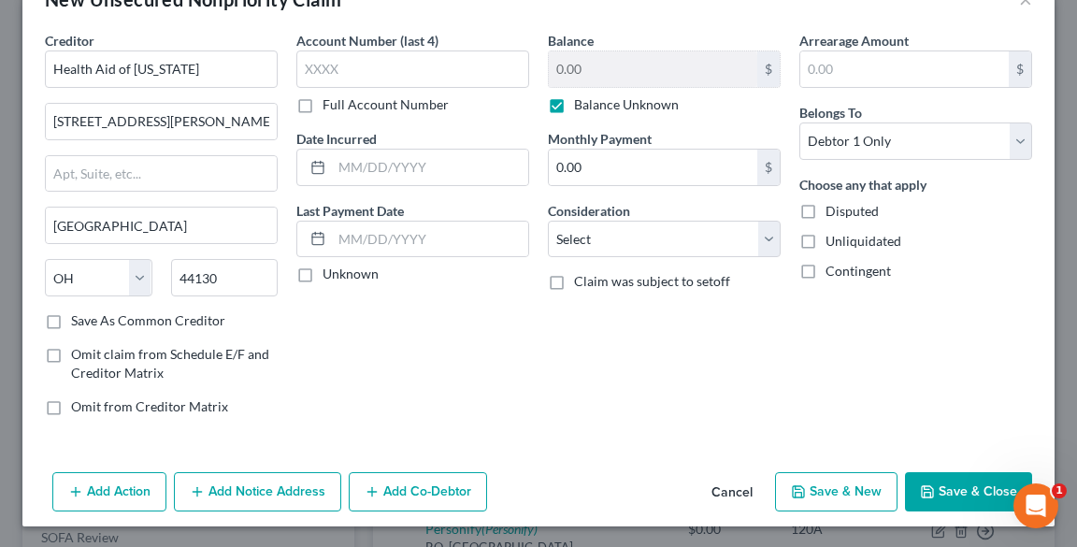
click at [960, 482] on button "Save & Close" at bounding box center [968, 491] width 127 height 39
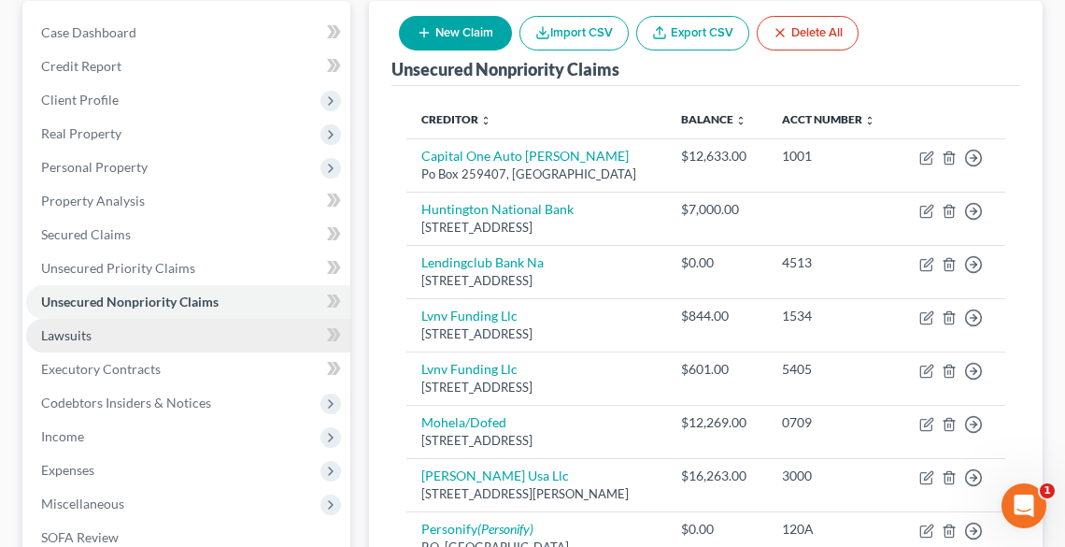
scroll to position [657, 0]
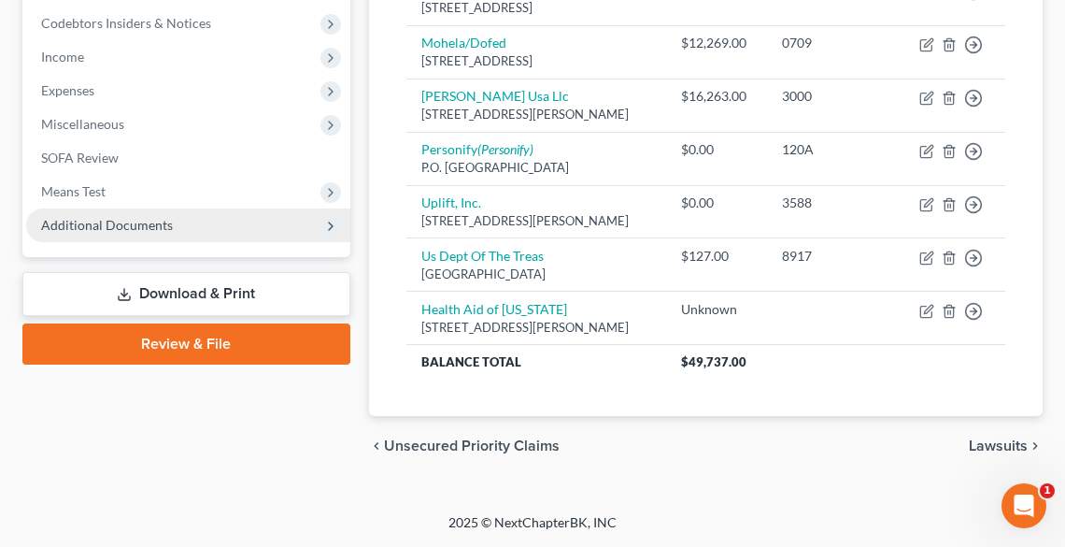
click at [79, 217] on span "Additional Documents" at bounding box center [107, 225] width 132 height 16
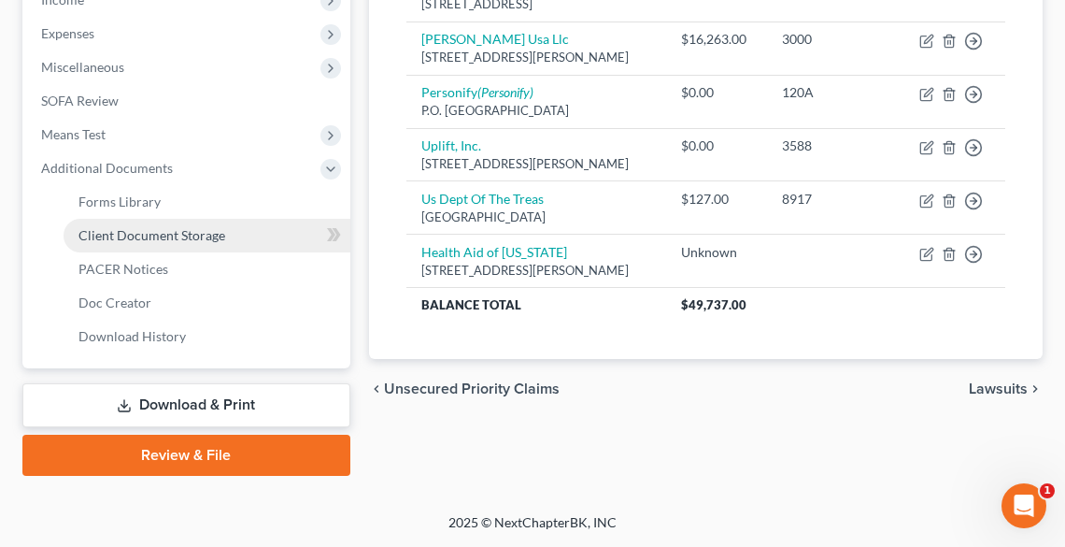
click at [109, 227] on span "Client Document Storage" at bounding box center [152, 235] width 147 height 16
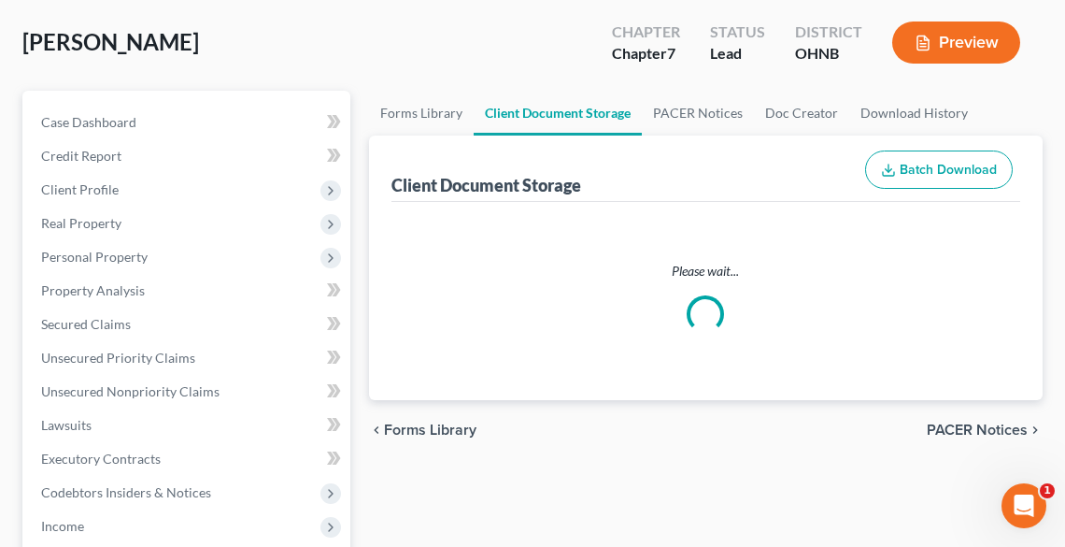
select select "5"
select select "20"
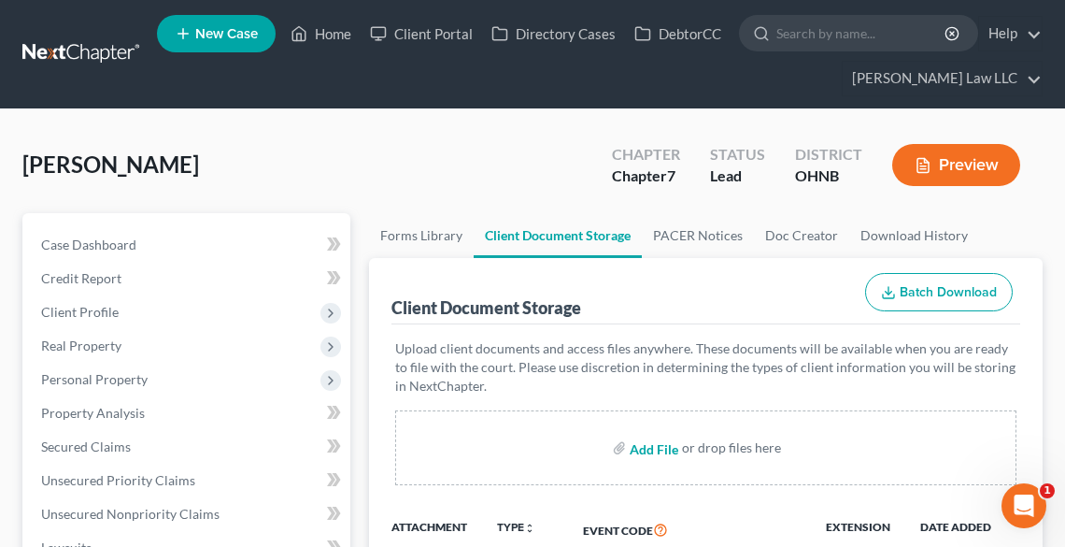
click at [658, 443] on input "file" at bounding box center [652, 448] width 45 height 34
type input "C:\fakepath\decre.pdf"
select select "5"
select select "20"
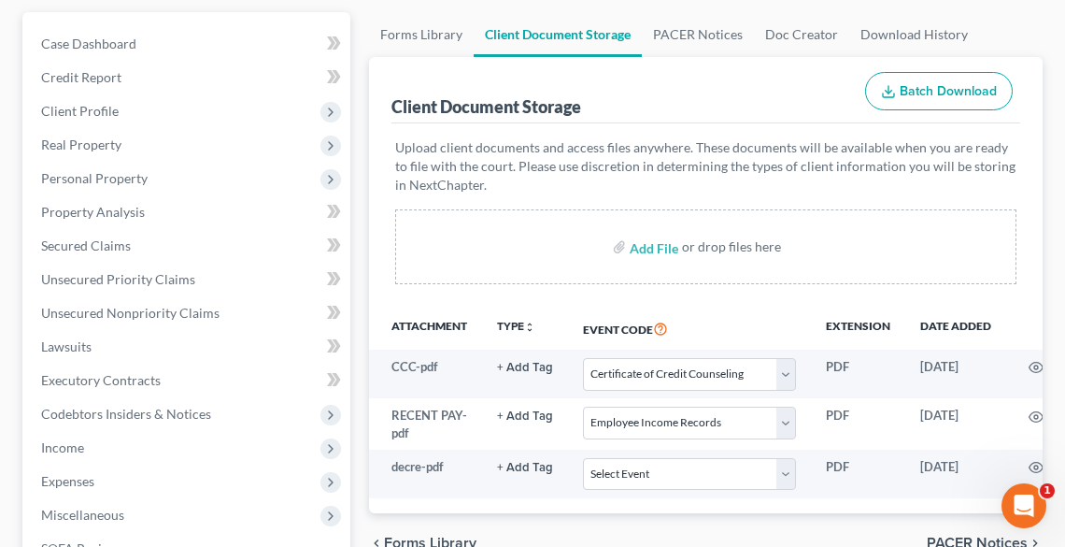
scroll to position [449, 0]
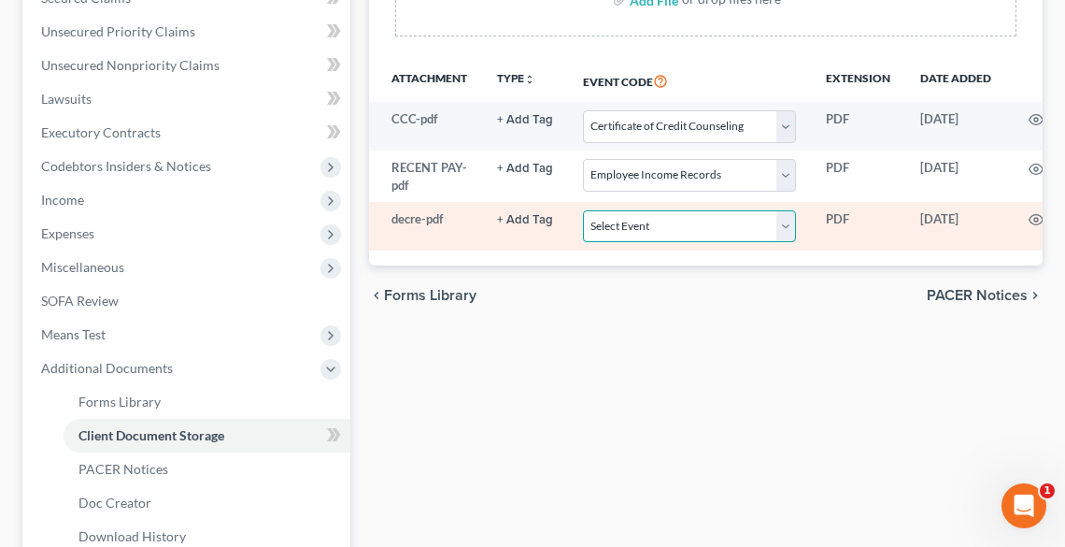
click at [624, 216] on select "Select Event 20 Largest Unsecured Creditors Amended List of Creditors (Fee) Ame…" at bounding box center [689, 226] width 213 height 33
select select "16"
click at [583, 210] on select "Select Event 20 Largest Unsecured Creditors Amended List of Creditors (Fee) Ame…" at bounding box center [689, 226] width 213 height 33
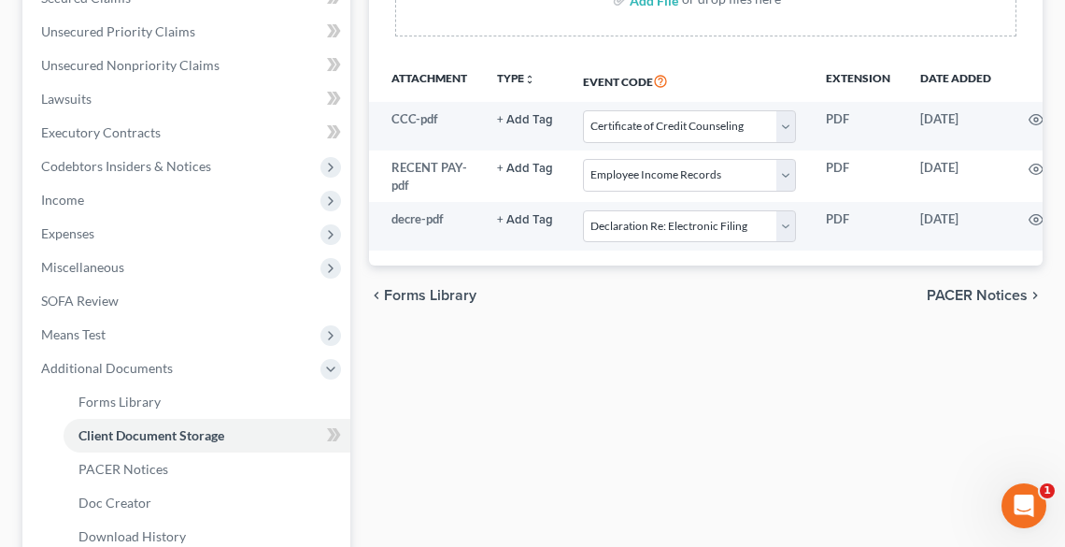
click at [926, 404] on div "Forms Library Client Document Storage PACER Notices Doc Creator Download Histor…" at bounding box center [706, 219] width 693 height 911
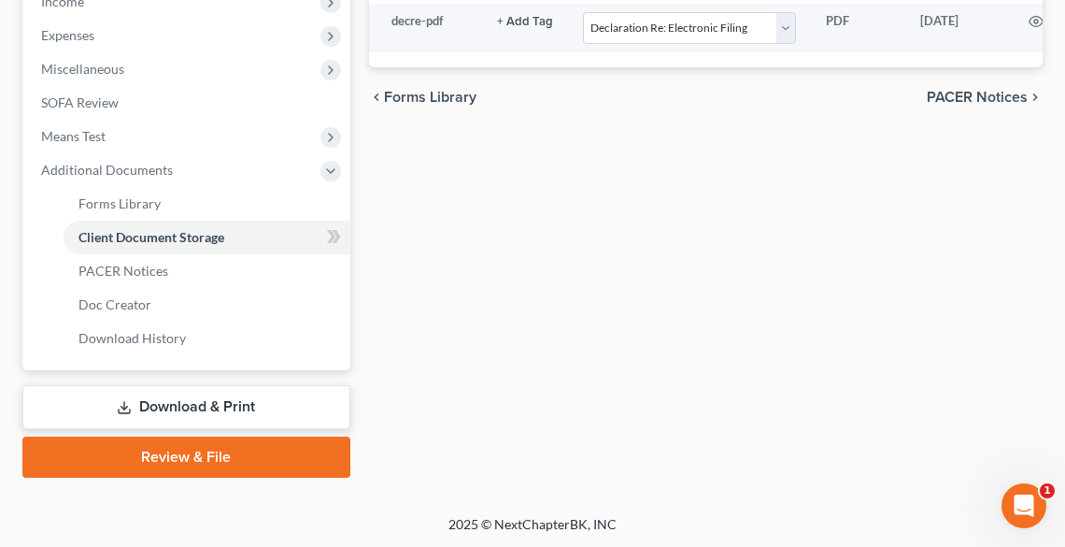
click at [194, 454] on link "Review & File" at bounding box center [186, 456] width 328 height 41
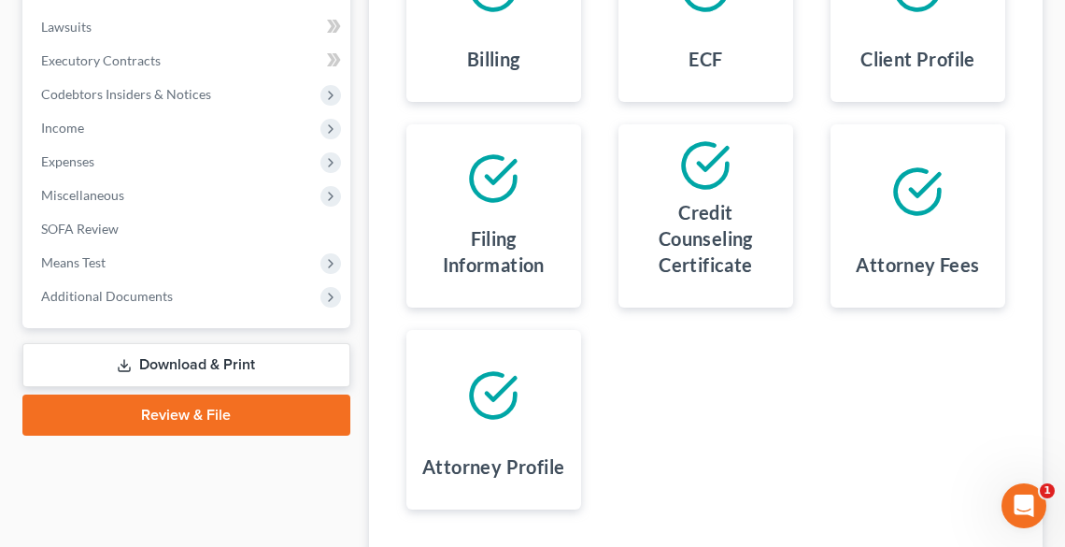
scroll to position [657, 0]
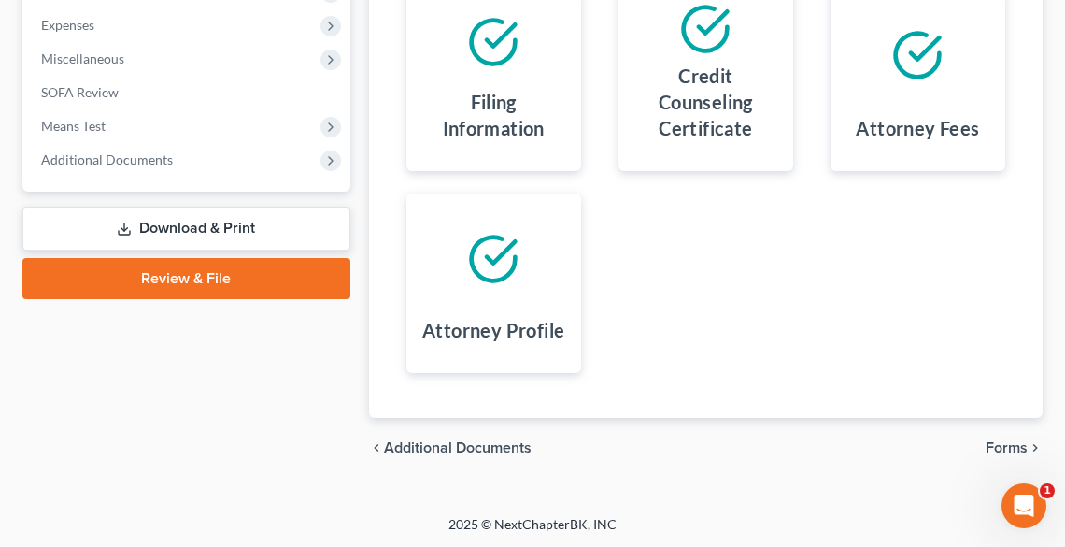
click at [1007, 441] on span "Forms" at bounding box center [1007, 447] width 42 height 15
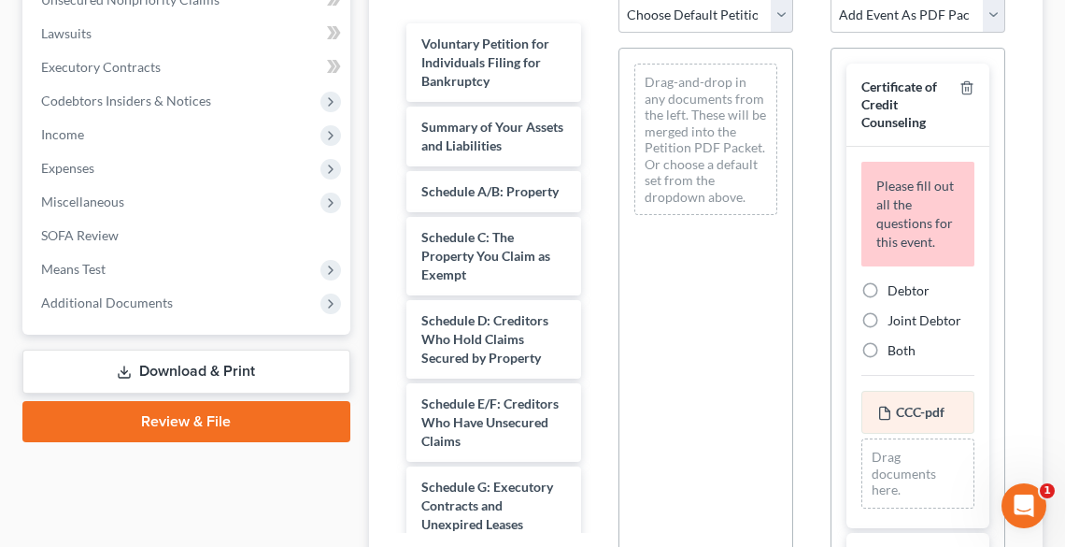
scroll to position [507, 0]
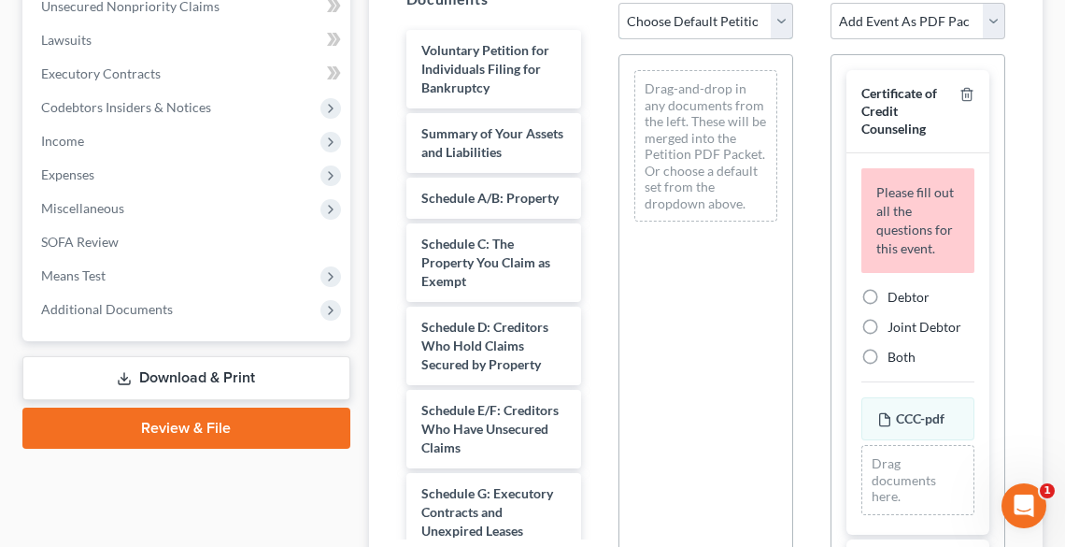
click at [687, 25] on select "Choose Default Petition PDF Packet Complete Bankruptcy Petition (all forms and …" at bounding box center [706, 21] width 175 height 37
select select "0"
click at [619, 3] on select "Choose Default Petition PDF Packet Complete Bankruptcy Petition (all forms and …" at bounding box center [706, 21] width 175 height 37
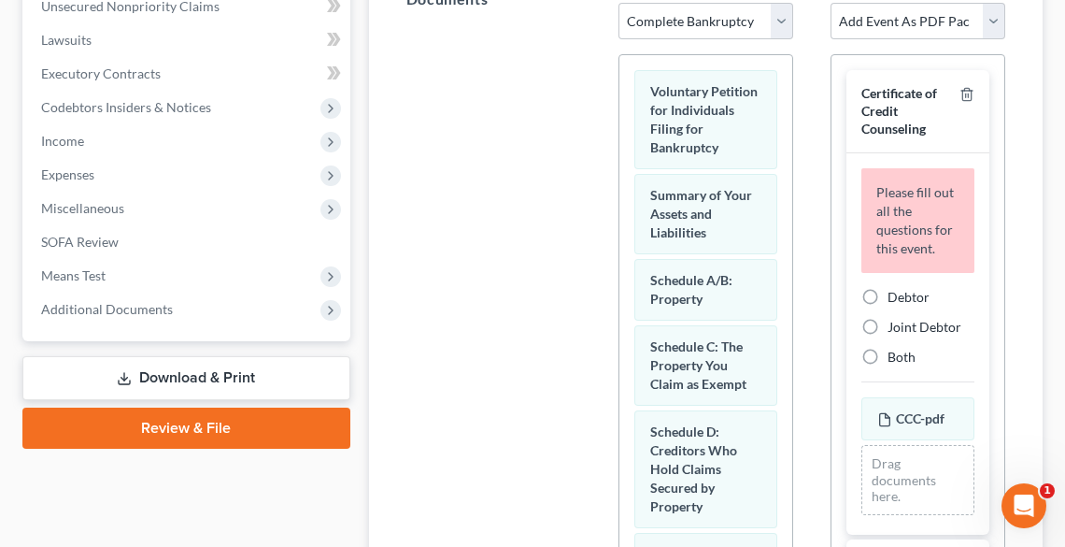
click at [888, 307] on label "Debtor" at bounding box center [909, 297] width 42 height 19
click at [895, 300] on input "Debtor" at bounding box center [901, 294] width 12 height 12
radio input "true"
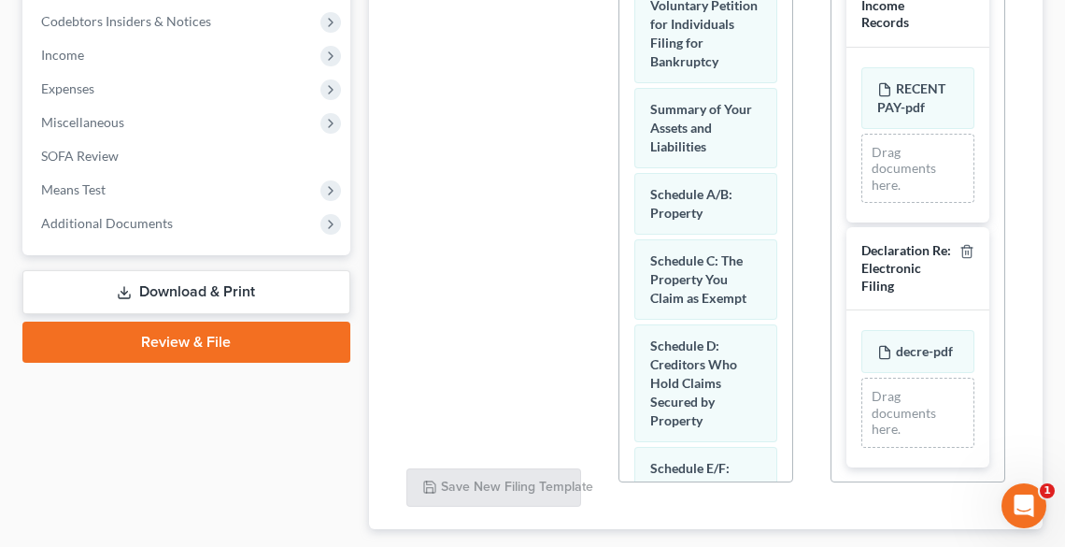
scroll to position [705, 0]
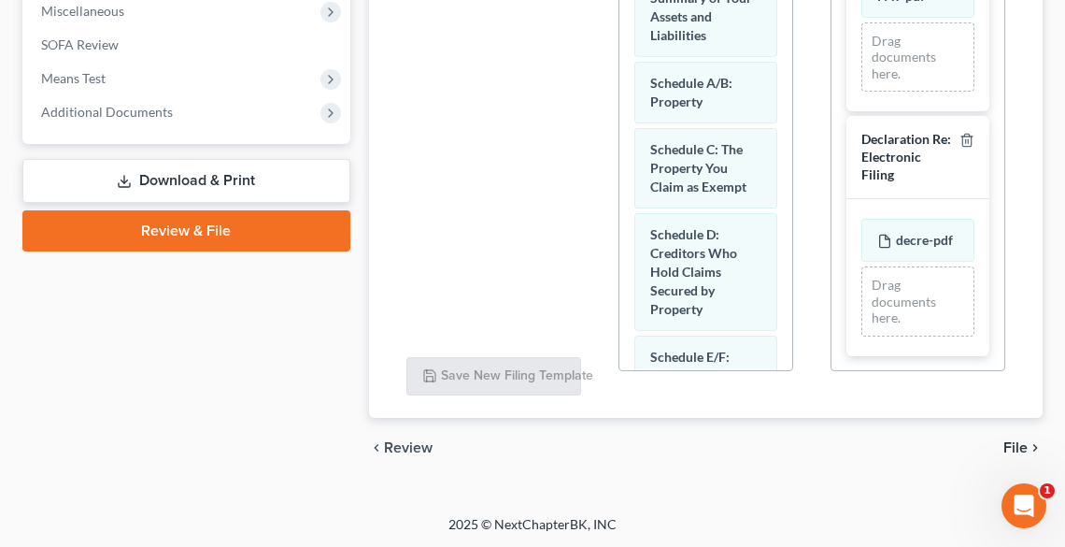
click at [1017, 446] on span "File" at bounding box center [1016, 447] width 24 height 15
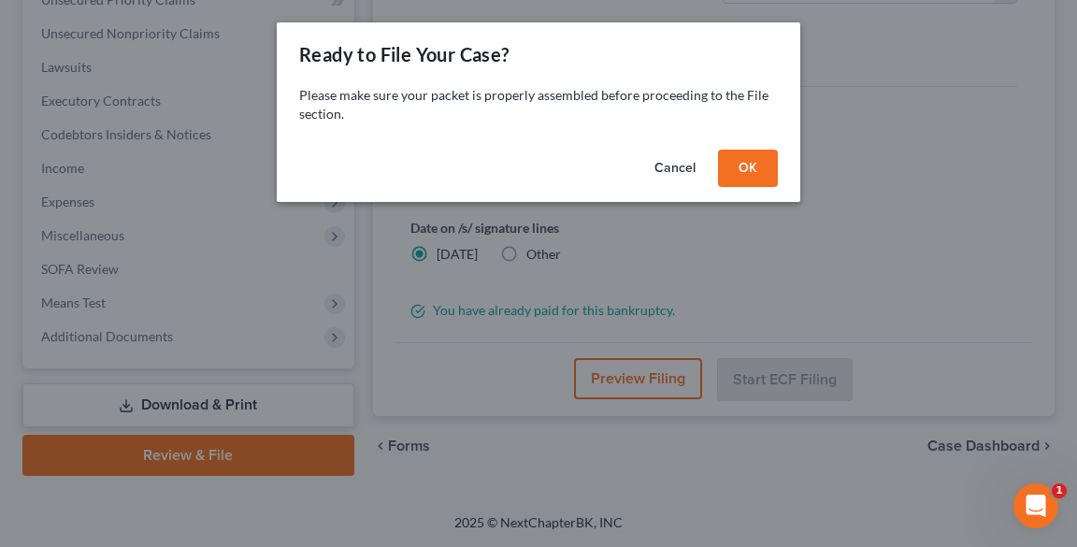
click at [740, 158] on button "OK" at bounding box center [748, 168] width 60 height 37
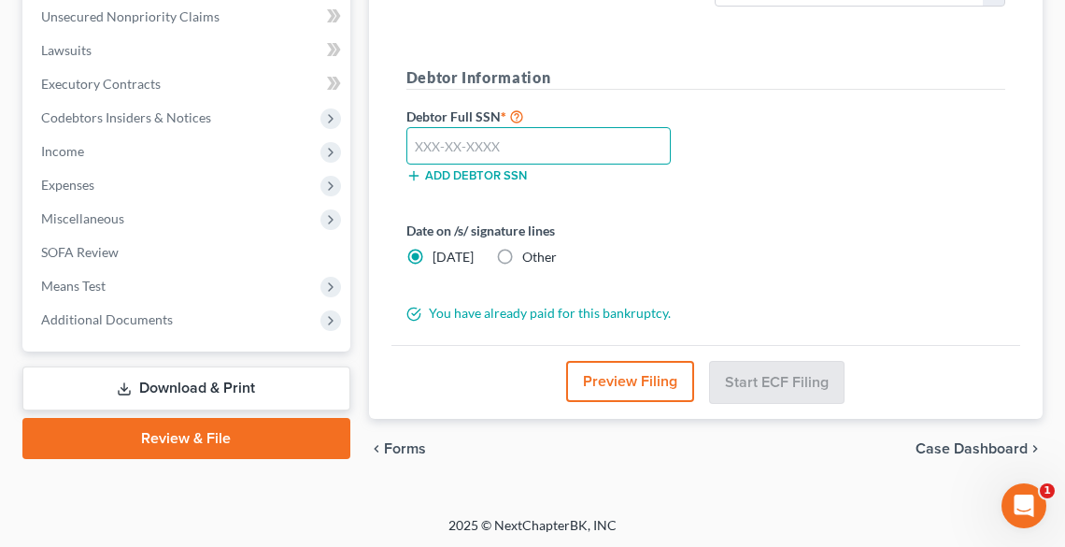
click at [507, 137] on input "text" at bounding box center [539, 145] width 264 height 37
type input "290-86-1329"
click at [522, 251] on label "Other" at bounding box center [539, 257] width 35 height 19
click at [530, 251] on input "Other" at bounding box center [536, 254] width 12 height 12
radio input "true"
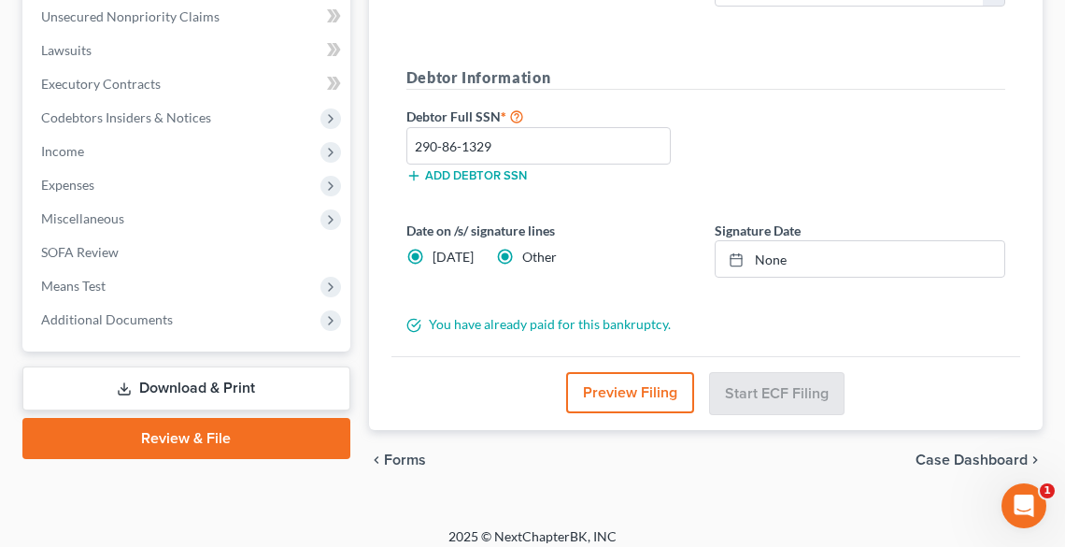
radio input "false"
type input "[DATE]"
click at [785, 253] on link "[DATE]" at bounding box center [860, 259] width 289 height 36
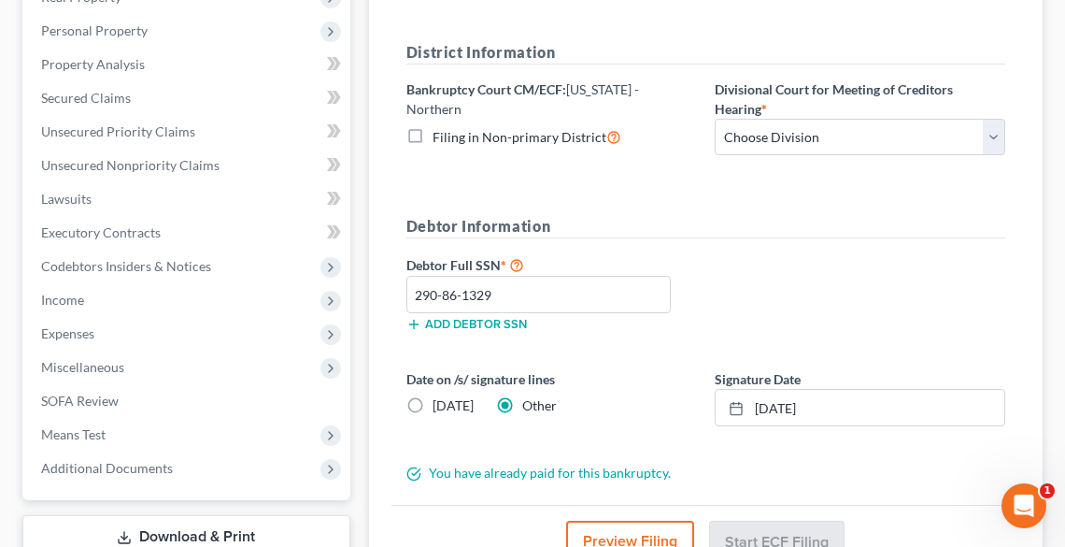
scroll to position [348, 0]
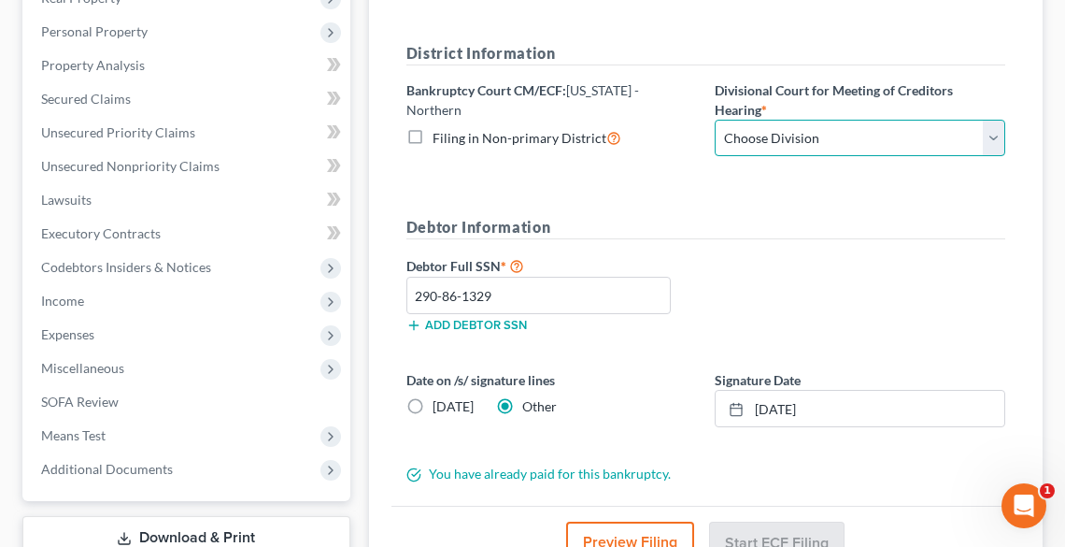
click at [767, 127] on select "Choose Division Akron [GEOGRAPHIC_DATA] [GEOGRAPHIC_DATA] [GEOGRAPHIC_DATA] [GE…" at bounding box center [860, 138] width 291 height 37
select select "2"
click at [715, 120] on select "Choose Division Akron [GEOGRAPHIC_DATA] [GEOGRAPHIC_DATA] [GEOGRAPHIC_DATA] [GE…" at bounding box center [860, 138] width 291 height 37
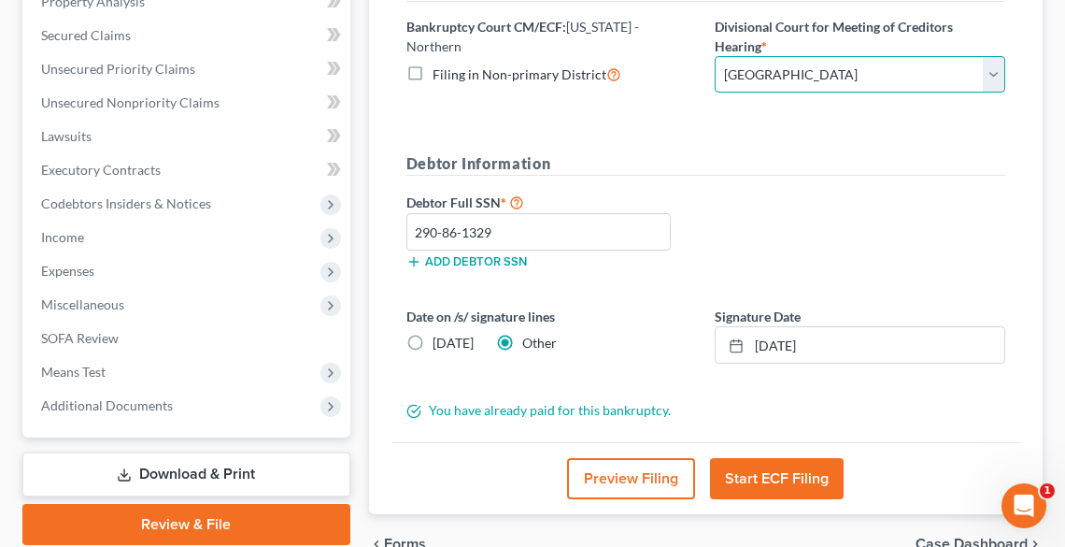
scroll to position [497, 0]
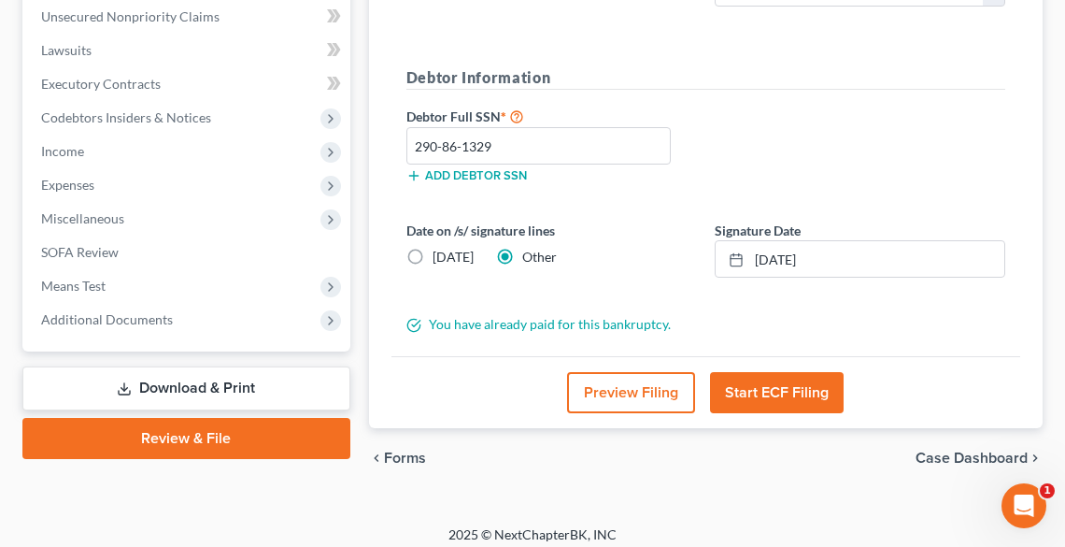
click at [792, 397] on button "Start ECF Filing" at bounding box center [777, 392] width 134 height 41
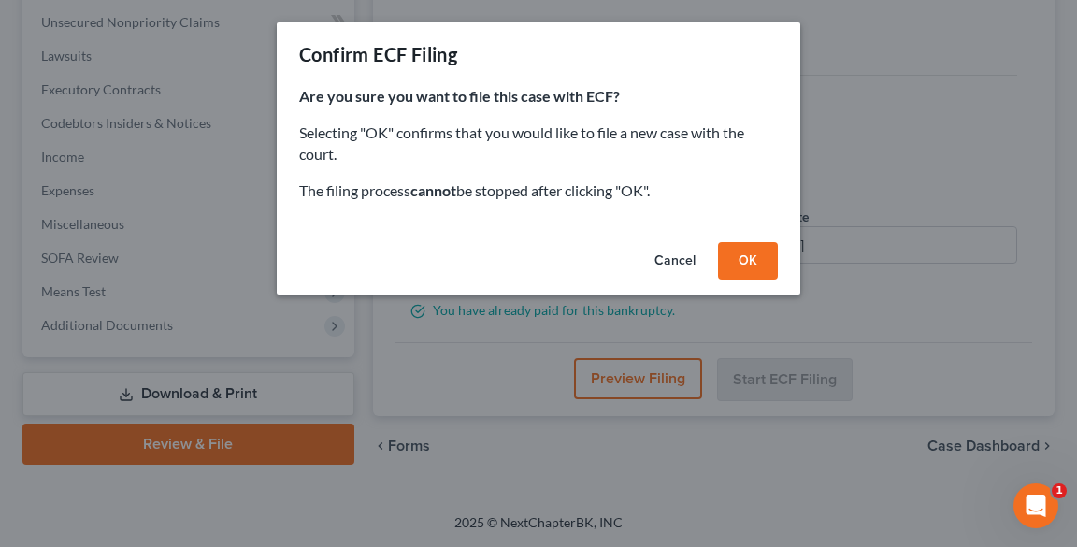
click at [750, 247] on button "OK" at bounding box center [748, 260] width 60 height 37
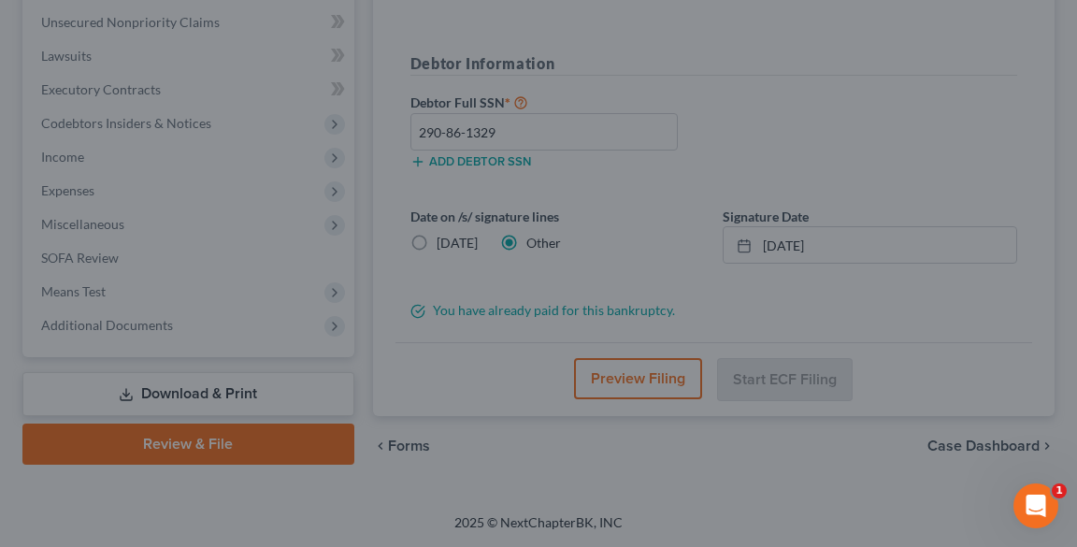
scroll to position [478, 0]
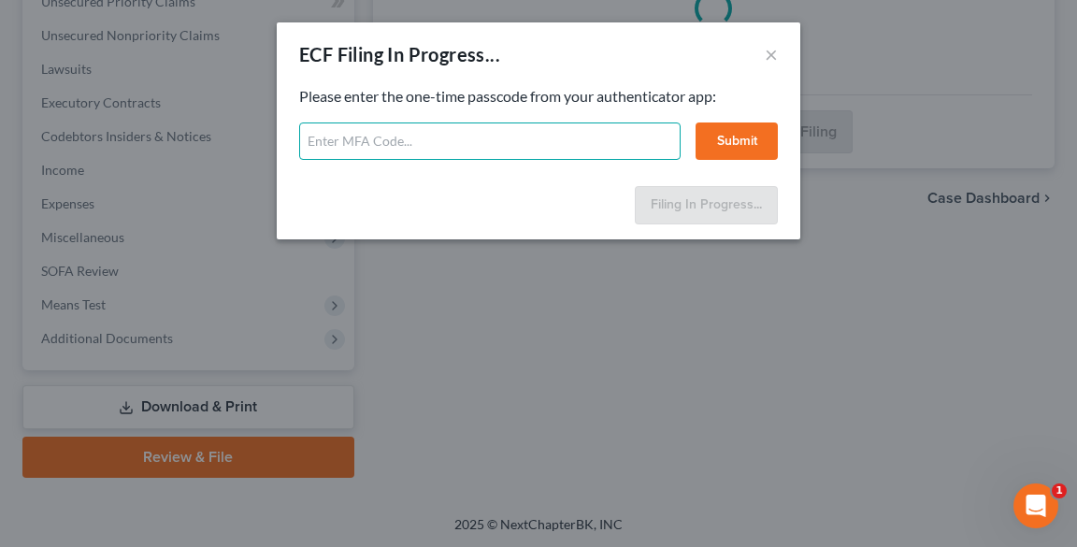
click at [594, 136] on input "text" at bounding box center [489, 140] width 381 height 37
type input "7"
type input "785017"
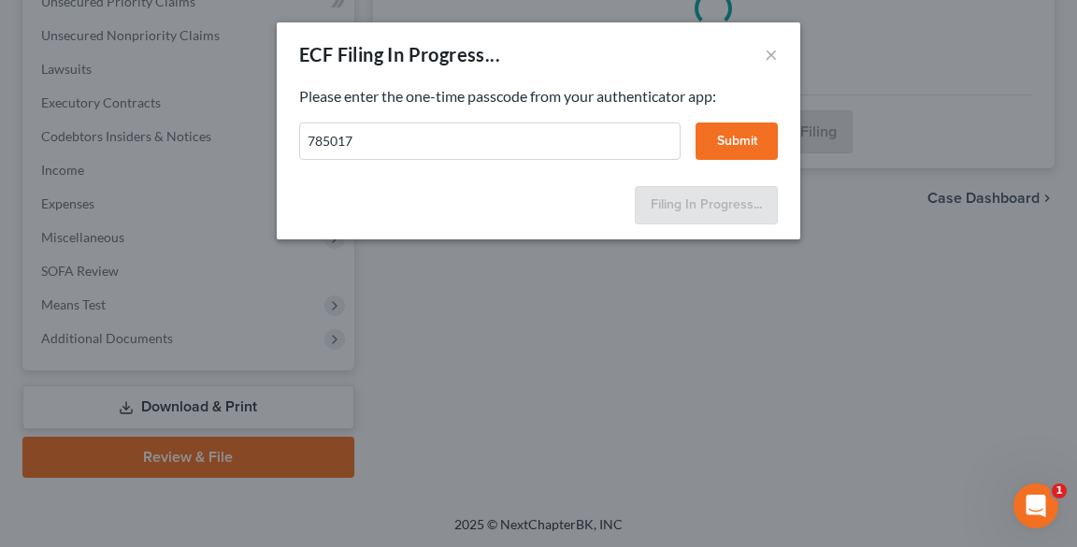
click at [736, 144] on button "Submit" at bounding box center [736, 140] width 82 height 37
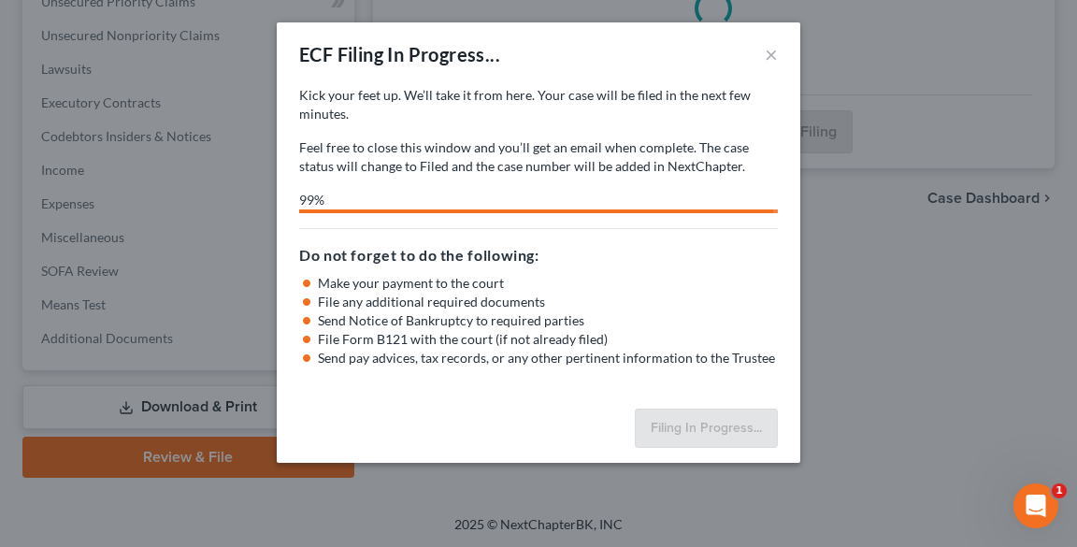
select select "2"
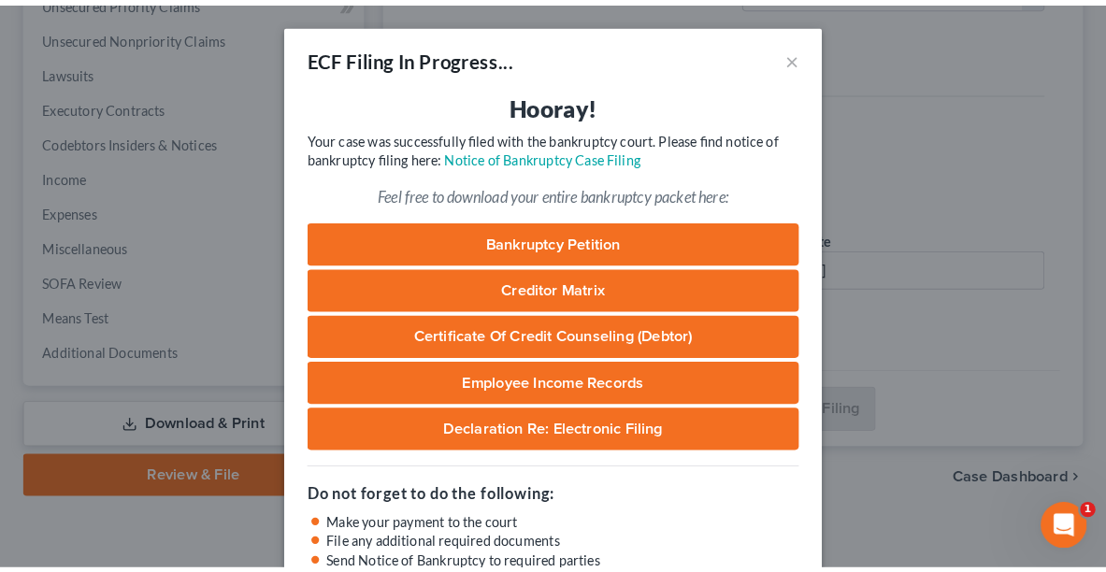
scroll to position [459, 0]
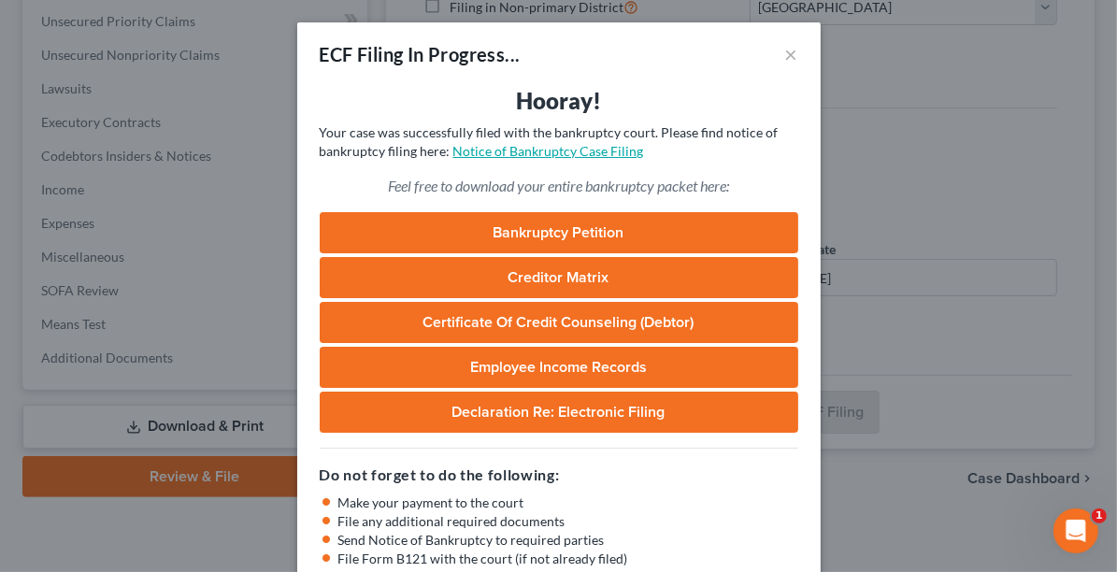
click at [591, 147] on link "Notice of Bankruptcy Case Filing" at bounding box center [548, 151] width 191 height 16
click at [785, 53] on button "×" at bounding box center [791, 54] width 13 height 22
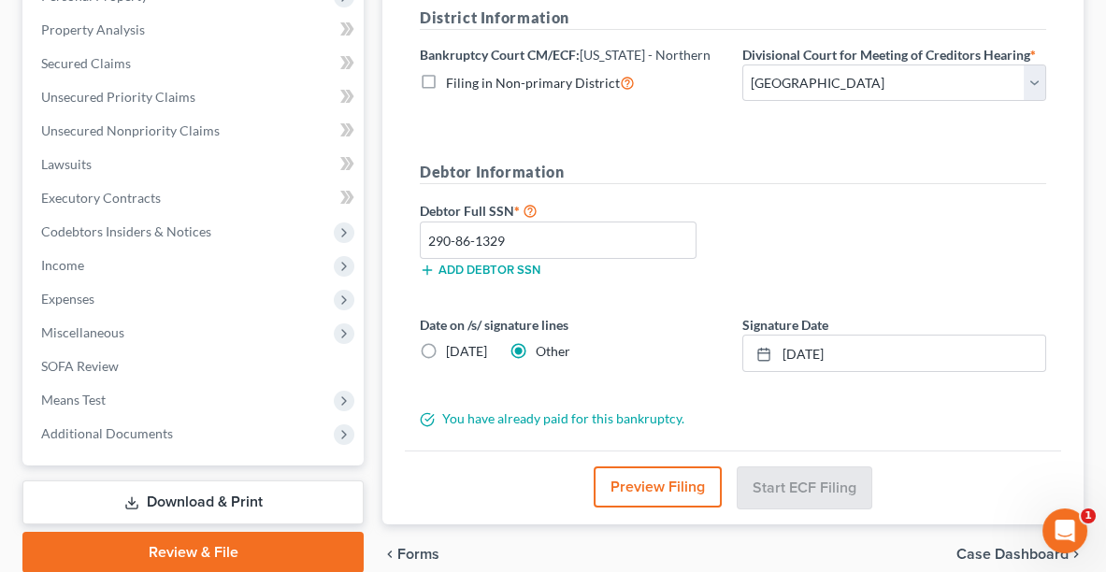
scroll to position [359, 0]
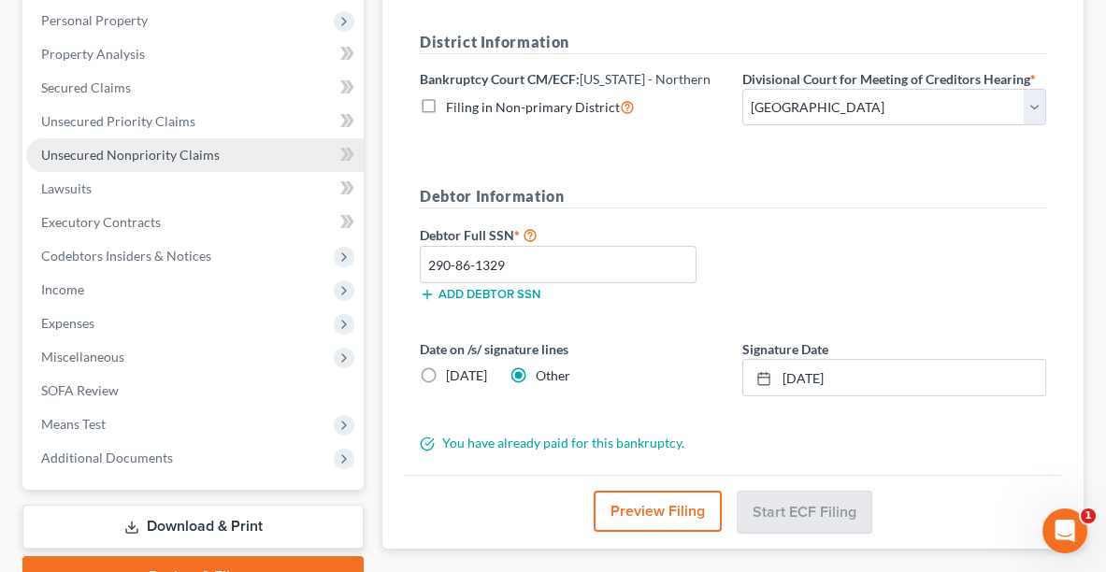
click at [179, 140] on link "Unsecured Nonpriority Claims" at bounding box center [194, 155] width 337 height 34
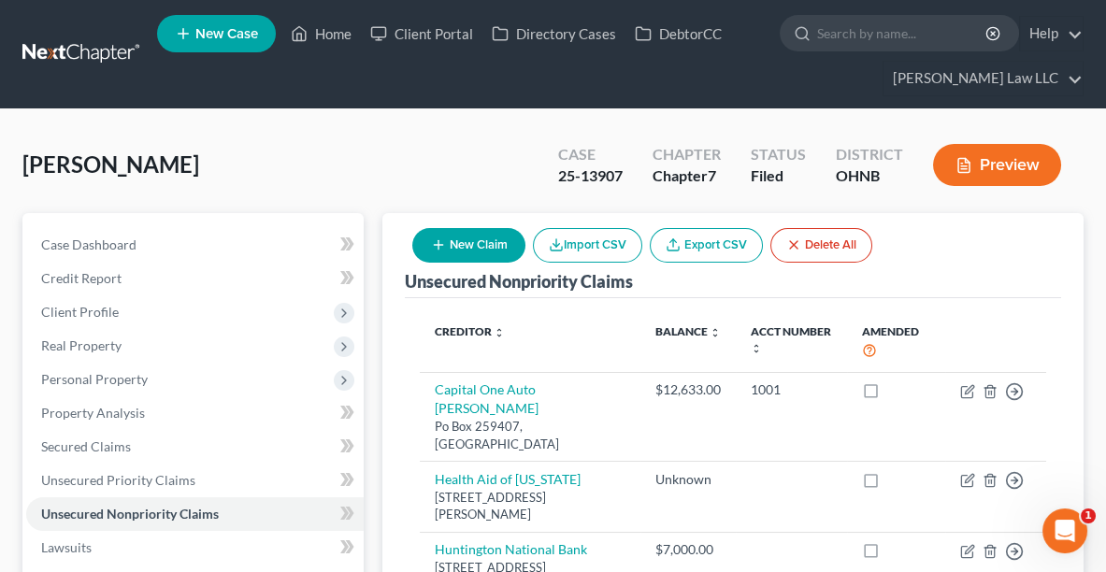
click at [324, 52] on ul "New Case Home Client Portal Directory Cases DebtorCC - No Result - See all resu…" at bounding box center [620, 54] width 926 height 90
click at [322, 41] on link "Home" at bounding box center [320, 34] width 79 height 34
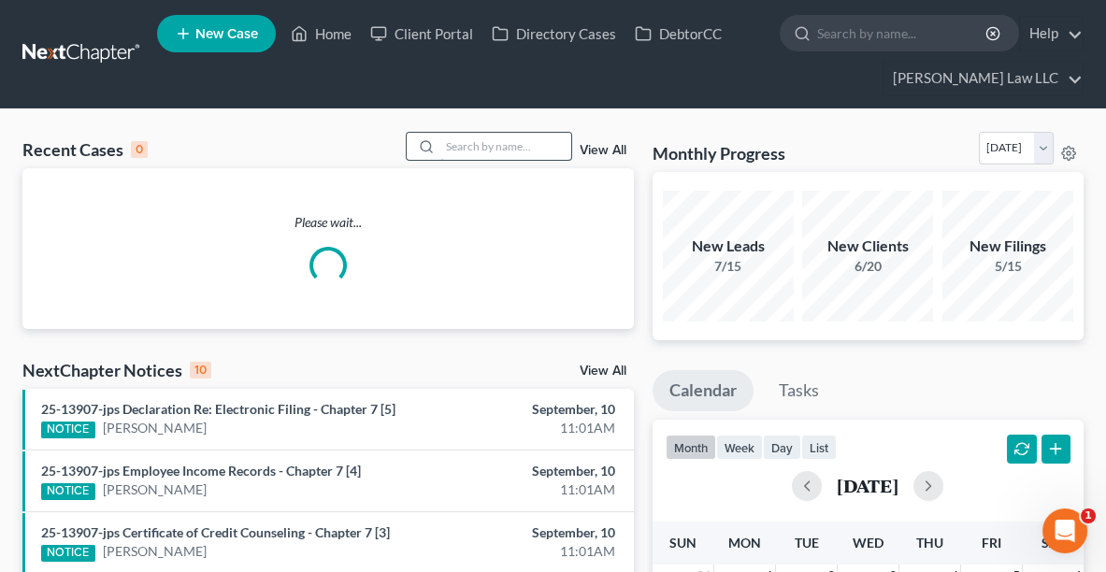
click at [507, 142] on input "search" at bounding box center [505, 146] width 131 height 27
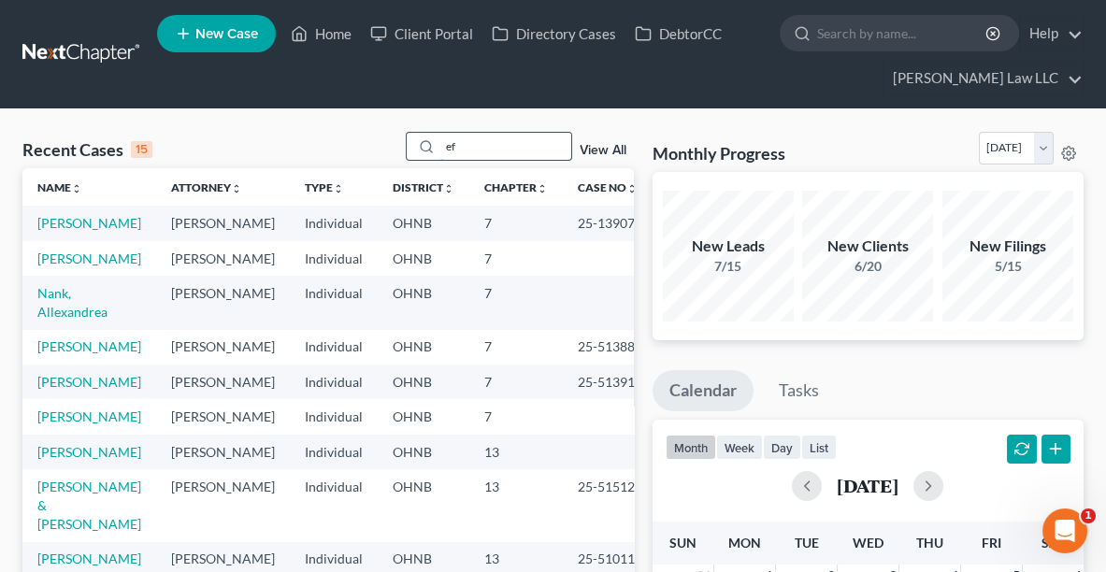
type input "e"
type input "[PERSON_NAME]"
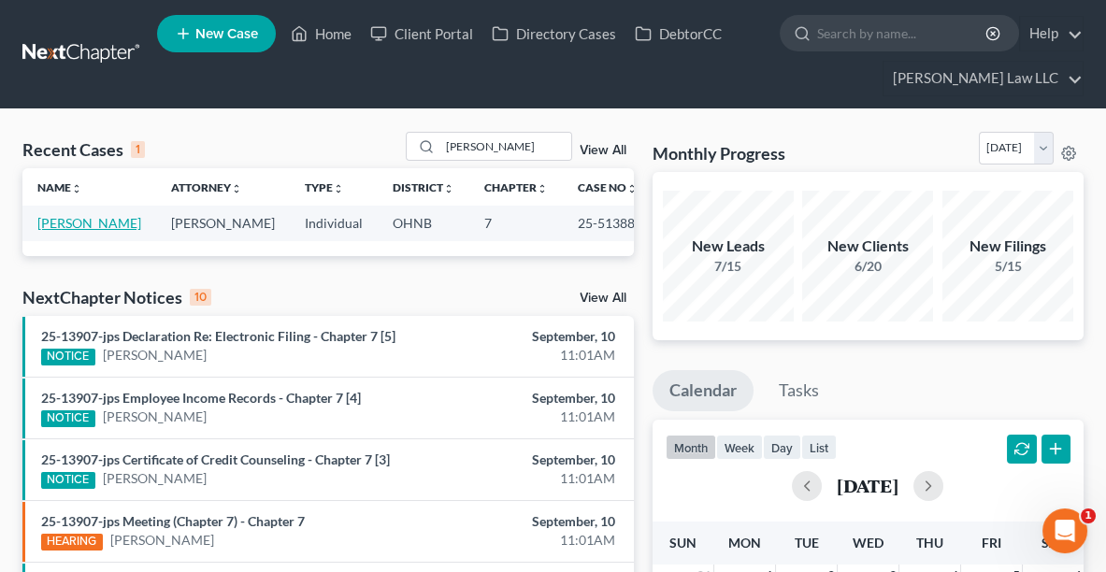
click at [41, 226] on link "[PERSON_NAME]" at bounding box center [89, 223] width 104 height 16
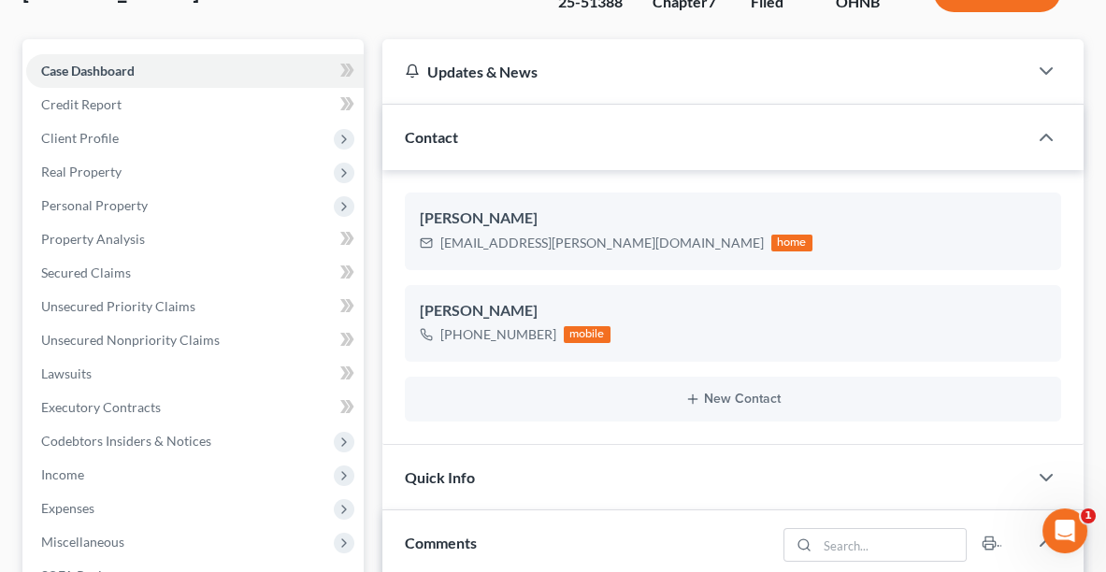
scroll to position [188, 0]
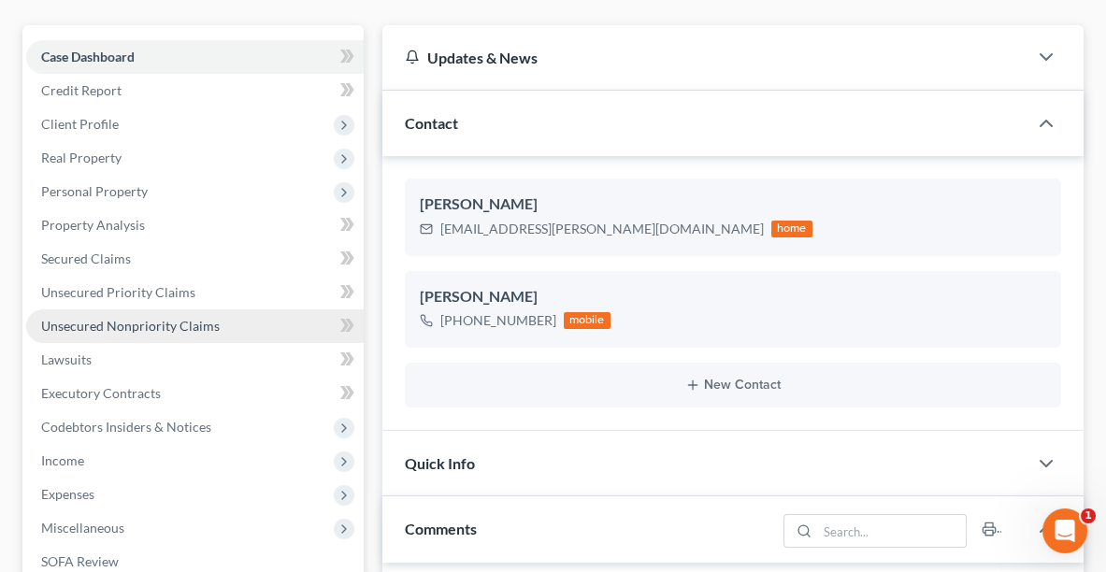
click at [85, 329] on span "Unsecured Nonpriority Claims" at bounding box center [130, 326] width 178 height 16
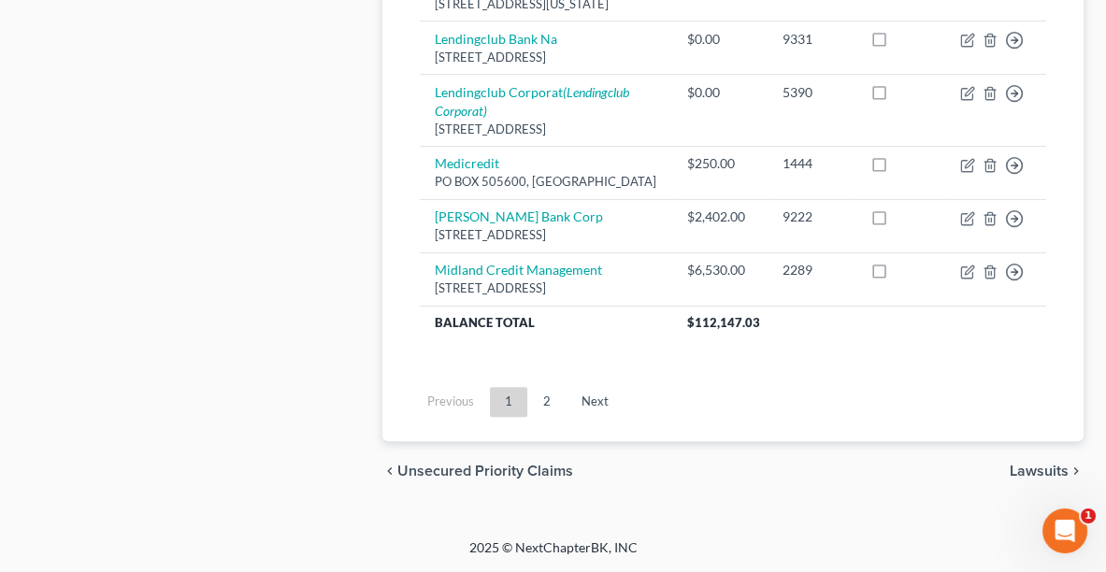
scroll to position [1912, 0]
click at [550, 417] on link "2" at bounding box center [546, 402] width 37 height 30
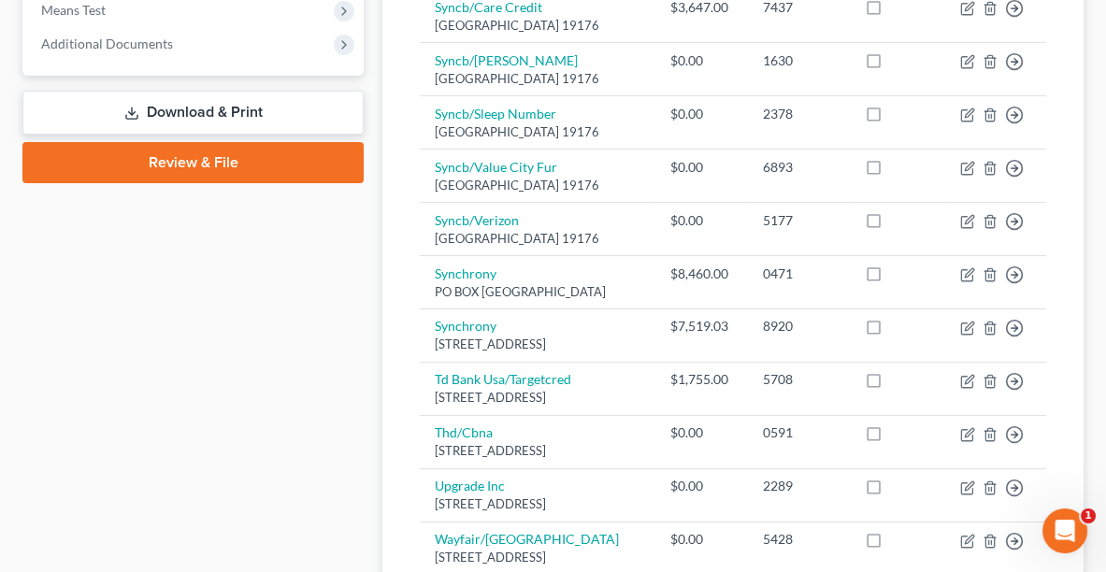
scroll to position [744, 0]
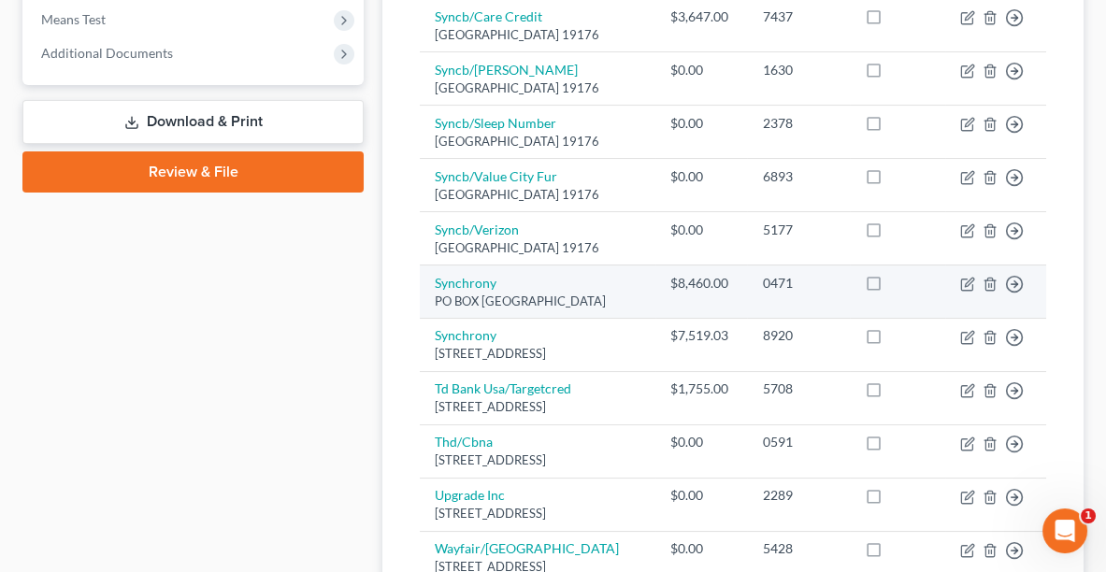
click at [779, 318] on td "0471" at bounding box center [798, 290] width 103 height 53
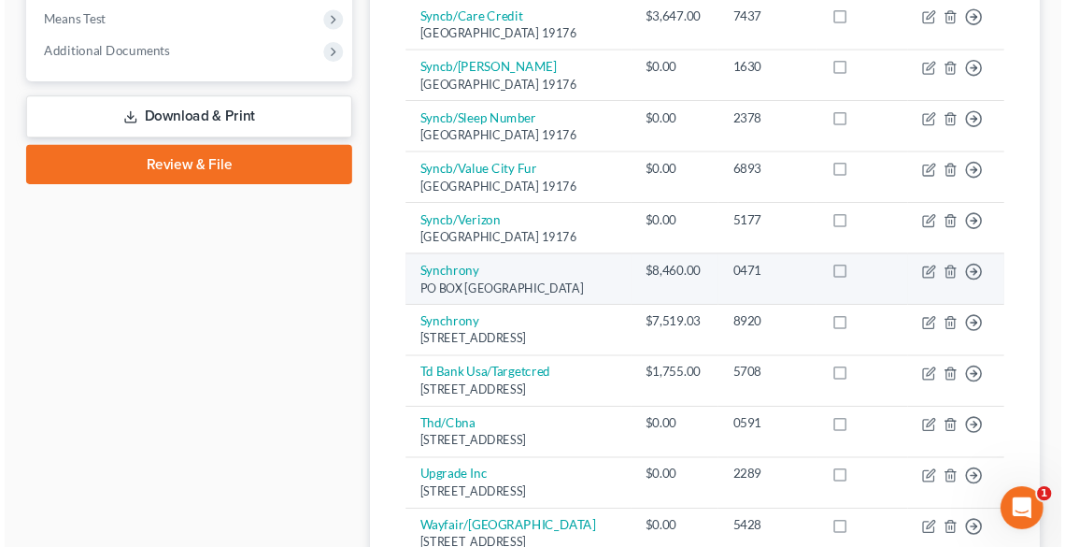
scroll to position [768, 0]
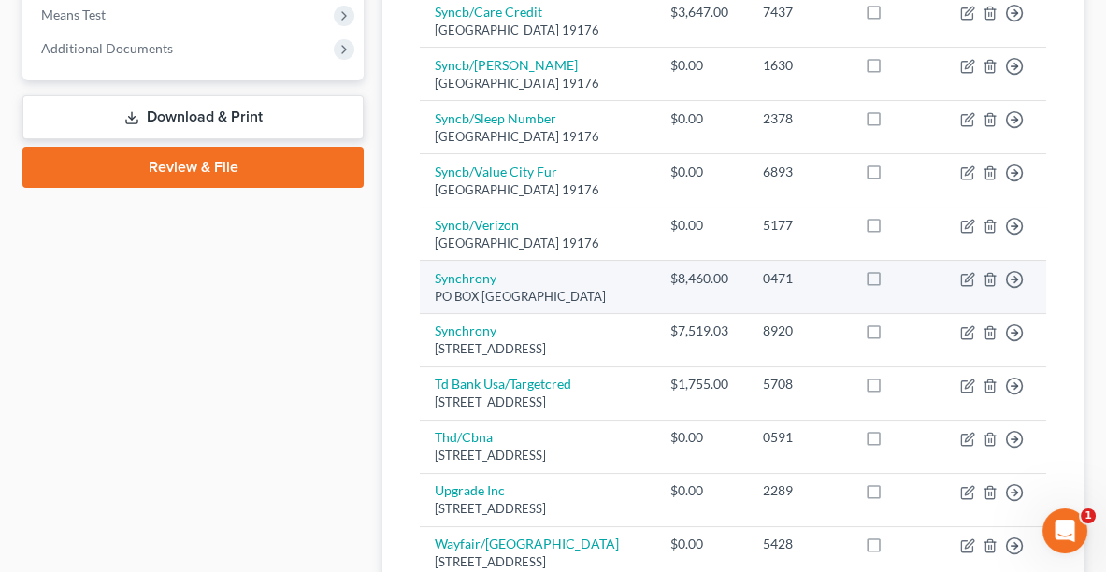
click at [778, 313] on td "0471" at bounding box center [798, 286] width 103 height 53
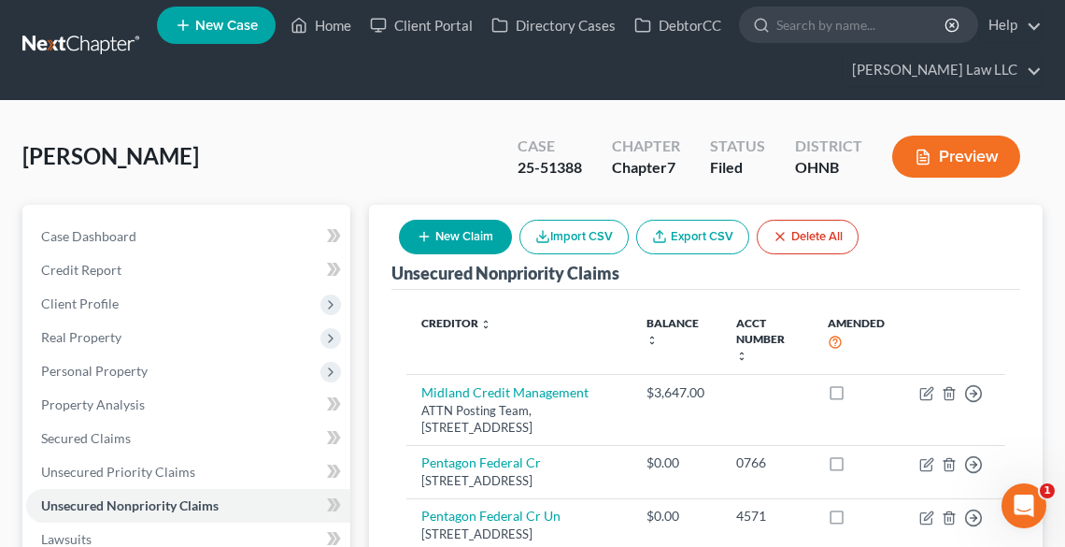
scroll to position [0, 0]
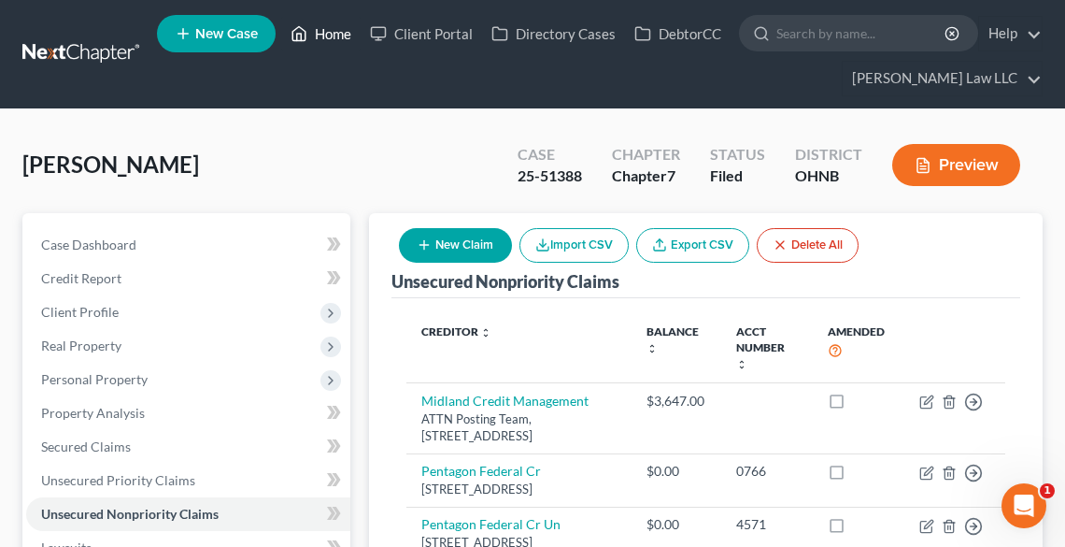
click at [329, 25] on link "Home" at bounding box center [320, 34] width 79 height 34
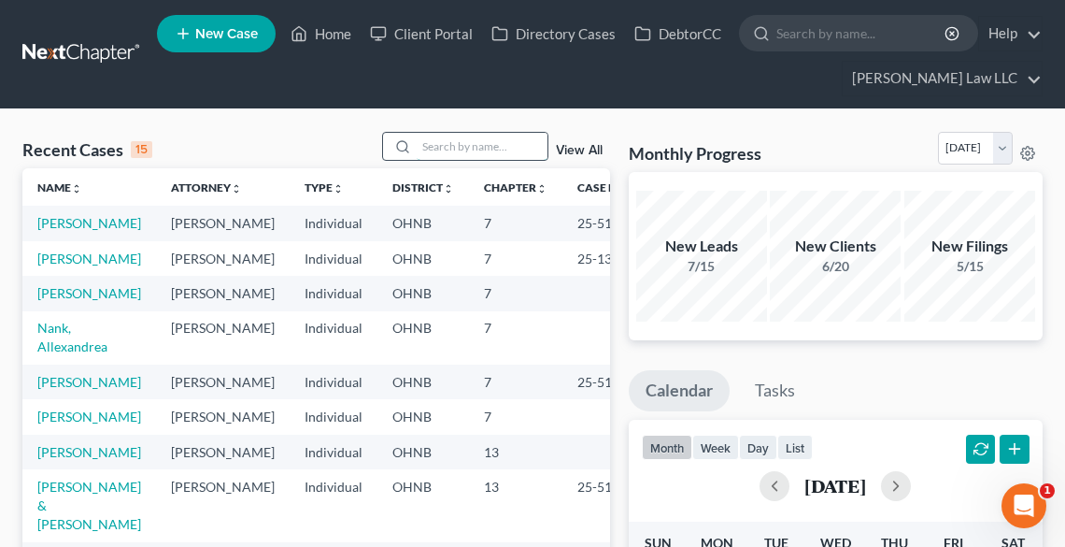
click at [480, 141] on input "search" at bounding box center [482, 146] width 131 height 27
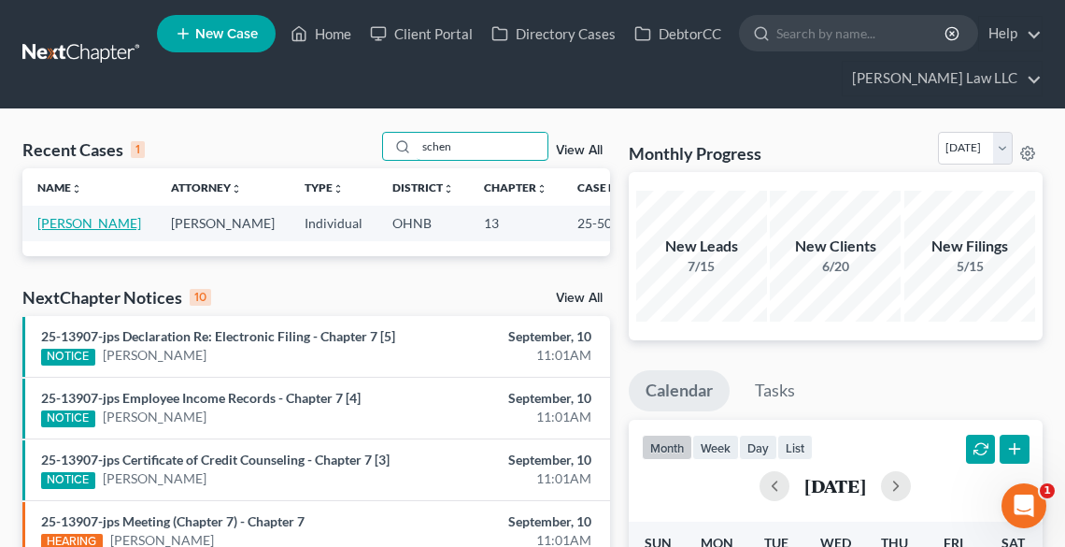
type input "schen"
click at [43, 231] on link "[PERSON_NAME]" at bounding box center [89, 223] width 104 height 16
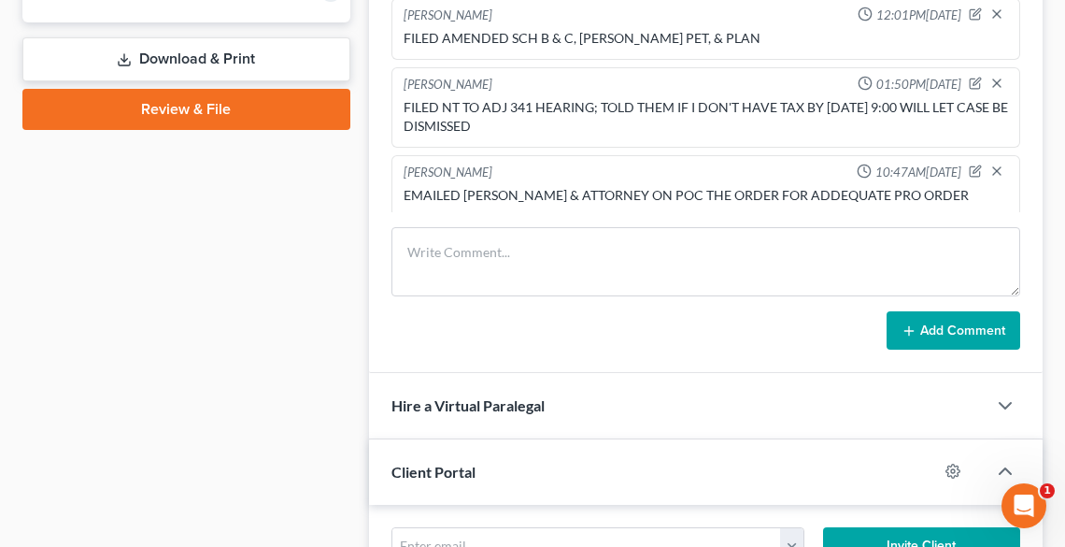
scroll to position [748, 0]
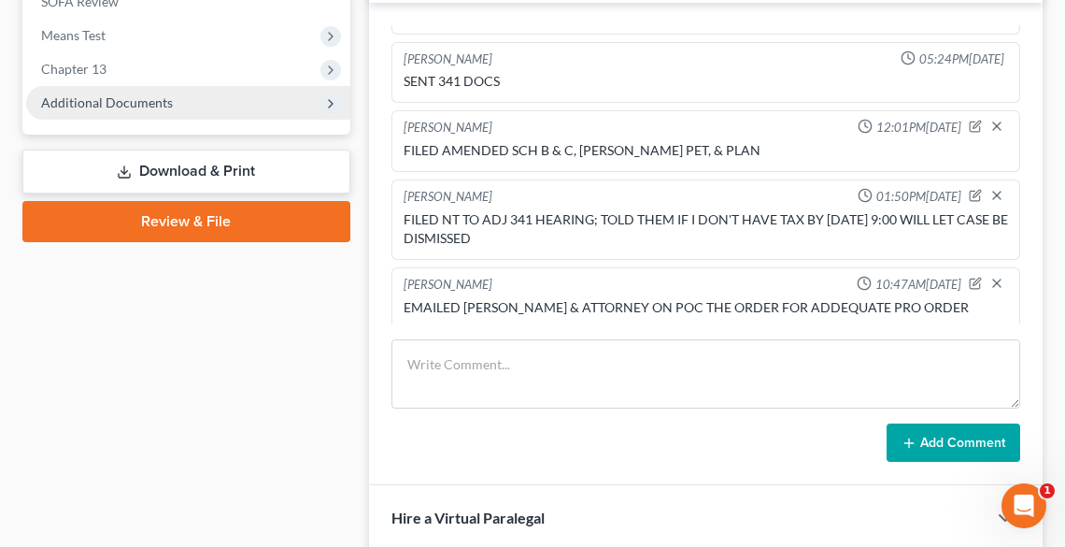
click at [103, 101] on span "Additional Documents" at bounding box center [107, 102] width 132 height 16
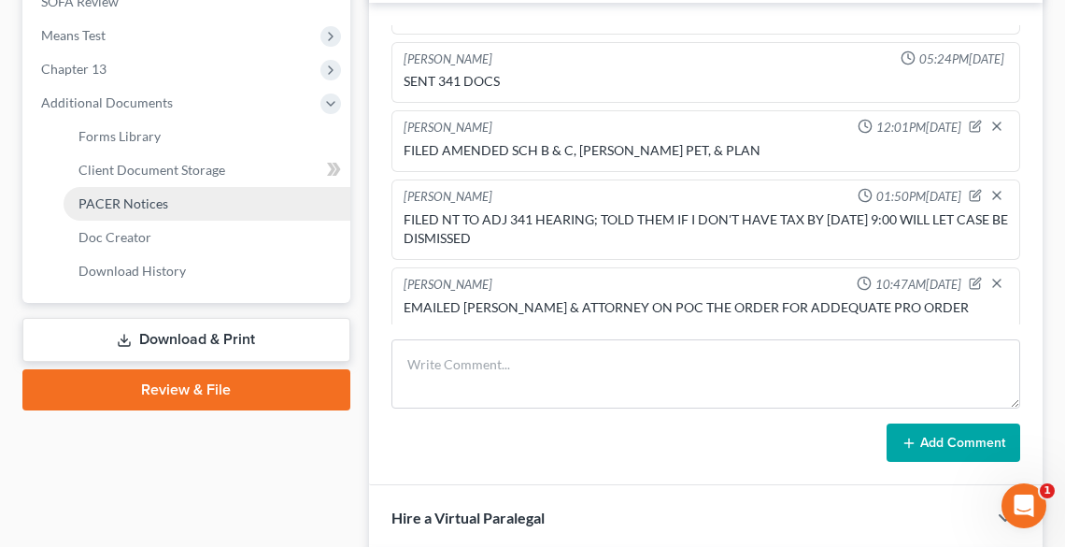
click at [155, 197] on span "PACER Notices" at bounding box center [124, 203] width 90 height 16
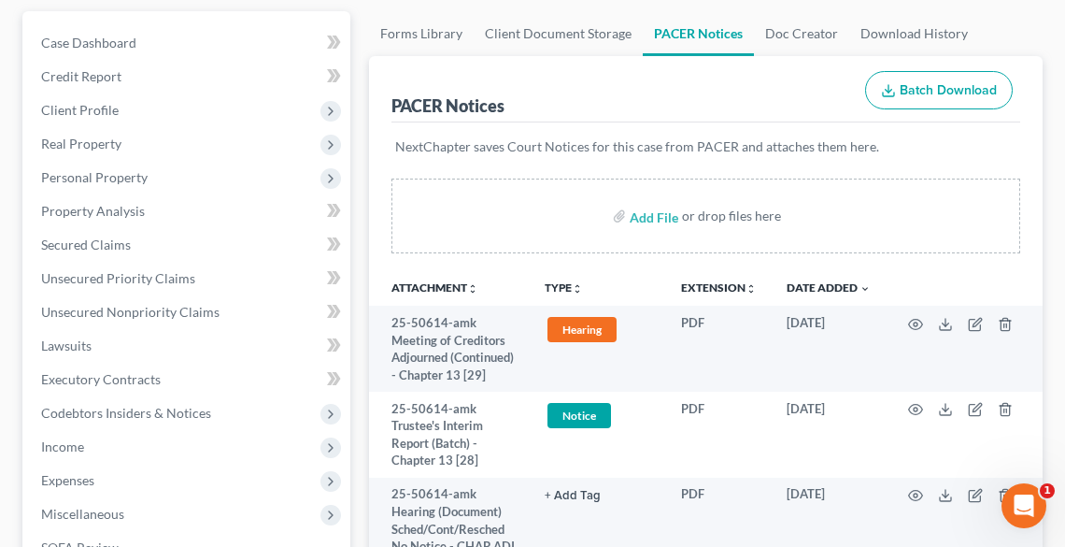
scroll to position [224, 0]
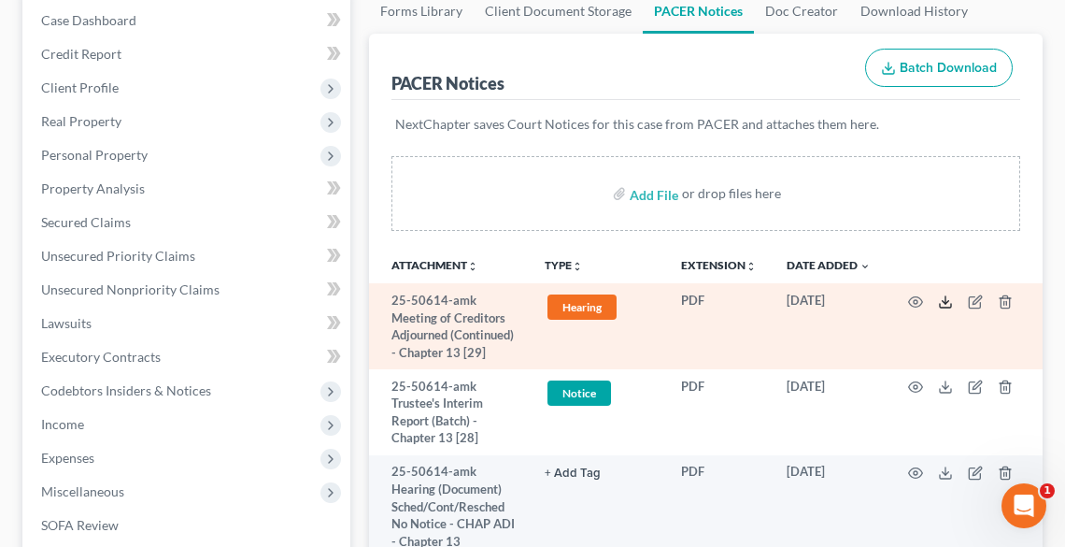
click at [944, 305] on icon at bounding box center [945, 301] width 15 height 15
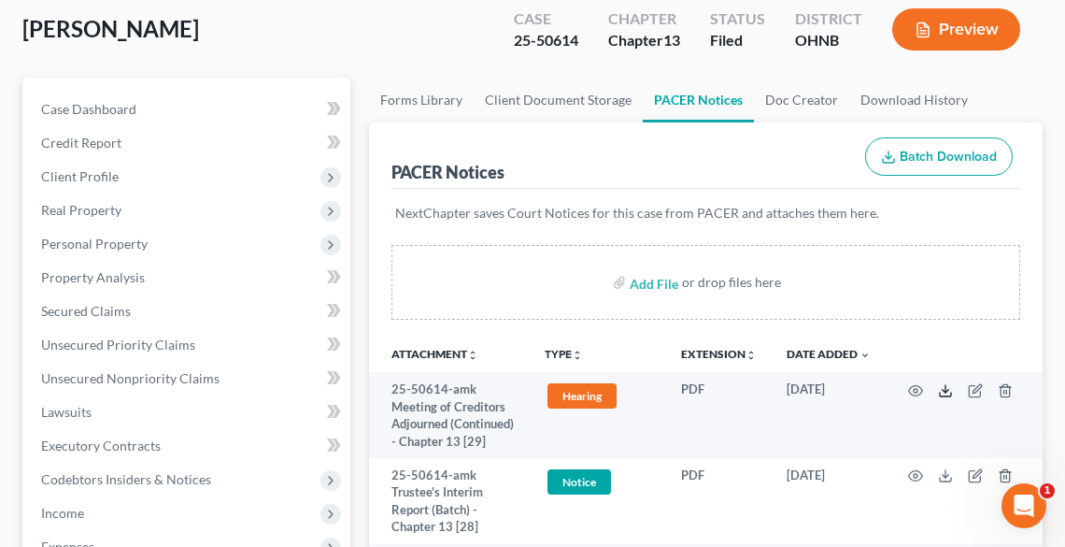
scroll to position [0, 0]
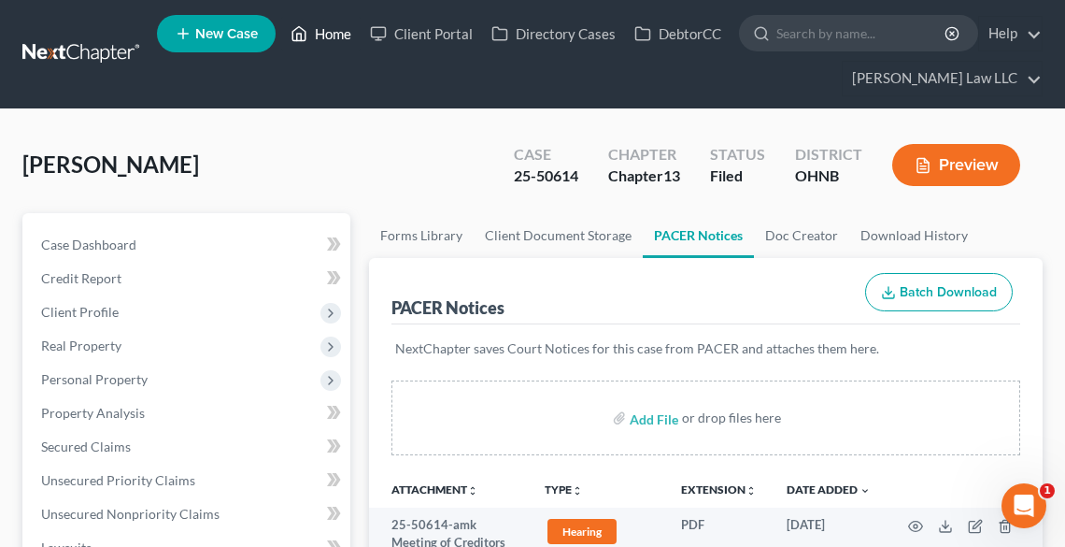
click at [320, 34] on link "Home" at bounding box center [320, 34] width 79 height 34
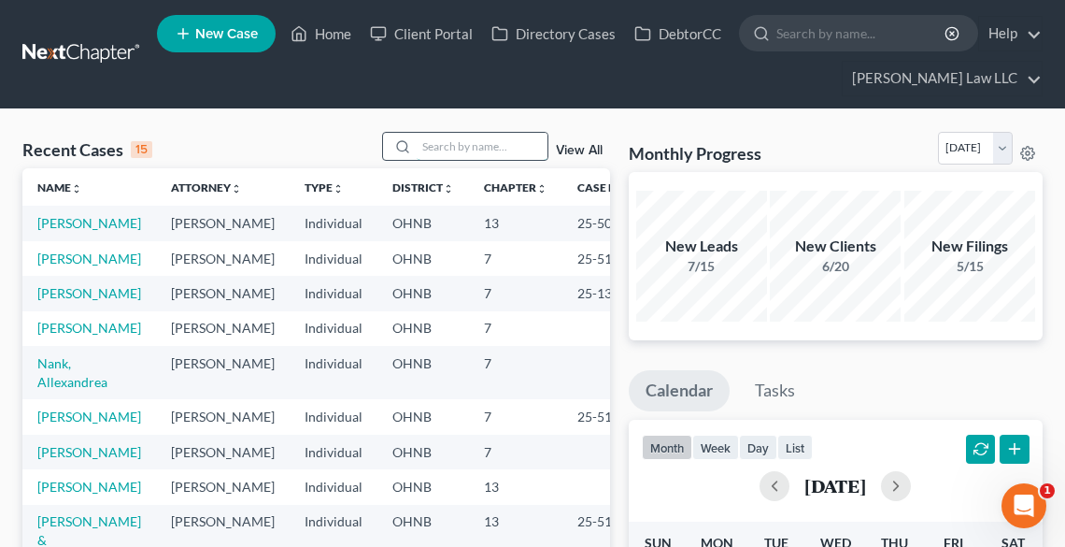
click at [443, 140] on input "search" at bounding box center [482, 146] width 131 height 27
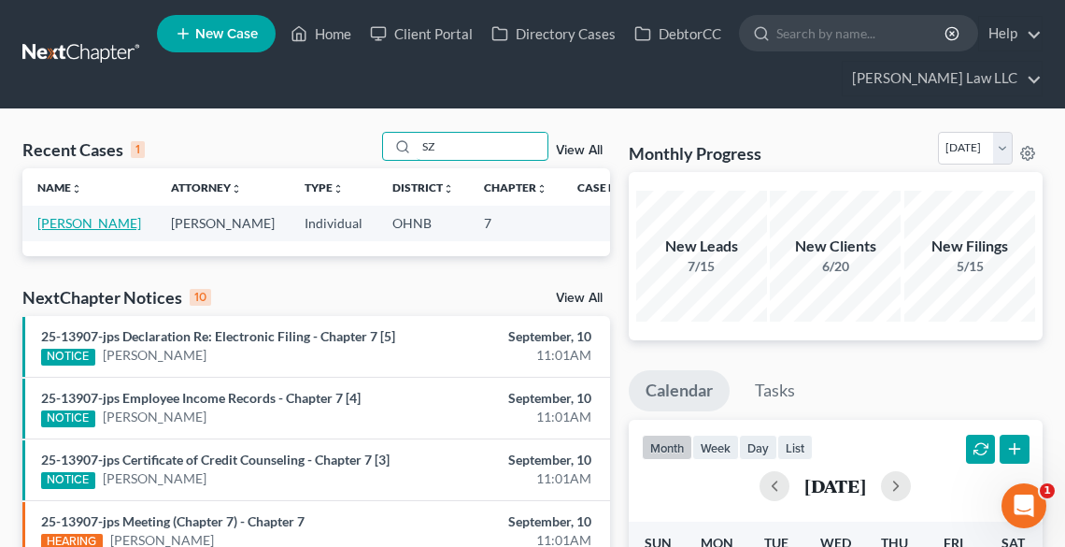
type input "SZ"
click at [58, 225] on link "[PERSON_NAME]" at bounding box center [89, 223] width 104 height 16
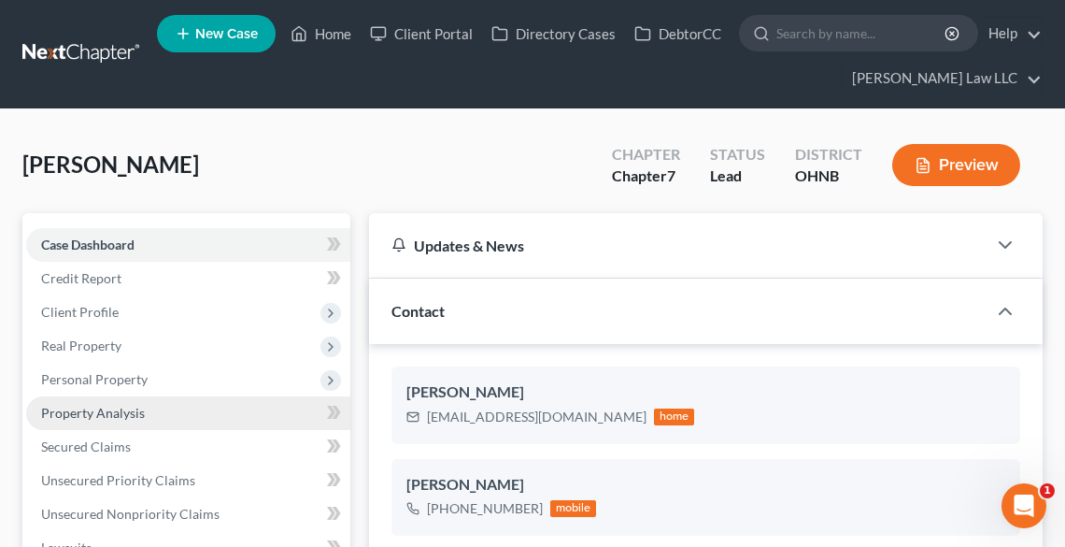
click at [101, 405] on span "Property Analysis" at bounding box center [93, 413] width 104 height 16
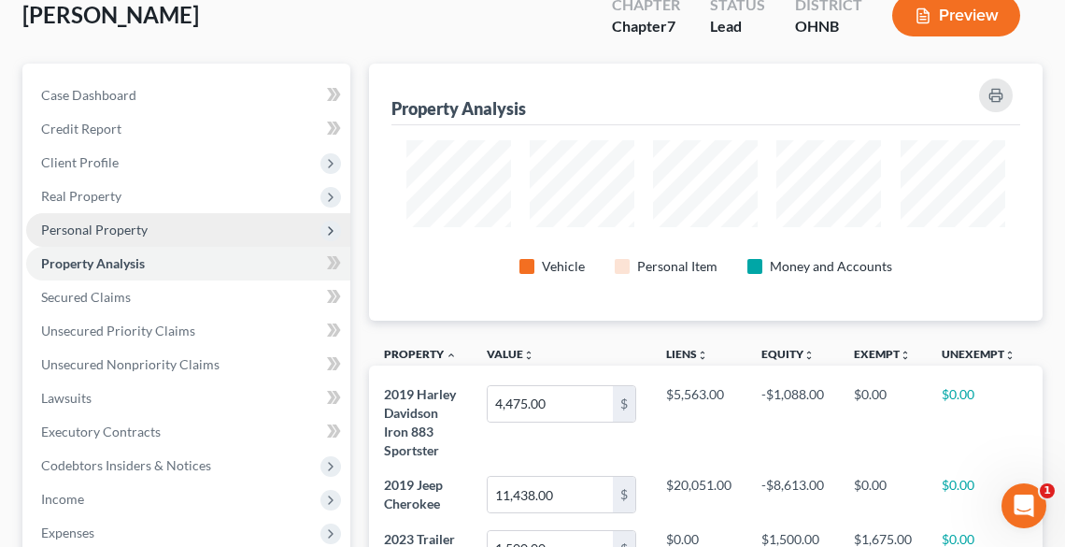
scroll to position [224, 0]
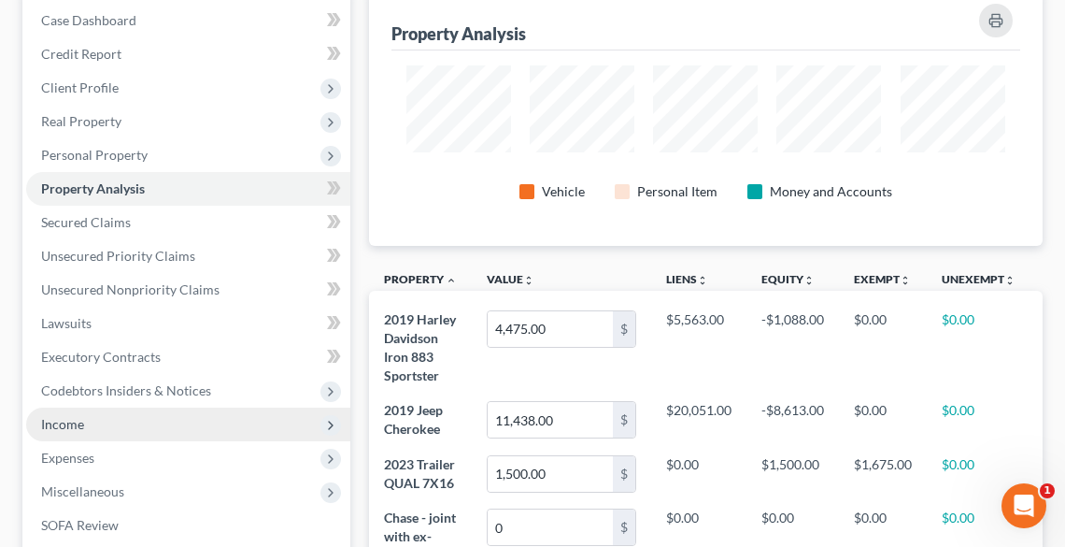
click at [99, 423] on span "Income" at bounding box center [188, 424] width 324 height 34
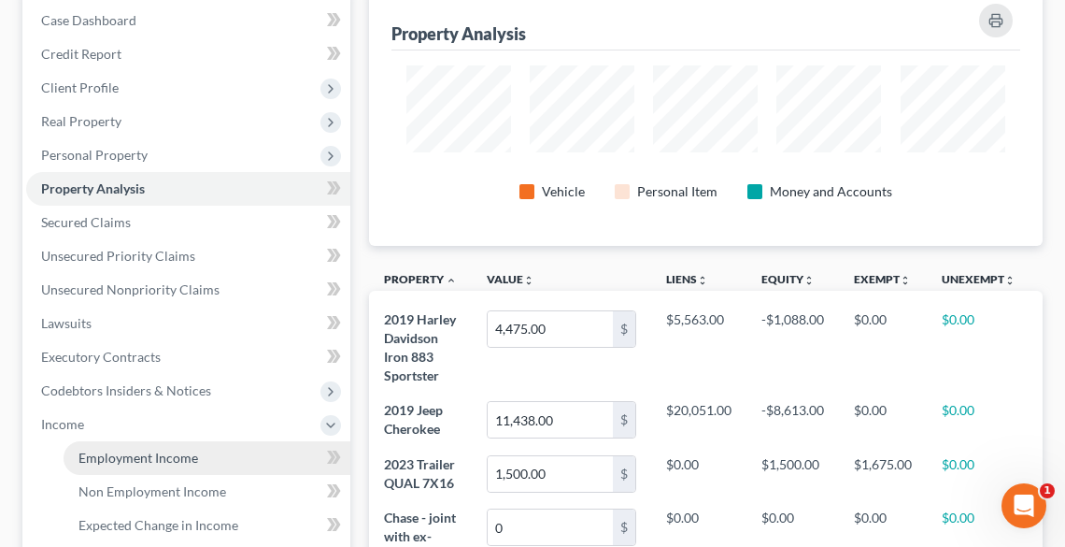
click at [107, 452] on span "Employment Income" at bounding box center [139, 458] width 120 height 16
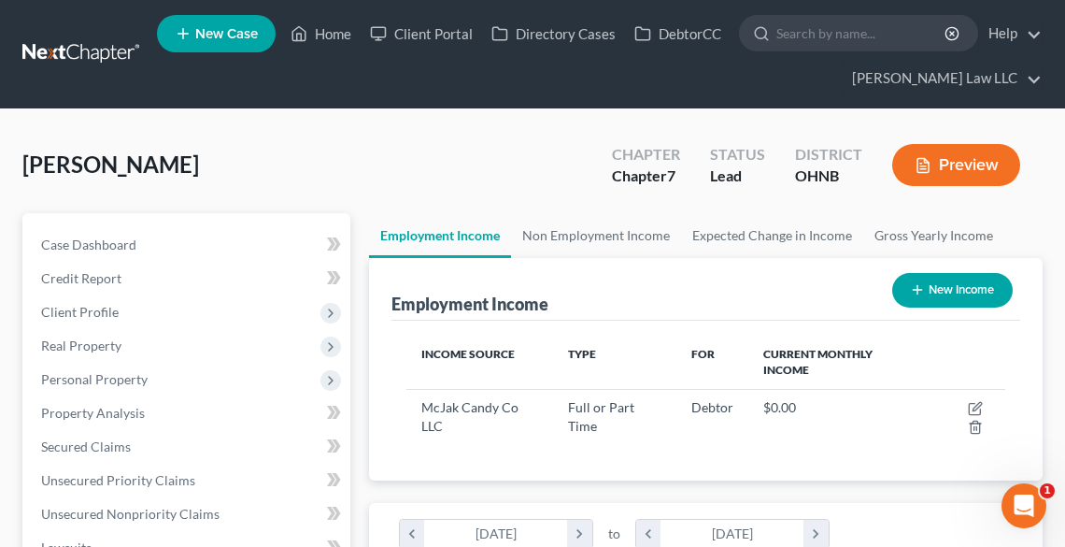
scroll to position [299, 635]
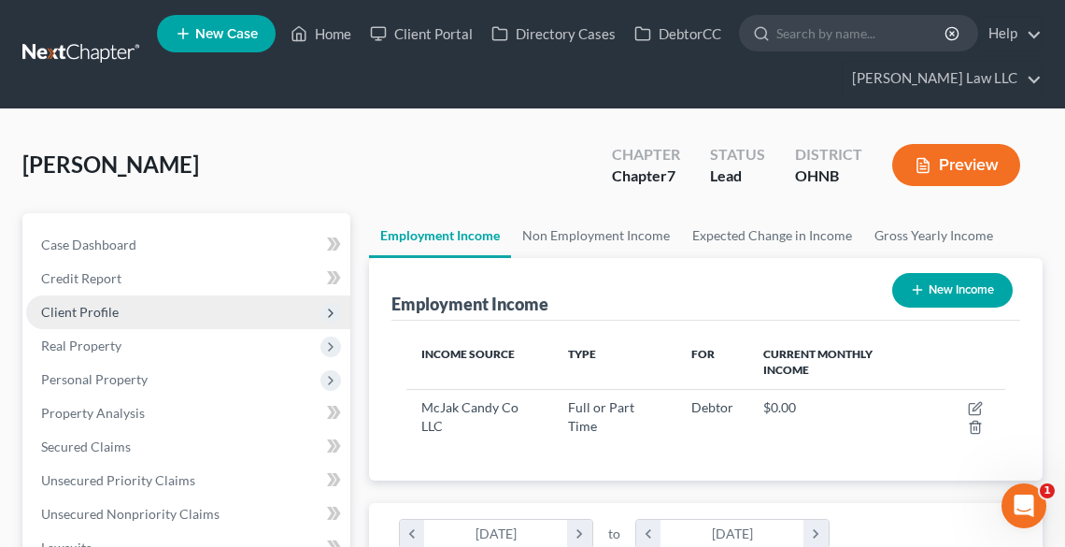
click at [109, 307] on span "Client Profile" at bounding box center [80, 312] width 78 height 16
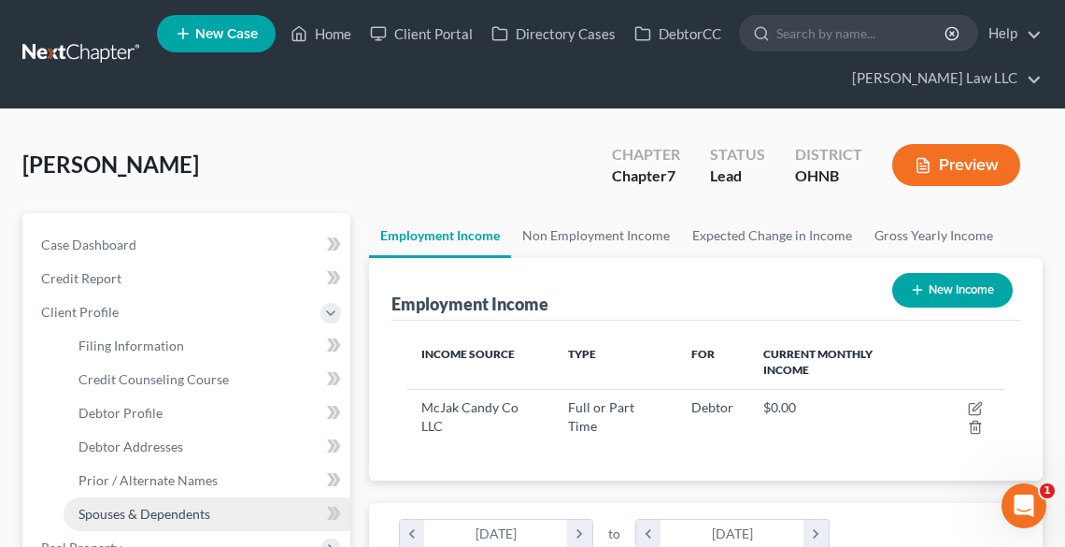
click at [161, 518] on span "Spouses & Dependents" at bounding box center [145, 514] width 132 height 16
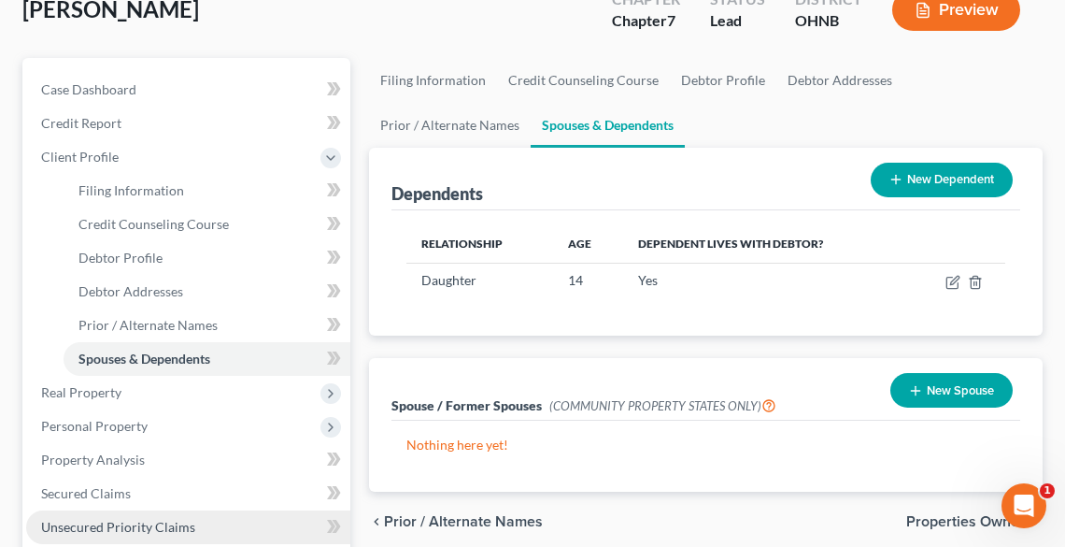
scroll to position [374, 0]
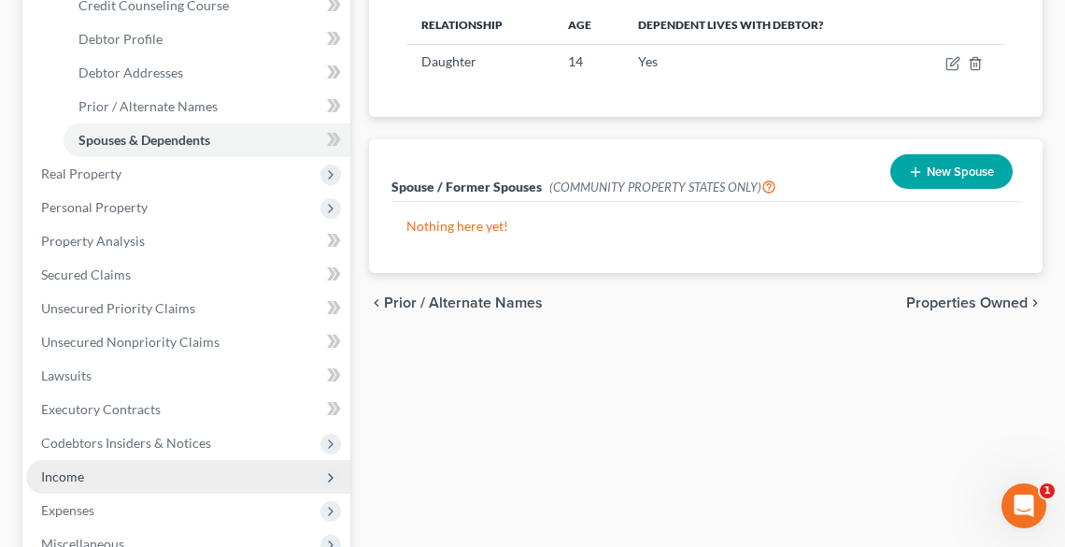
click at [128, 464] on span "Income" at bounding box center [188, 477] width 324 height 34
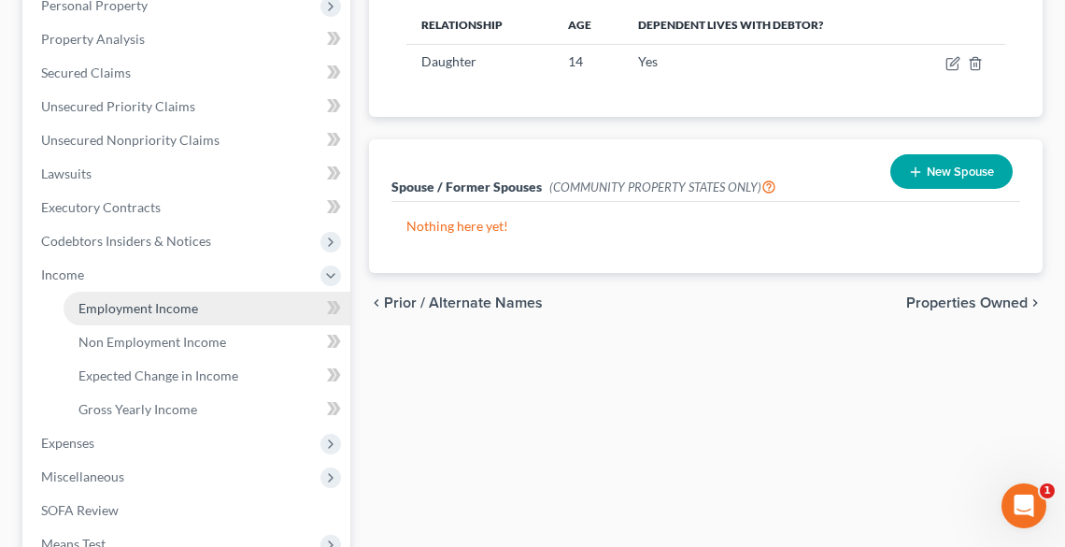
click at [136, 307] on span "Employment Income" at bounding box center [139, 308] width 120 height 16
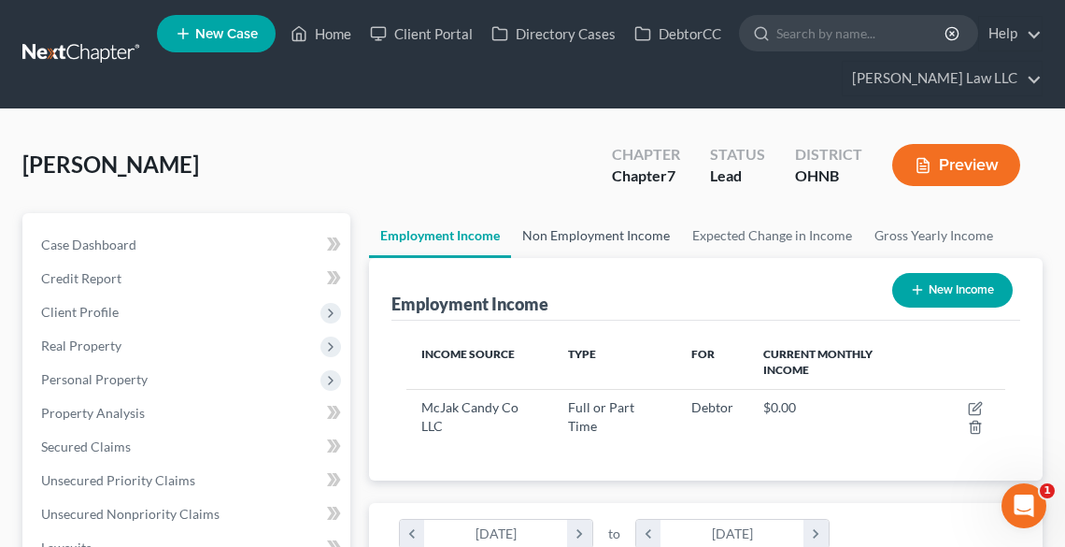
click at [565, 228] on link "Non Employment Income" at bounding box center [596, 235] width 170 height 45
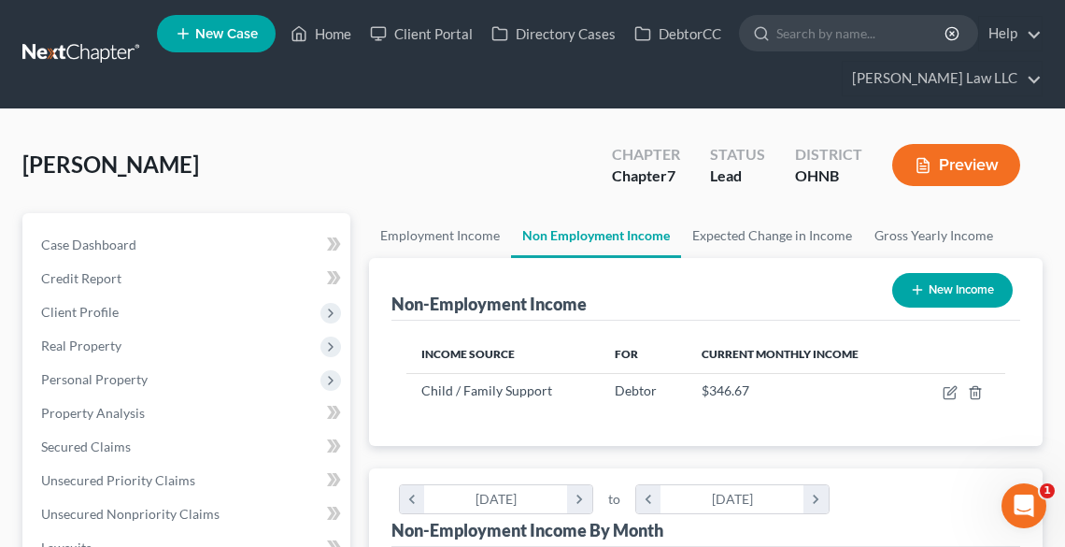
scroll to position [299, 635]
click at [394, 235] on link "Employment Income" at bounding box center [440, 235] width 142 height 45
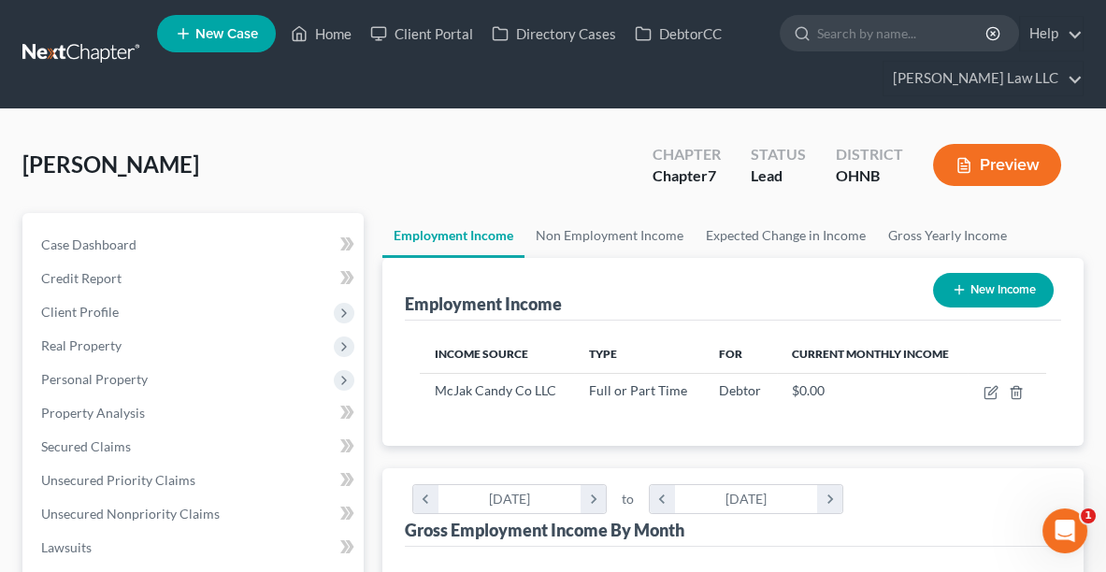
scroll to position [312, 663]
click at [333, 40] on link "Home" at bounding box center [320, 34] width 79 height 34
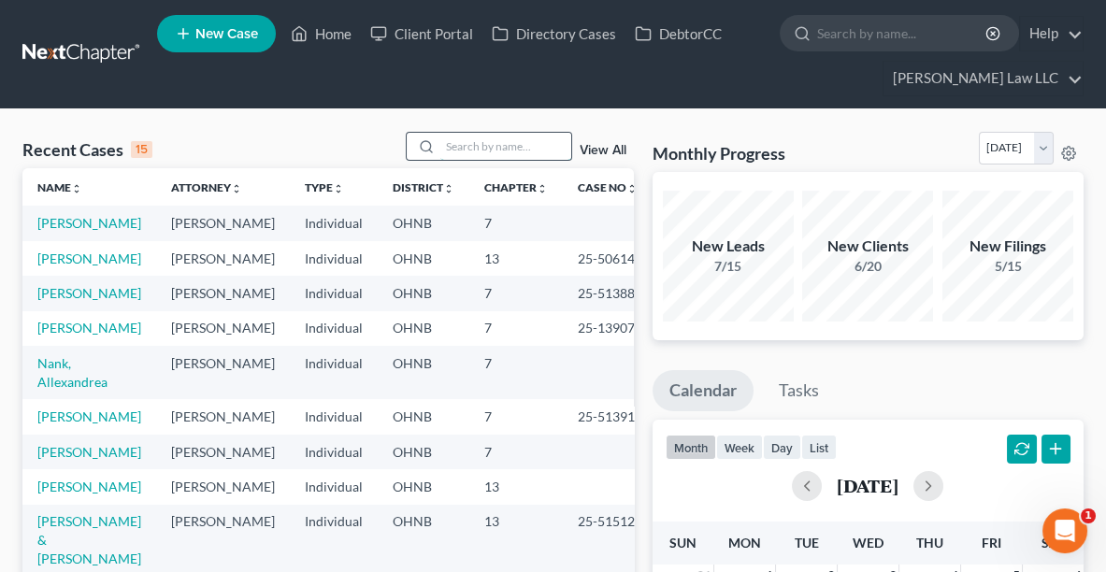
click at [502, 145] on input "search" at bounding box center [505, 146] width 131 height 27
type input "[PERSON_NAME]"
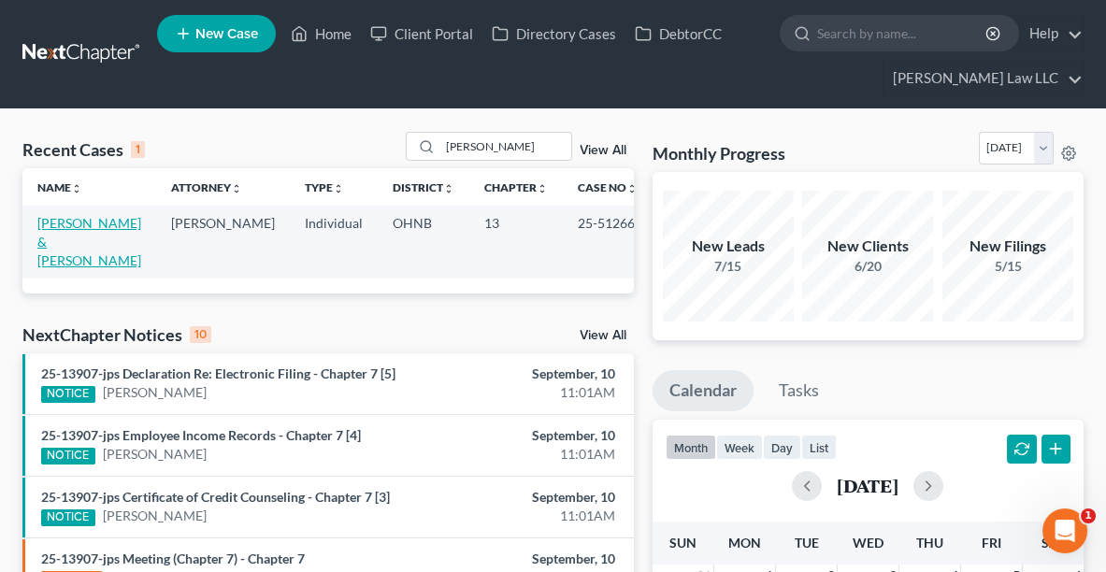
click at [88, 221] on link "[PERSON_NAME] & [PERSON_NAME]" at bounding box center [89, 241] width 104 height 53
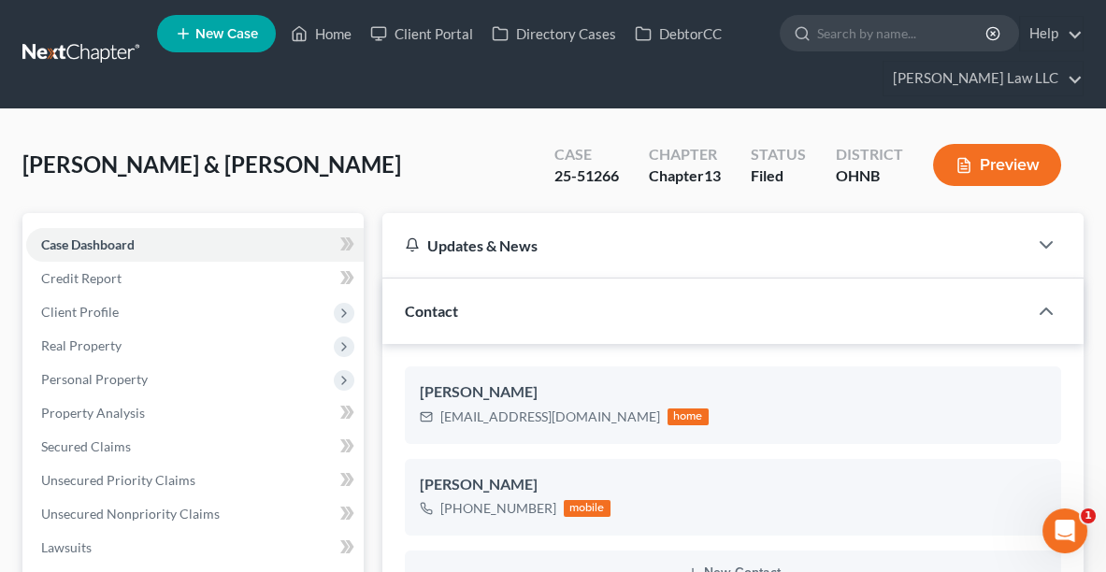
scroll to position [26, 0]
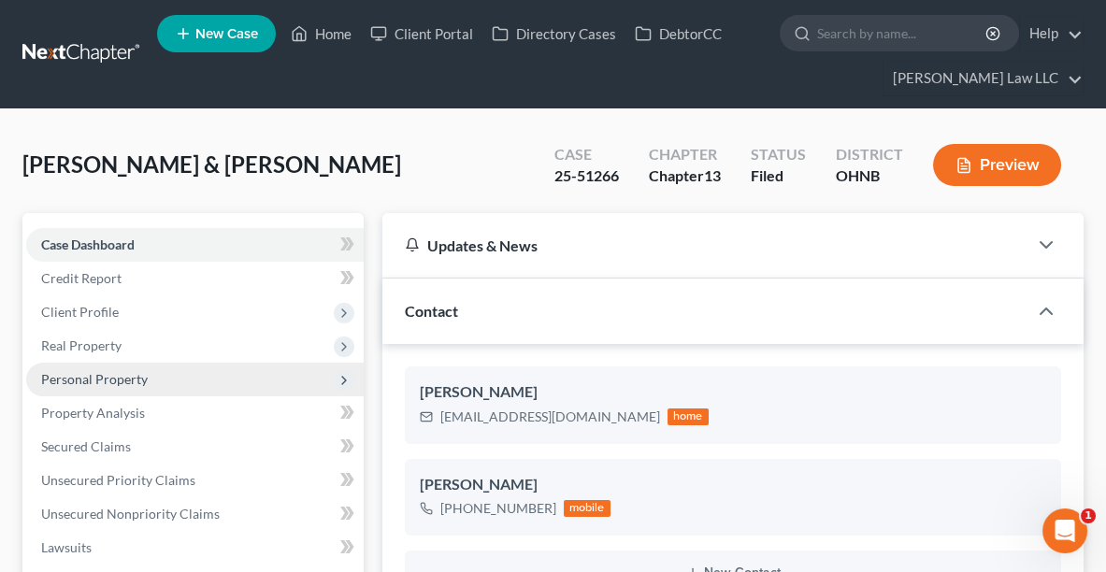
click at [92, 374] on span "Personal Property" at bounding box center [94, 379] width 107 height 16
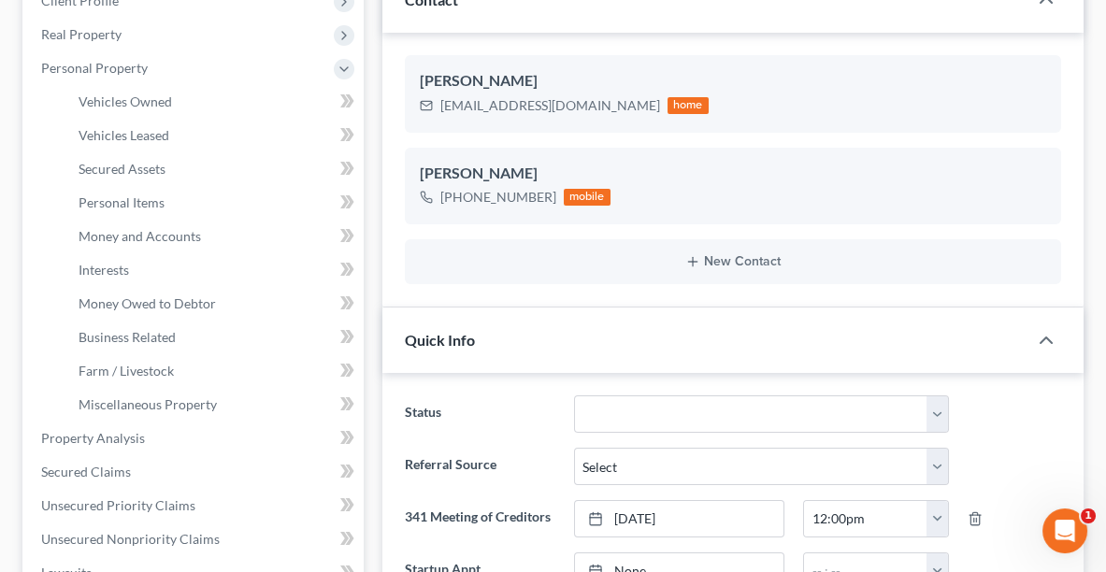
scroll to position [308, 0]
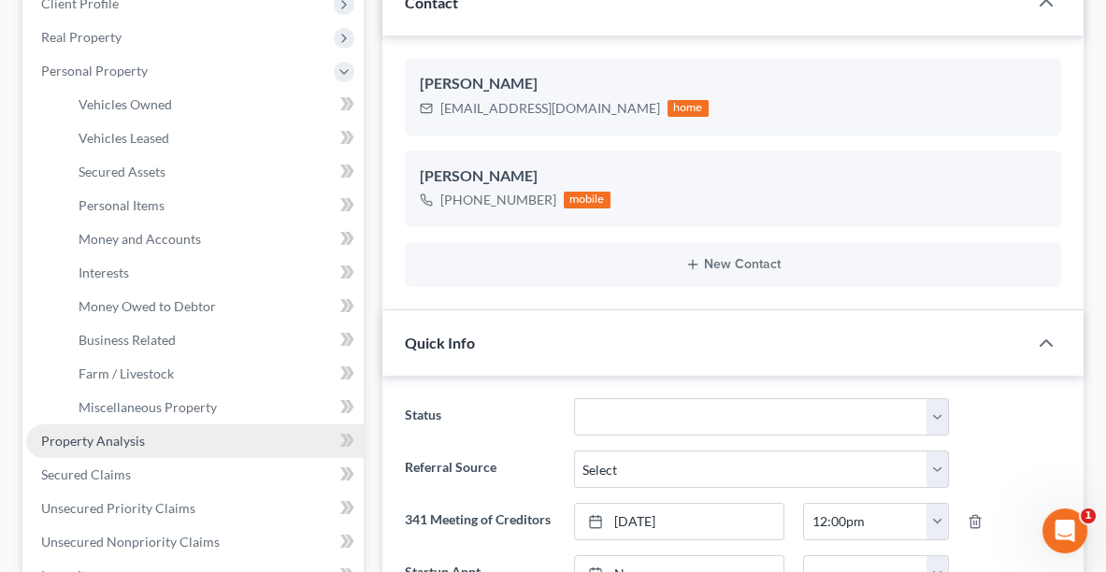
click at [93, 438] on span "Property Analysis" at bounding box center [93, 441] width 104 height 16
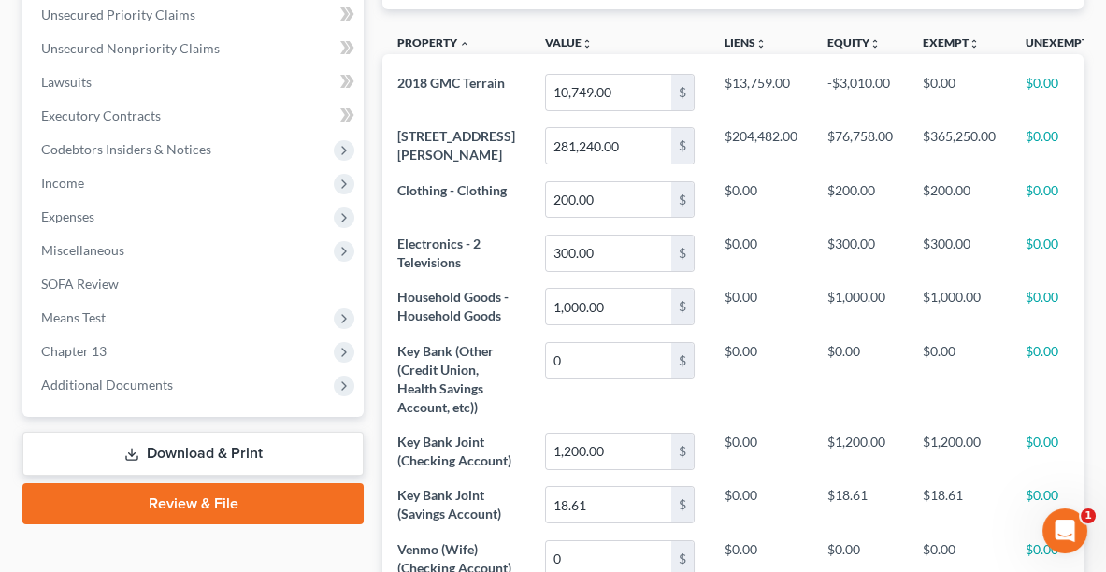
scroll to position [466, 0]
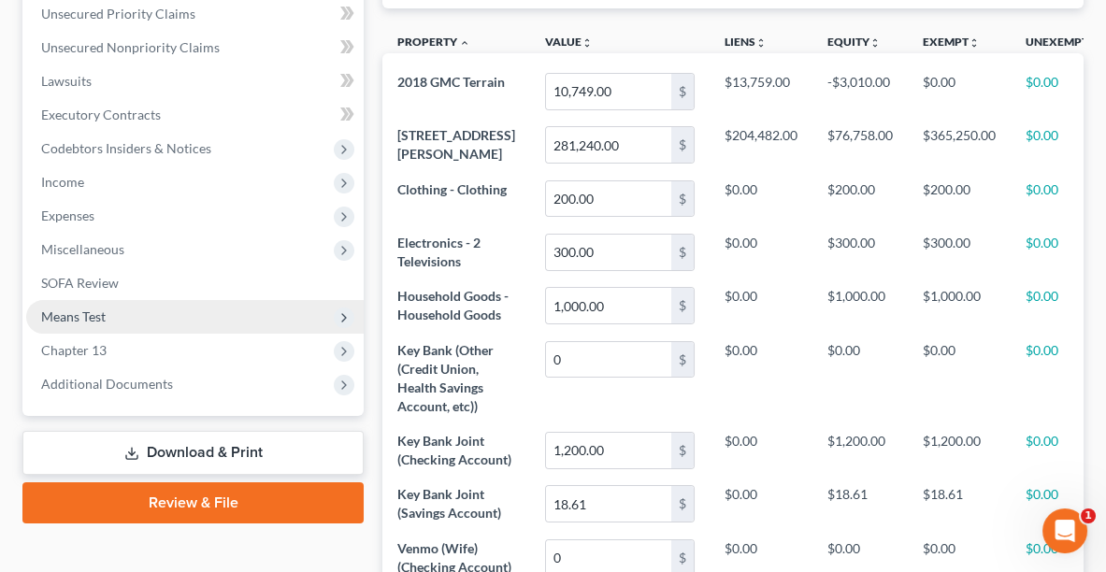
click at [85, 312] on span "Means Test" at bounding box center [73, 316] width 64 height 16
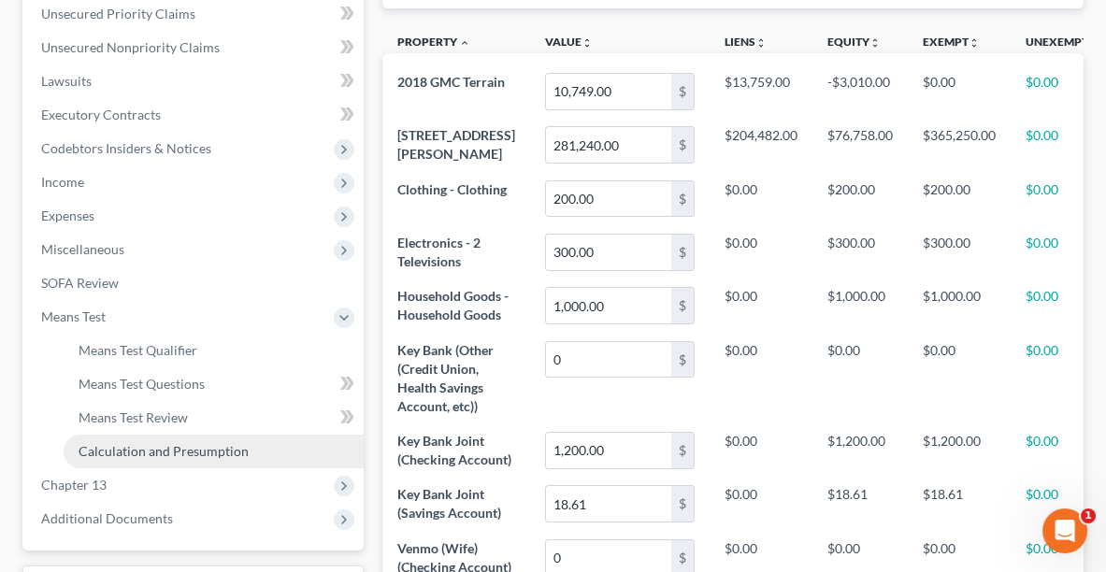
click at [131, 450] on span "Calculation and Presumption" at bounding box center [164, 451] width 170 height 16
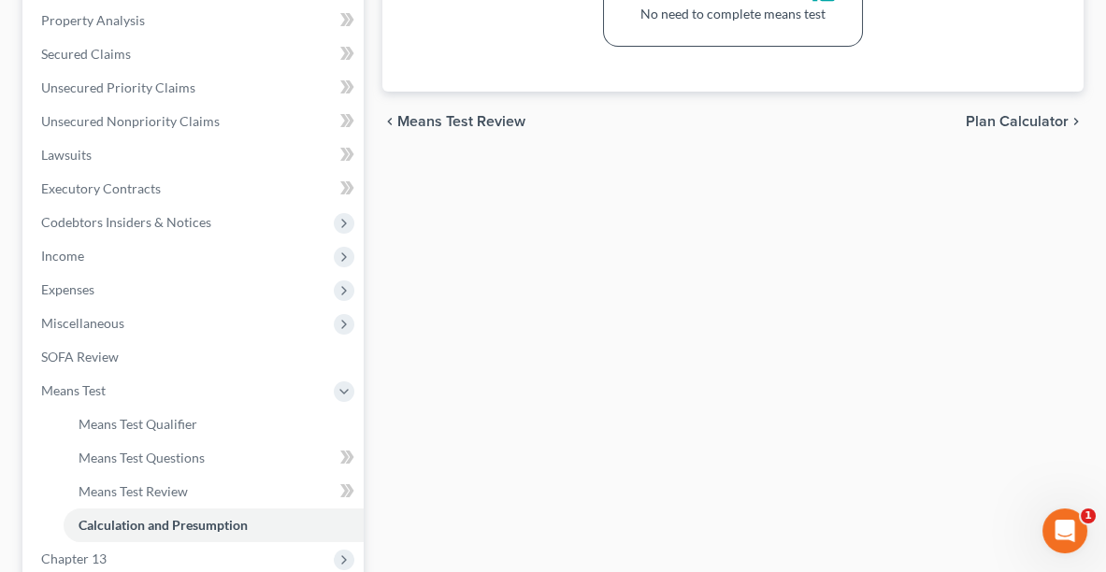
scroll to position [411, 0]
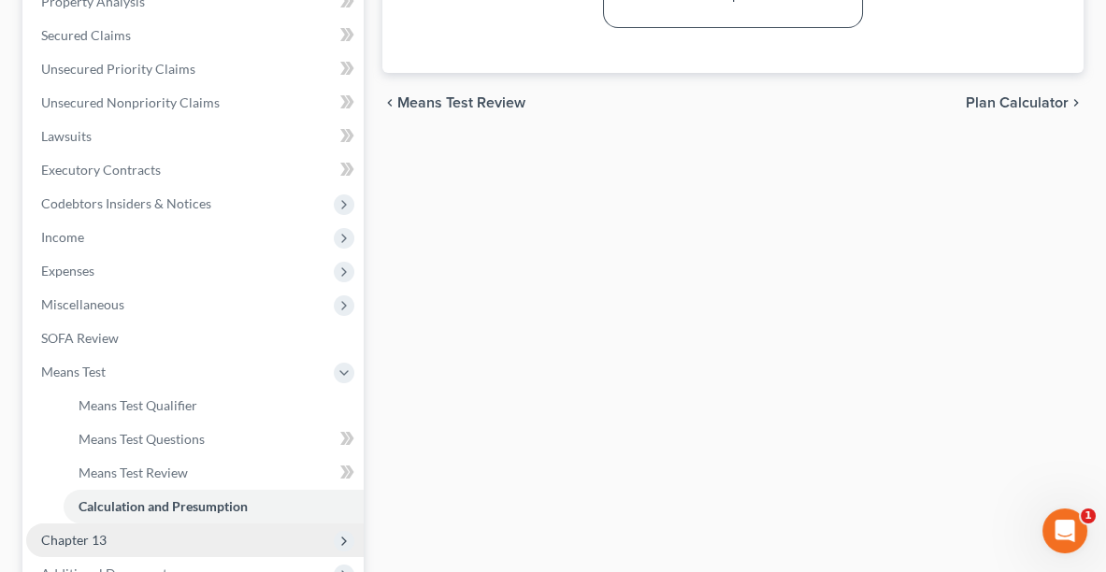
click at [188, 533] on span "Chapter 13" at bounding box center [194, 540] width 337 height 34
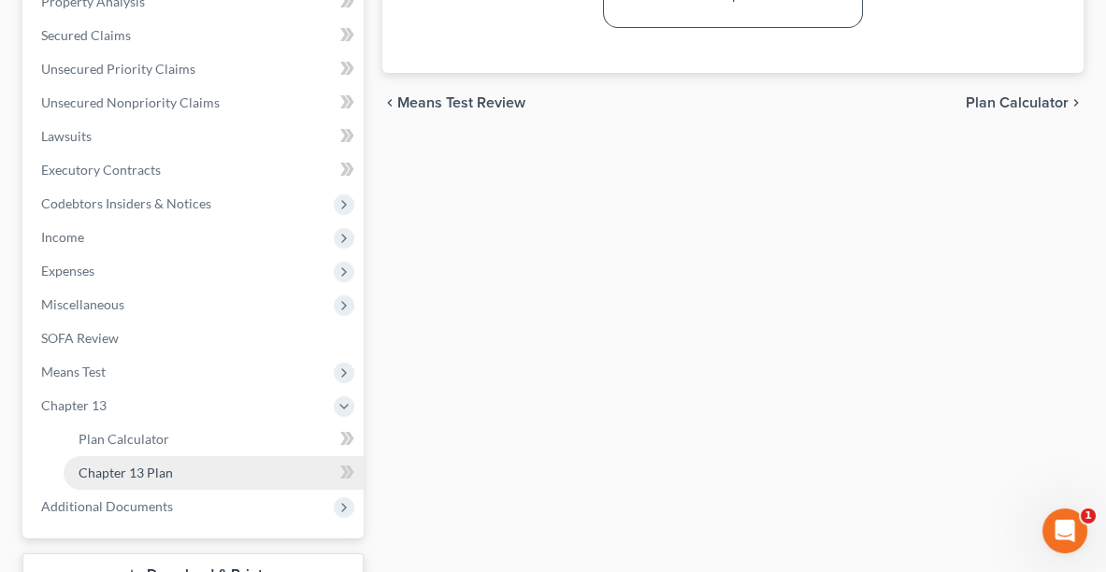
click at [175, 460] on link "Chapter 13 Plan" at bounding box center [214, 473] width 300 height 34
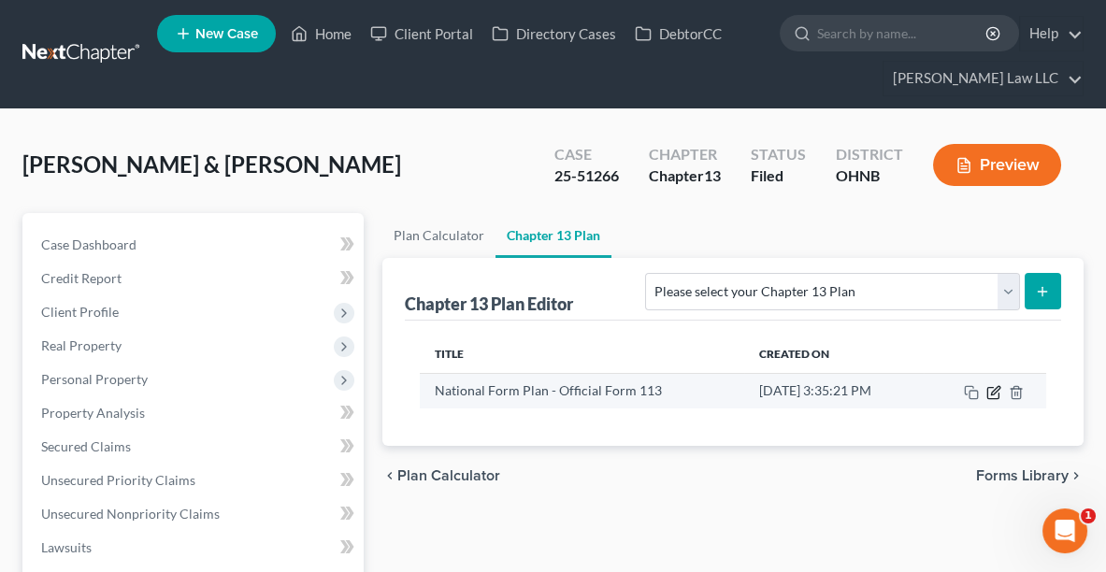
click at [992, 393] on icon "button" at bounding box center [993, 392] width 15 height 15
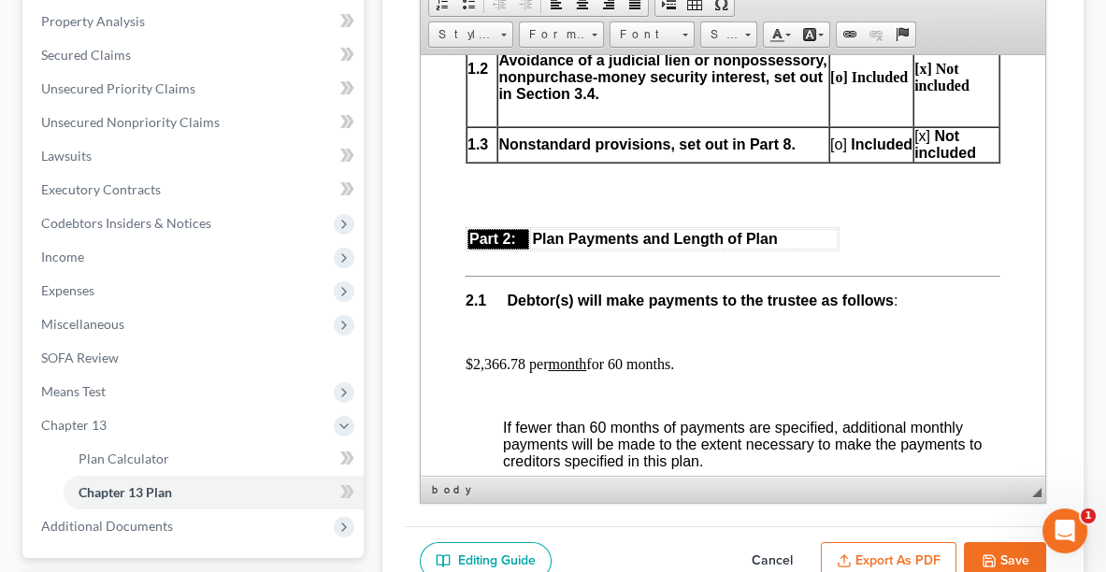
scroll to position [1176, 0]
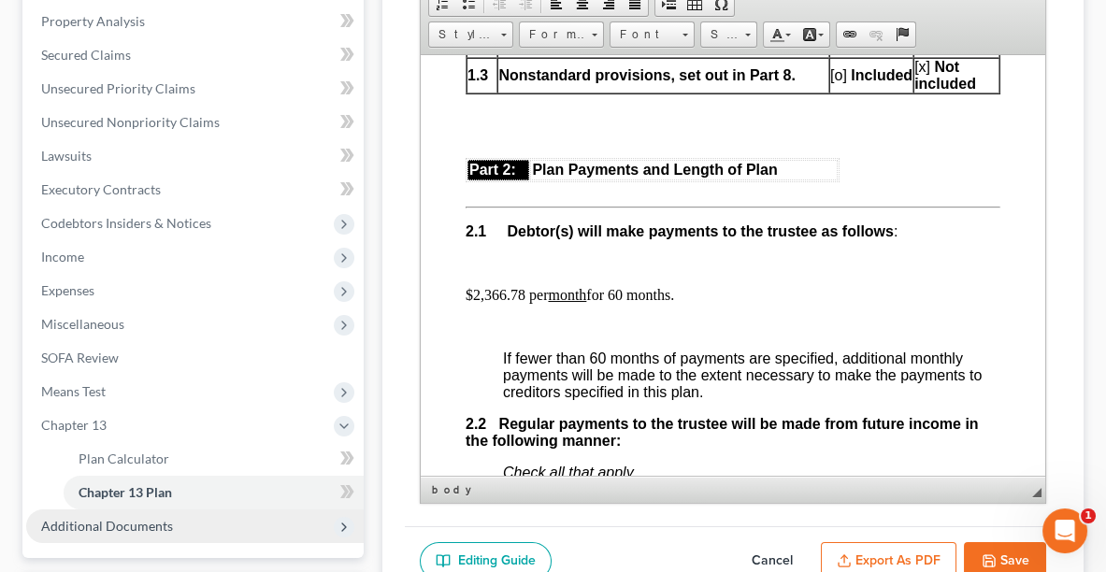
click at [127, 539] on span "Additional Documents" at bounding box center [194, 526] width 337 height 34
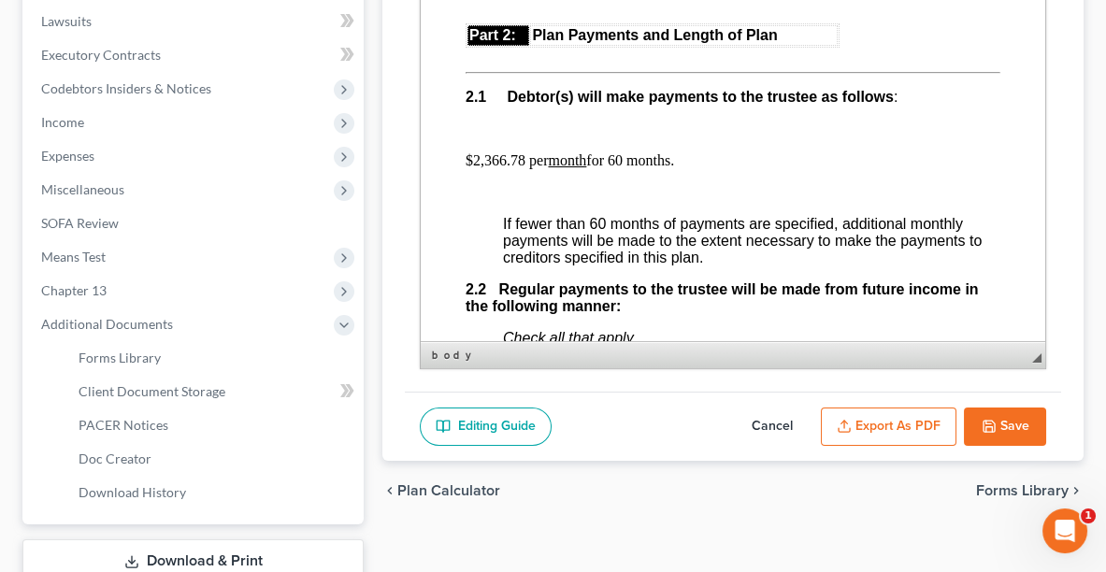
scroll to position [529, 0]
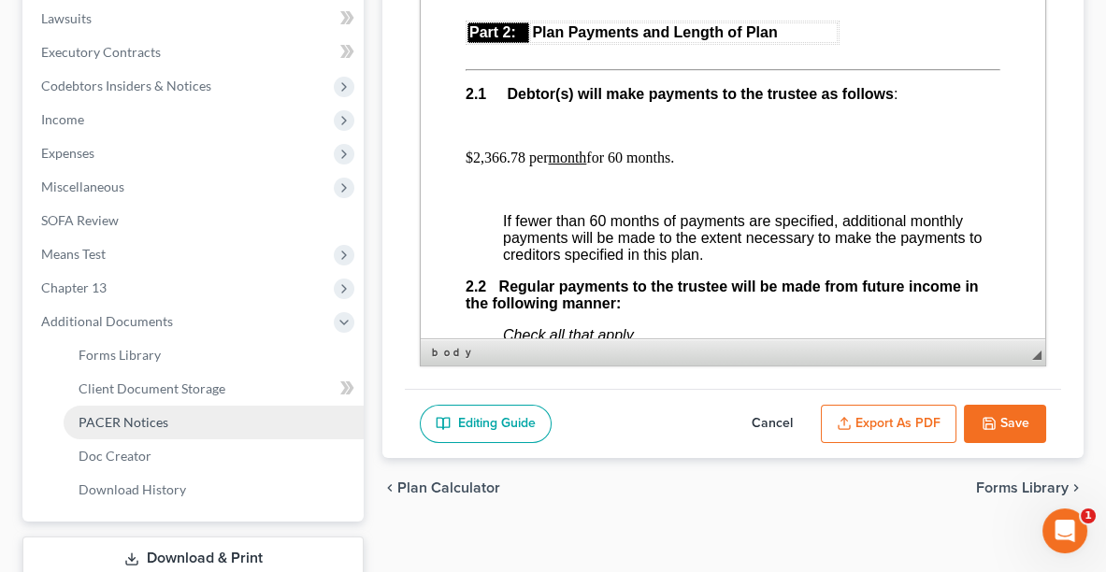
click at [153, 414] on span "PACER Notices" at bounding box center [124, 422] width 90 height 16
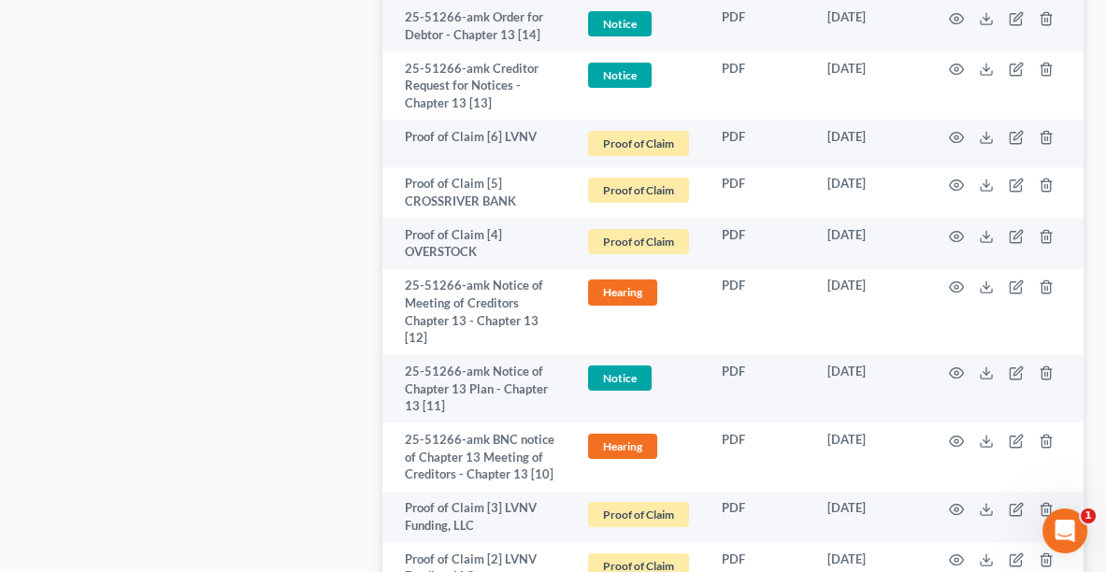
scroll to position [1537, 0]
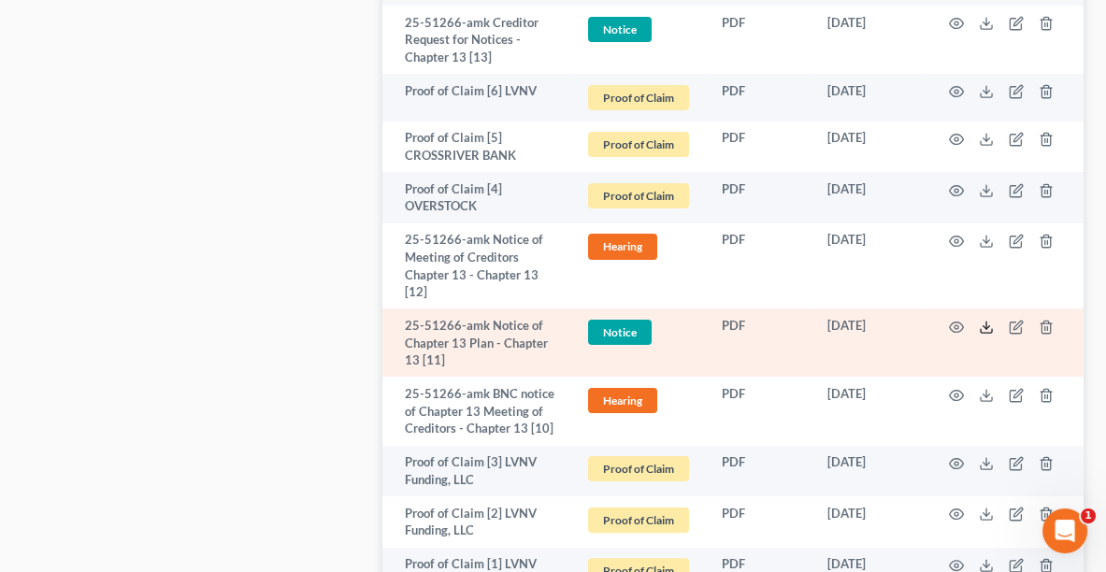
click at [982, 326] on icon at bounding box center [985, 327] width 15 height 15
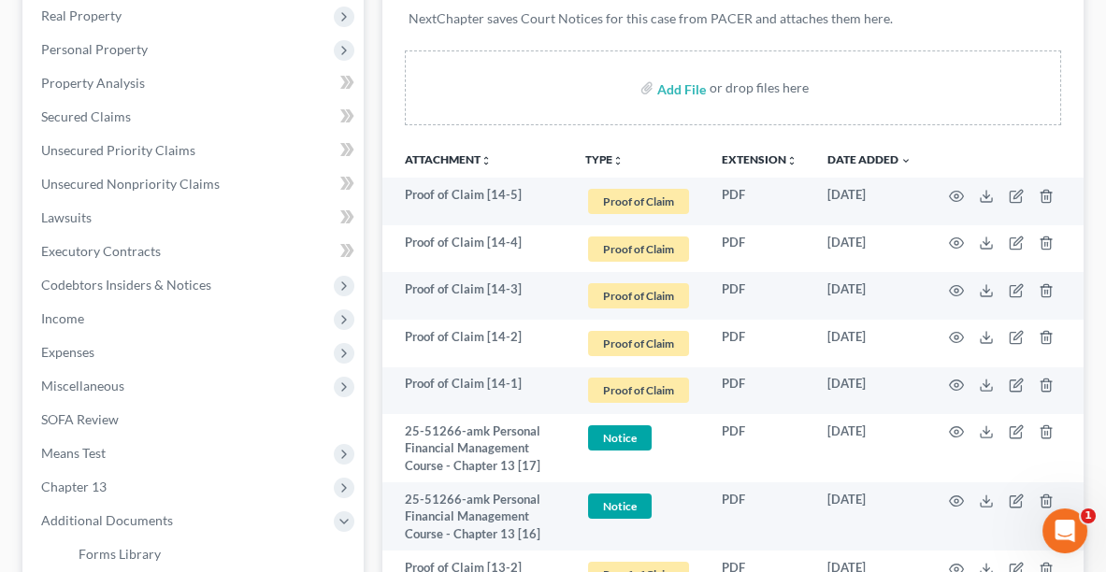
scroll to position [0, 0]
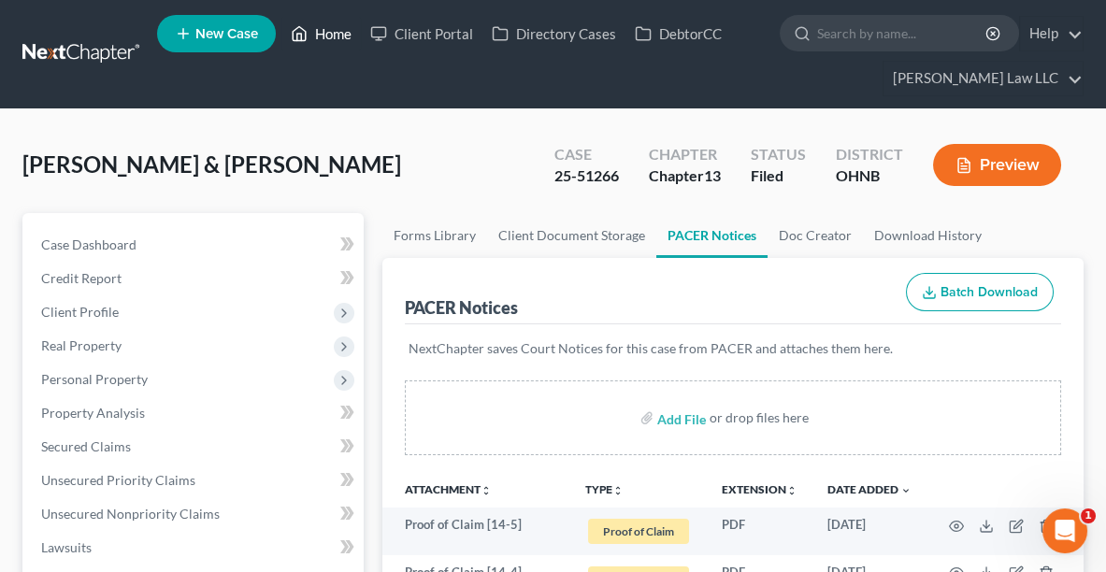
click at [323, 33] on link "Home" at bounding box center [320, 34] width 79 height 34
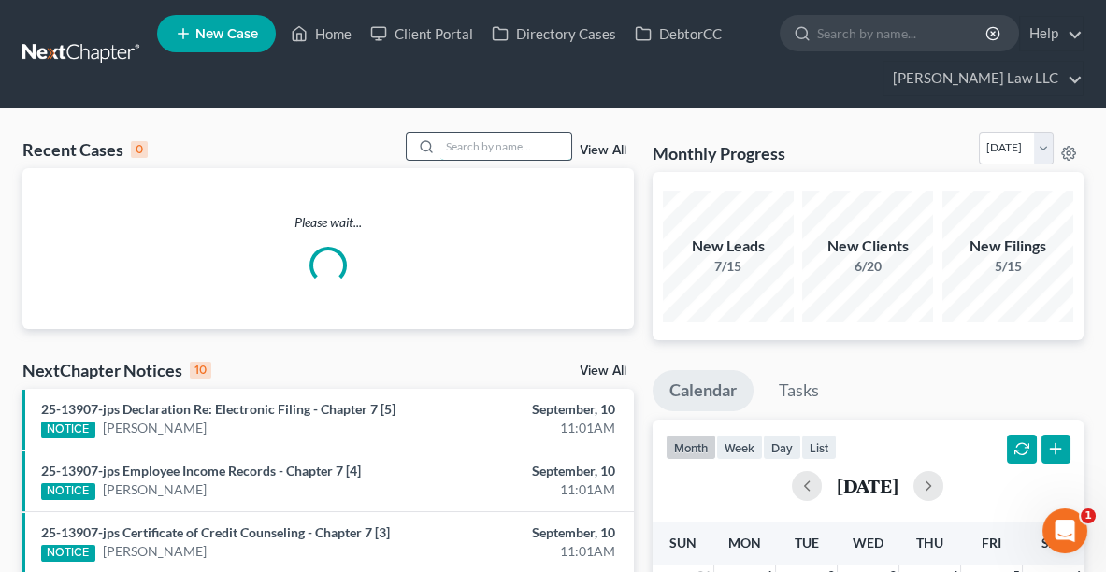
click at [524, 143] on input "search" at bounding box center [505, 146] width 131 height 27
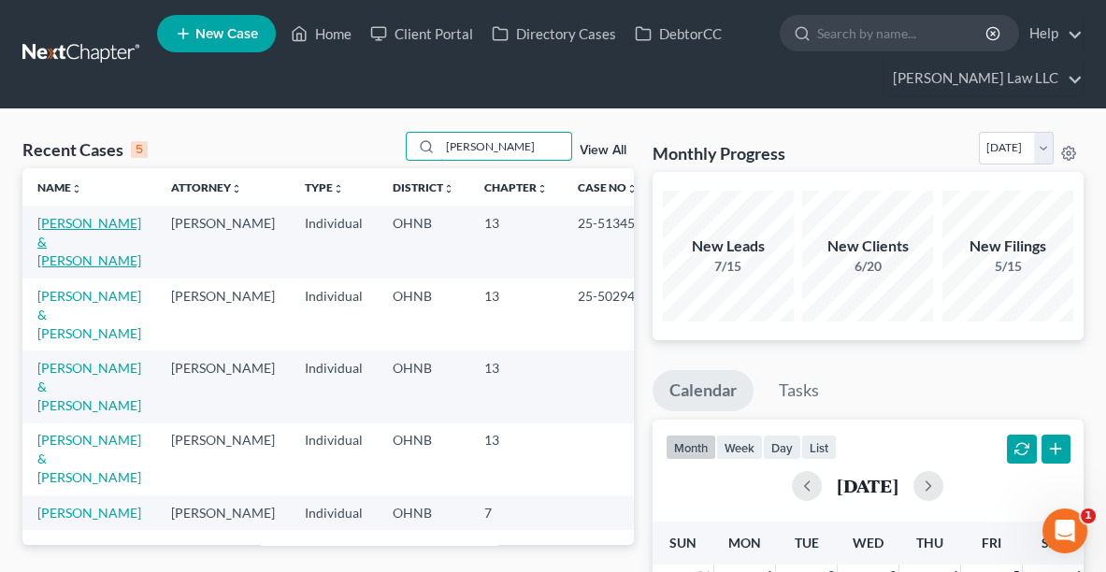
type input "[PERSON_NAME]"
click at [56, 228] on link "[PERSON_NAME] & [PERSON_NAME]" at bounding box center [89, 241] width 104 height 53
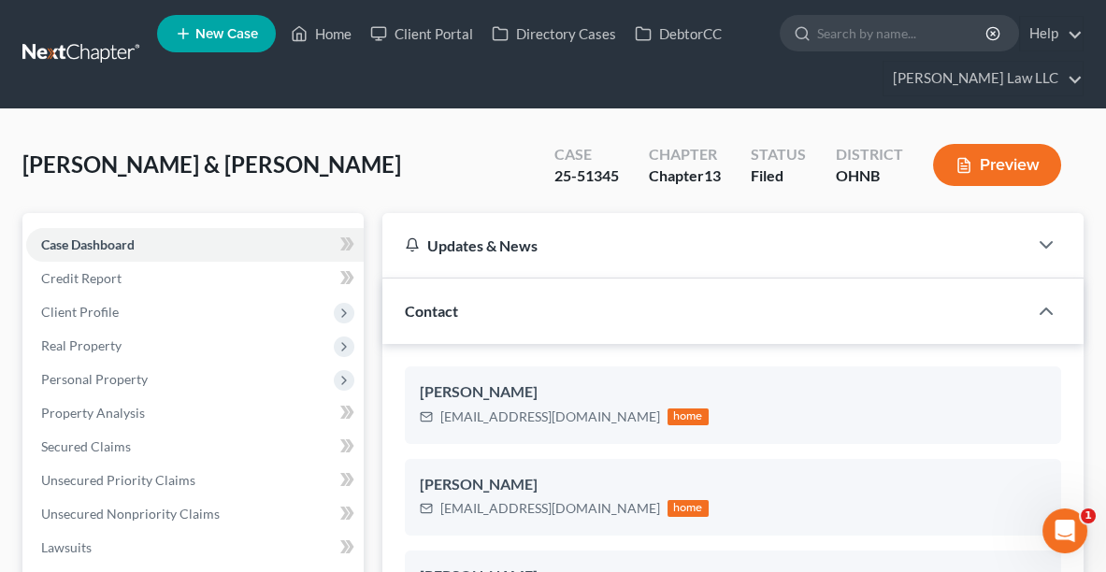
scroll to position [1545, 0]
drag, startPoint x: 620, startPoint y: 175, endPoint x: 539, endPoint y: 179, distance: 80.5
click at [539, 179] on div "Case 25-51345" at bounding box center [586, 166] width 94 height 55
copy div "25-51345"
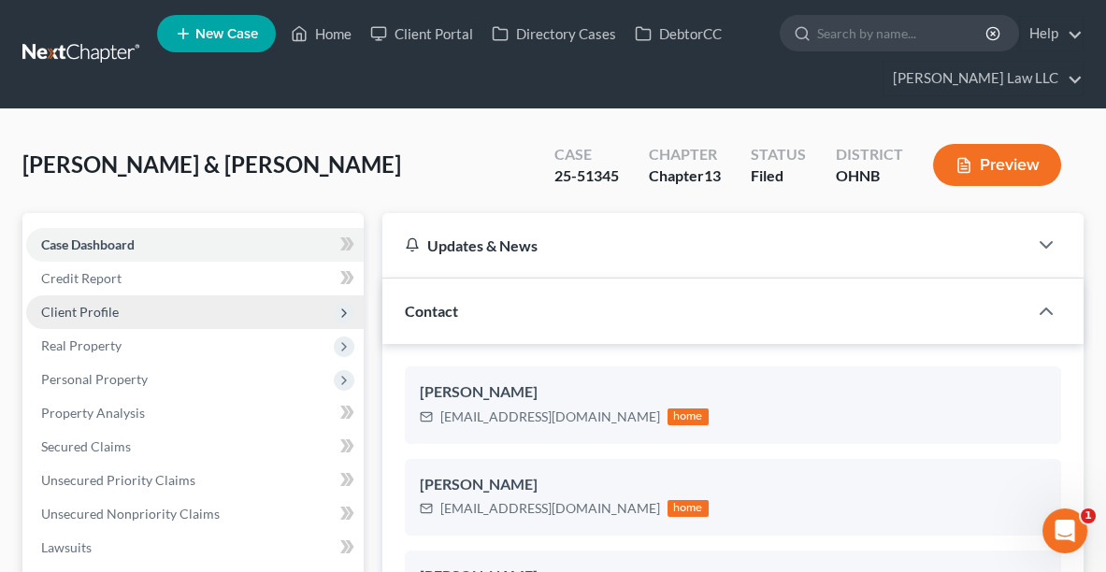
click at [91, 315] on span "Client Profile" at bounding box center [80, 312] width 78 height 16
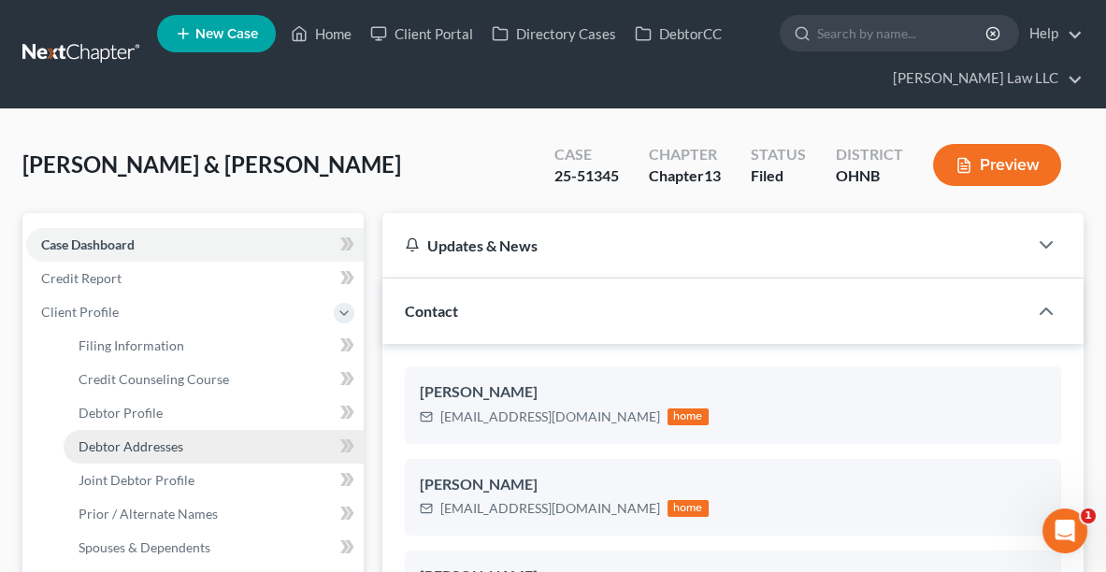
click at [143, 445] on span "Debtor Addresses" at bounding box center [131, 446] width 105 height 16
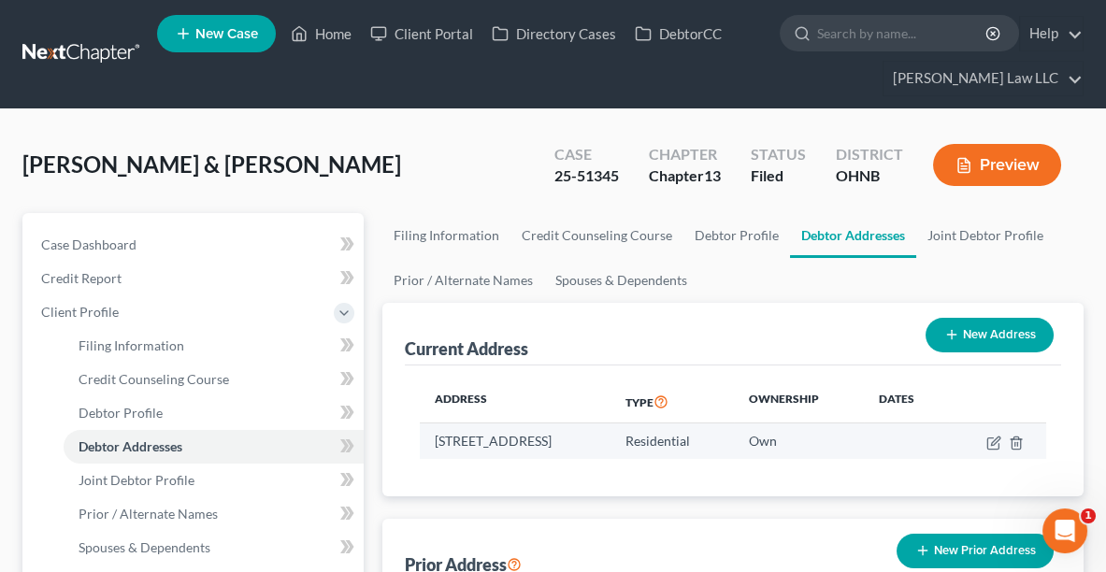
drag, startPoint x: 436, startPoint y: 440, endPoint x: 700, endPoint y: 441, distance: 264.5
click at [610, 441] on td "[STREET_ADDRESS]" at bounding box center [515, 441] width 191 height 36
copy td "[STREET_ADDRESS]"
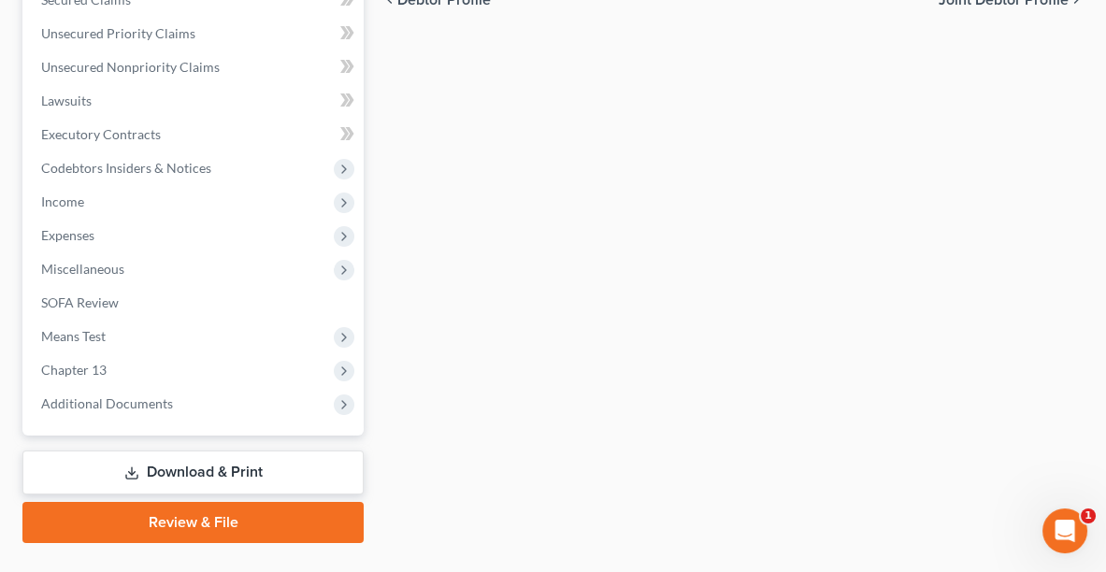
scroll to position [721, 0]
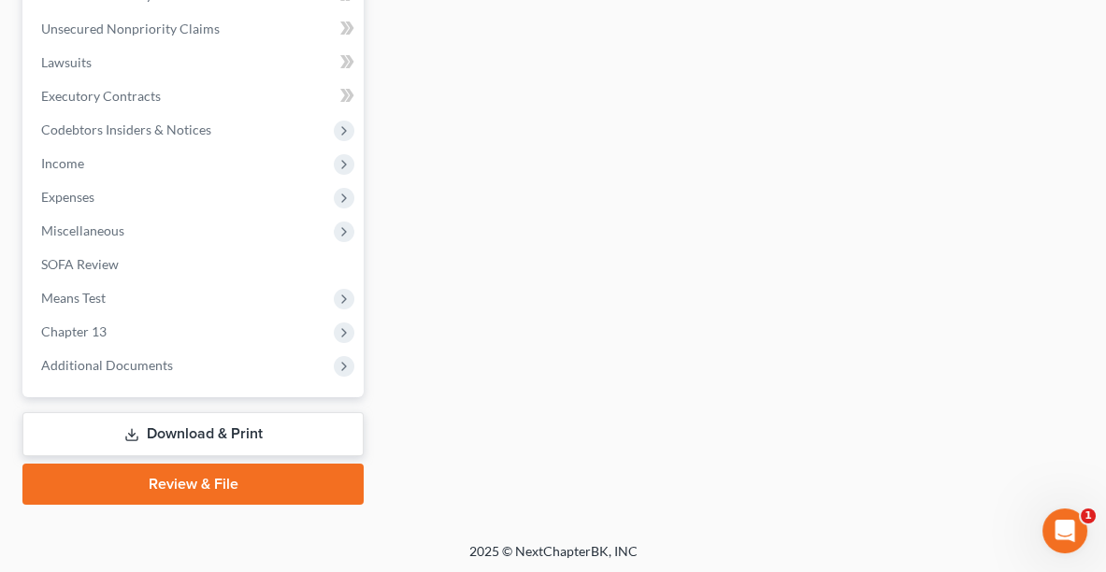
click at [264, 431] on link "Download & Print" at bounding box center [192, 434] width 341 height 44
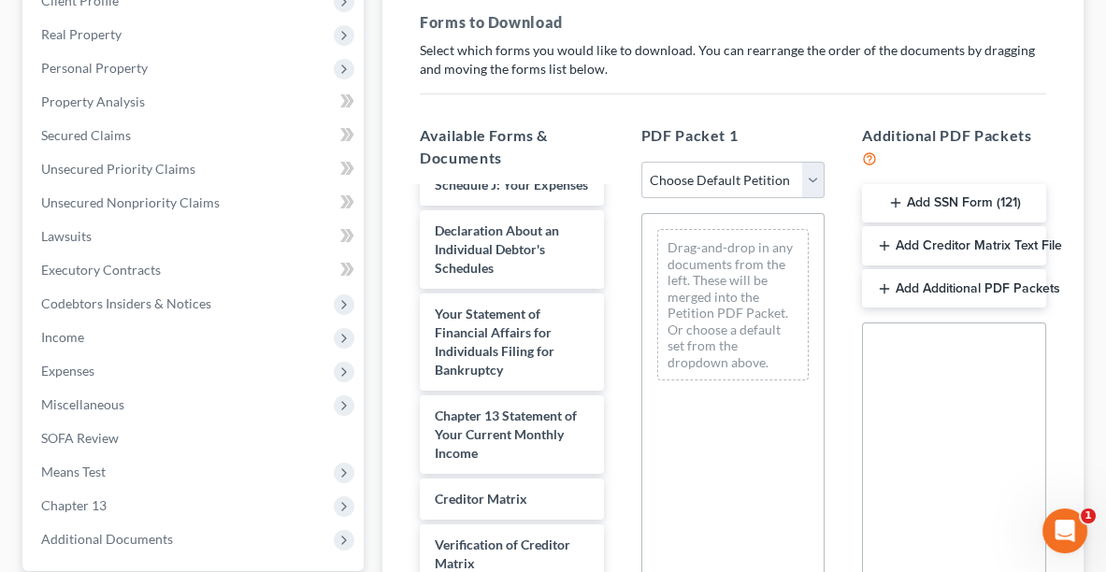
scroll to position [979, 0]
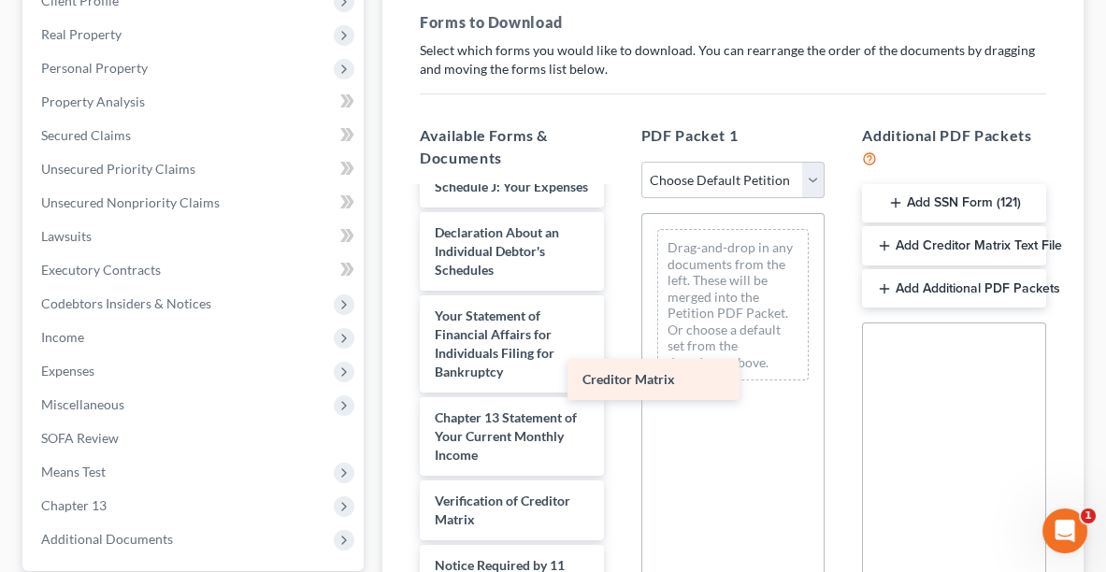
drag, startPoint x: 536, startPoint y: 550, endPoint x: 751, endPoint y: 250, distance: 369.0
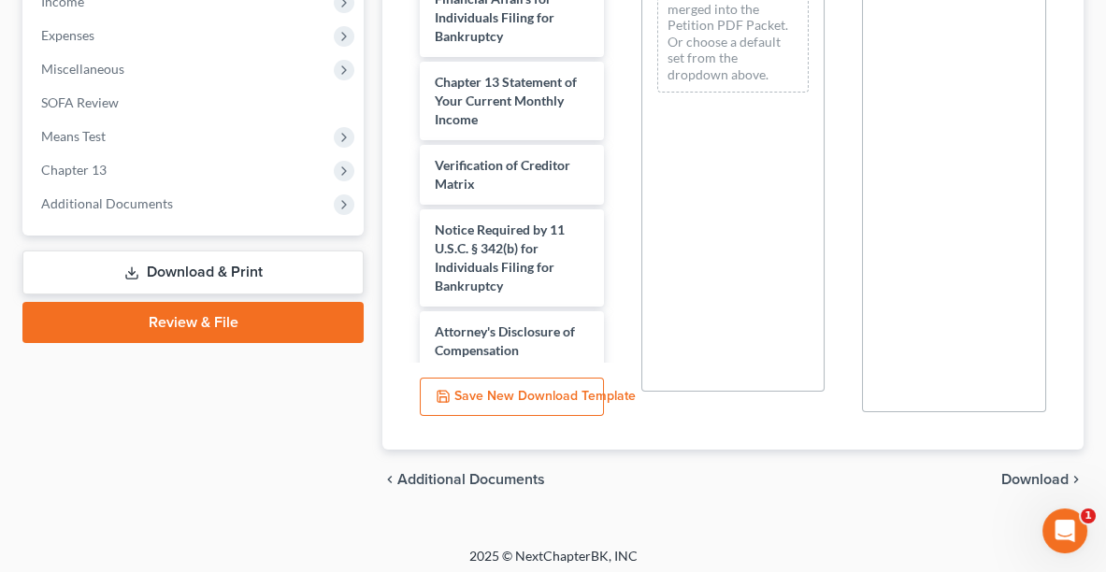
scroll to position [652, 0]
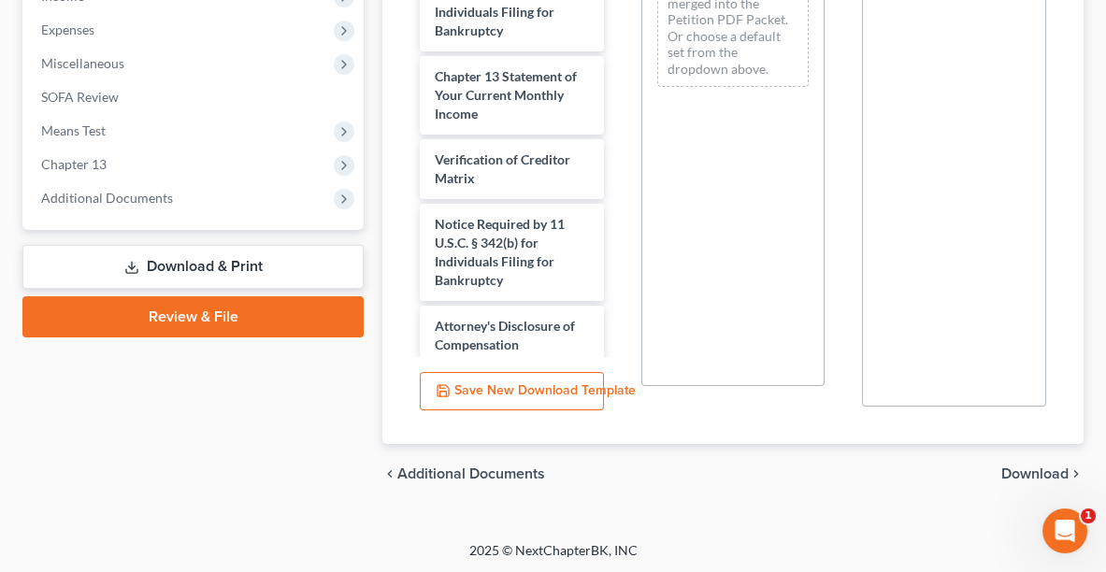
click at [1035, 466] on span "Download" at bounding box center [1034, 473] width 67 height 15
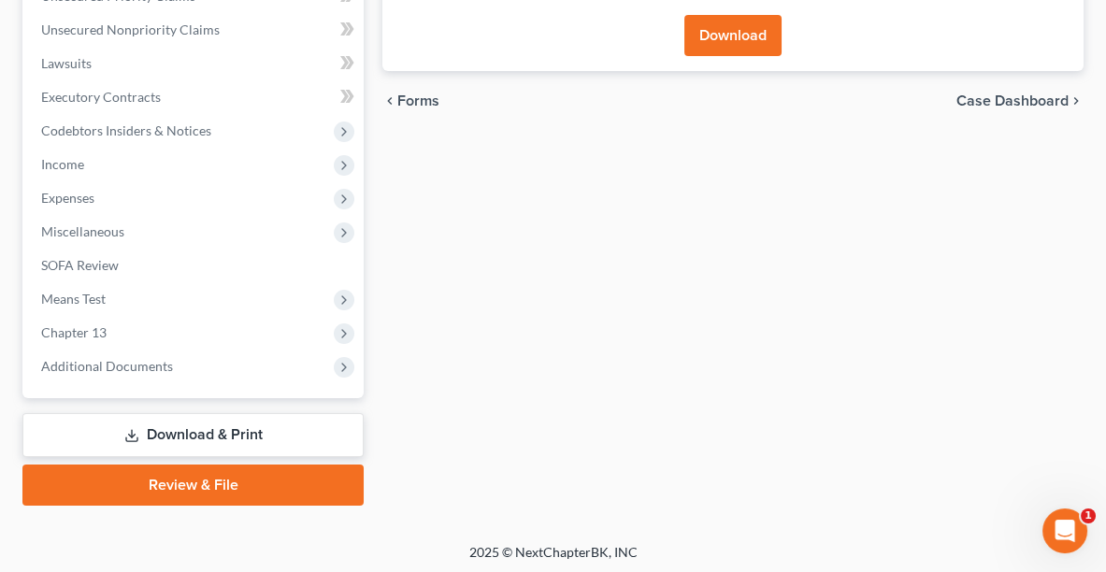
click at [736, 33] on button "Download" at bounding box center [732, 35] width 97 height 41
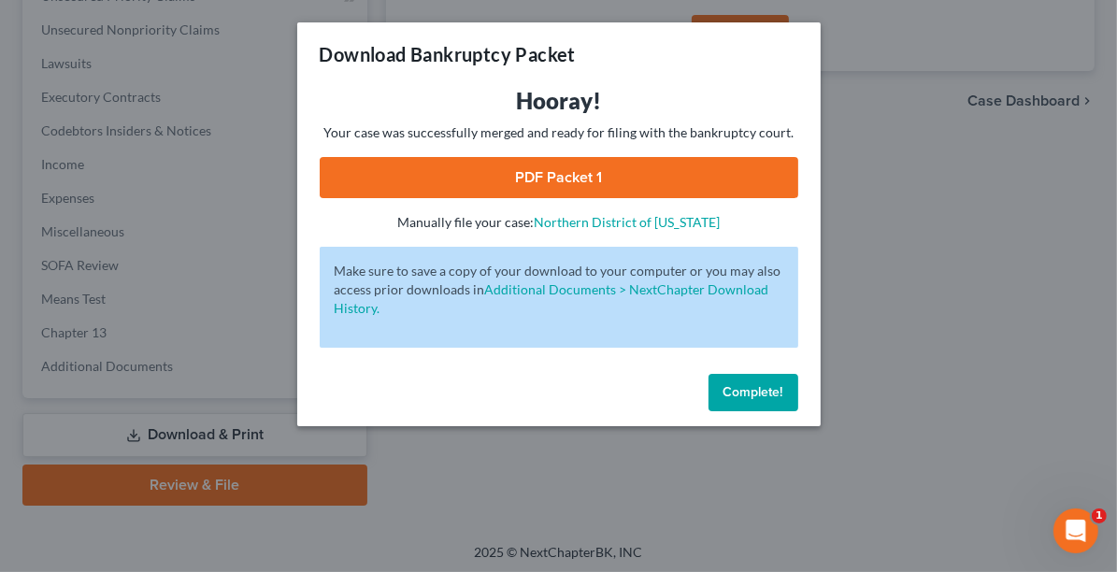
click at [551, 169] on link "PDF Packet 1" at bounding box center [559, 177] width 478 height 41
click at [740, 387] on span "Complete!" at bounding box center [753, 392] width 60 height 16
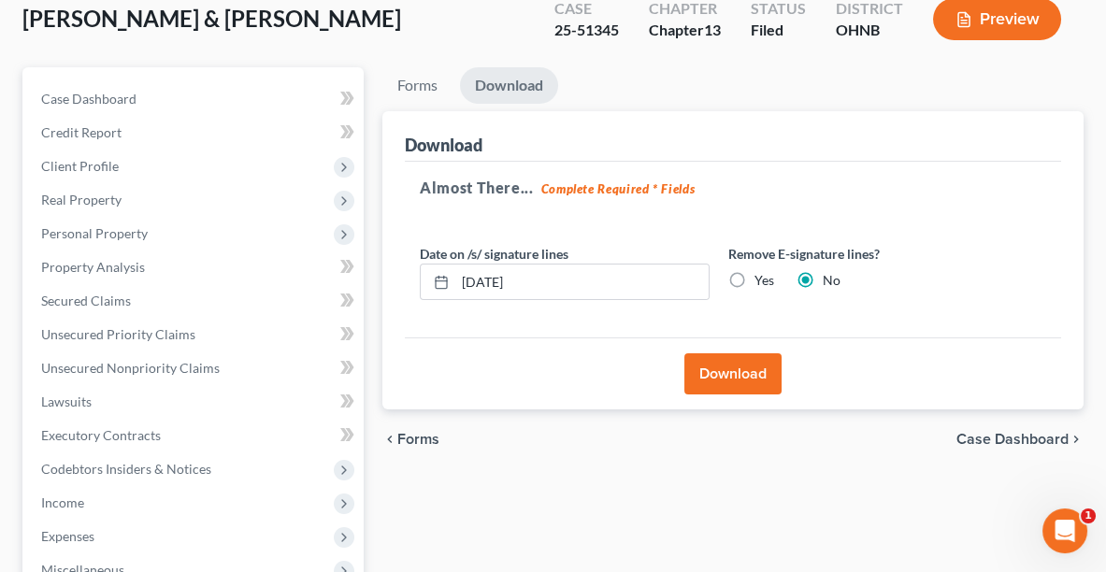
scroll to position [136, 0]
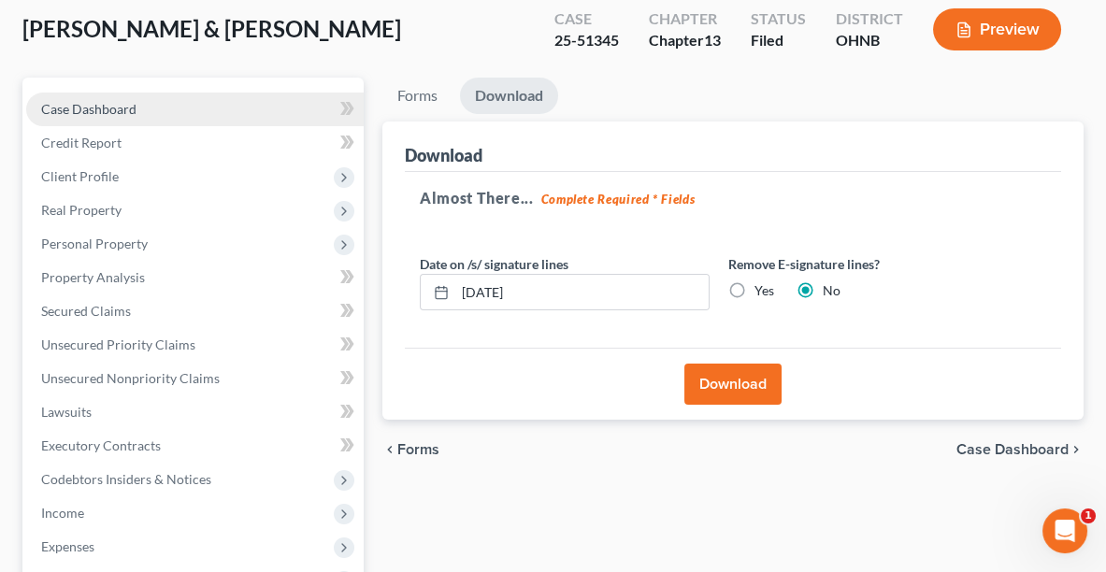
click at [101, 97] on link "Case Dashboard" at bounding box center [194, 110] width 337 height 34
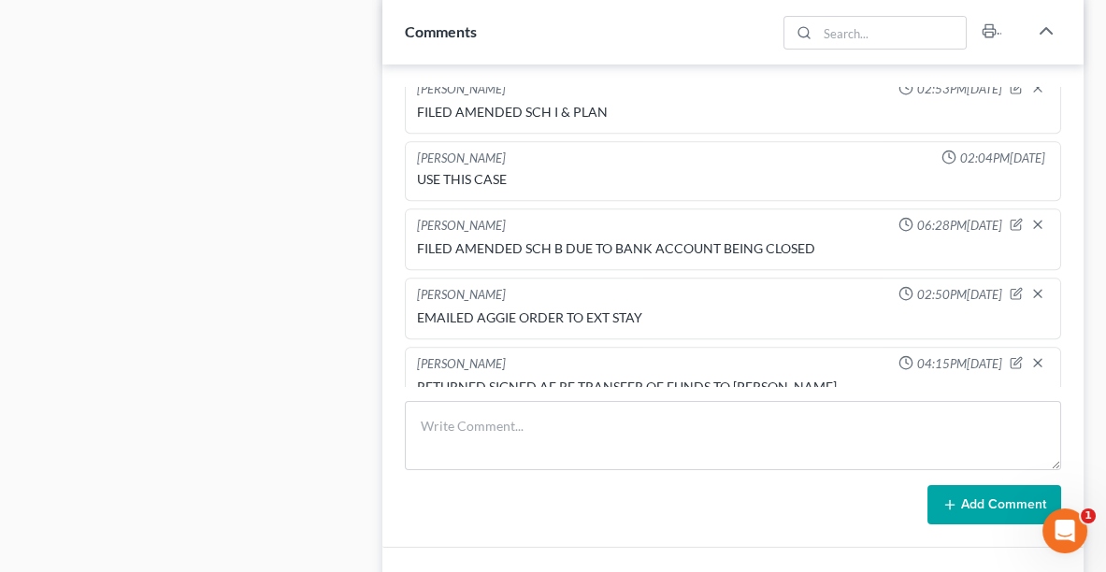
scroll to position [1224, 0]
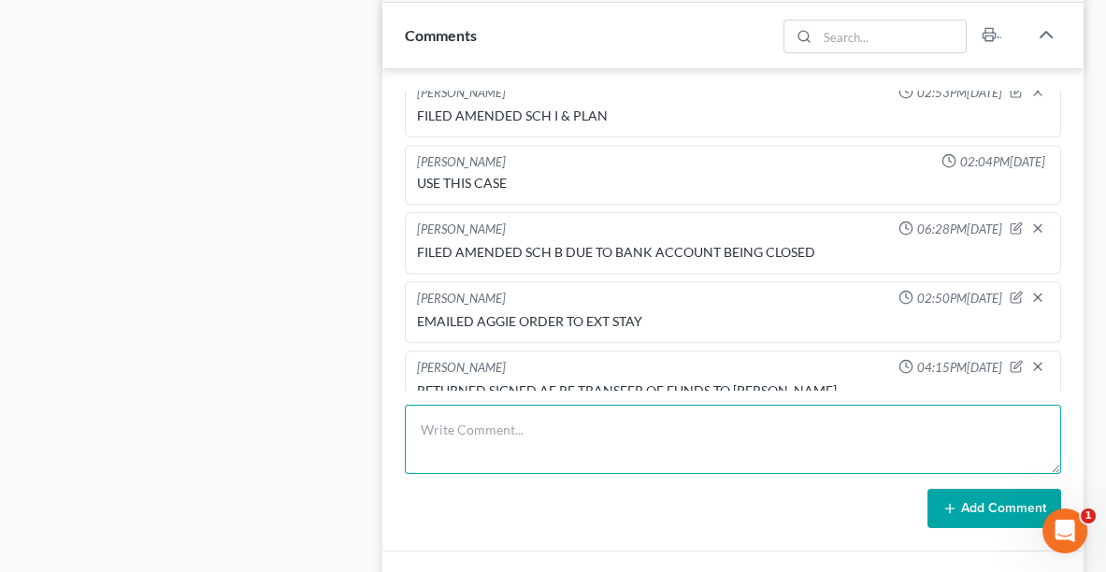
click at [532, 421] on textarea at bounding box center [733, 439] width 656 height 69
type textarea "FILED NT TO ADJ 341"
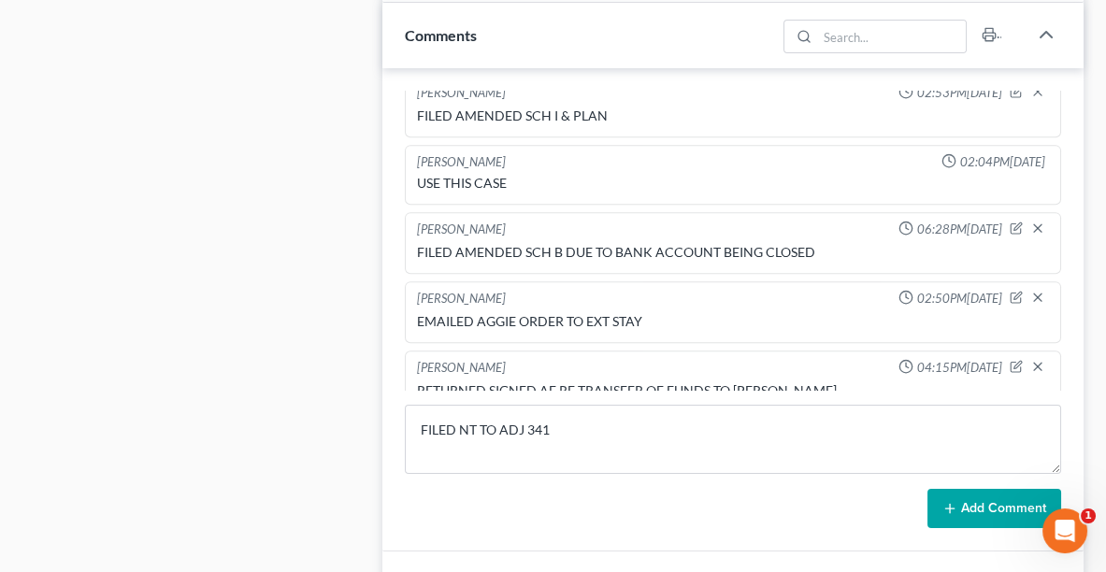
click at [996, 498] on button "Add Comment" at bounding box center [994, 508] width 134 height 39
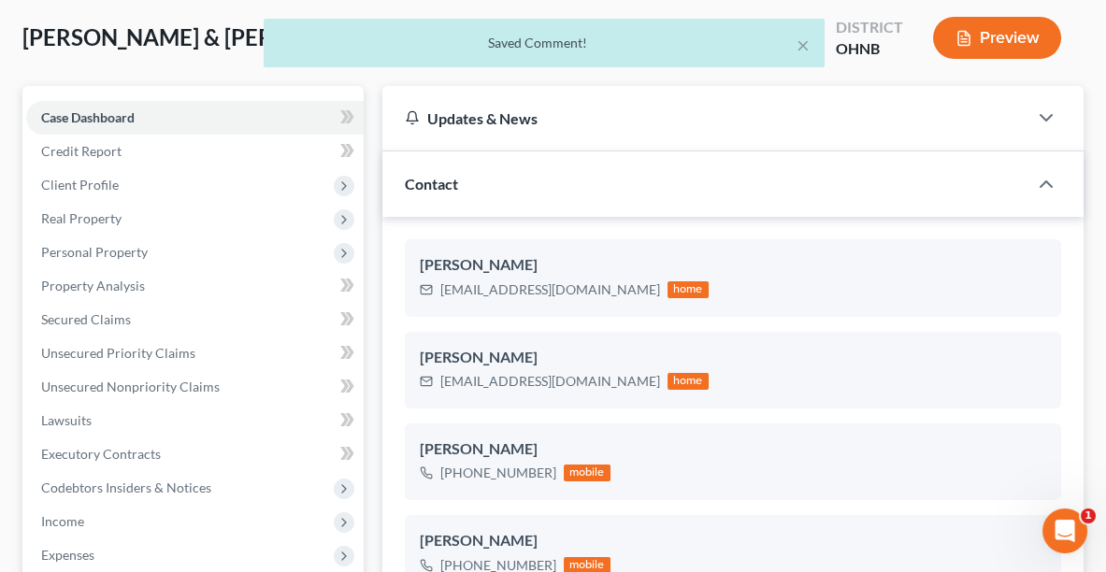
scroll to position [0, 0]
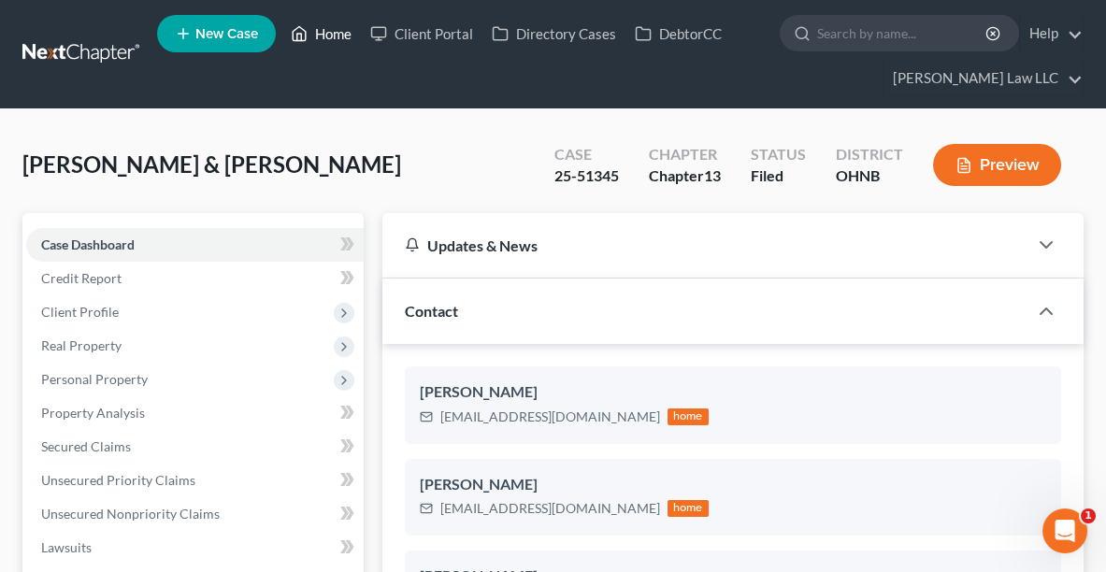
drag, startPoint x: 321, startPoint y: 43, endPoint x: 444, endPoint y: 91, distance: 132.2
click at [321, 43] on link "Home" at bounding box center [320, 34] width 79 height 34
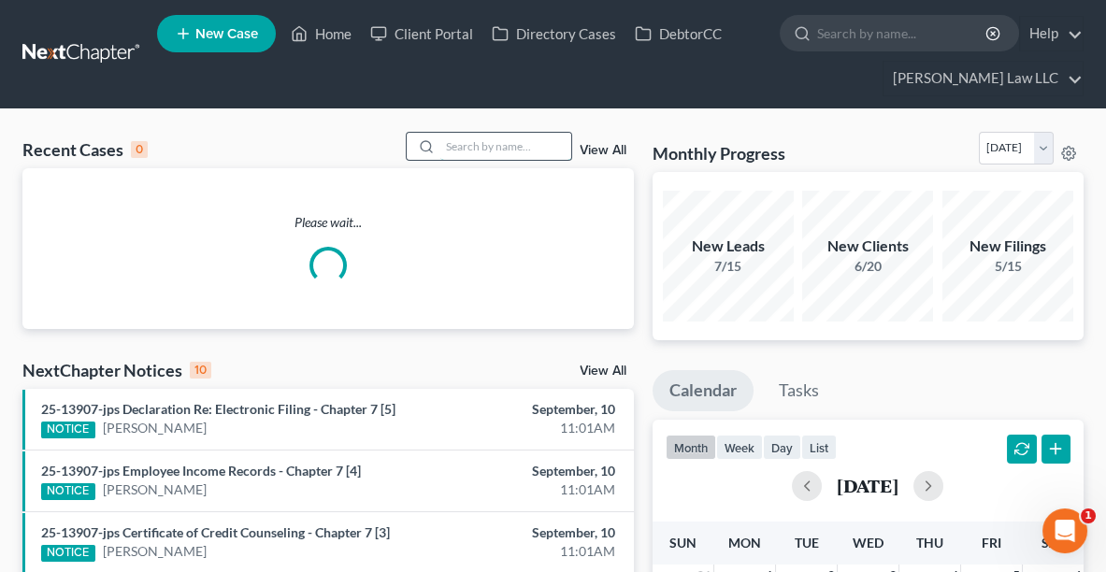
click at [480, 148] on input "search" at bounding box center [505, 146] width 131 height 27
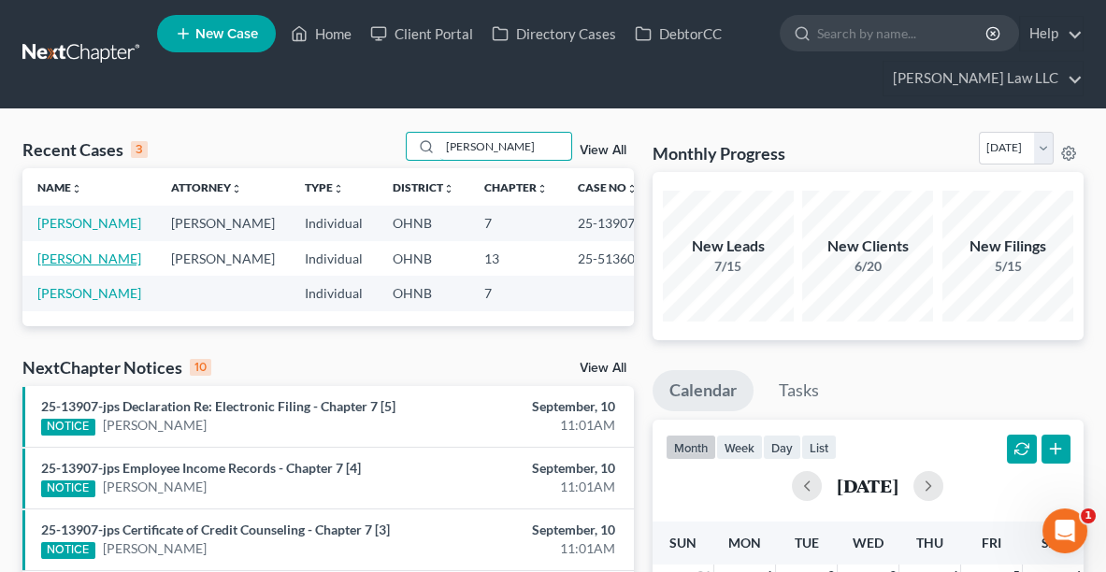
type input "[PERSON_NAME]"
click at [50, 266] on link "[PERSON_NAME]" at bounding box center [89, 258] width 104 height 16
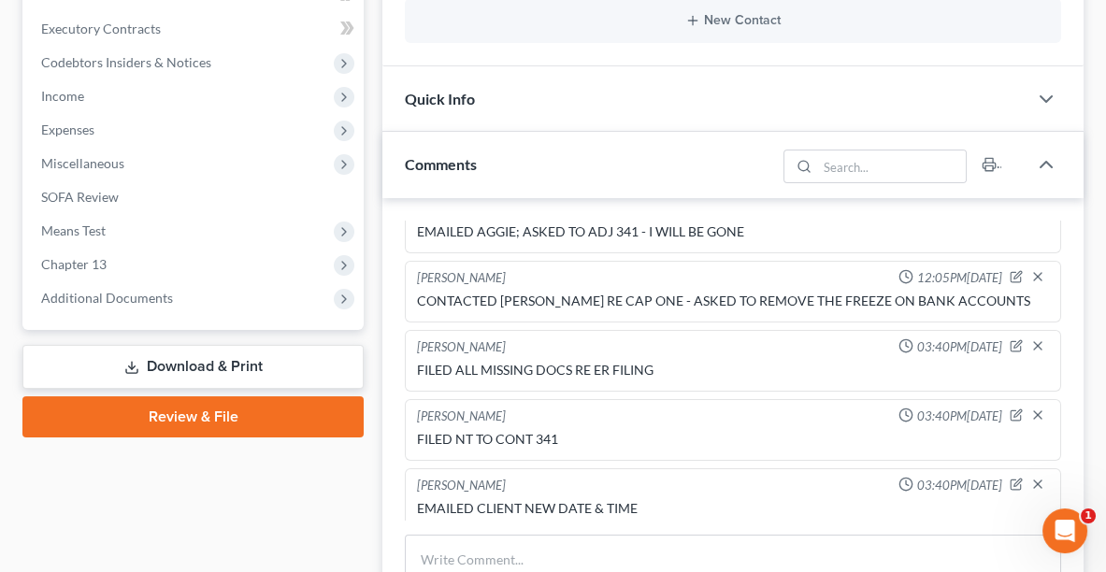
scroll to position [620, 0]
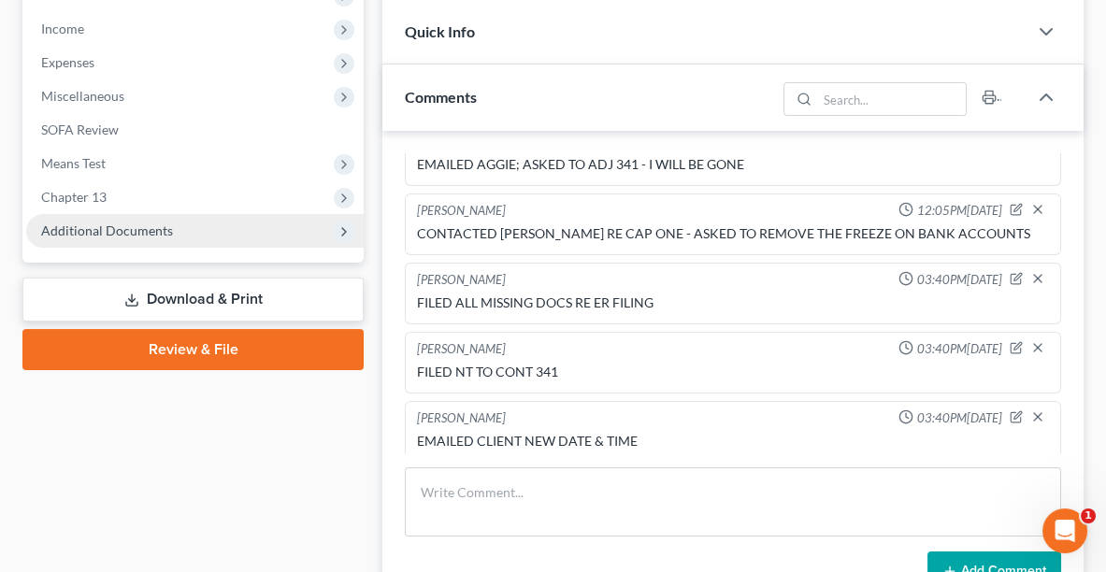
click at [155, 222] on span "Additional Documents" at bounding box center [107, 230] width 132 height 16
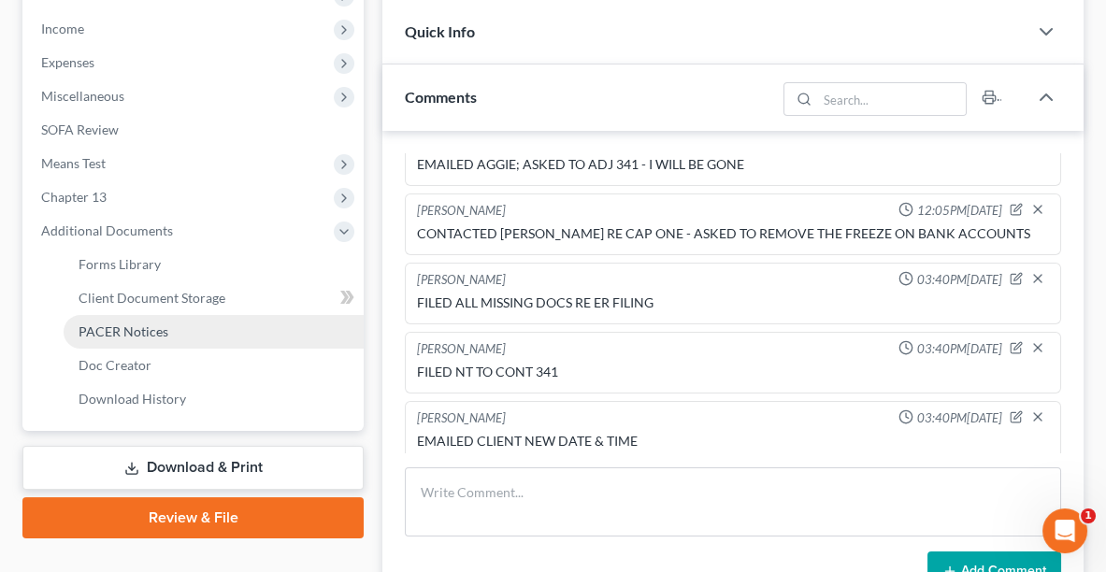
click at [138, 336] on link "PACER Notices" at bounding box center [214, 332] width 300 height 34
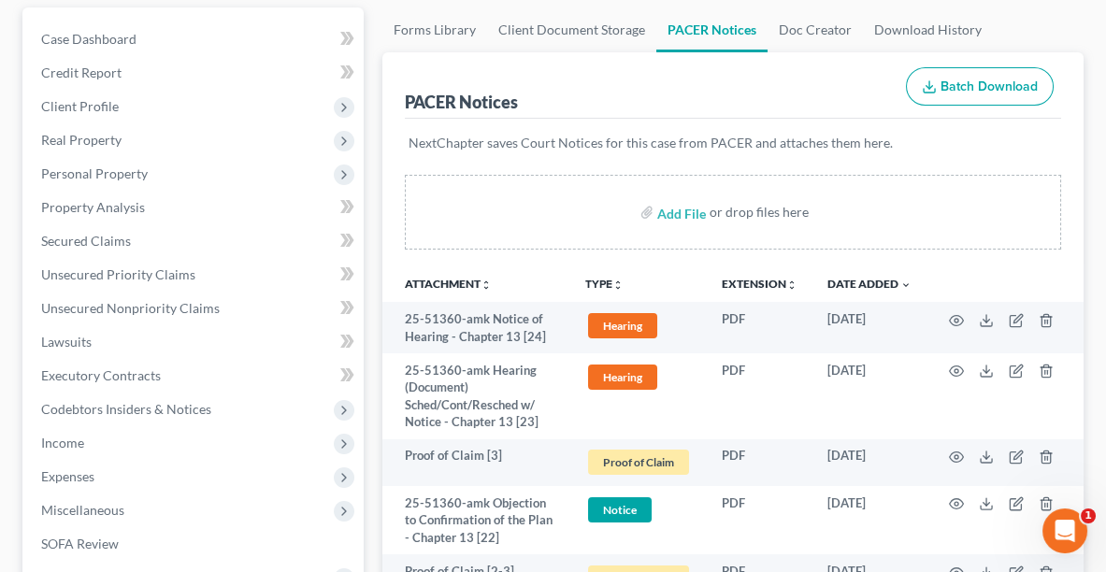
scroll to position [221, 0]
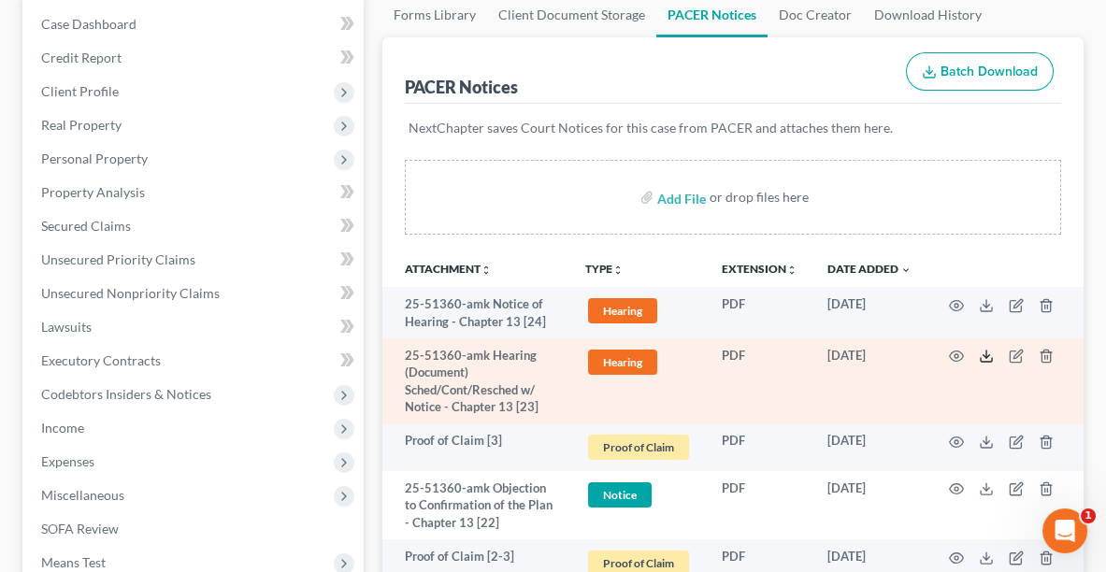
click at [986, 351] on line at bounding box center [986, 353] width 0 height 7
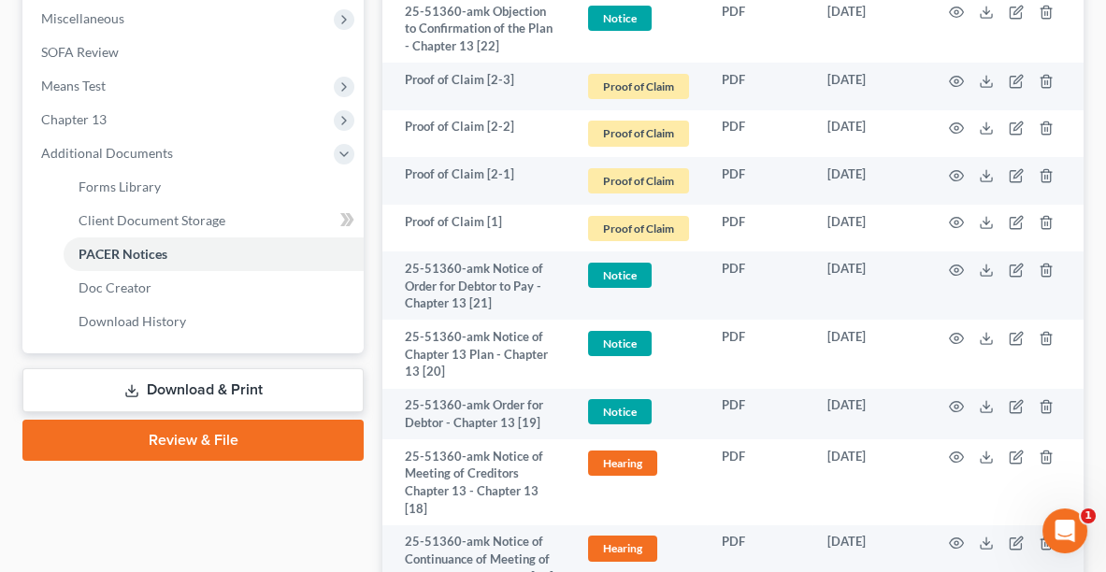
scroll to position [719, 0]
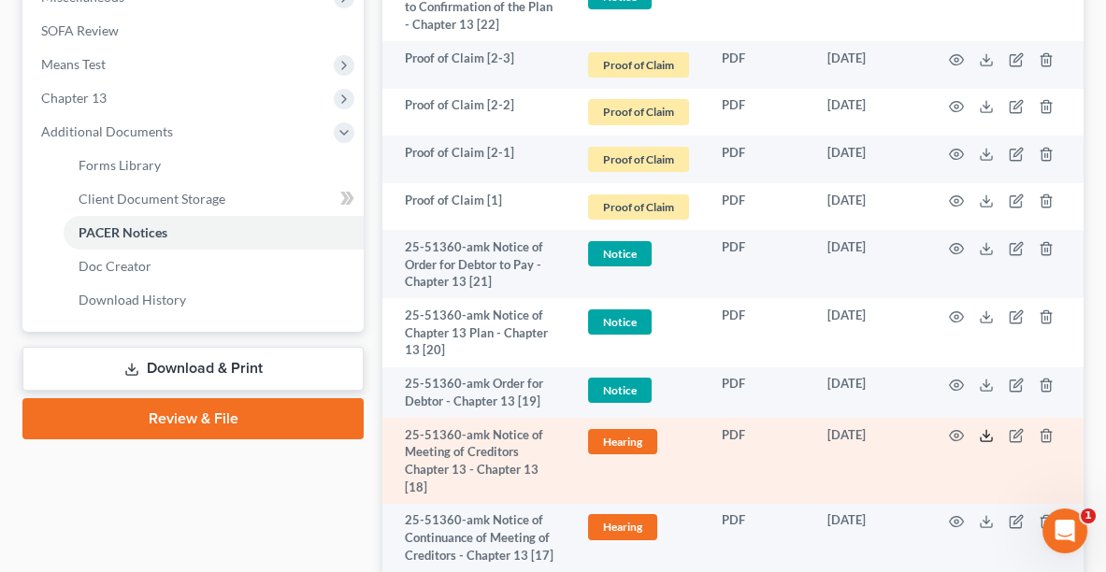
click at [983, 428] on icon at bounding box center [985, 435] width 15 height 15
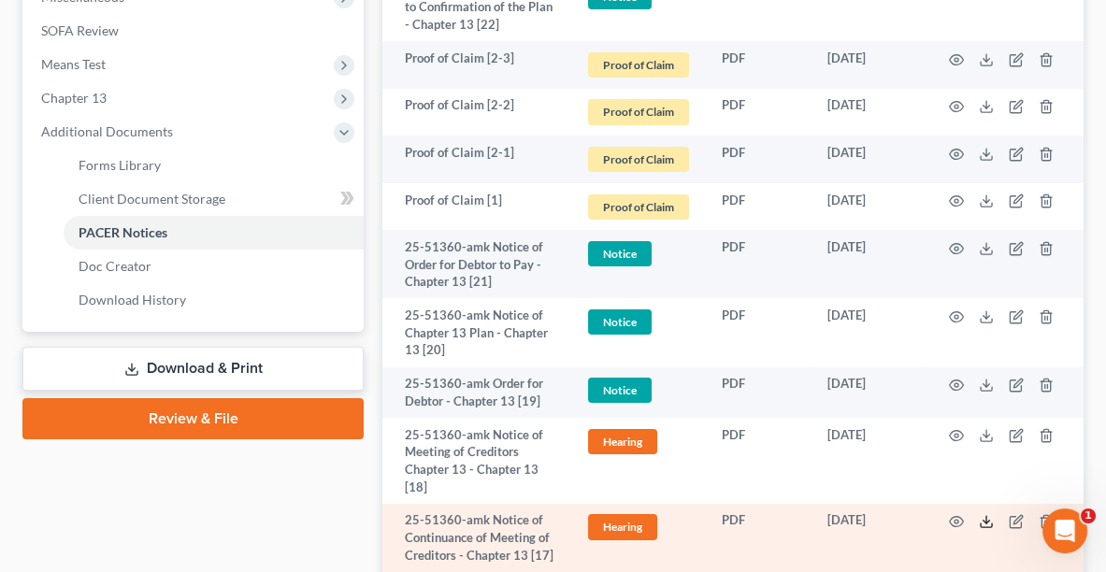
click at [981, 519] on icon at bounding box center [985, 521] width 15 height 15
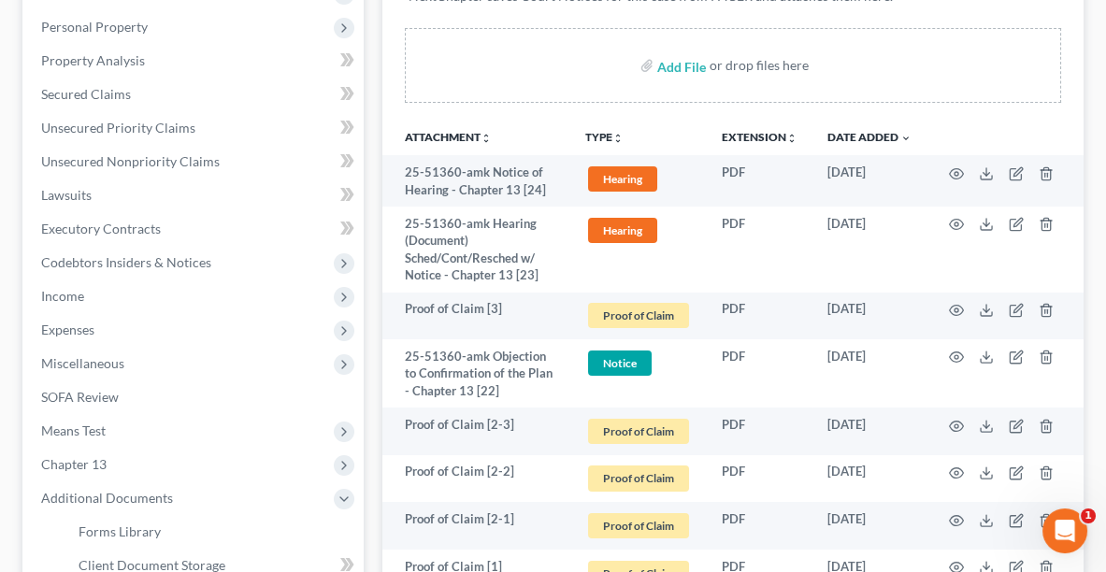
scroll to position [0, 0]
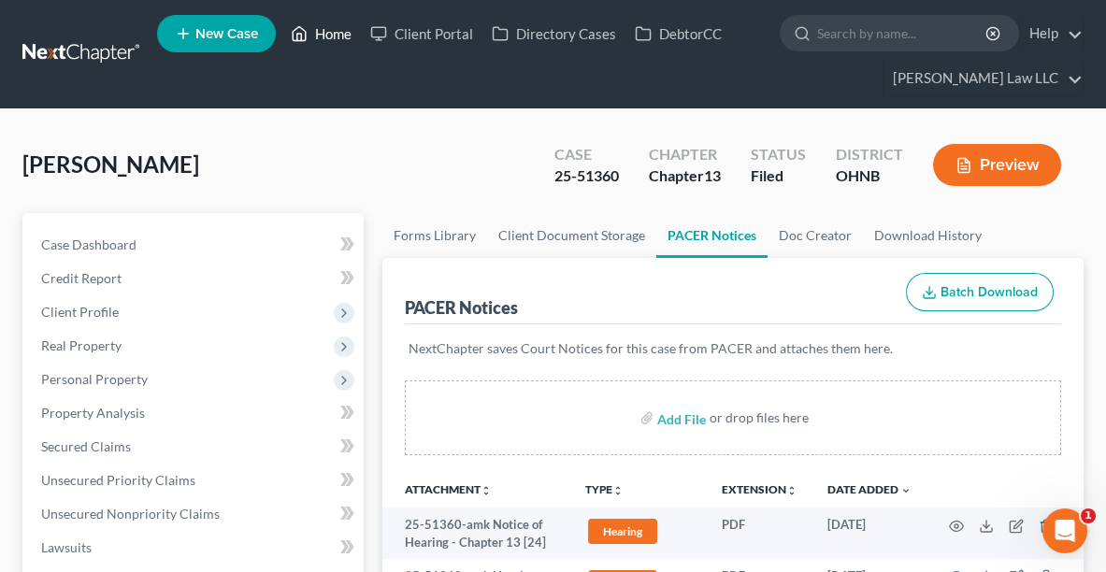
click at [336, 38] on link "Home" at bounding box center [320, 34] width 79 height 34
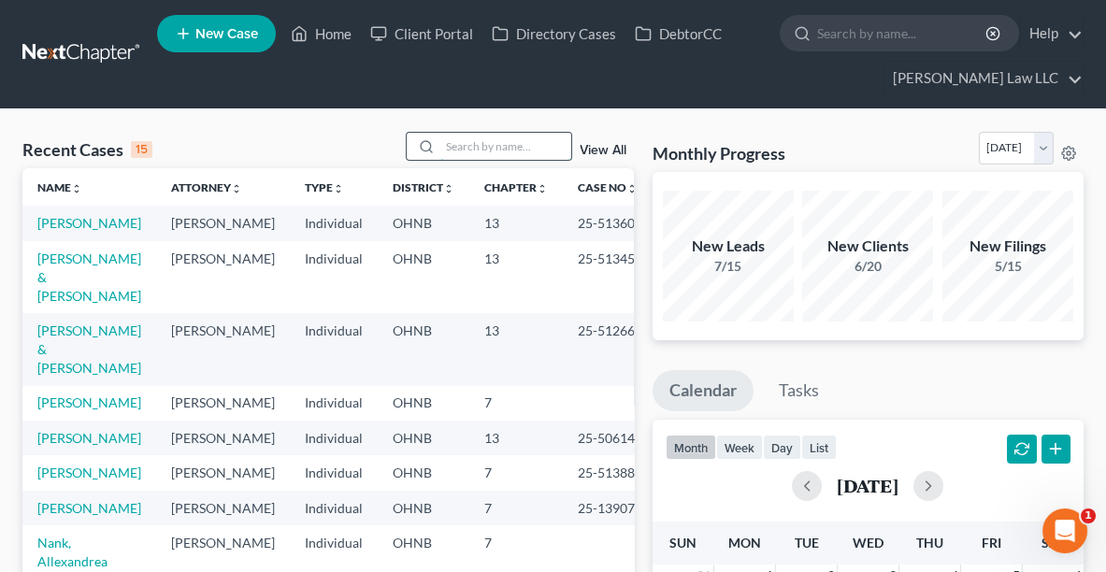
click at [493, 147] on input "search" at bounding box center [505, 146] width 131 height 27
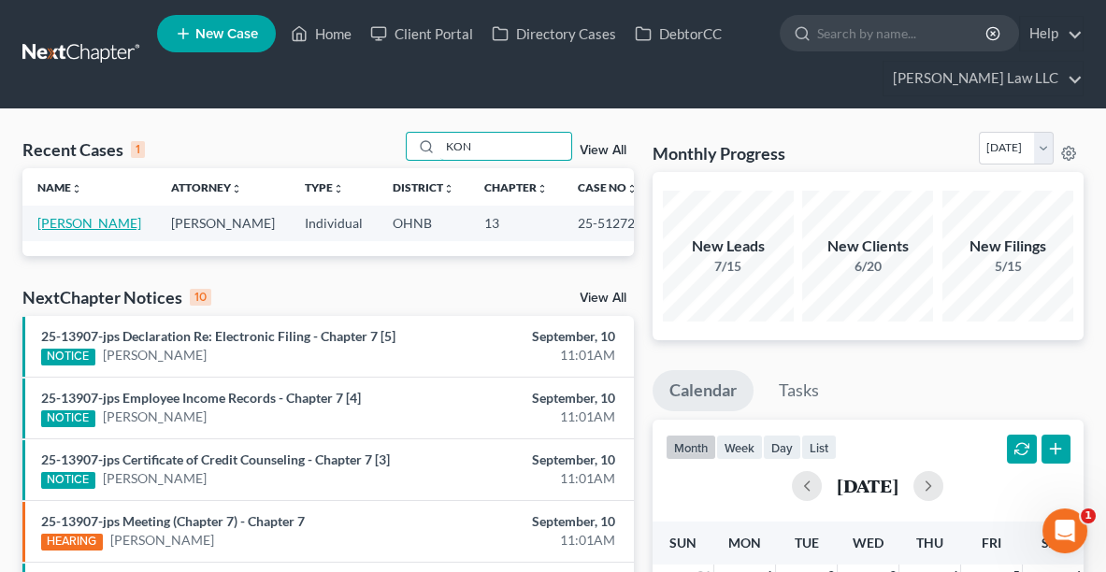
type input "KON"
click at [112, 221] on link "[PERSON_NAME]" at bounding box center [89, 223] width 104 height 16
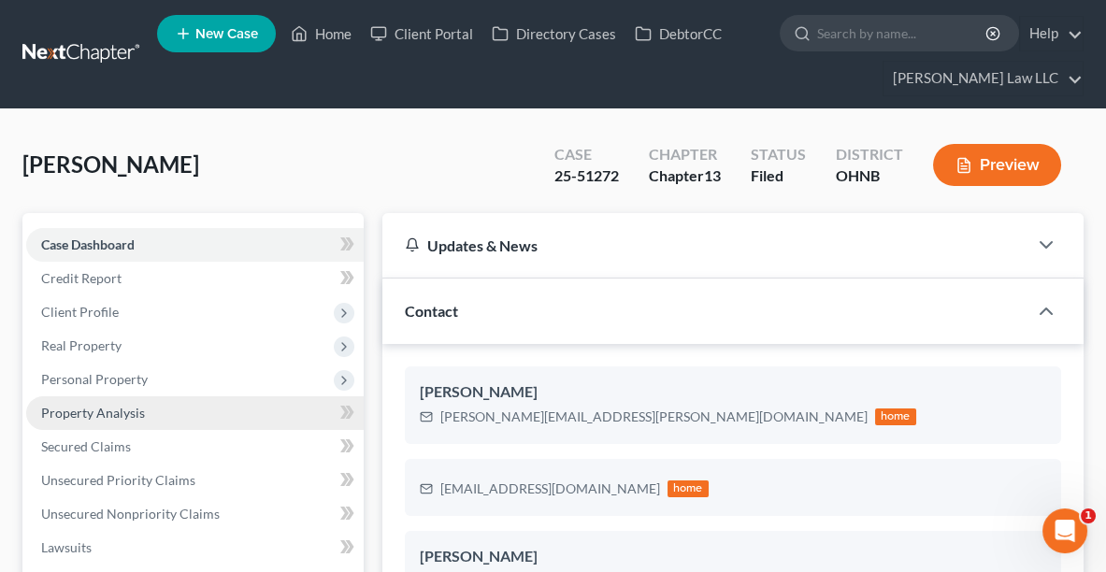
click at [136, 407] on span "Property Analysis" at bounding box center [93, 413] width 104 height 16
